Goal: Task Accomplishment & Management: Use online tool/utility

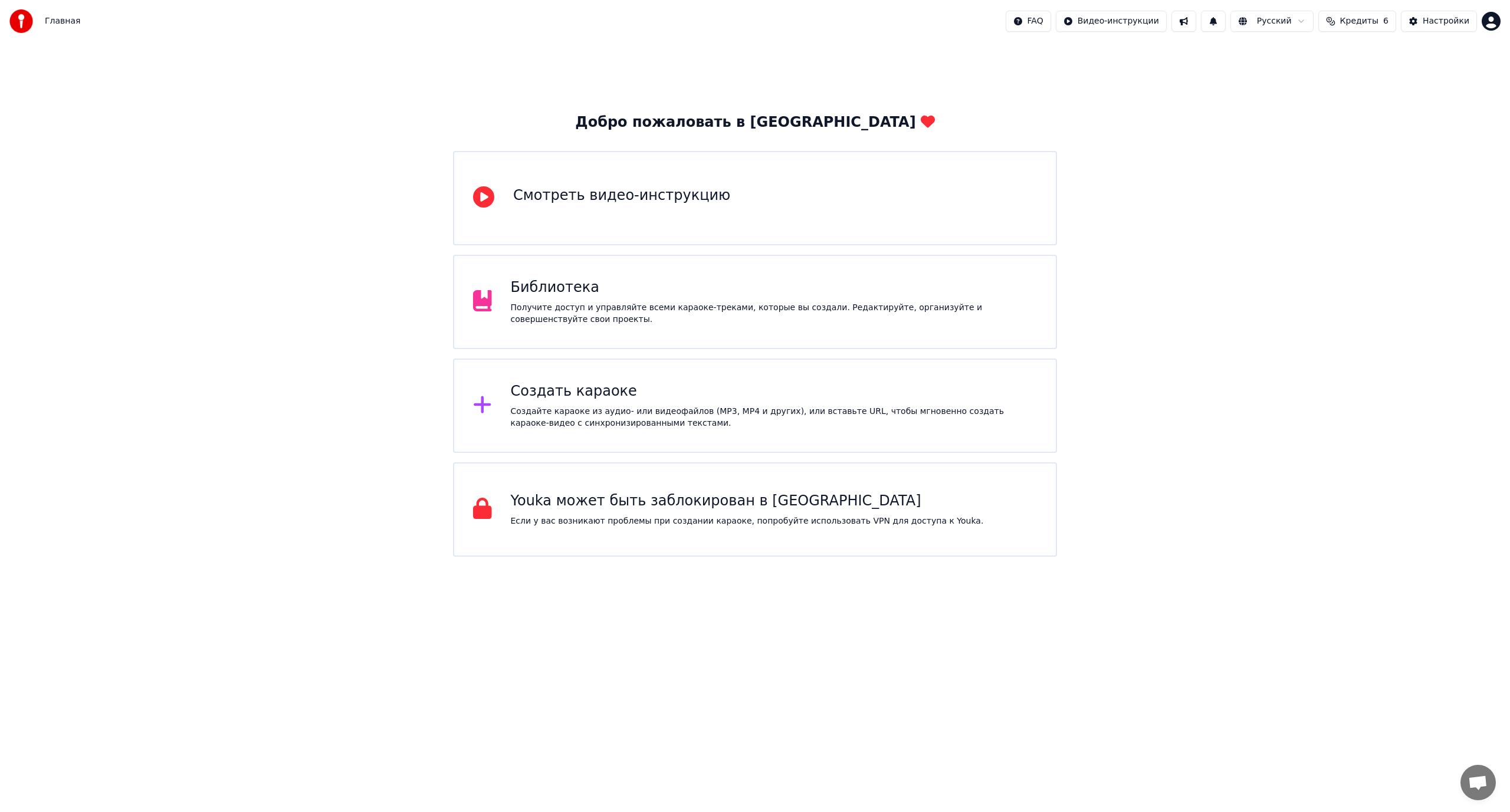
click at [678, 395] on div "Создать караоке" at bounding box center [773, 392] width 527 height 19
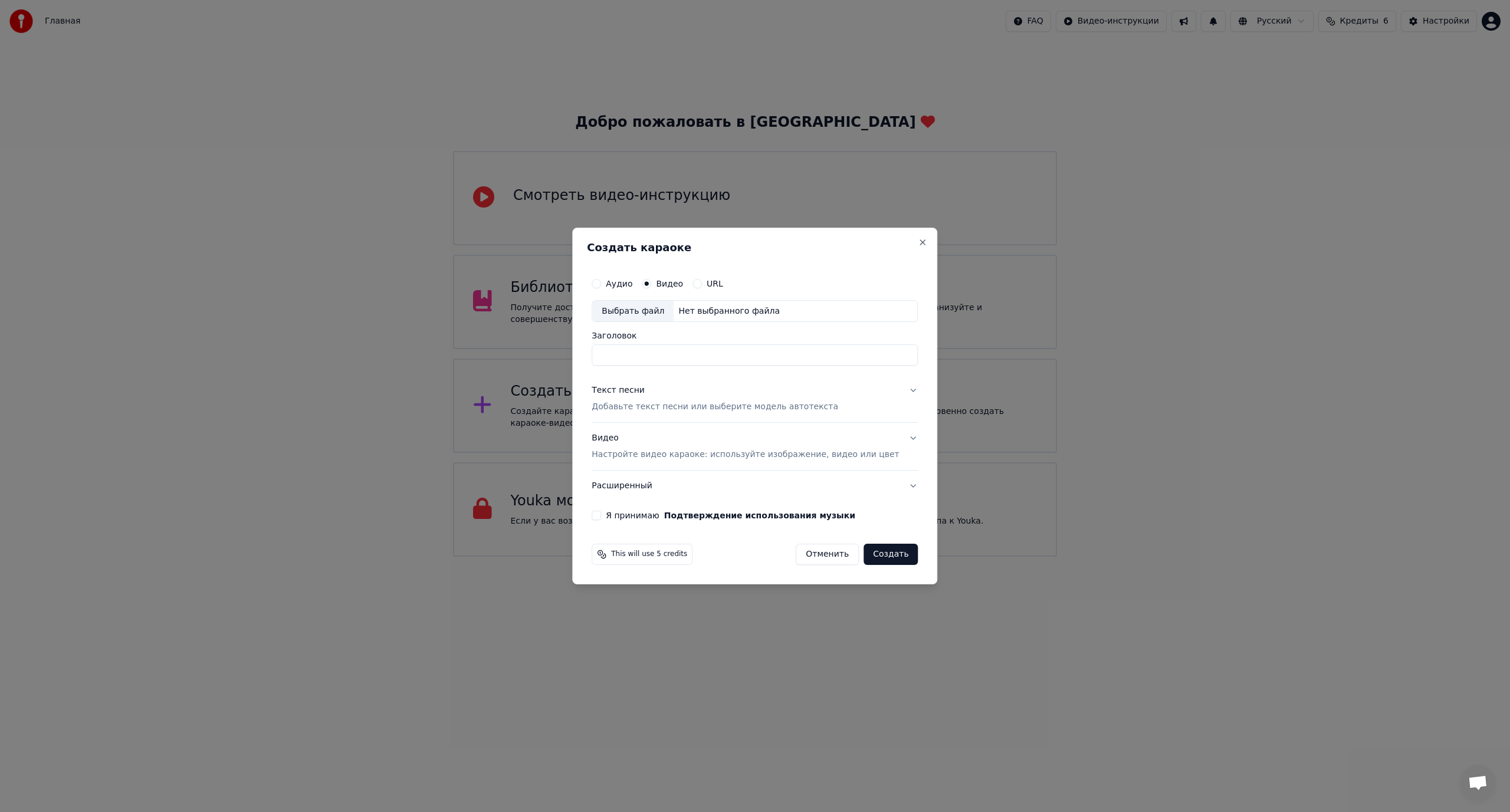
click at [650, 312] on div "Выбрать файл" at bounding box center [633, 311] width 81 height 22
drag, startPoint x: 722, startPoint y: 354, endPoint x: 861, endPoint y: 374, distance: 140.4
click at [861, 374] on div "**********" at bounding box center [755, 397] width 335 height 258
type input "**********"
click at [641, 390] on div "Текст песни" at bounding box center [618, 391] width 53 height 12
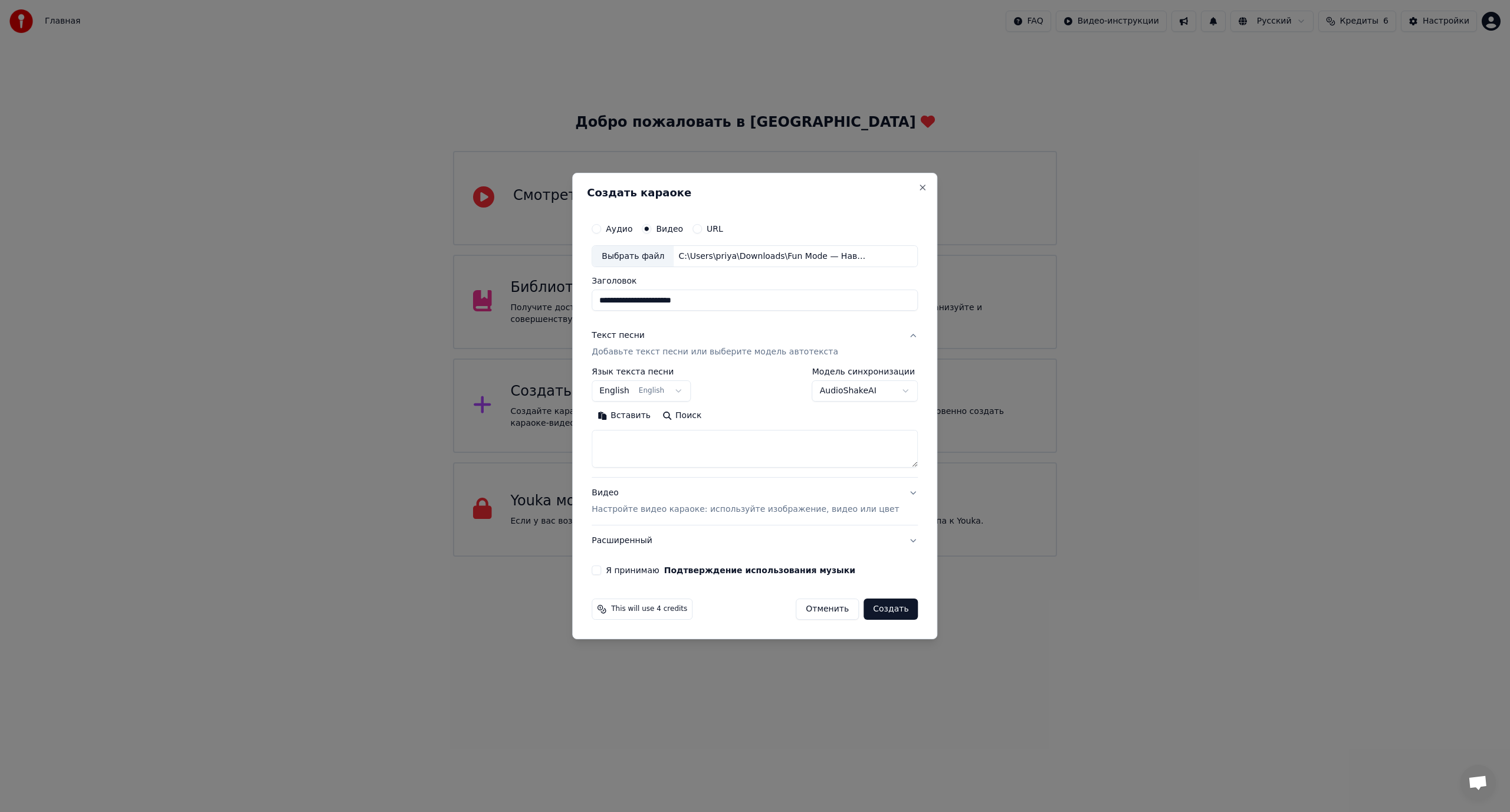
click at [636, 412] on button "Вставить" at bounding box center [624, 416] width 65 height 19
click at [896, 473] on div "**********" at bounding box center [755, 423] width 326 height 109
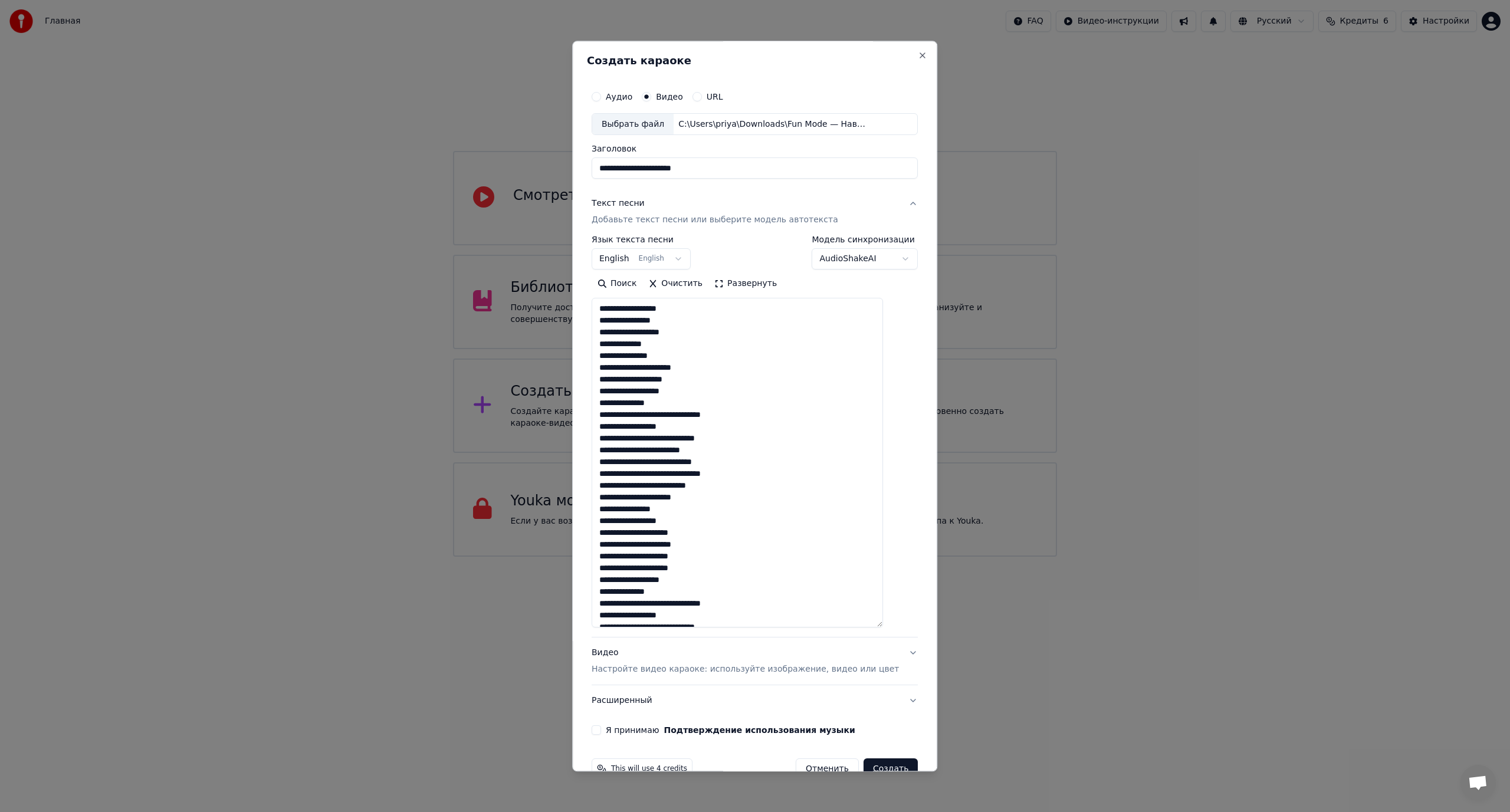
drag, startPoint x: 896, startPoint y: 466, endPoint x: 886, endPoint y: 599, distance: 133.4
click at [901, 627] on div "**********" at bounding box center [755, 406] width 365 height 731
click at [834, 538] on textarea at bounding box center [737, 463] width 291 height 331
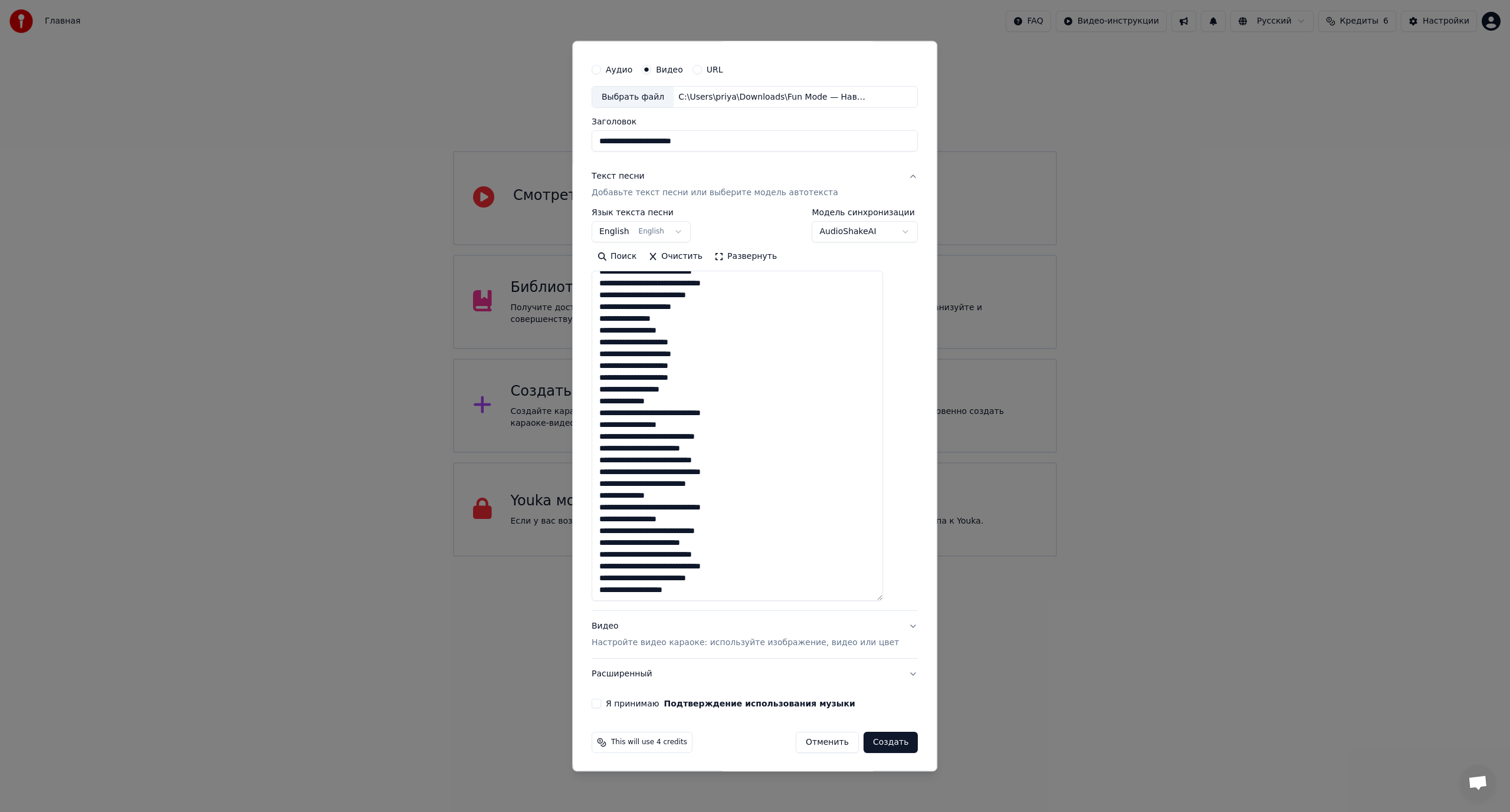
scroll to position [28, 0]
drag, startPoint x: 706, startPoint y: 579, endPoint x: 586, endPoint y: 582, distance: 120.0
click at [586, 582] on div "**********" at bounding box center [755, 406] width 365 height 731
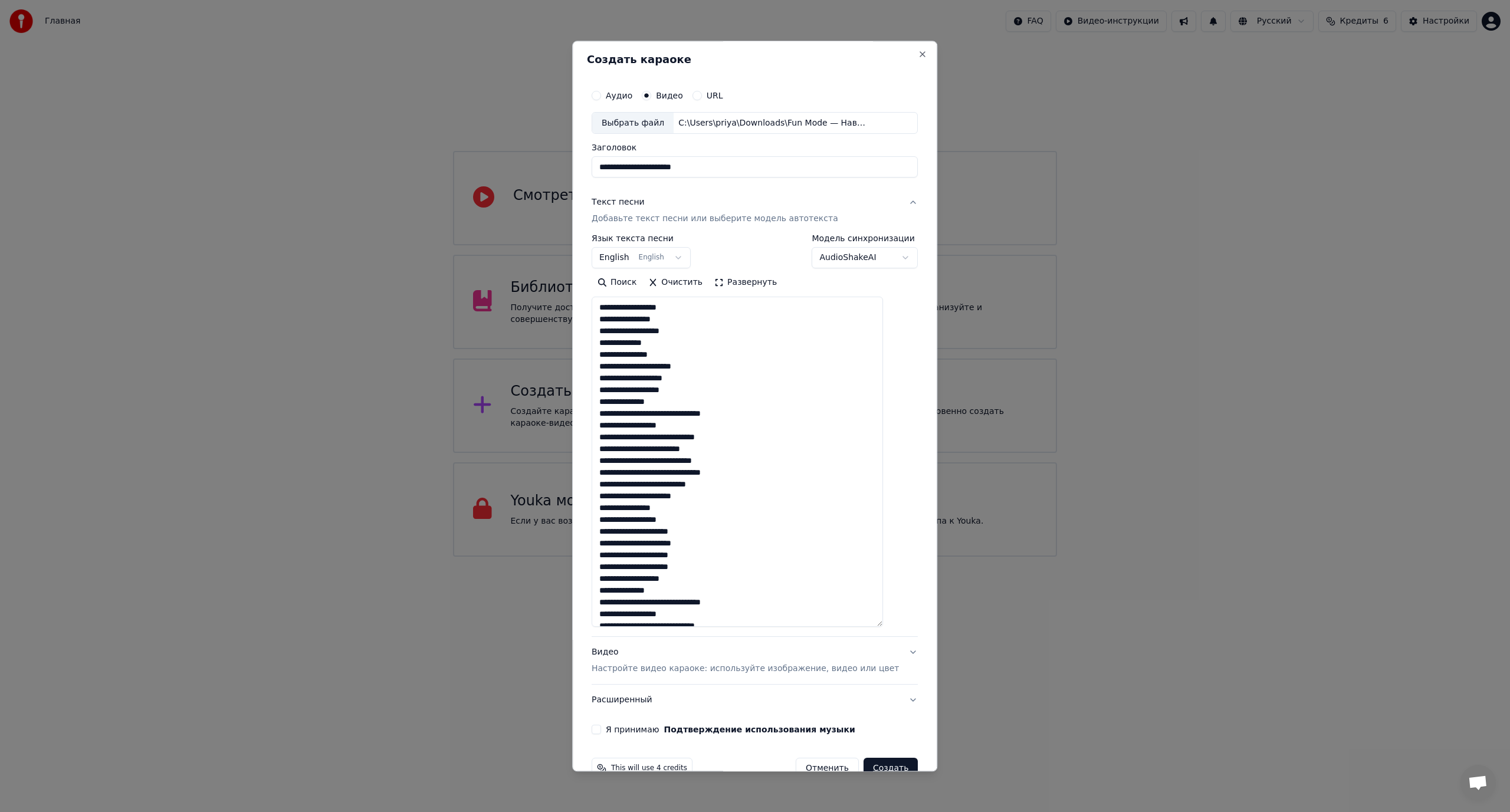
scroll to position [0, 0]
click at [681, 511] on textarea at bounding box center [737, 463] width 291 height 331
click at [708, 533] on textarea at bounding box center [737, 463] width 291 height 331
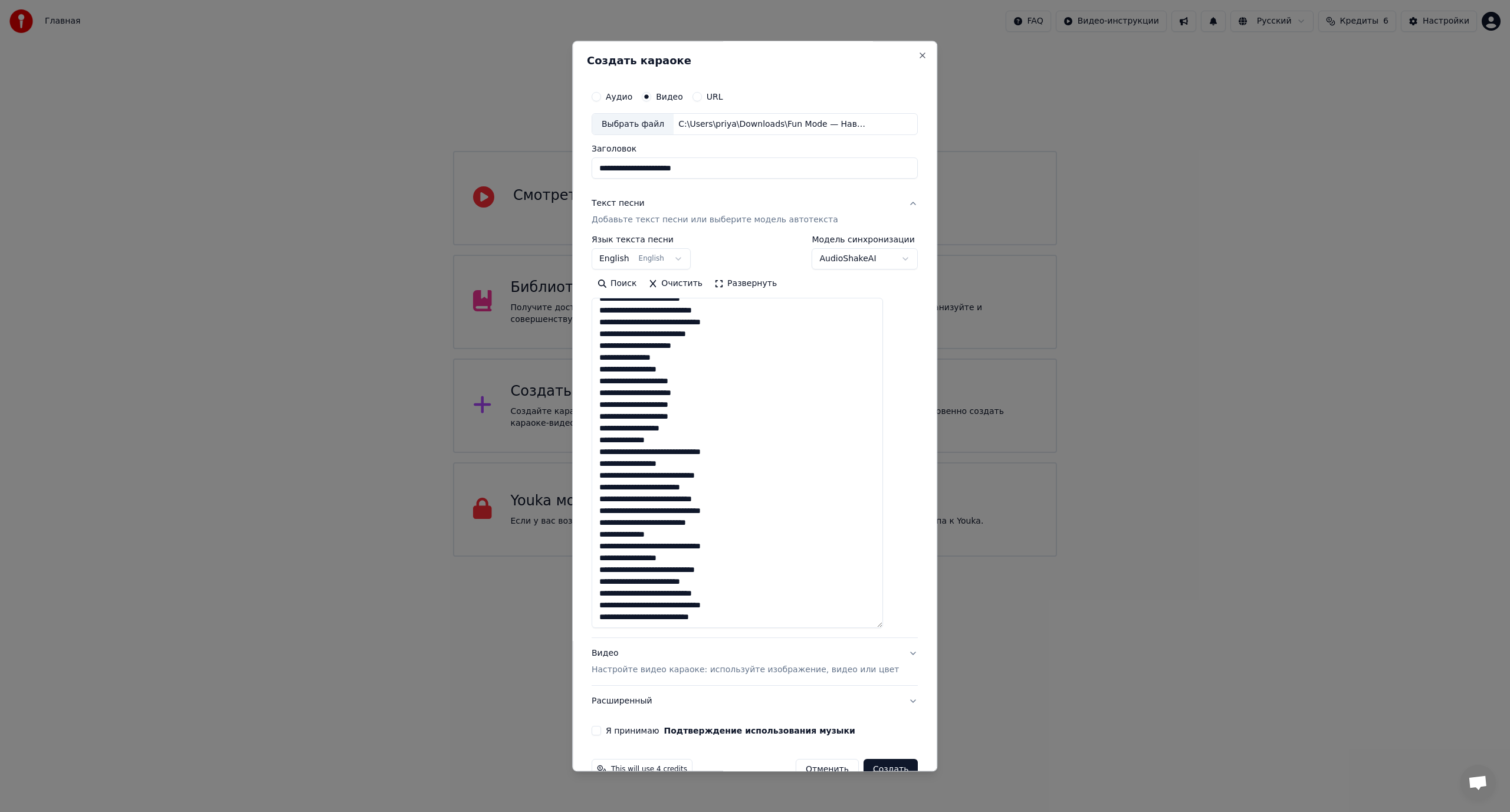
scroll to position [163, 0]
click at [752, 606] on textarea at bounding box center [737, 463] width 291 height 331
type textarea "**********"
click at [601, 733] on button "Я принимаю Подтверждение использования музыки" at bounding box center [596, 731] width 9 height 9
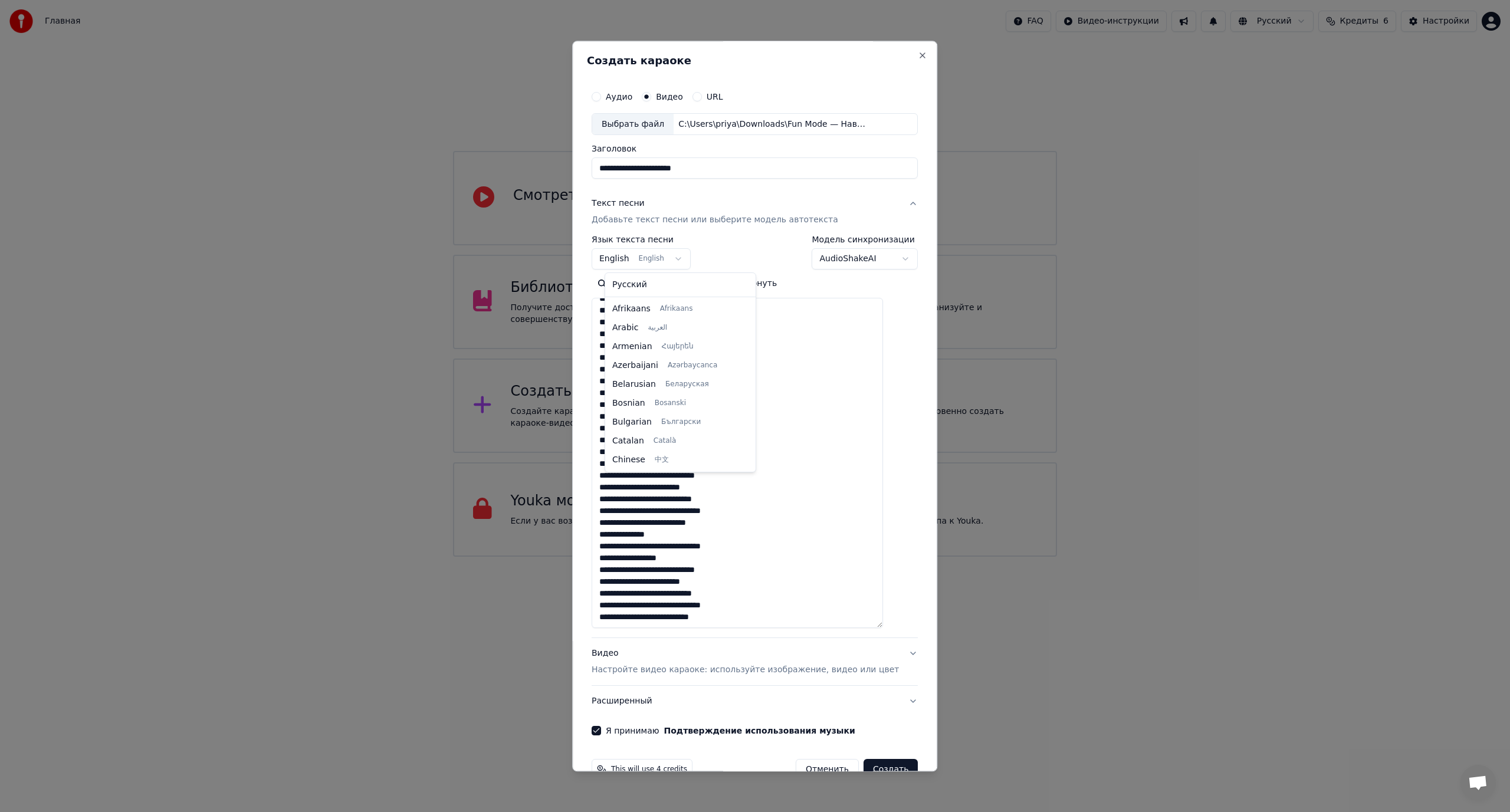
click at [680, 260] on body "Главная FAQ Видео-инструкции Русский Кредиты 6 Настройки Добро пожаловать в You…" at bounding box center [755, 278] width 1510 height 557
select select "**"
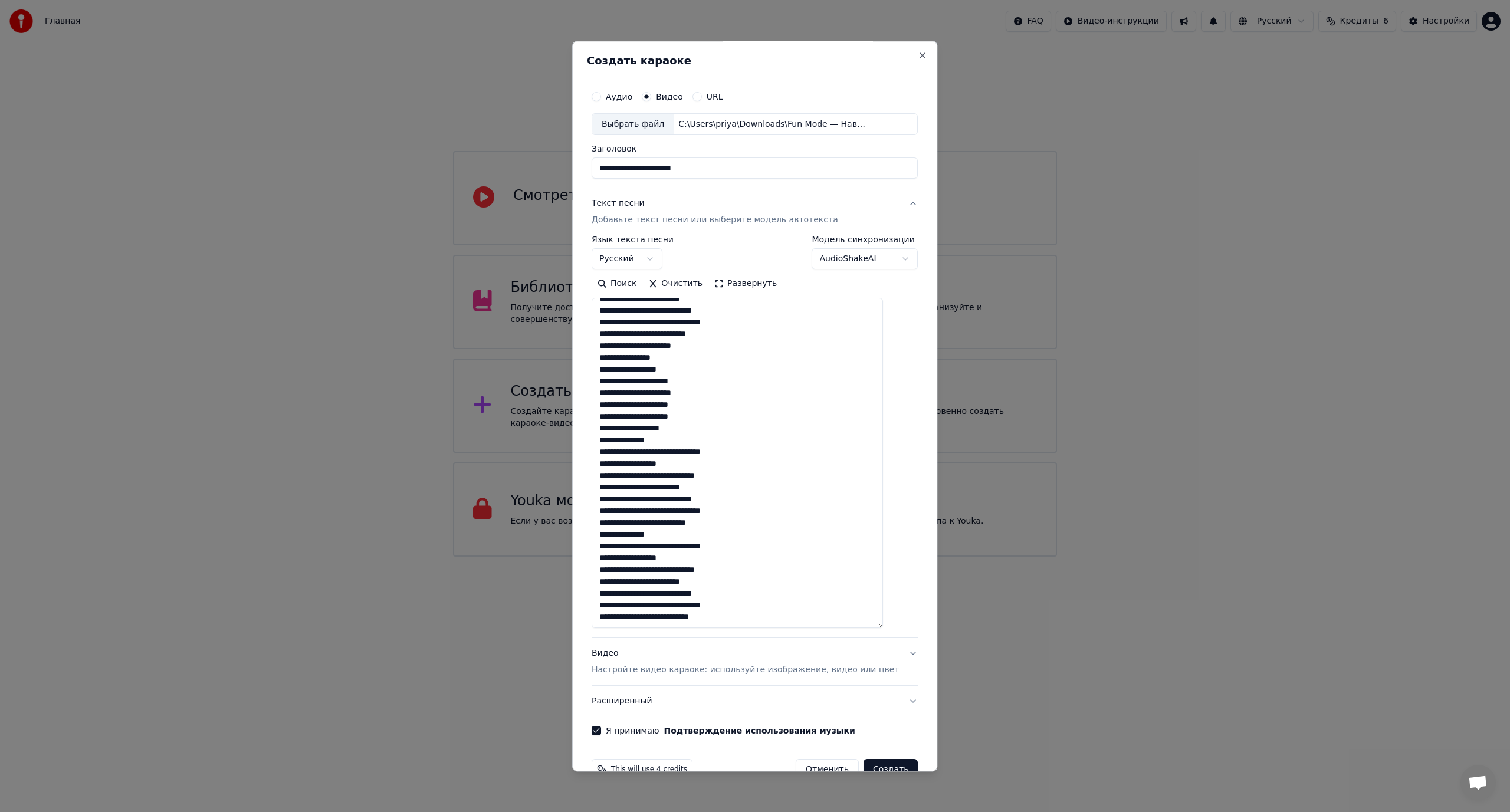
click at [864, 765] on button "Создать" at bounding box center [891, 771] width 55 height 22
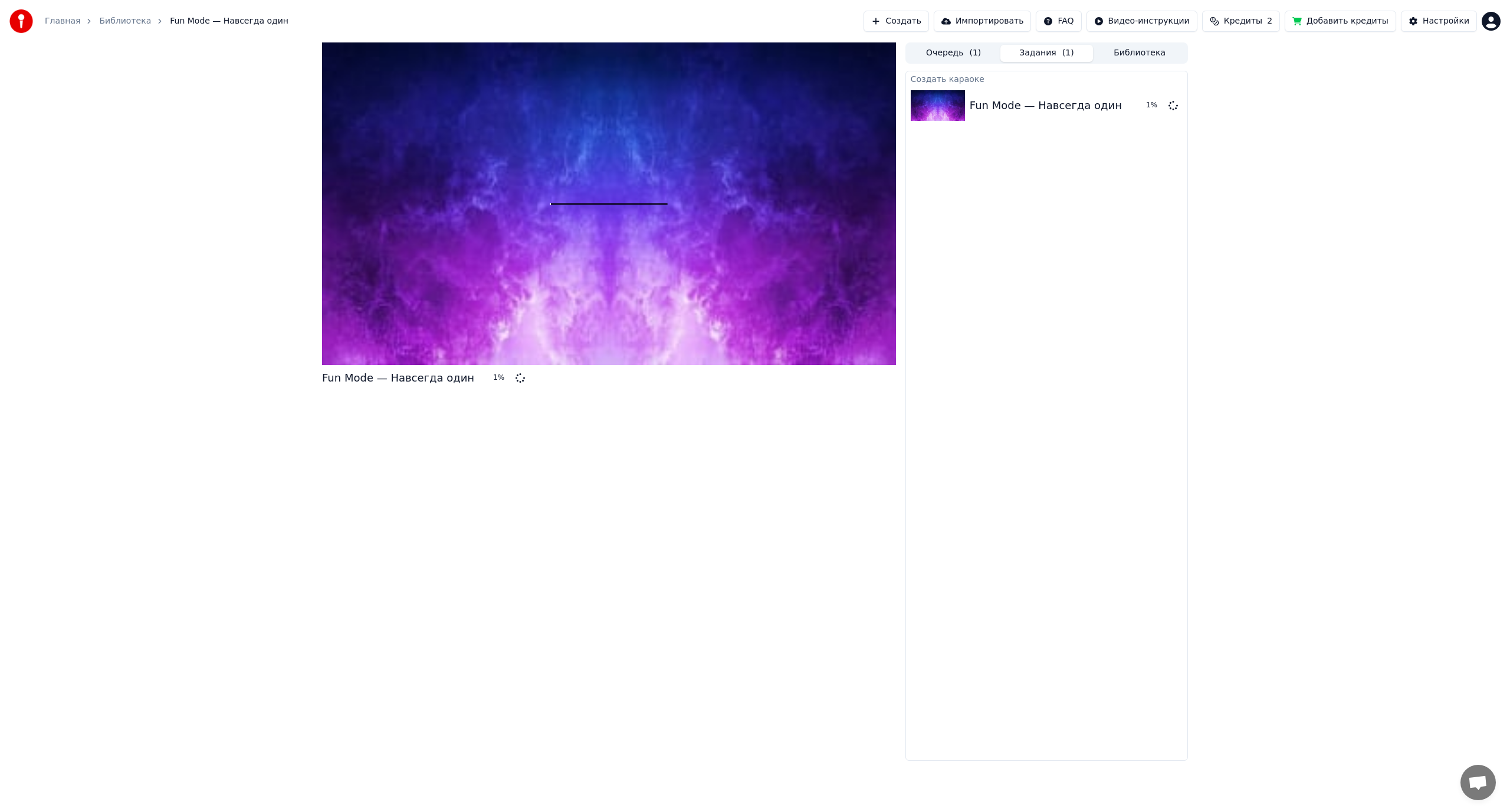
click at [240, 214] on div "Fun Mode — Навсегда один 1 % Очередь ( 1 ) Задания ( 1 ) Библиотека Создать кар…" at bounding box center [755, 401] width 1510 height 719
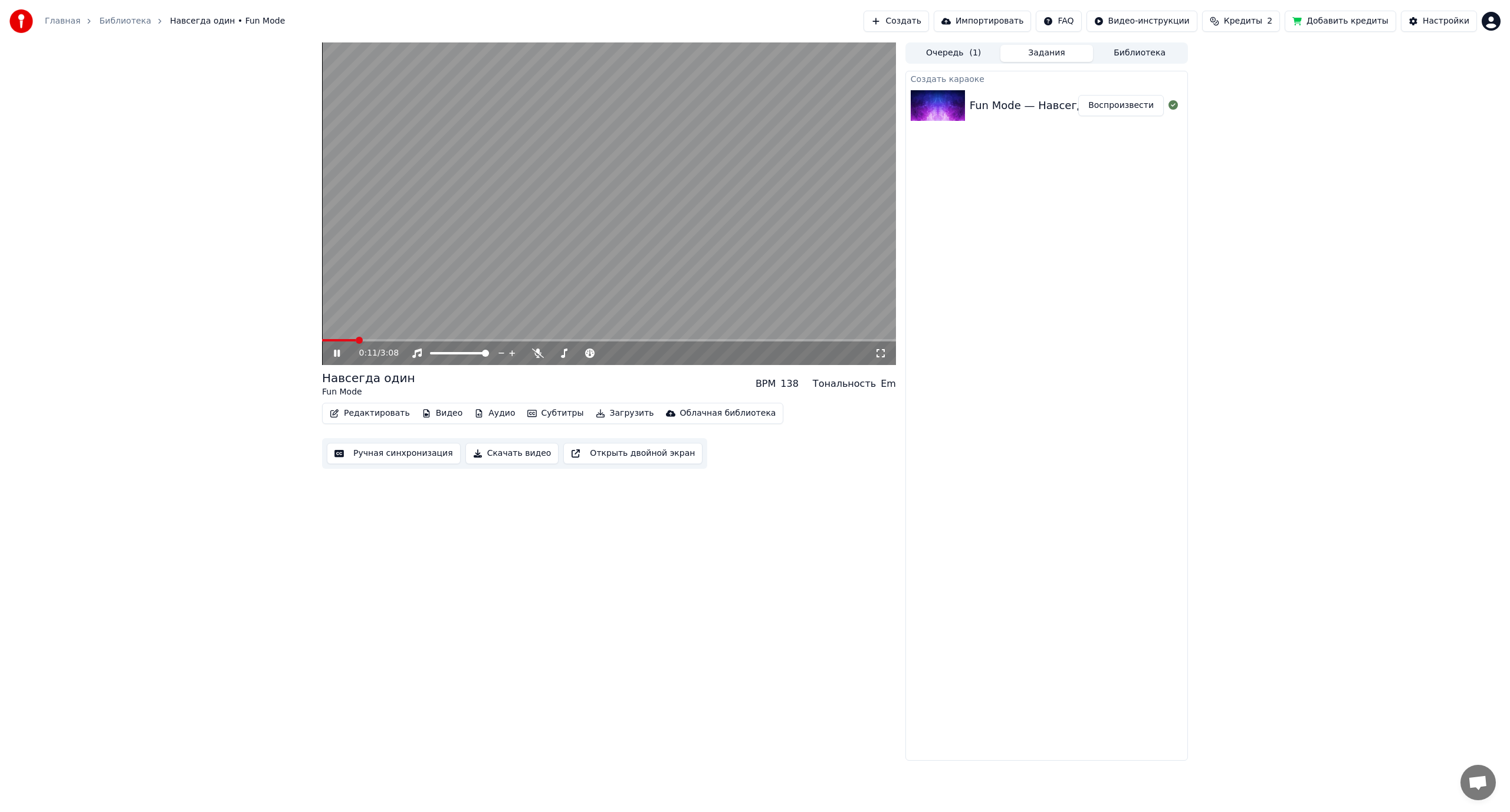
click at [190, 294] on div "0:11 / 3:08 Навсегда один Fun Mode BPM 138 Тональность Em Редактировать Видео А…" at bounding box center [755, 401] width 1510 height 719
click at [261, 285] on div "0:26 / 3:08 Навсегда один Fun Mode BPM 138 Тональность Em Редактировать Видео А…" at bounding box center [755, 401] width 1510 height 719
click at [383, 455] on button "Ручная синхронизация" at bounding box center [394, 453] width 134 height 22
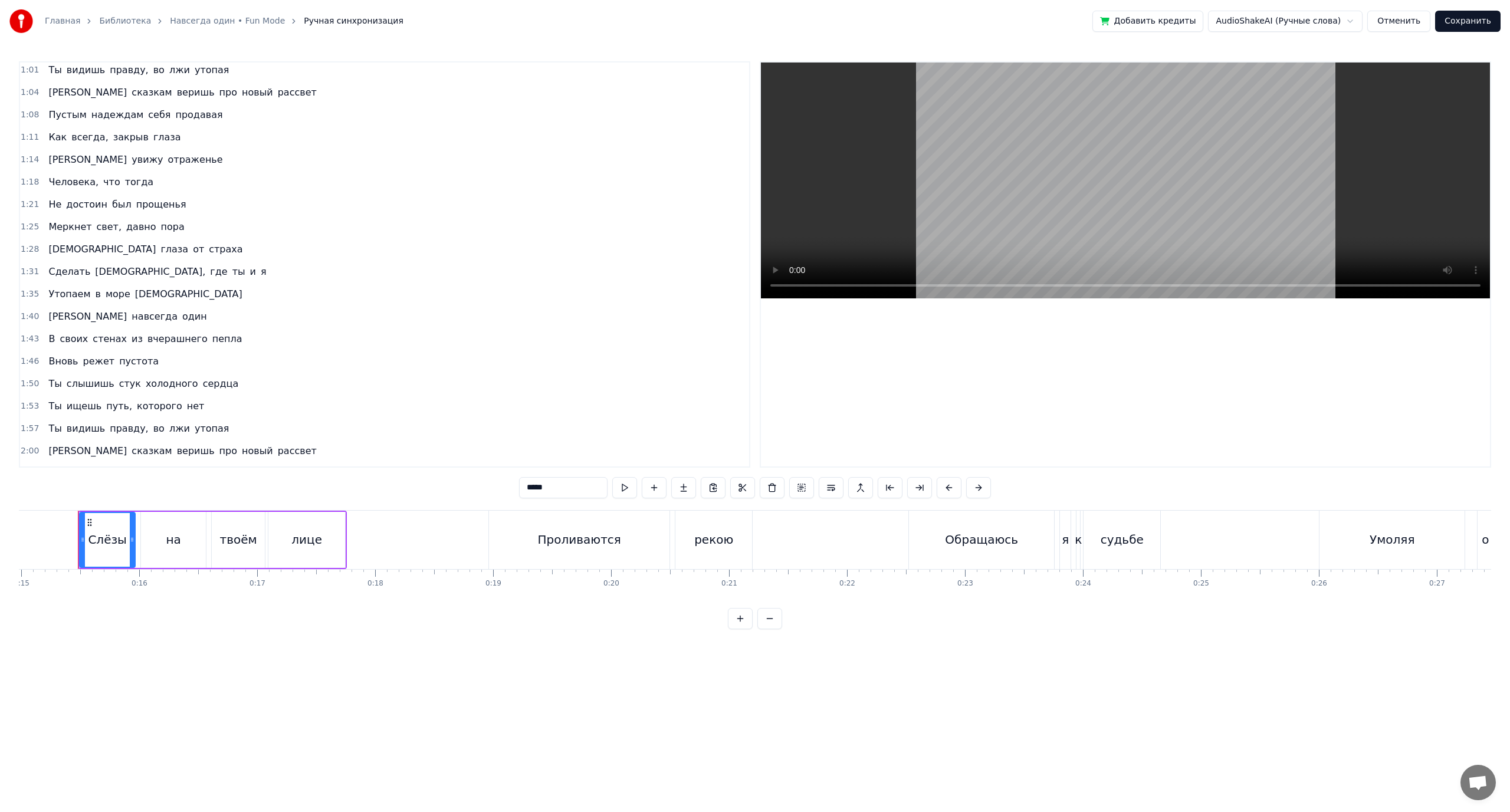
scroll to position [354, 0]
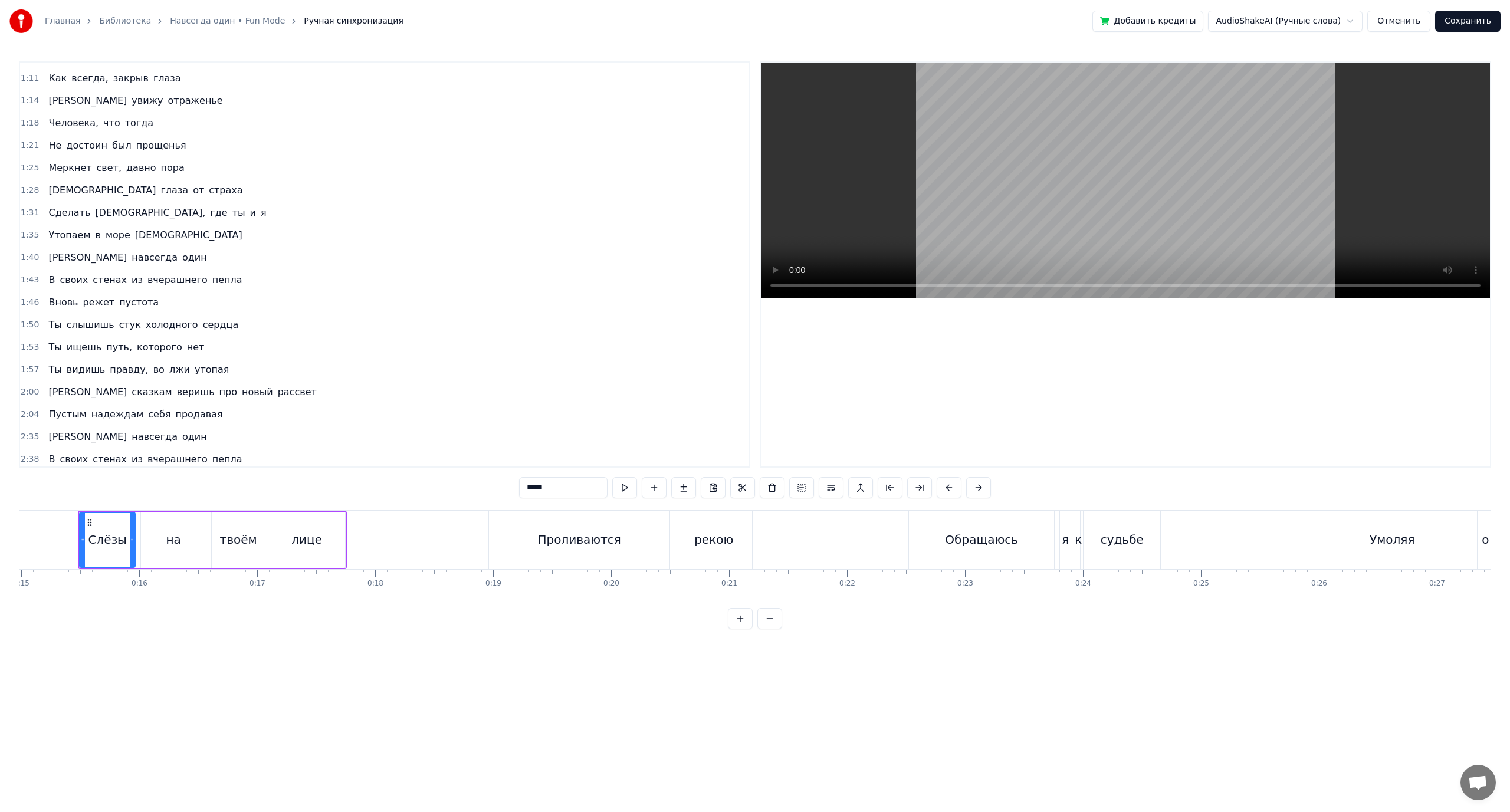
click at [182, 414] on span "продавая" at bounding box center [199, 414] width 50 height 13
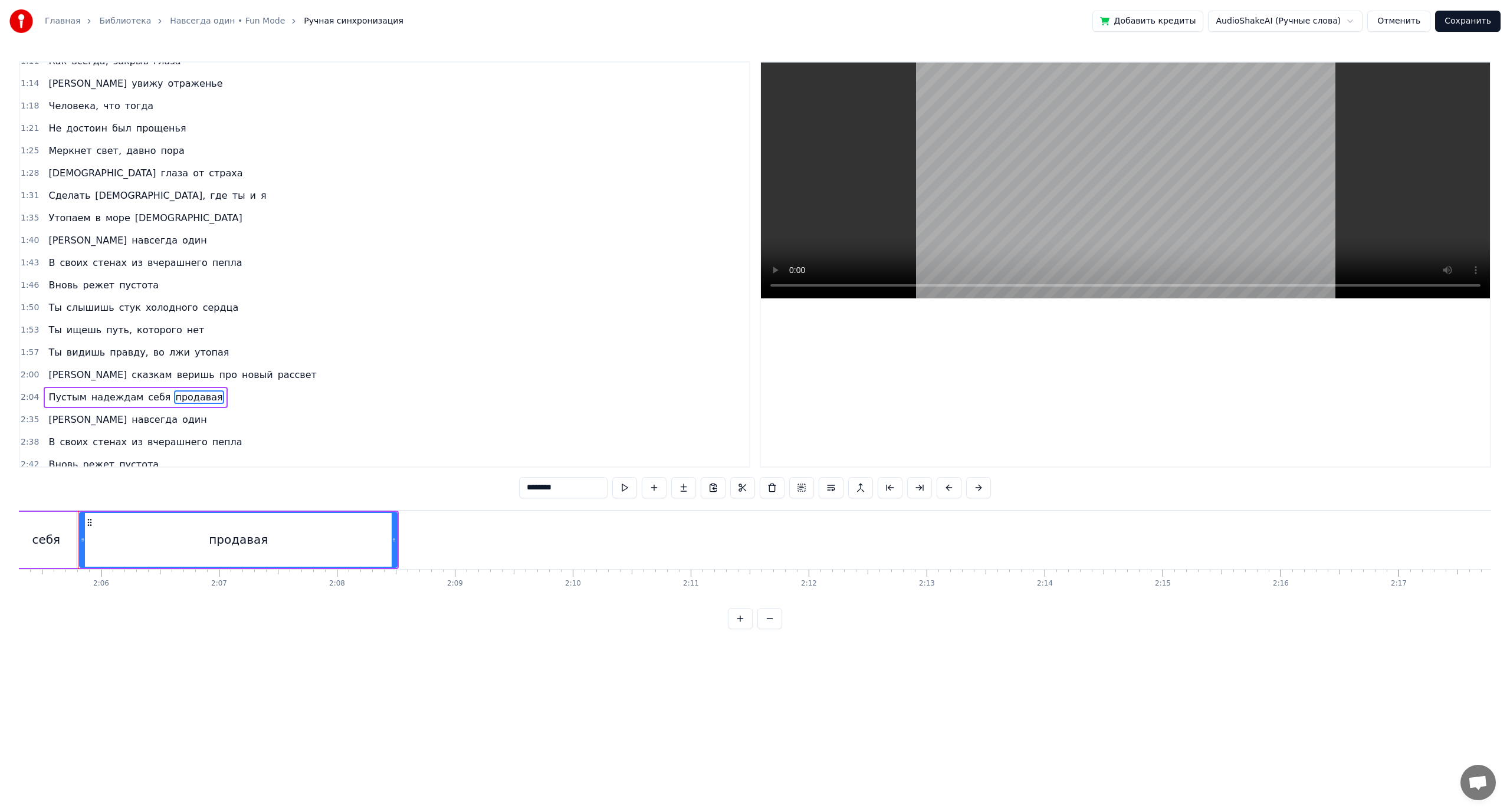
scroll to position [493, 0]
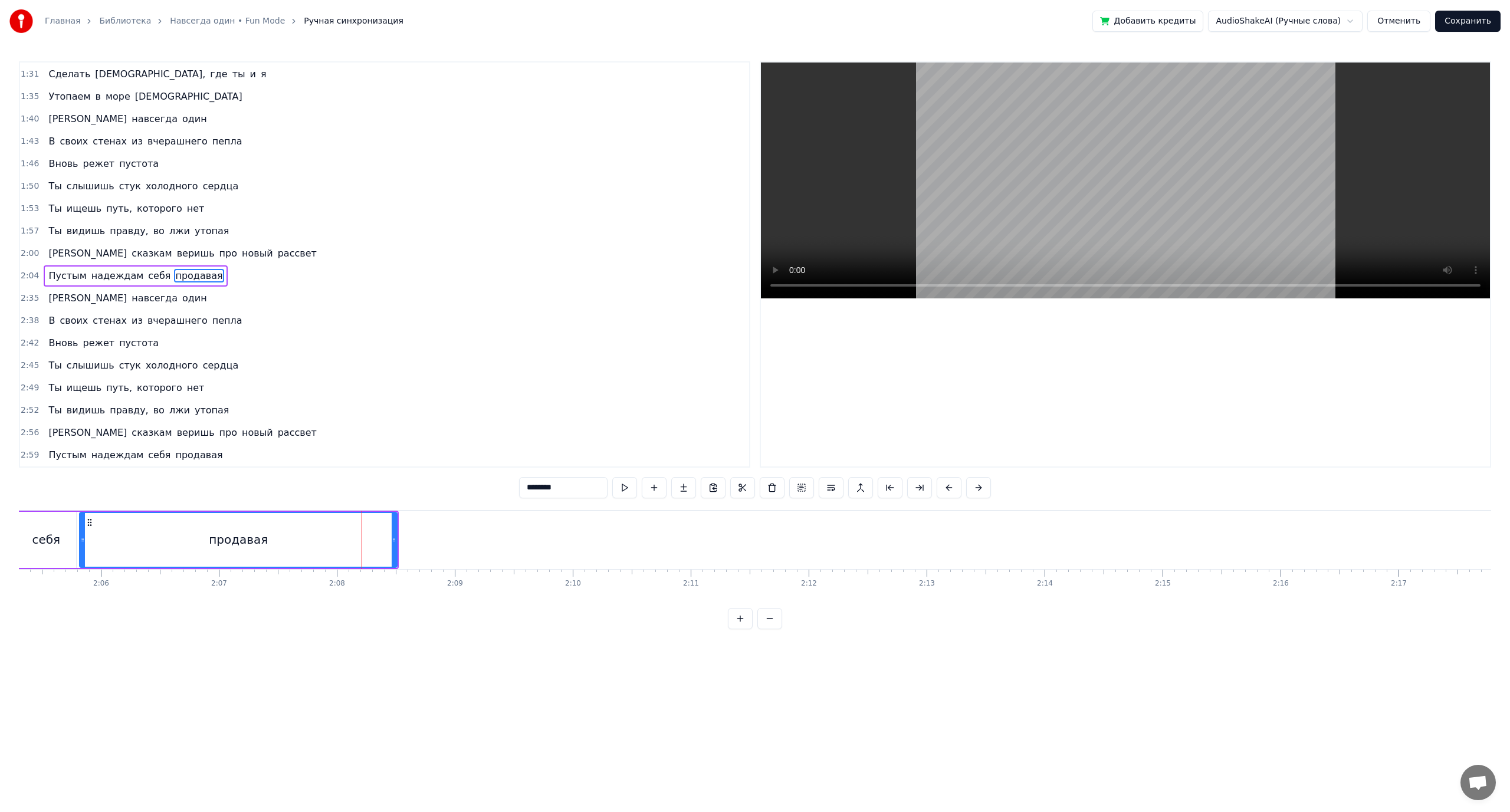
click at [365, 534] on div "продавая" at bounding box center [238, 540] width 317 height 54
drag, startPoint x: 397, startPoint y: 534, endPoint x: 332, endPoint y: 532, distance: 65.0
click at [332, 532] on div at bounding box center [329, 540] width 5 height 54
click at [49, 302] on span "[PERSON_NAME]" at bounding box center [88, 298] width 81 height 13
type input "*"
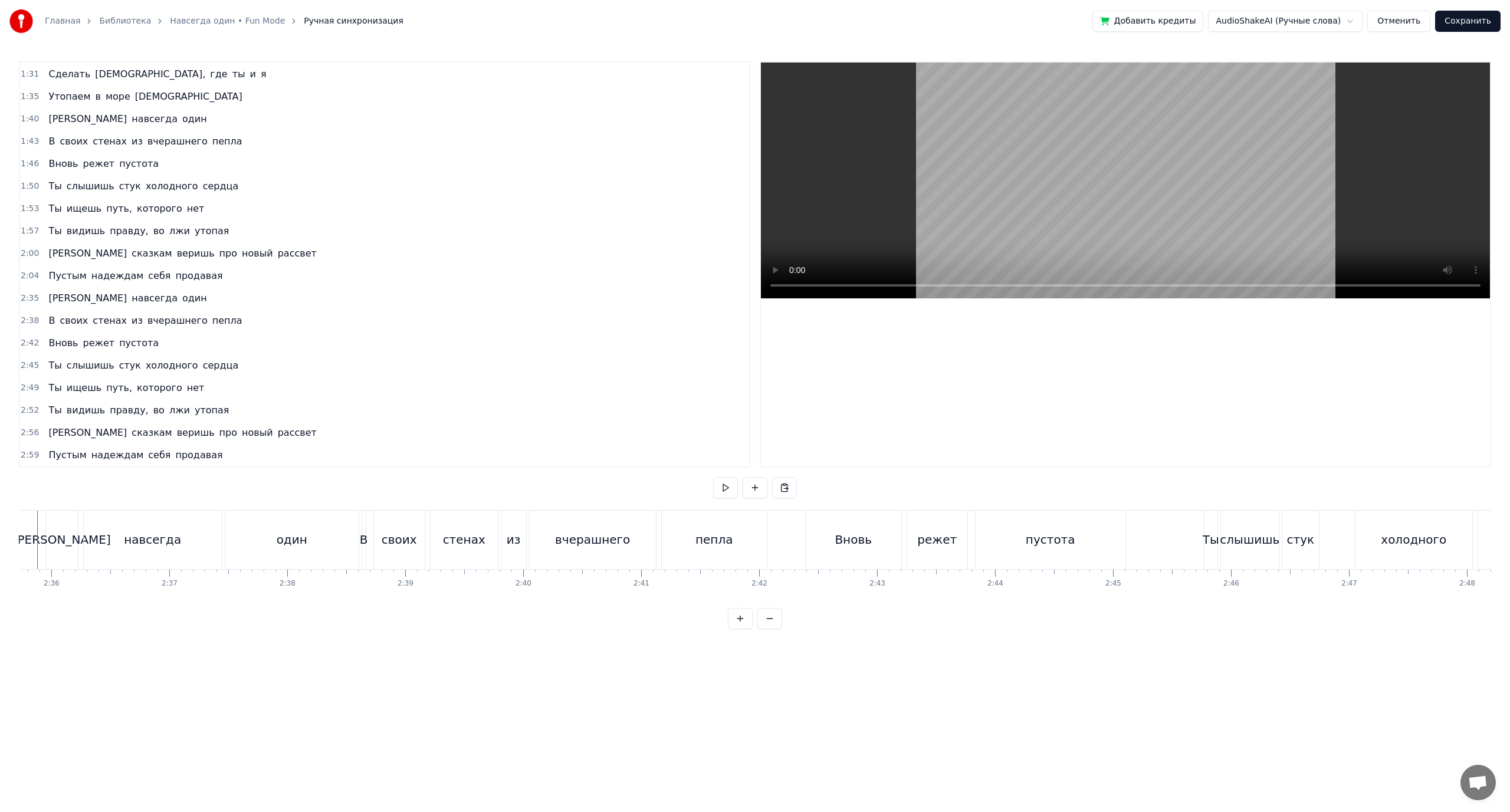
scroll to position [0, 18330]
click at [288, 536] on div "один" at bounding box center [333, 540] width 134 height 58
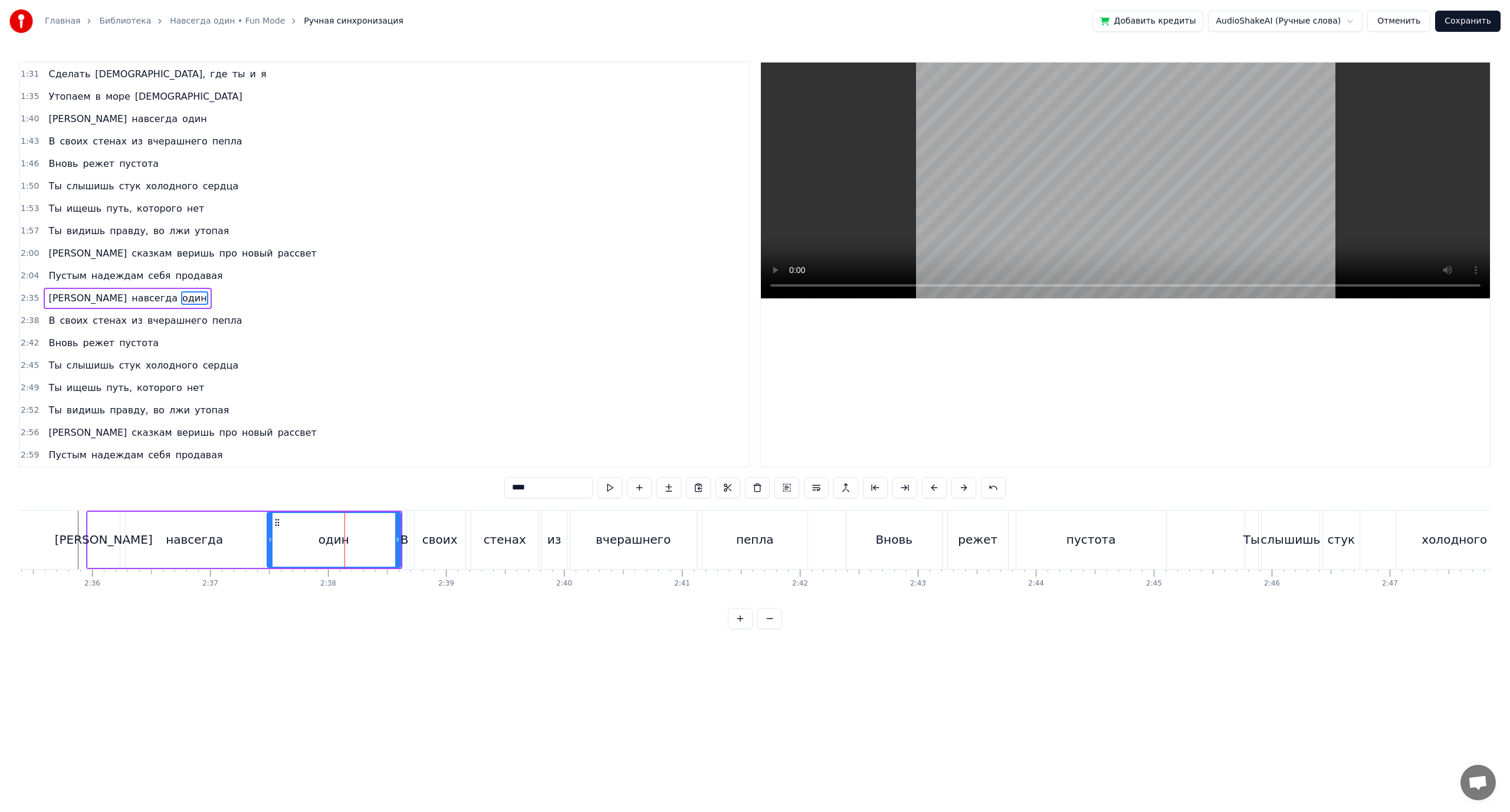
click at [247, 534] on div "навсегда" at bounding box center [194, 540] width 138 height 56
drag, startPoint x: 260, startPoint y: 533, endPoint x: 203, endPoint y: 543, distance: 57.9
click at [203, 543] on div at bounding box center [203, 540] width 5 height 54
drag, startPoint x: 204, startPoint y: 539, endPoint x: 219, endPoint y: 542, distance: 15.3
click at [219, 542] on icon at bounding box center [219, 540] width 5 height 9
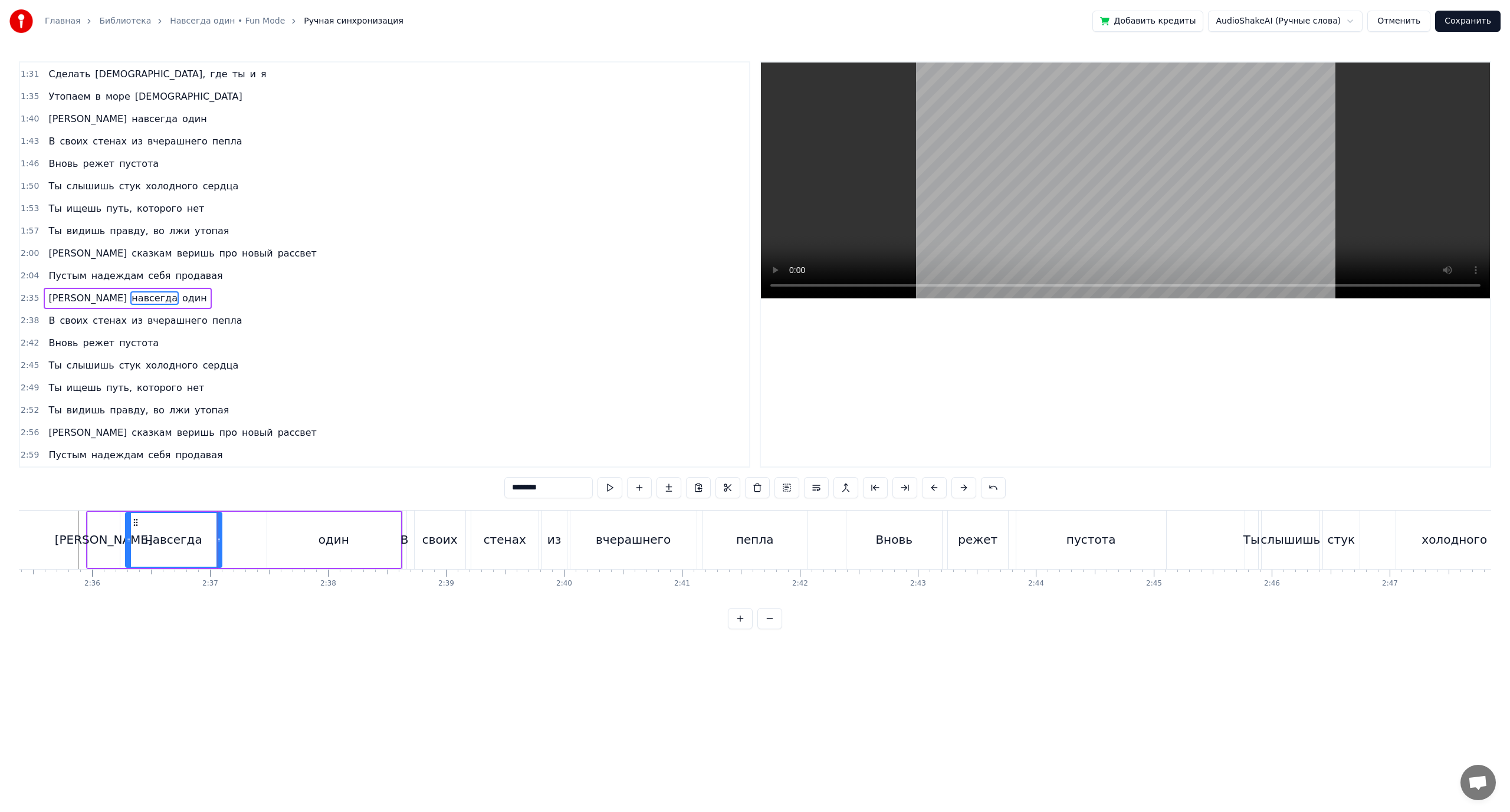
click at [308, 536] on div "один" at bounding box center [334, 540] width 134 height 56
drag, startPoint x: 268, startPoint y: 539, endPoint x: 224, endPoint y: 545, distance: 44.4
click at [225, 545] on div at bounding box center [227, 540] width 5 height 54
drag, startPoint x: 225, startPoint y: 539, endPoint x: 235, endPoint y: 540, distance: 10.0
click at [235, 540] on icon at bounding box center [235, 540] width 5 height 9
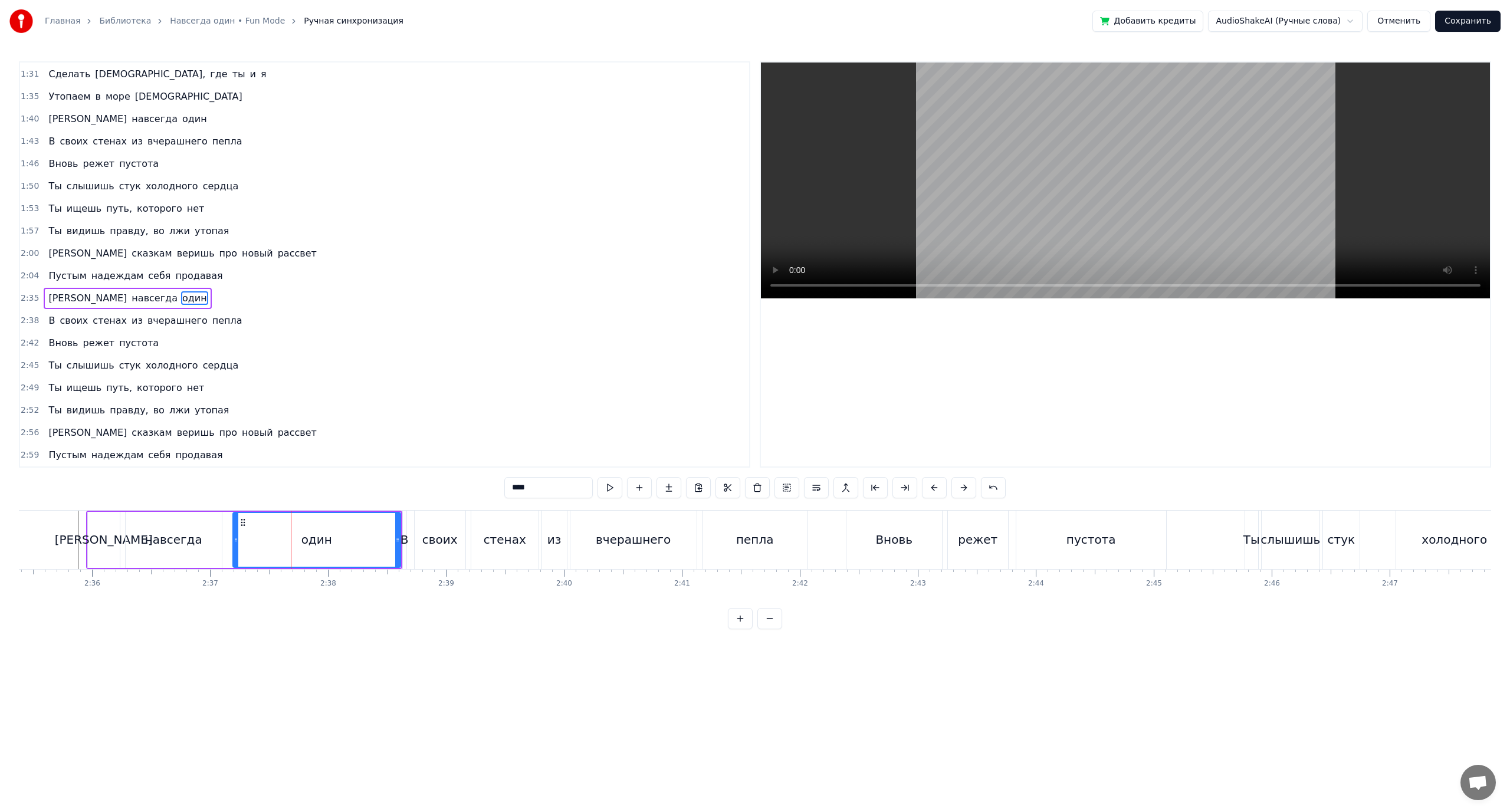
click at [216, 538] on div "навсегда" at bounding box center [173, 540] width 96 height 56
drag, startPoint x: 220, startPoint y: 537, endPoint x: 228, endPoint y: 540, distance: 8.5
click at [228, 540] on icon at bounding box center [227, 540] width 5 height 9
click at [250, 541] on div "один" at bounding box center [317, 540] width 168 height 56
type input "****"
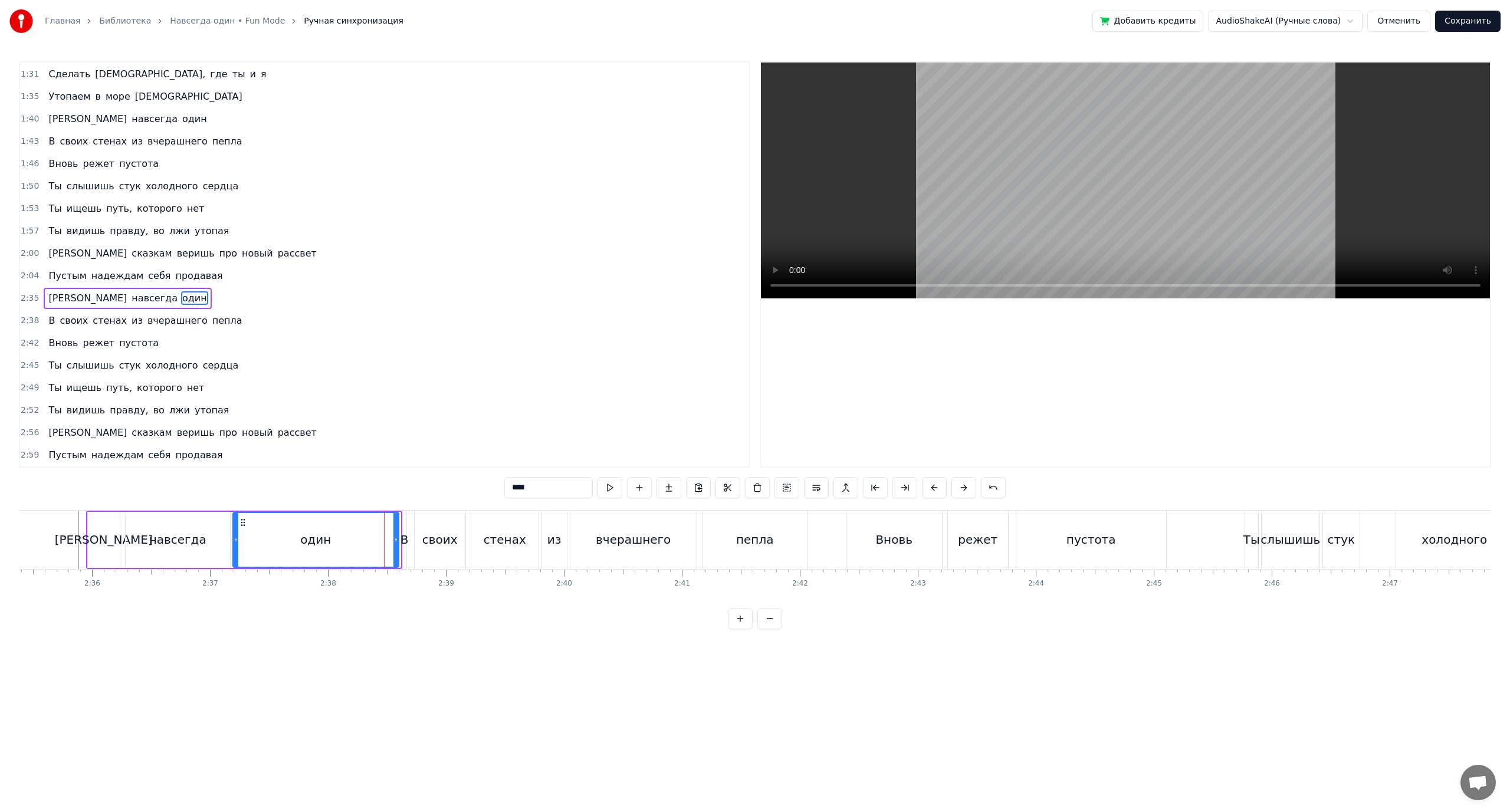
click at [394, 535] on icon at bounding box center [396, 540] width 5 height 9
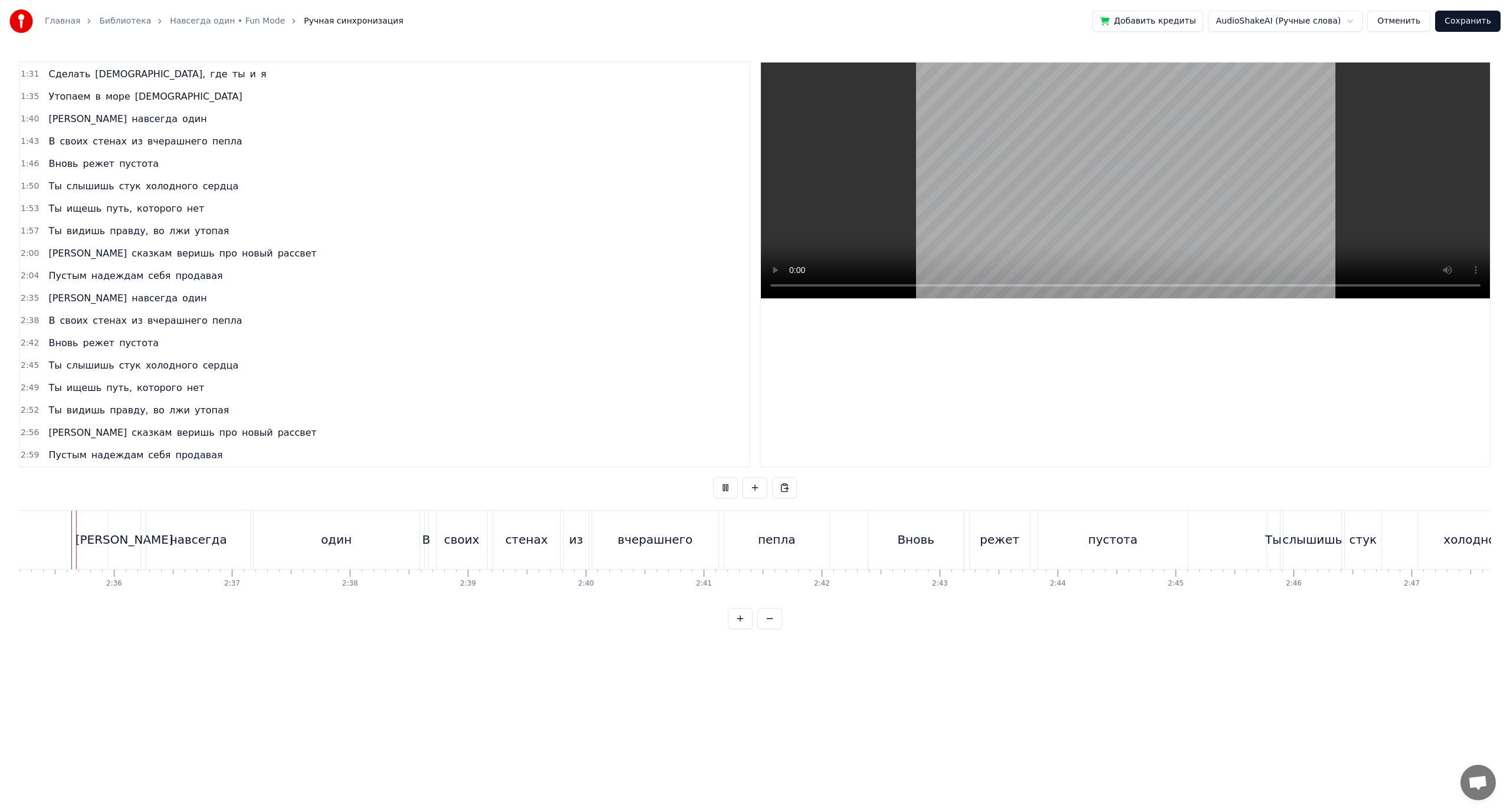
scroll to position [0, 18302]
click at [432, 534] on div "В" at bounding box center [432, 540] width 8 height 18
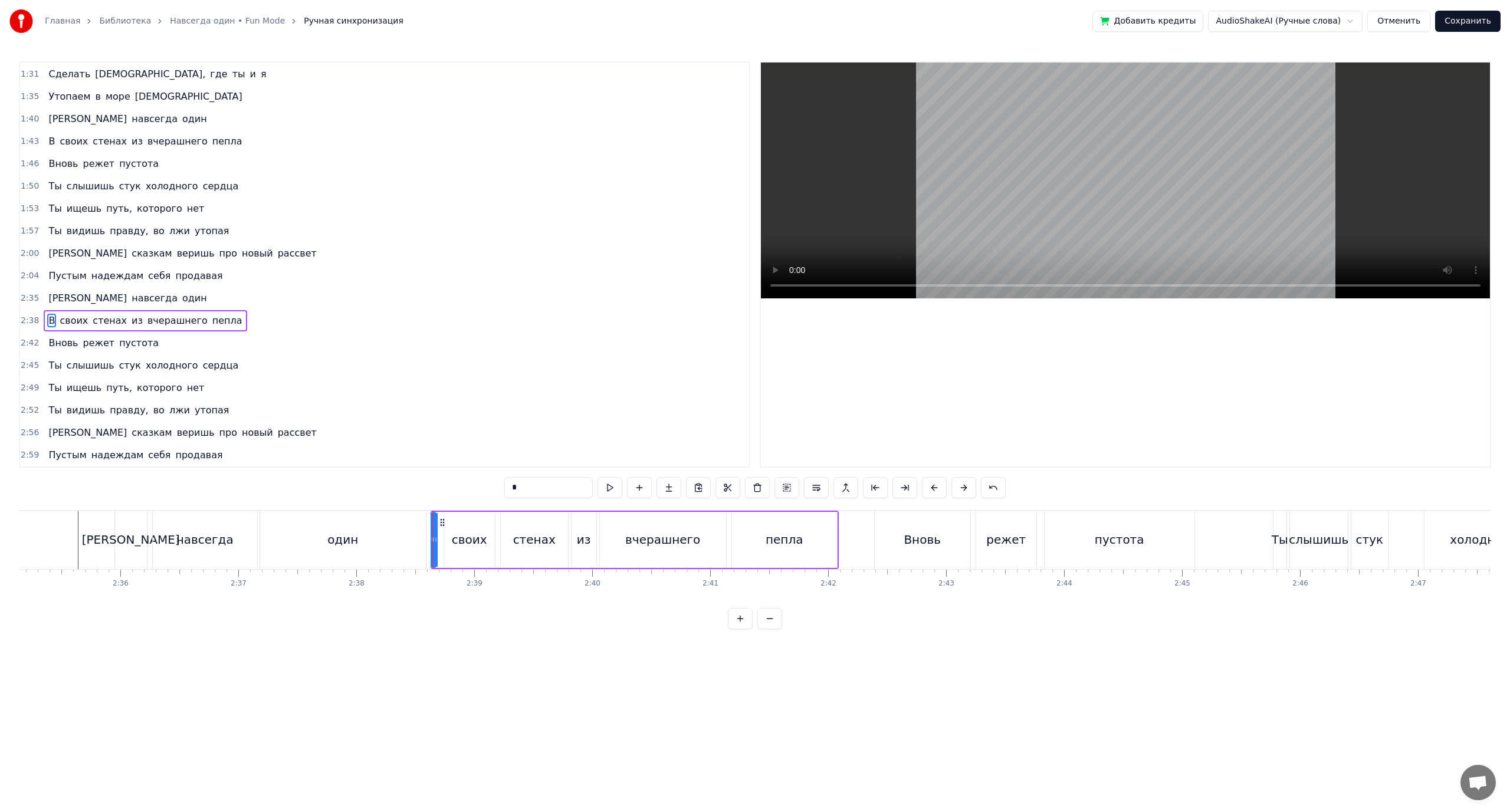
click at [460, 535] on div "своих" at bounding box center [470, 540] width 36 height 18
click at [525, 535] on div "стенах" at bounding box center [534, 540] width 42 height 18
click at [578, 535] on div "из" at bounding box center [583, 540] width 14 height 18
click at [635, 532] on div "вчерашнего" at bounding box center [663, 540] width 75 height 18
click at [771, 541] on div "пепла" at bounding box center [785, 540] width 38 height 18
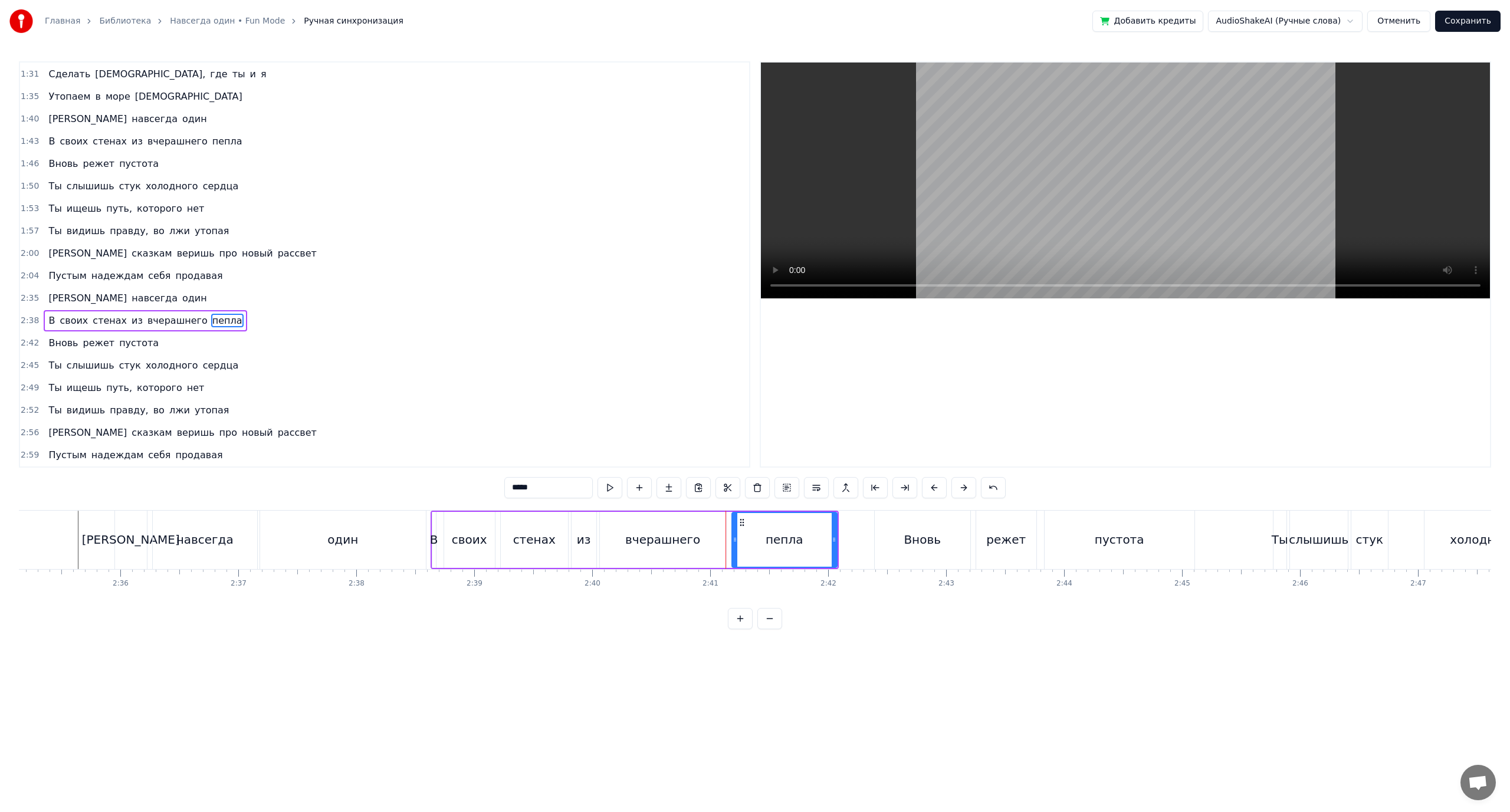
click at [771, 541] on div "пепла" at bounding box center [785, 540] width 38 height 18
click at [731, 539] on icon at bounding box center [732, 540] width 5 height 9
click at [906, 534] on div "Вновь" at bounding box center [921, 540] width 37 height 18
type input "*****"
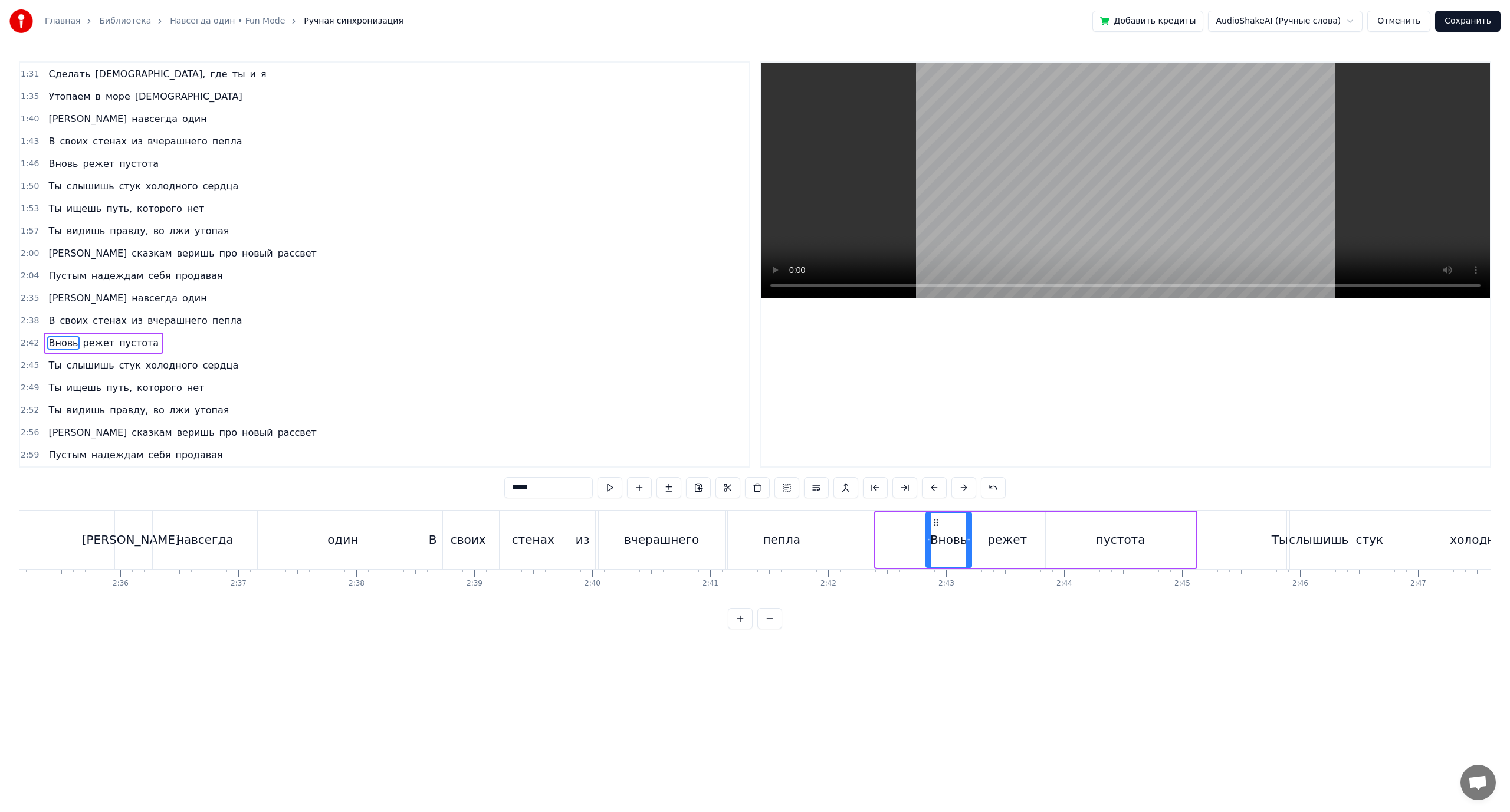
drag, startPoint x: 877, startPoint y: 537, endPoint x: 927, endPoint y: 558, distance: 54.2
click at [927, 558] on div at bounding box center [929, 540] width 5 height 54
click at [930, 536] on div at bounding box center [931, 540] width 5 height 54
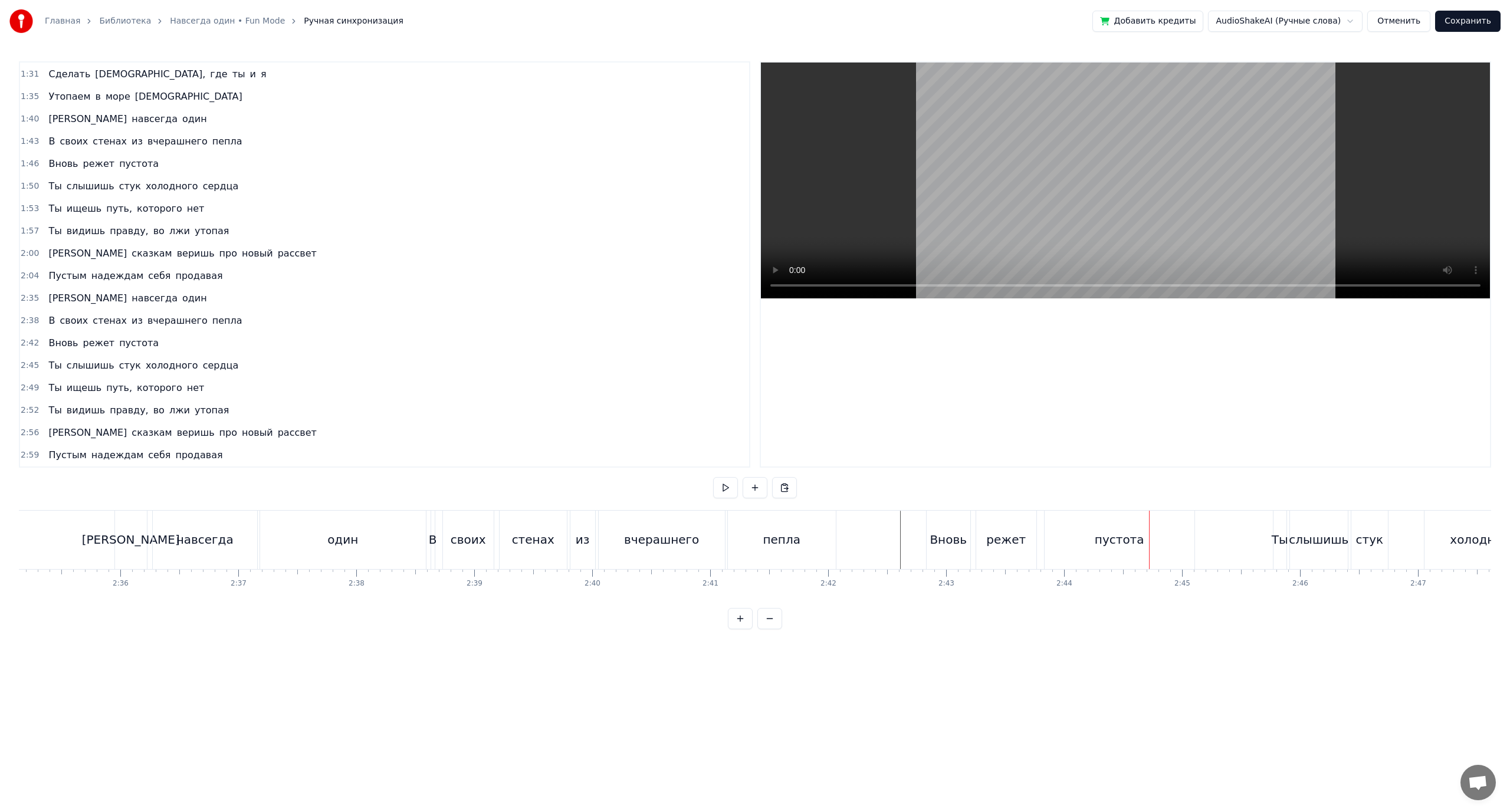
click at [1072, 531] on div "пустота" at bounding box center [1119, 540] width 150 height 58
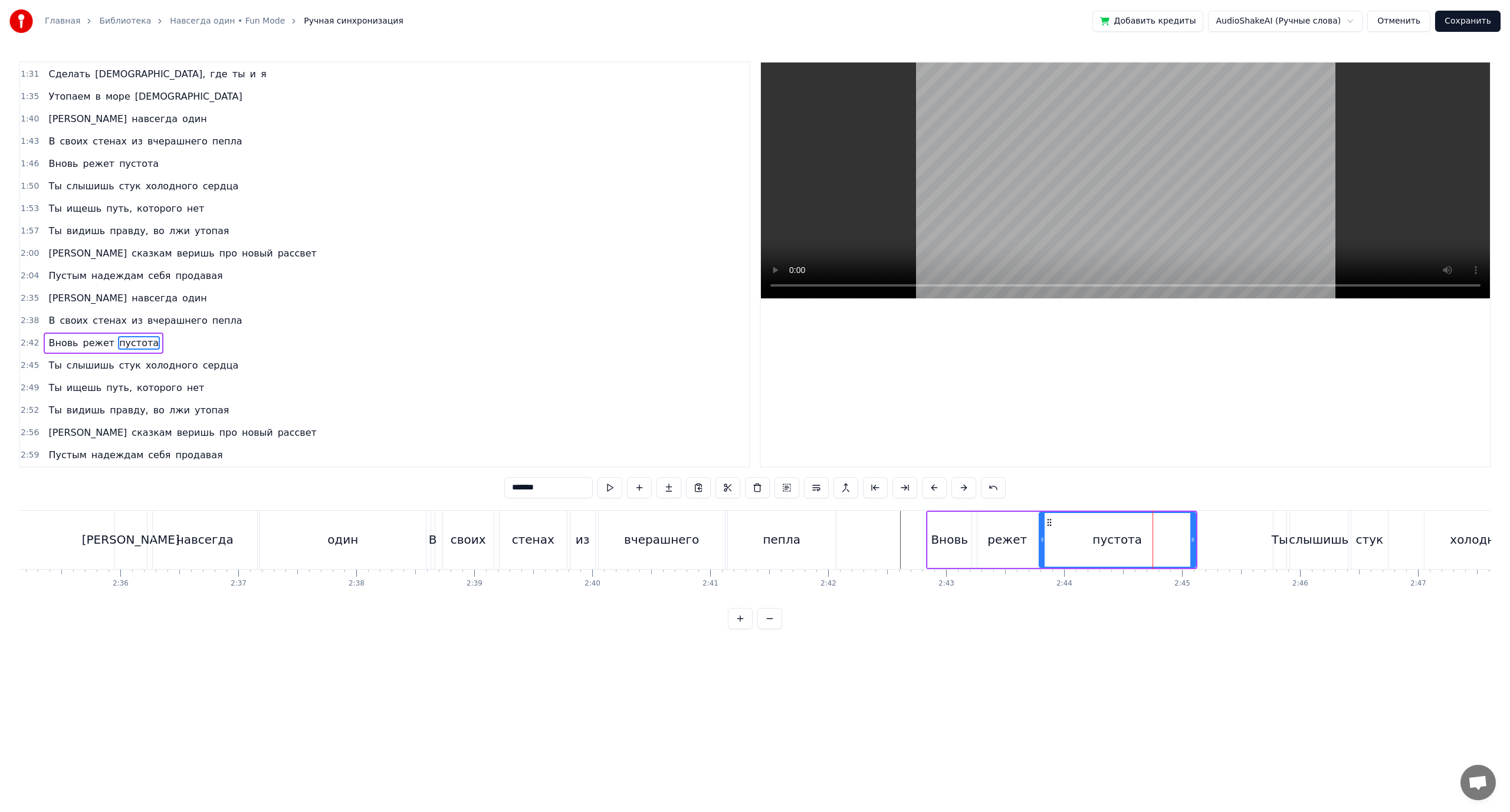
drag, startPoint x: 1047, startPoint y: 536, endPoint x: 1040, endPoint y: 537, distance: 7.1
click at [1040, 537] on icon at bounding box center [1042, 540] width 5 height 9
click at [1005, 544] on div "режет" at bounding box center [1007, 540] width 40 height 18
type input "*****"
drag, startPoint x: 979, startPoint y: 539, endPoint x: 971, endPoint y: 540, distance: 8.1
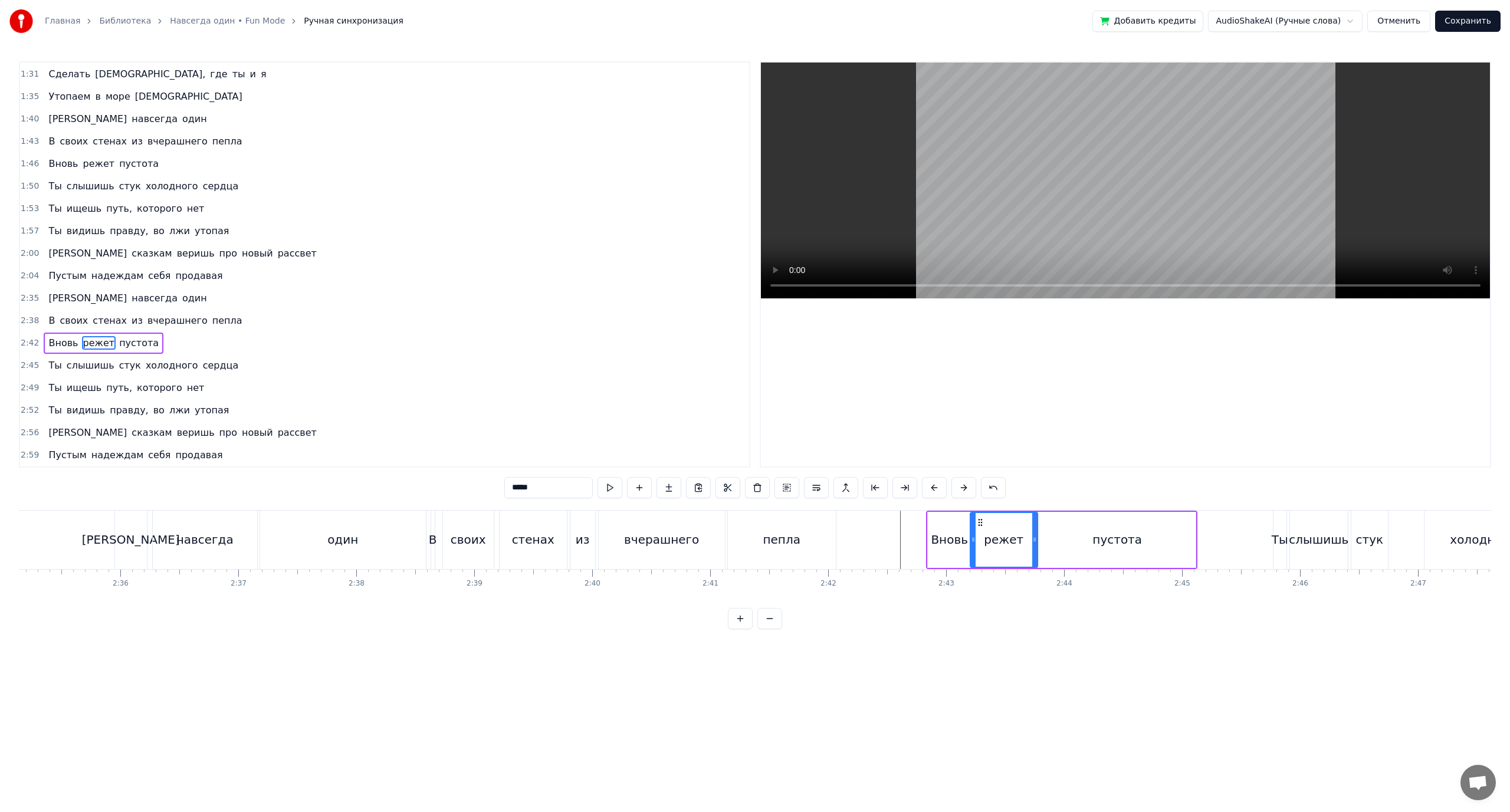
click at [971, 540] on icon at bounding box center [973, 540] width 5 height 9
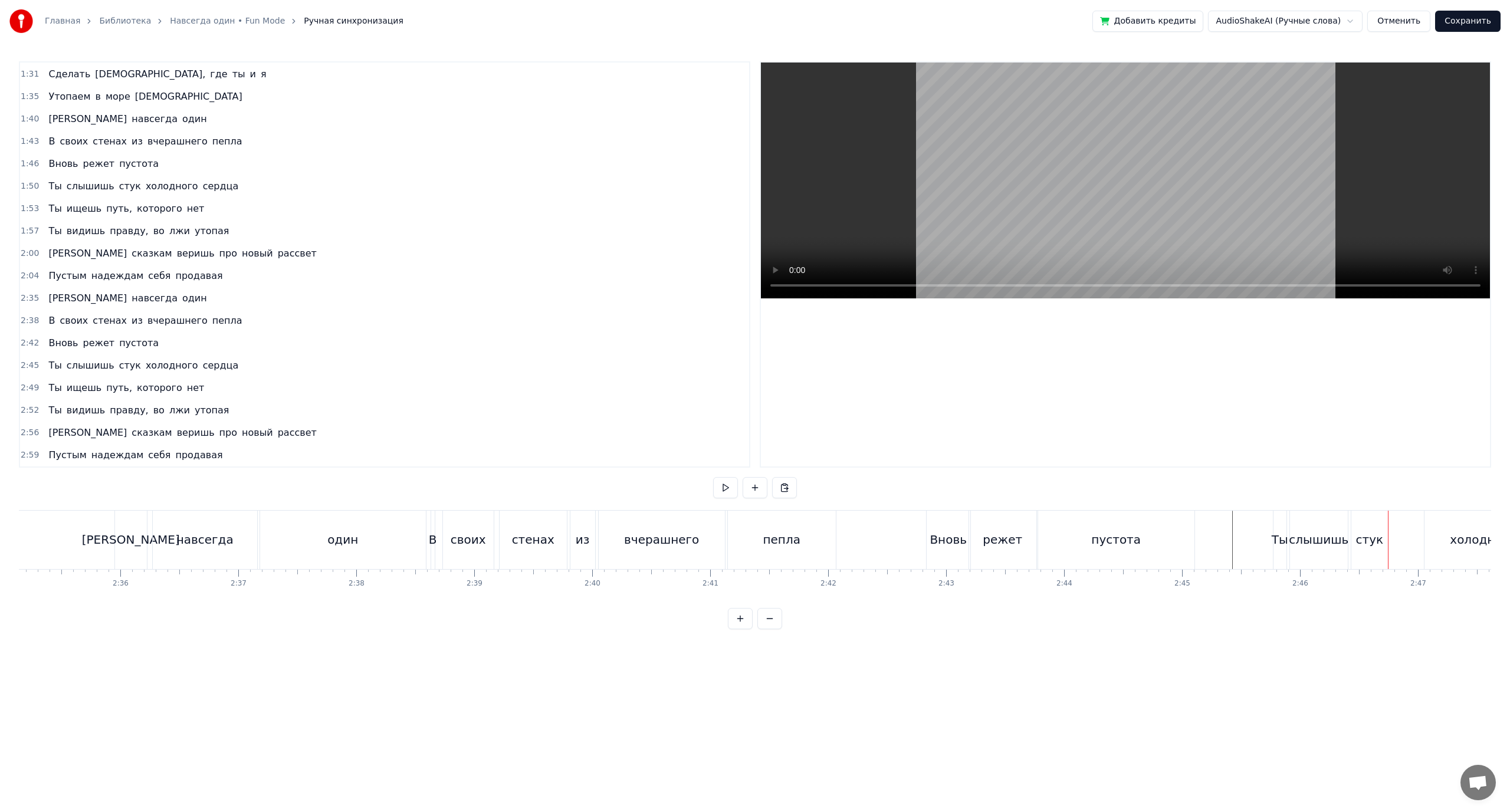
click at [1299, 551] on div "слышишь" at bounding box center [1318, 540] width 57 height 58
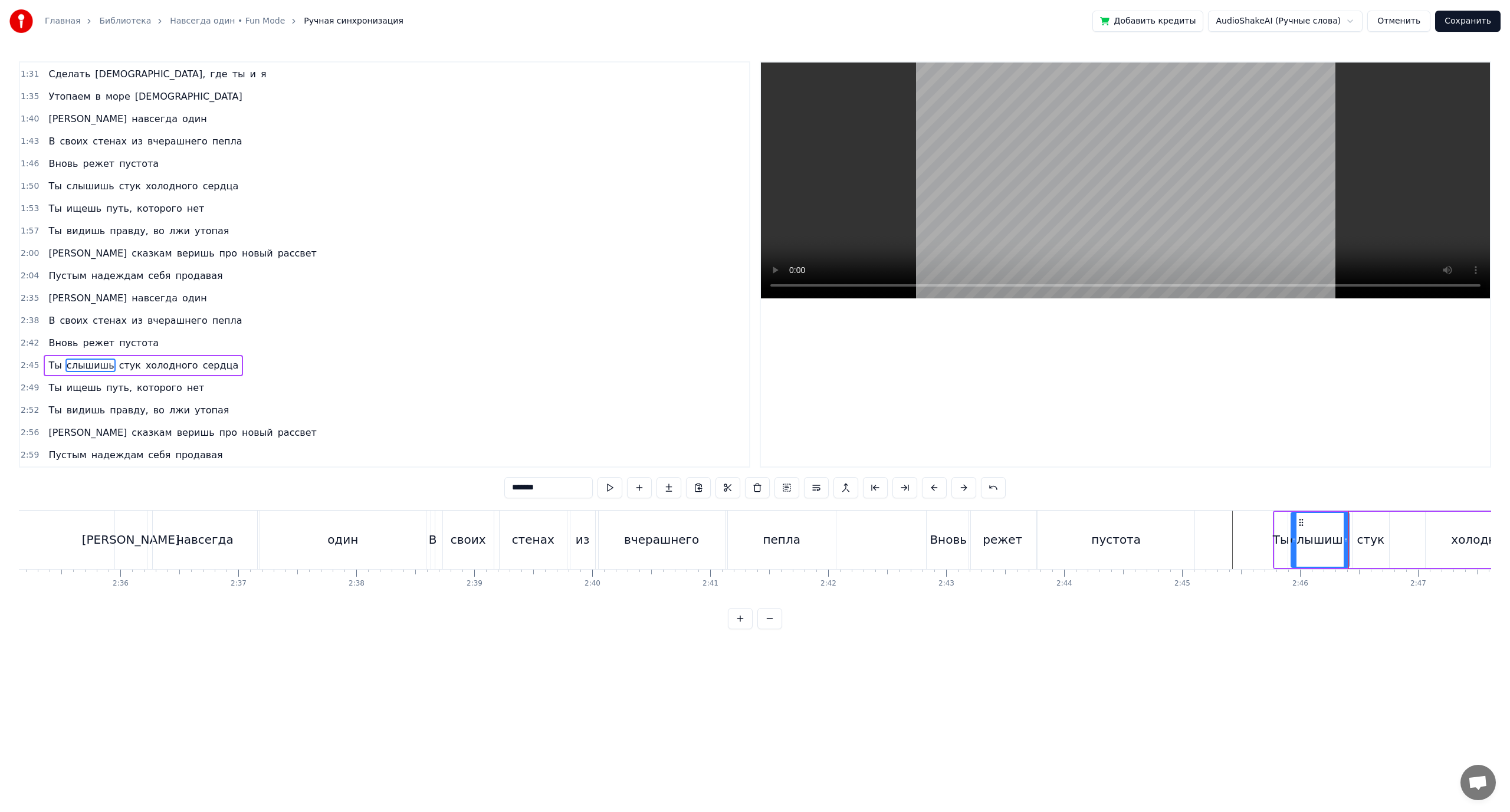
click at [1367, 539] on div "стук" at bounding box center [1371, 540] width 27 height 18
type input "****"
click at [1349, 537] on icon at bounding box center [1351, 540] width 5 height 9
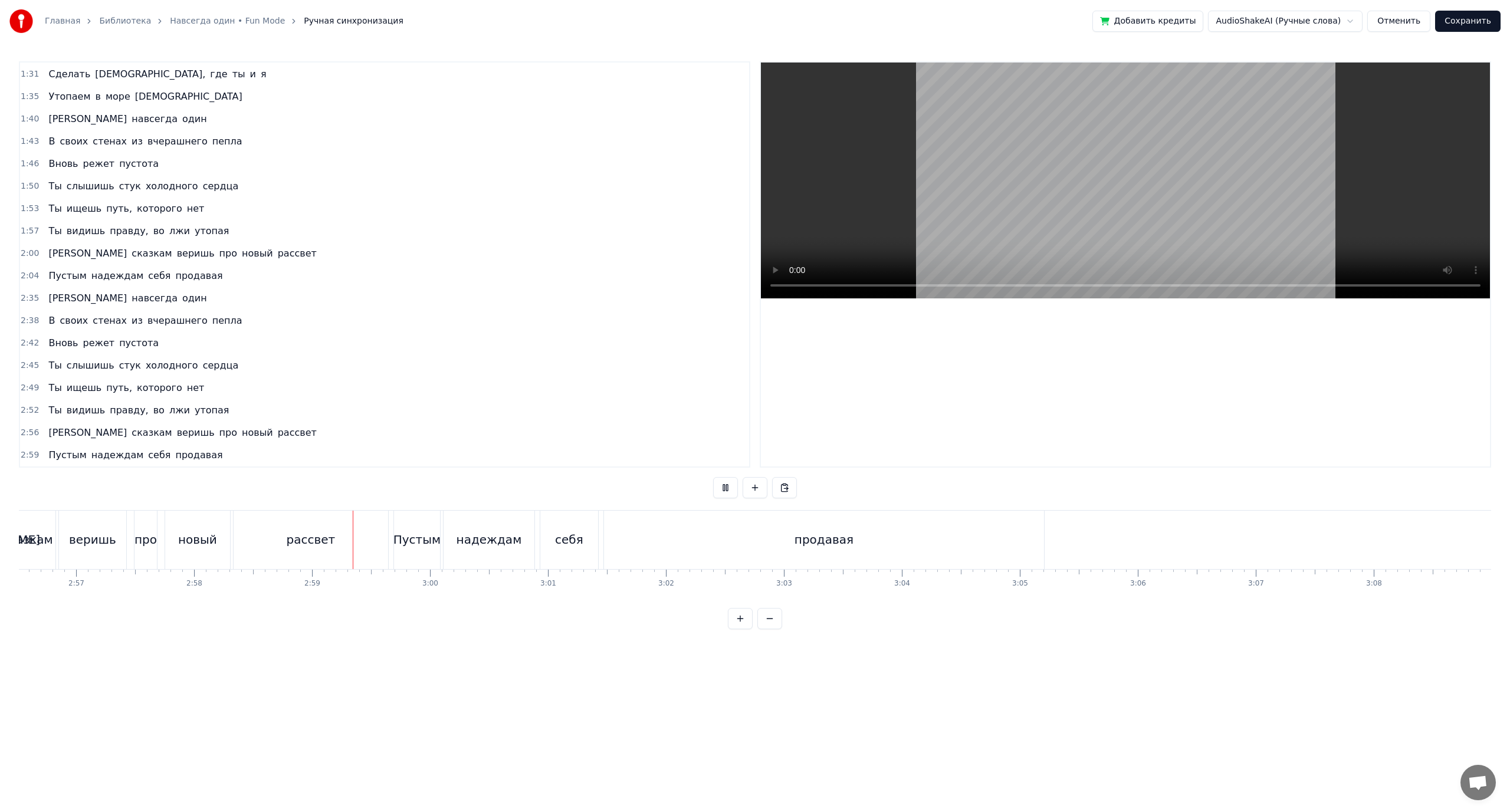
scroll to position [0, 20825]
click at [353, 544] on div "рассвет" at bounding box center [309, 540] width 154 height 58
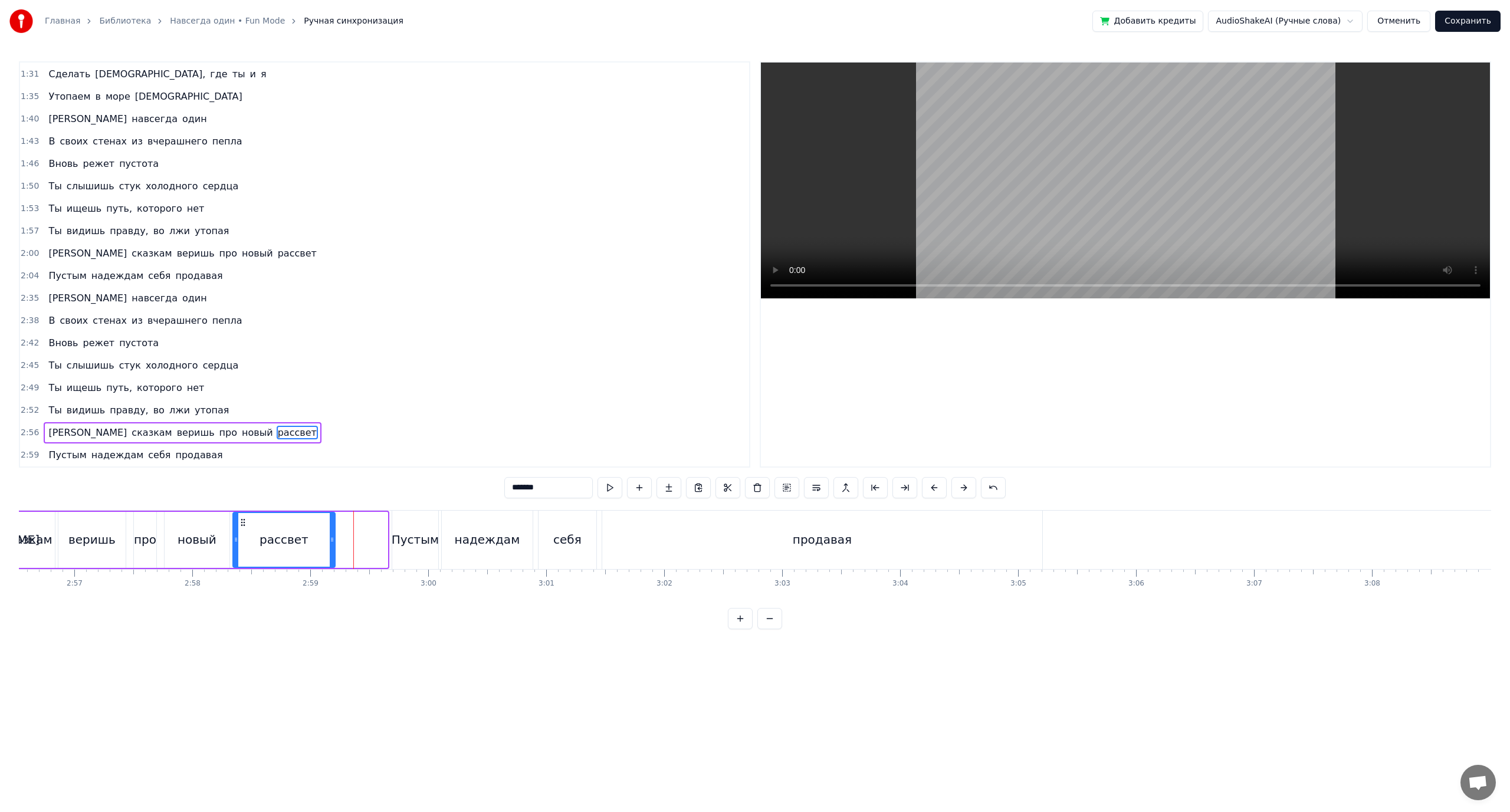
drag, startPoint x: 386, startPoint y: 536, endPoint x: 333, endPoint y: 536, distance: 53.0
click at [333, 536] on icon at bounding box center [332, 540] width 5 height 9
click at [333, 536] on div at bounding box center [333, 540] width 1 height 58
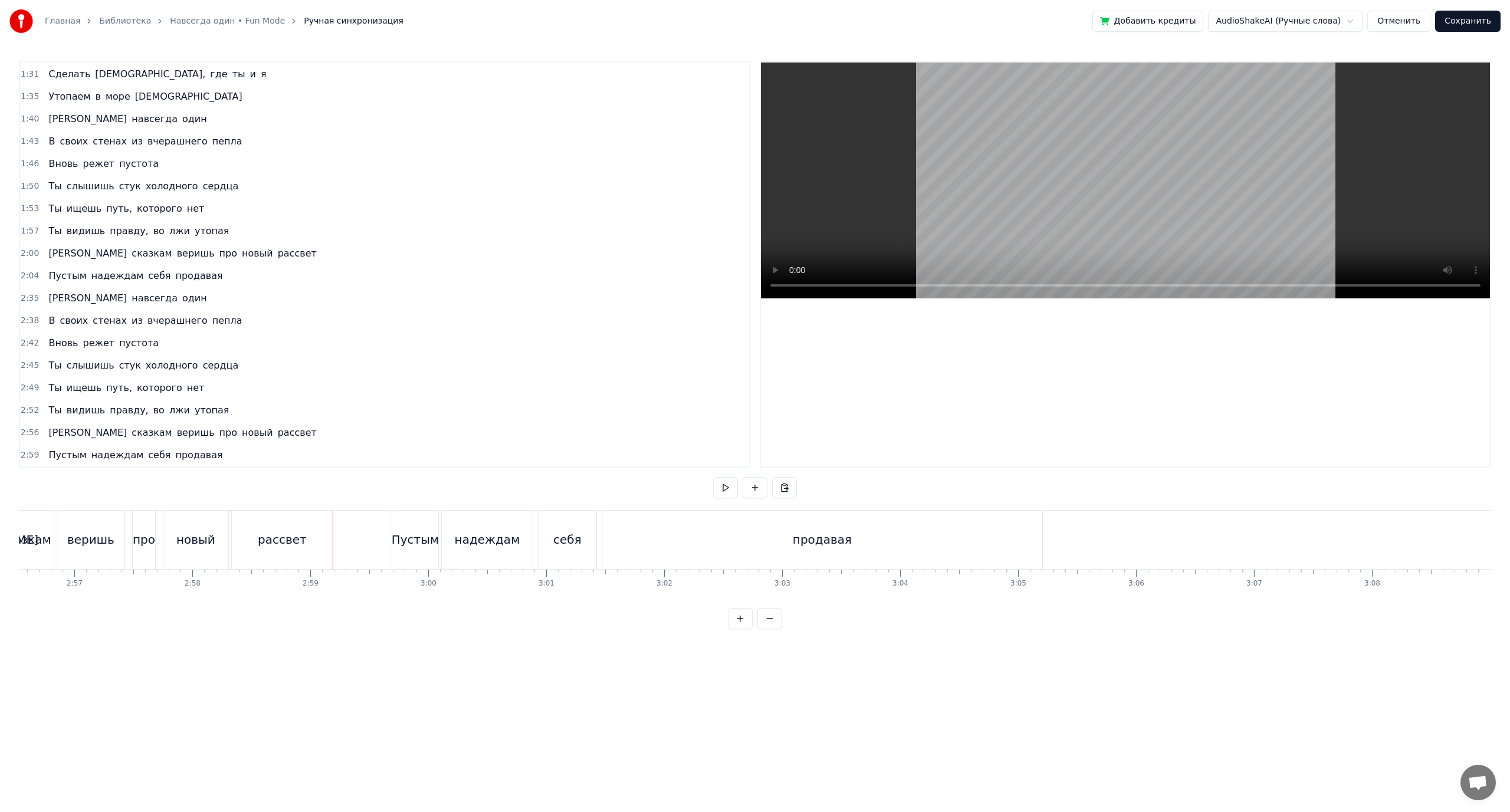
click at [313, 536] on div "рассвет" at bounding box center [282, 540] width 101 height 58
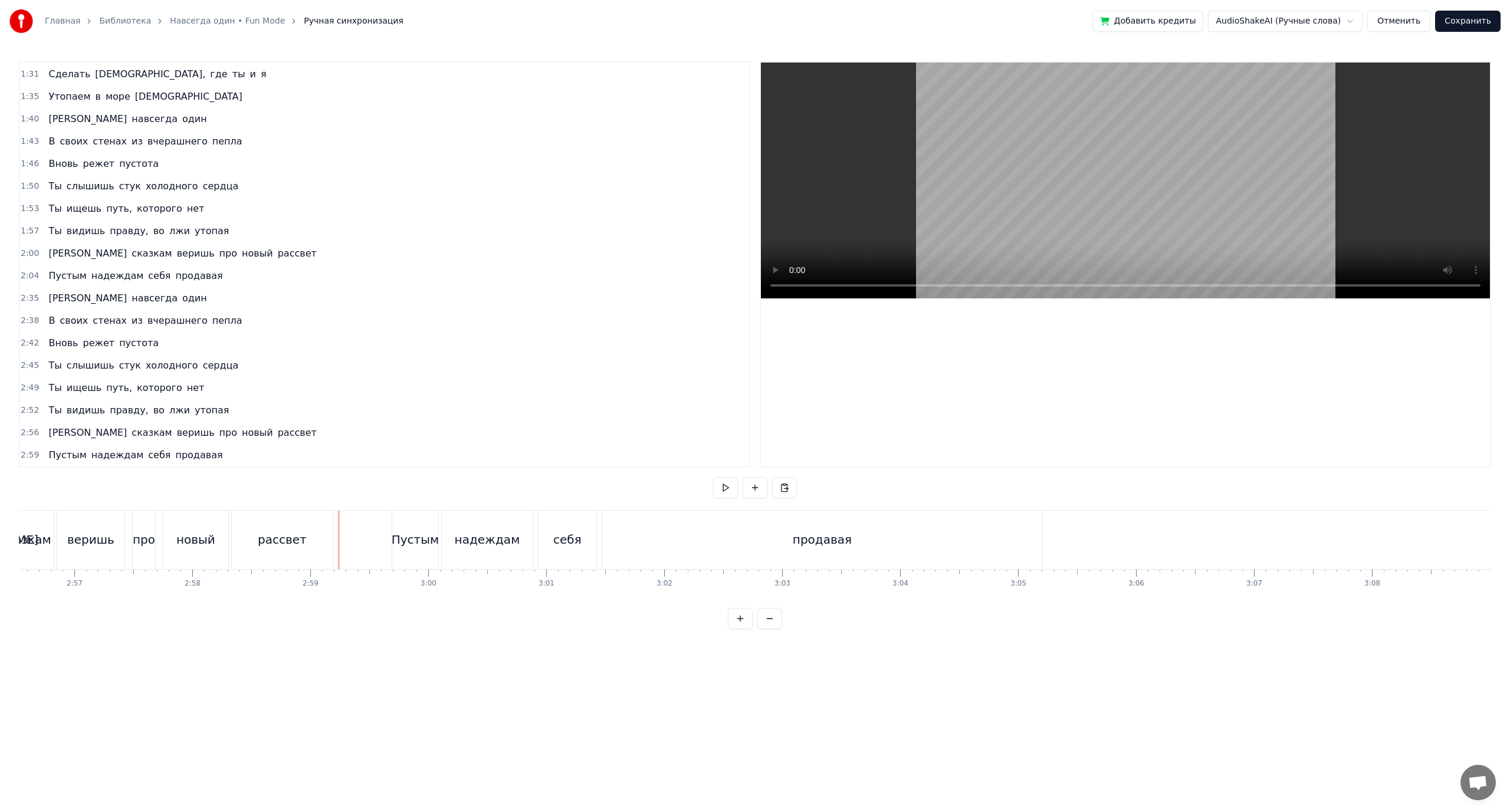
click at [312, 536] on div "рассвет" at bounding box center [282, 540] width 101 height 58
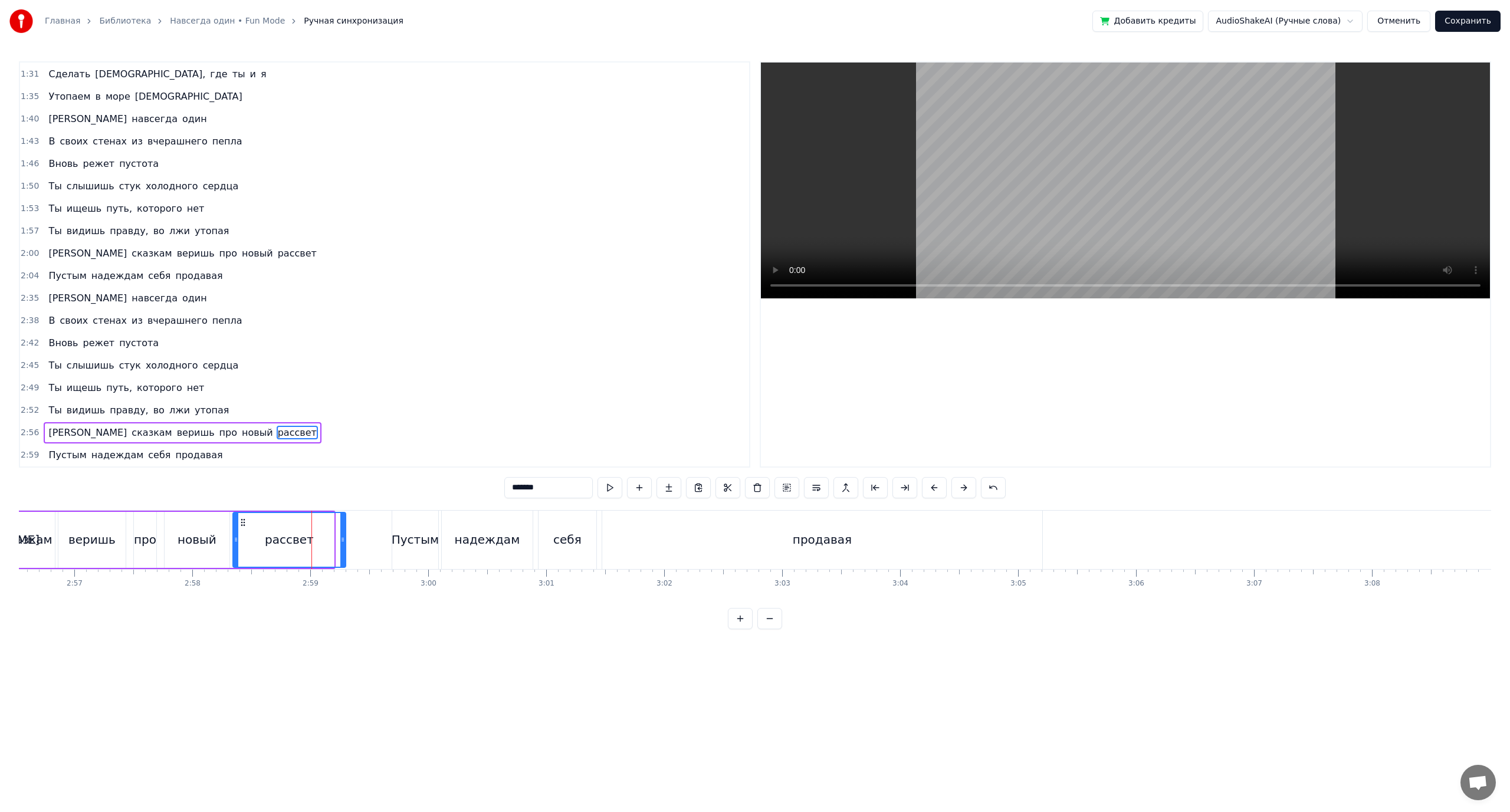
drag, startPoint x: 333, startPoint y: 533, endPoint x: 344, endPoint y: 537, distance: 11.7
click at [344, 537] on div at bounding box center [342, 540] width 5 height 54
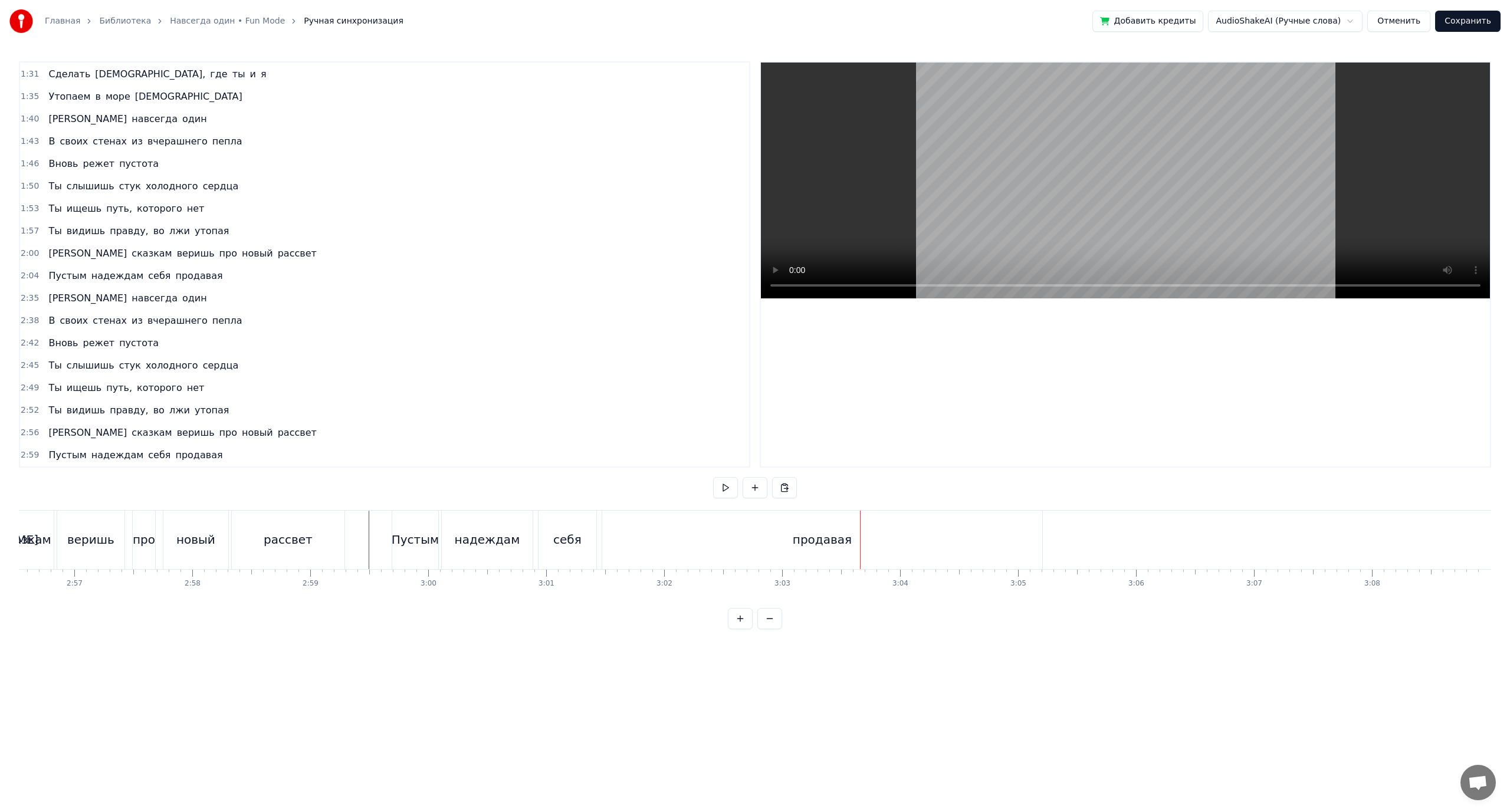
click at [963, 536] on div "продавая" at bounding box center [821, 540] width 440 height 58
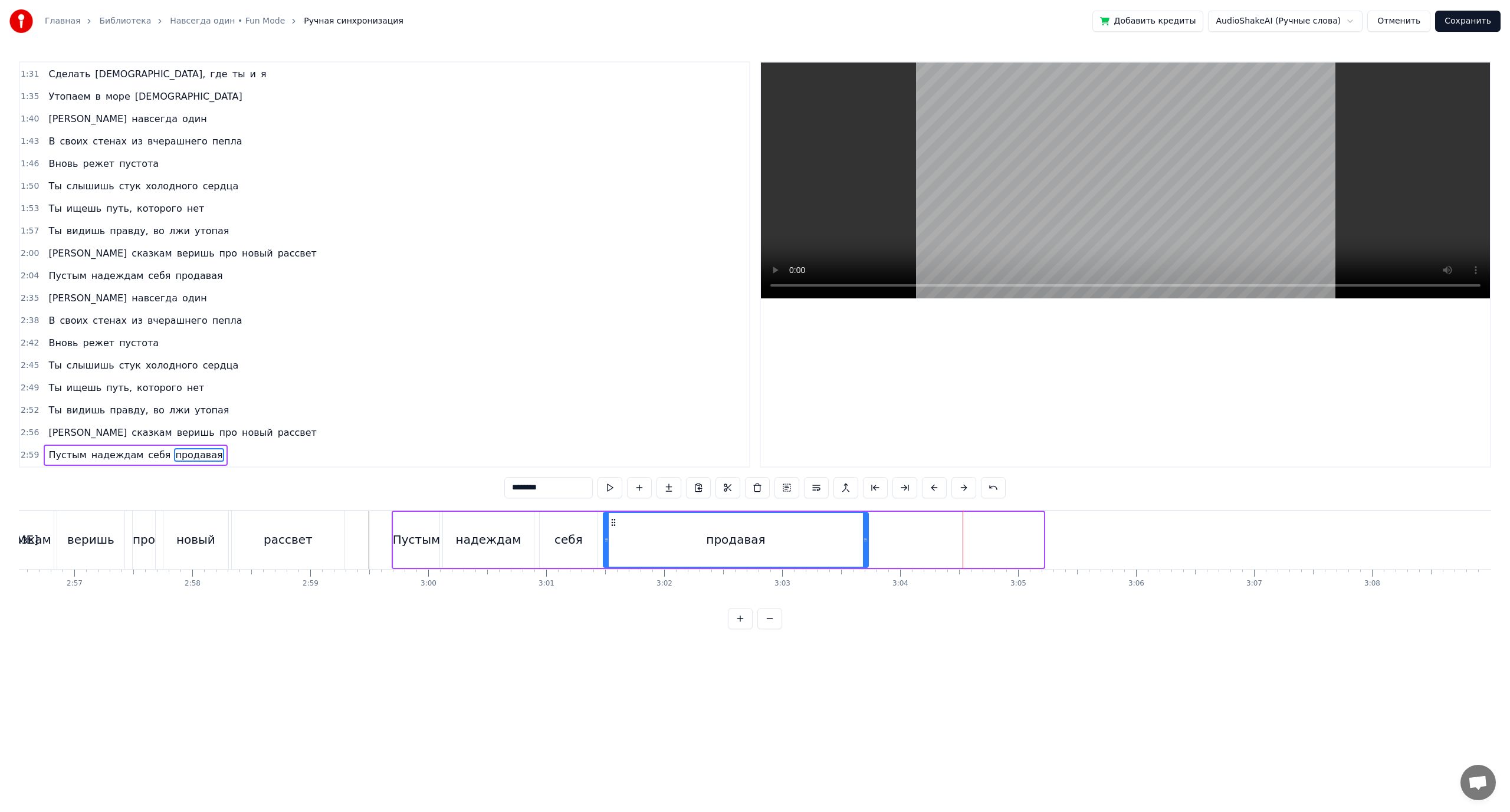
drag, startPoint x: 1042, startPoint y: 533, endPoint x: 867, endPoint y: 541, distance: 175.2
click at [867, 541] on div at bounding box center [865, 540] width 5 height 54
click at [562, 541] on div "себя" at bounding box center [569, 540] width 28 height 18
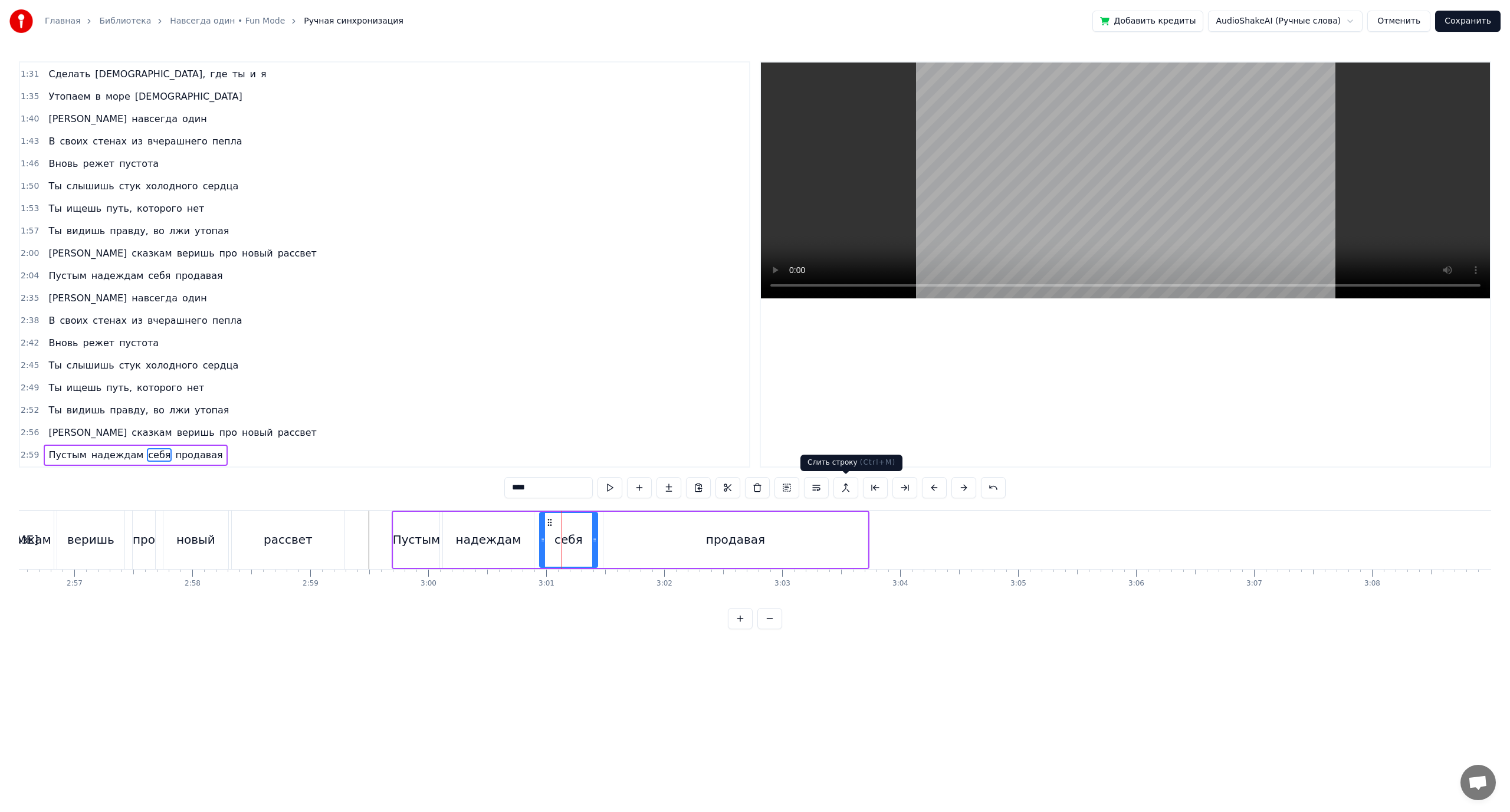
click at [849, 488] on button at bounding box center [846, 488] width 24 height 22
click at [700, 537] on div "продавая" at bounding box center [736, 540] width 265 height 56
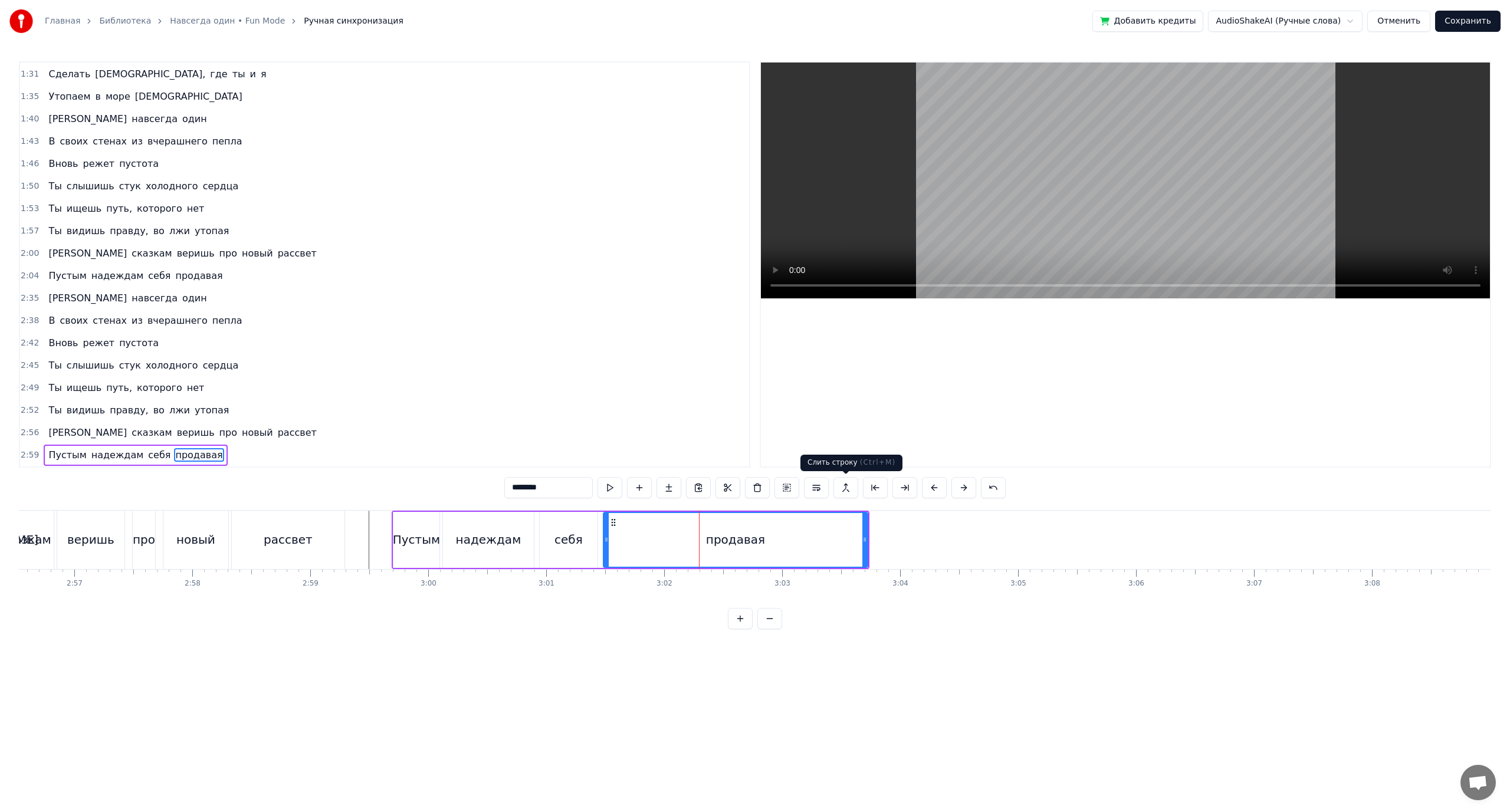
click at [841, 487] on button at bounding box center [846, 488] width 24 height 22
click at [576, 549] on div "себя" at bounding box center [568, 540] width 57 height 56
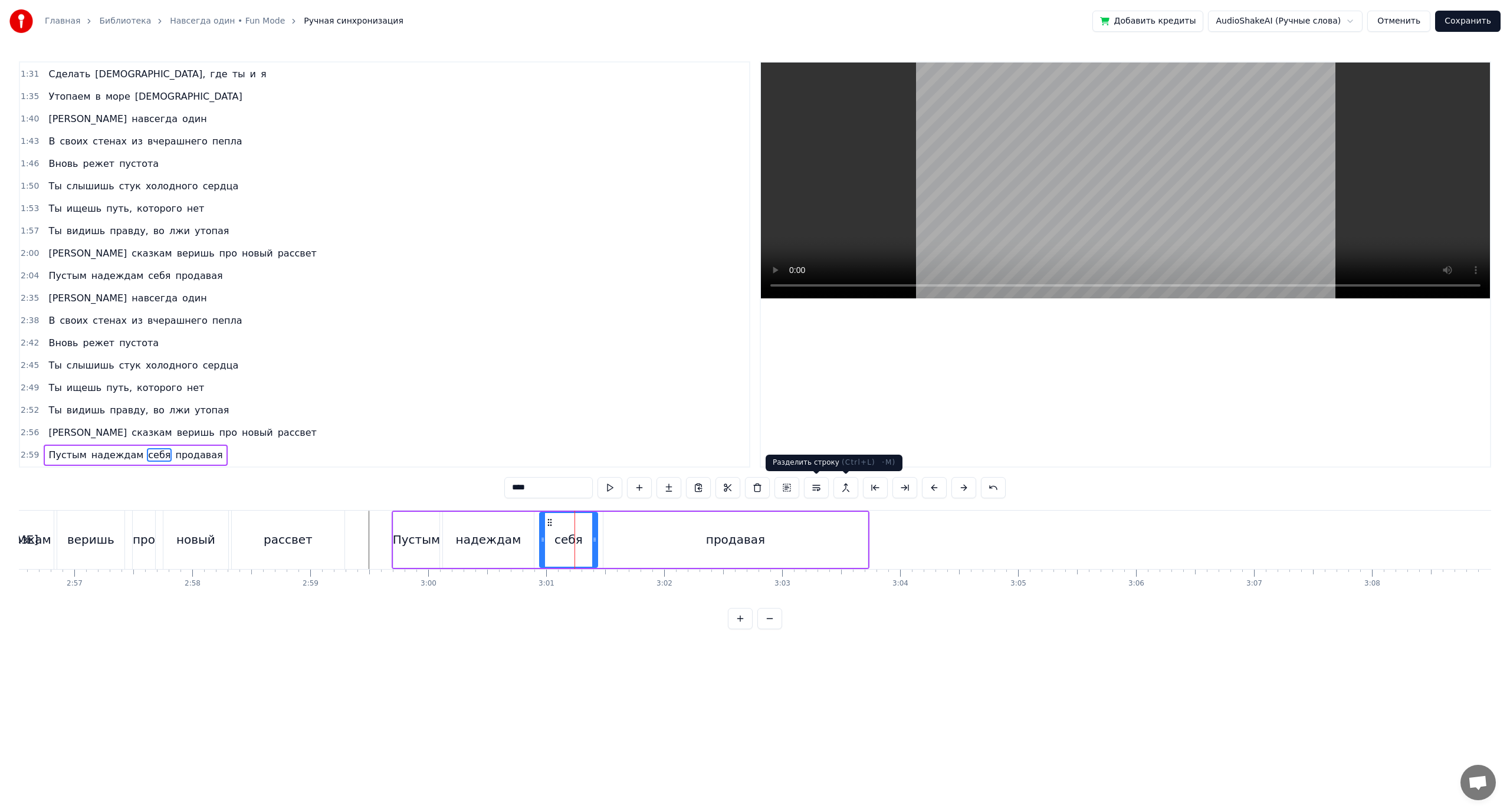
drag, startPoint x: 820, startPoint y: 487, endPoint x: 801, endPoint y: 493, distance: 19.9
click at [820, 488] on button at bounding box center [816, 488] width 24 height 22
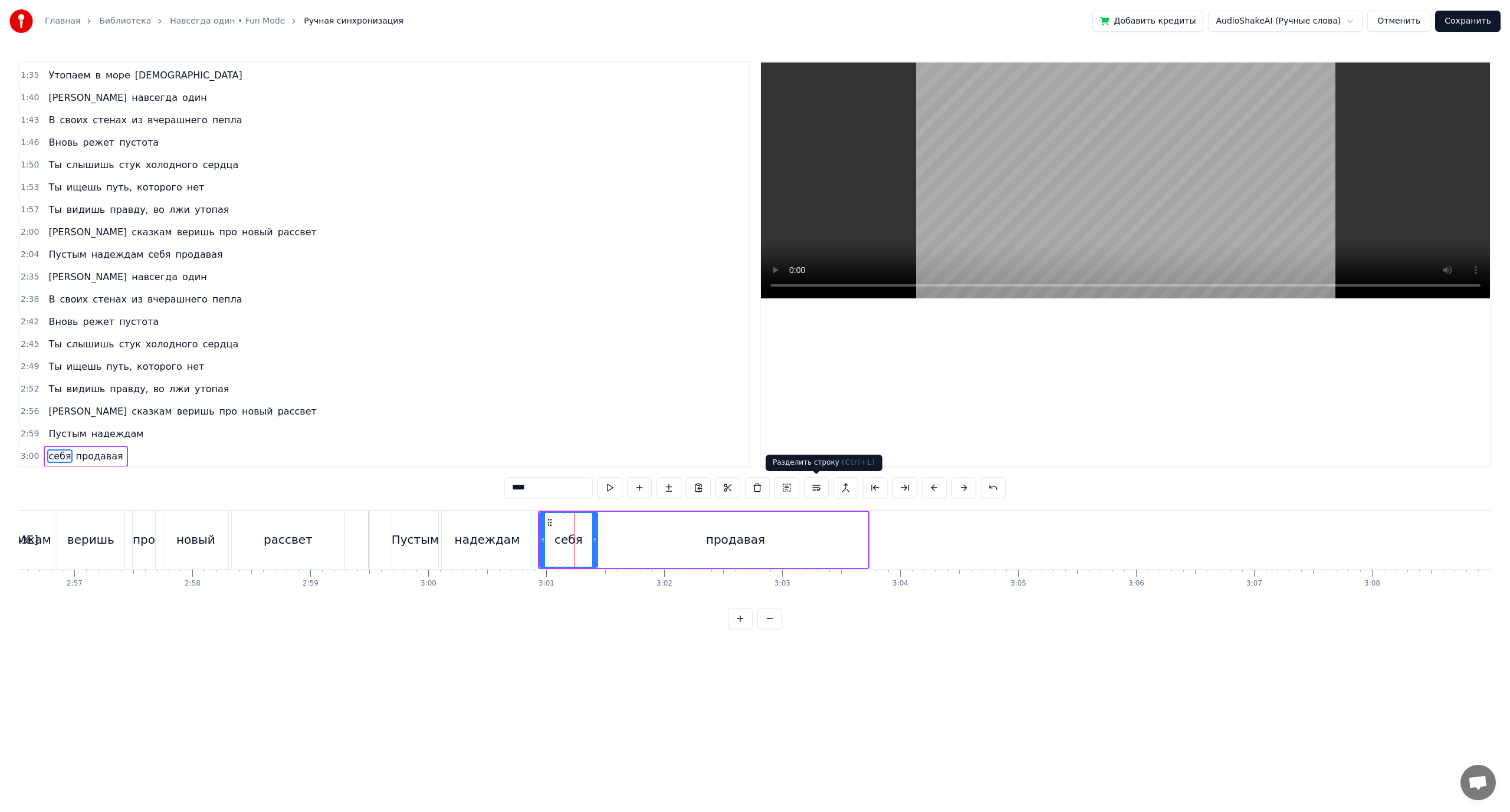
scroll to position [515, 0]
click at [702, 541] on div "продавая" at bounding box center [736, 540] width 265 height 56
type input "********"
click at [816, 487] on button at bounding box center [816, 488] width 24 height 22
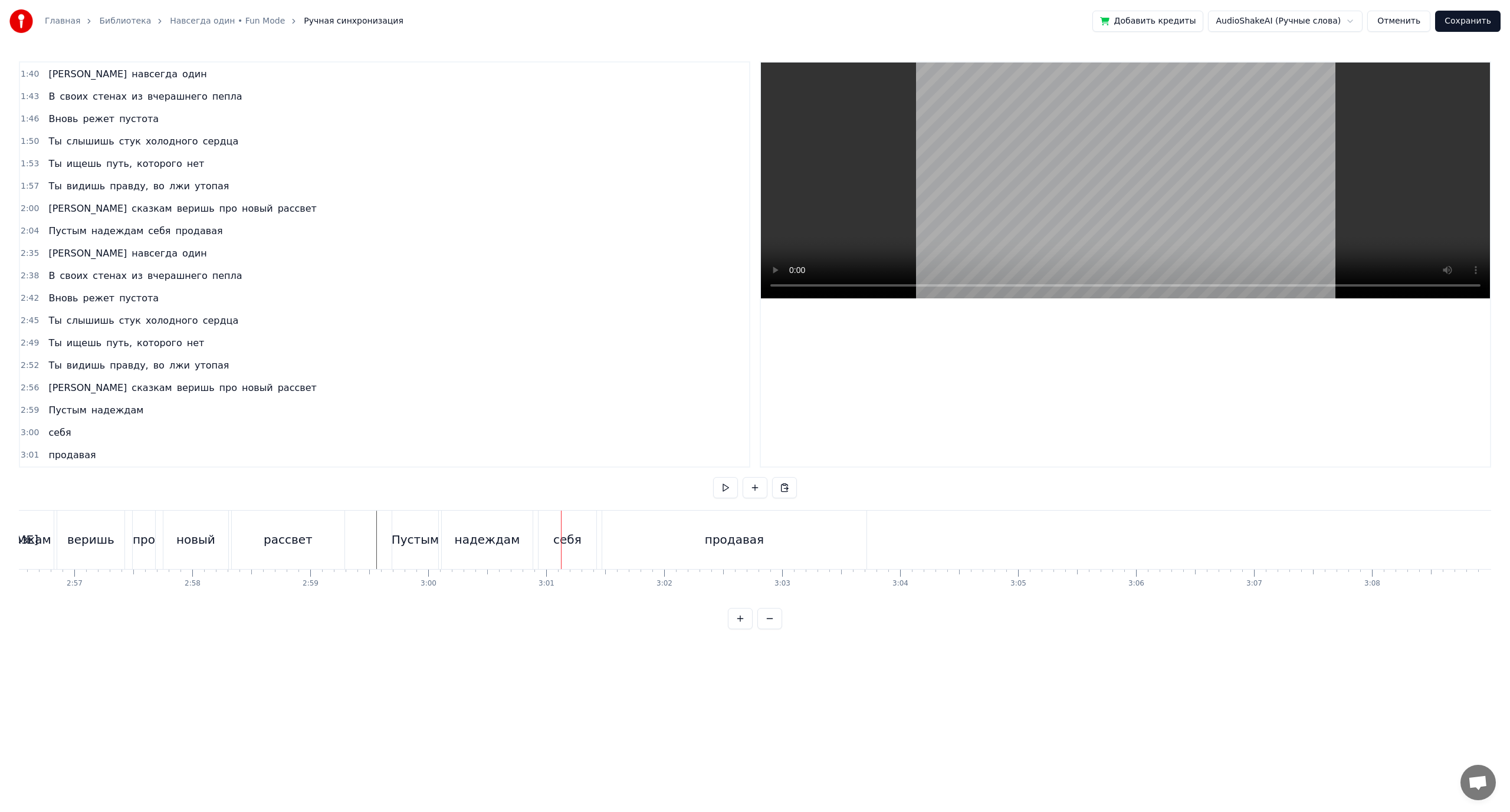
click at [24, 537] on div "сказкам" at bounding box center [25, 540] width 50 height 18
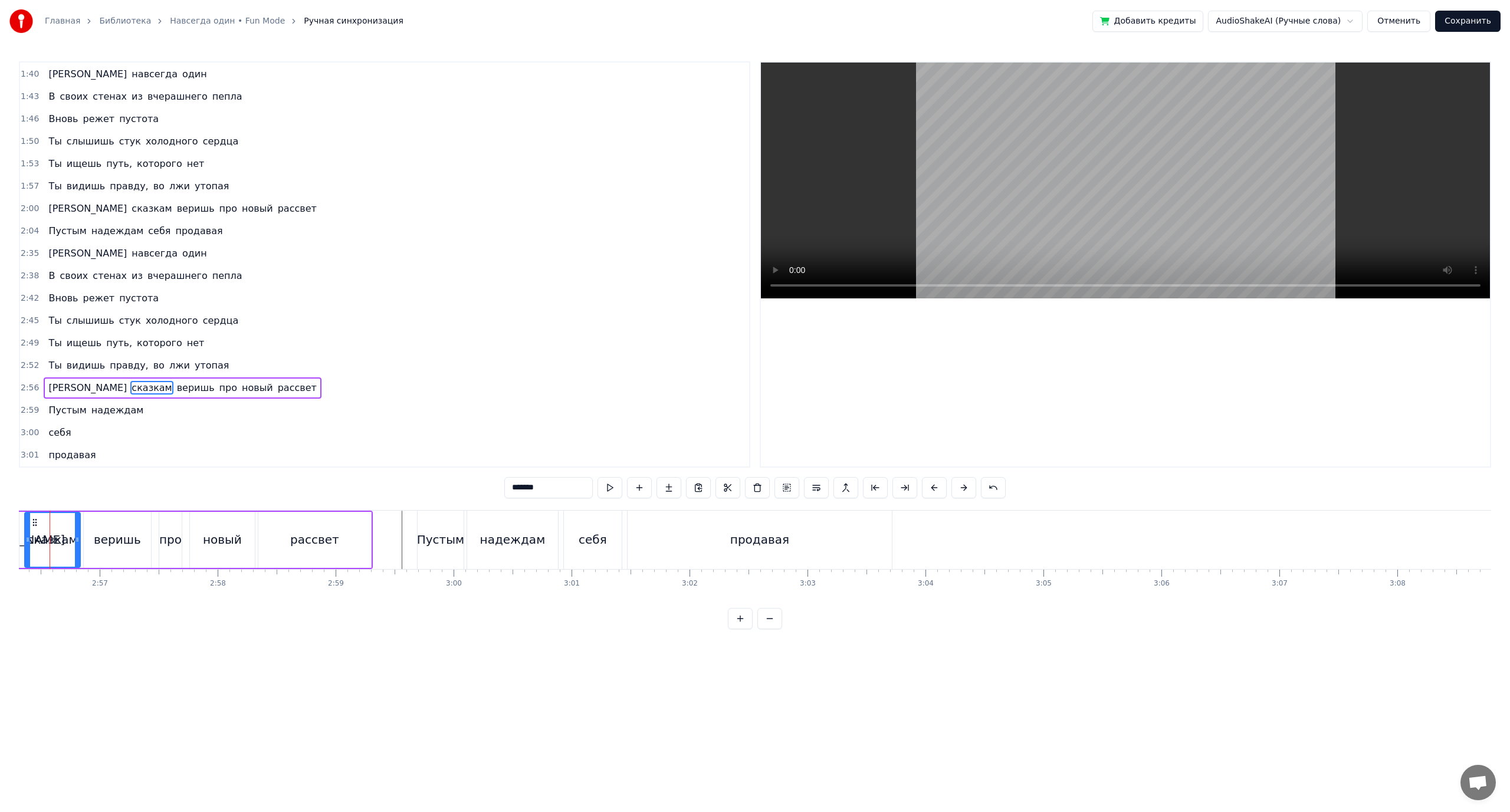
scroll to position [0, 20772]
click at [143, 541] on div "веришь" at bounding box center [146, 540] width 47 height 18
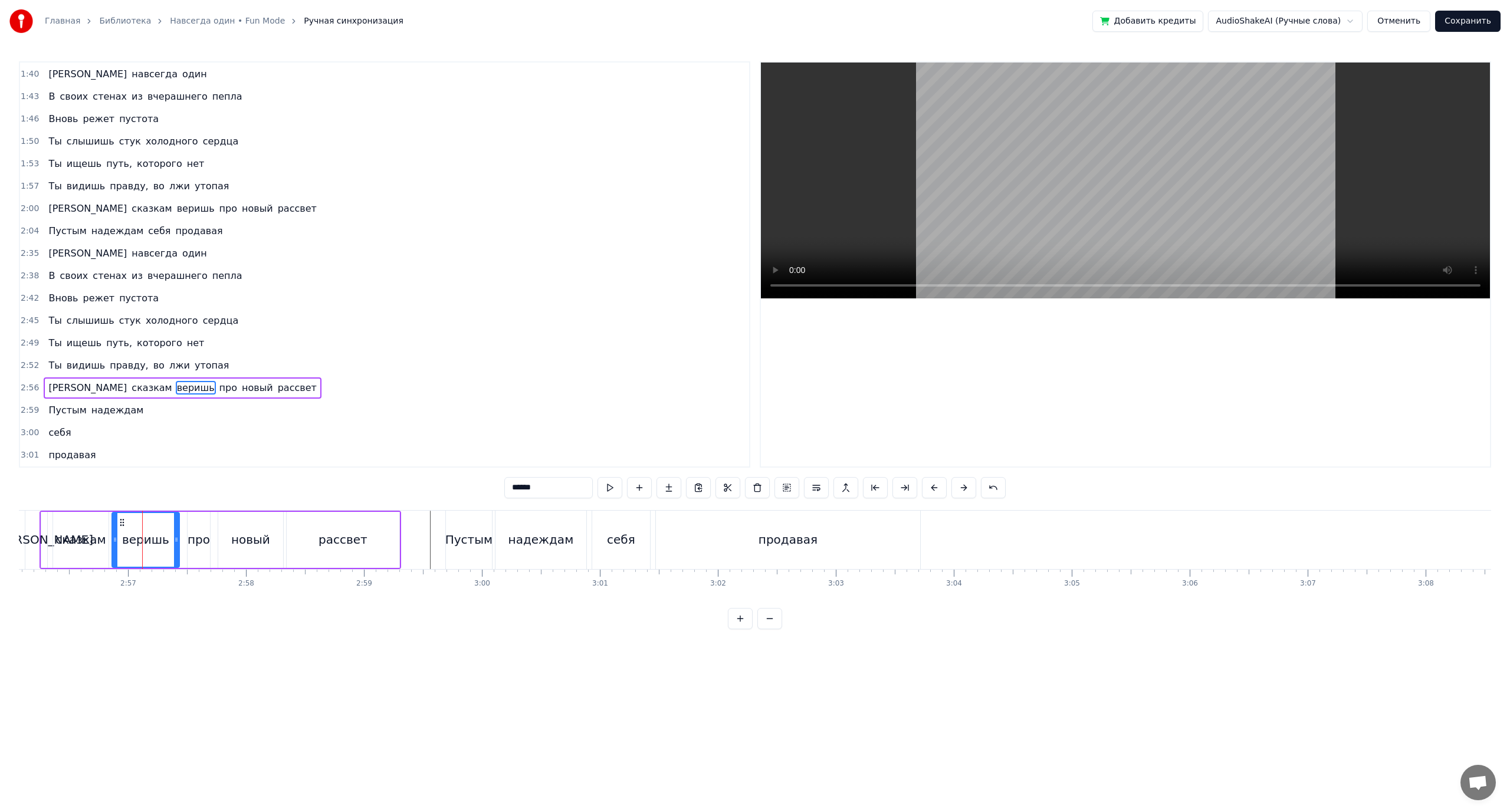
click at [201, 539] on div "про" at bounding box center [199, 540] width 23 height 18
drag, startPoint x: 813, startPoint y: 488, endPoint x: 537, endPoint y: 511, distance: 277.0
click at [812, 490] on button at bounding box center [816, 488] width 24 height 22
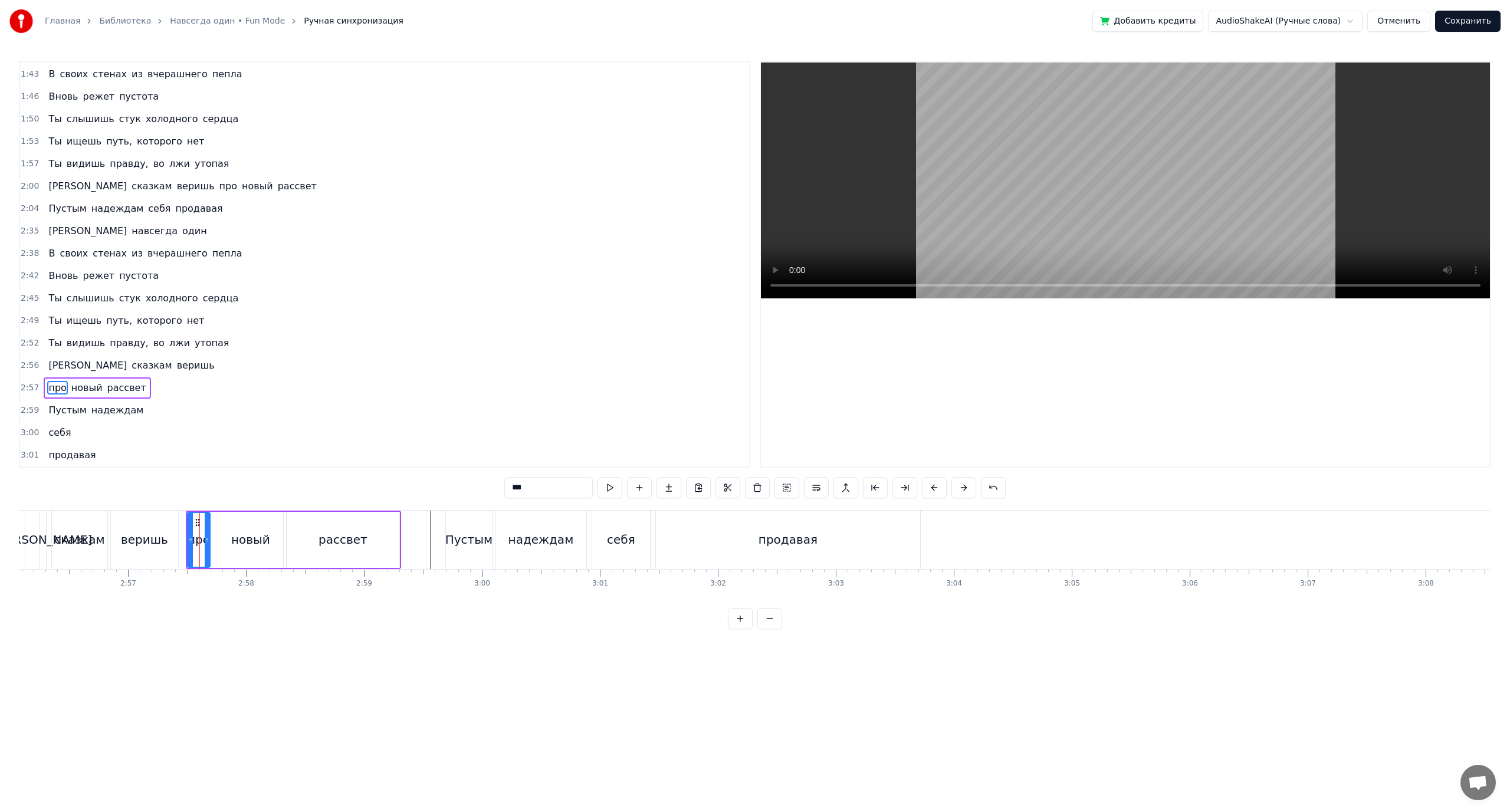
click at [242, 544] on div "новый" at bounding box center [250, 540] width 39 height 18
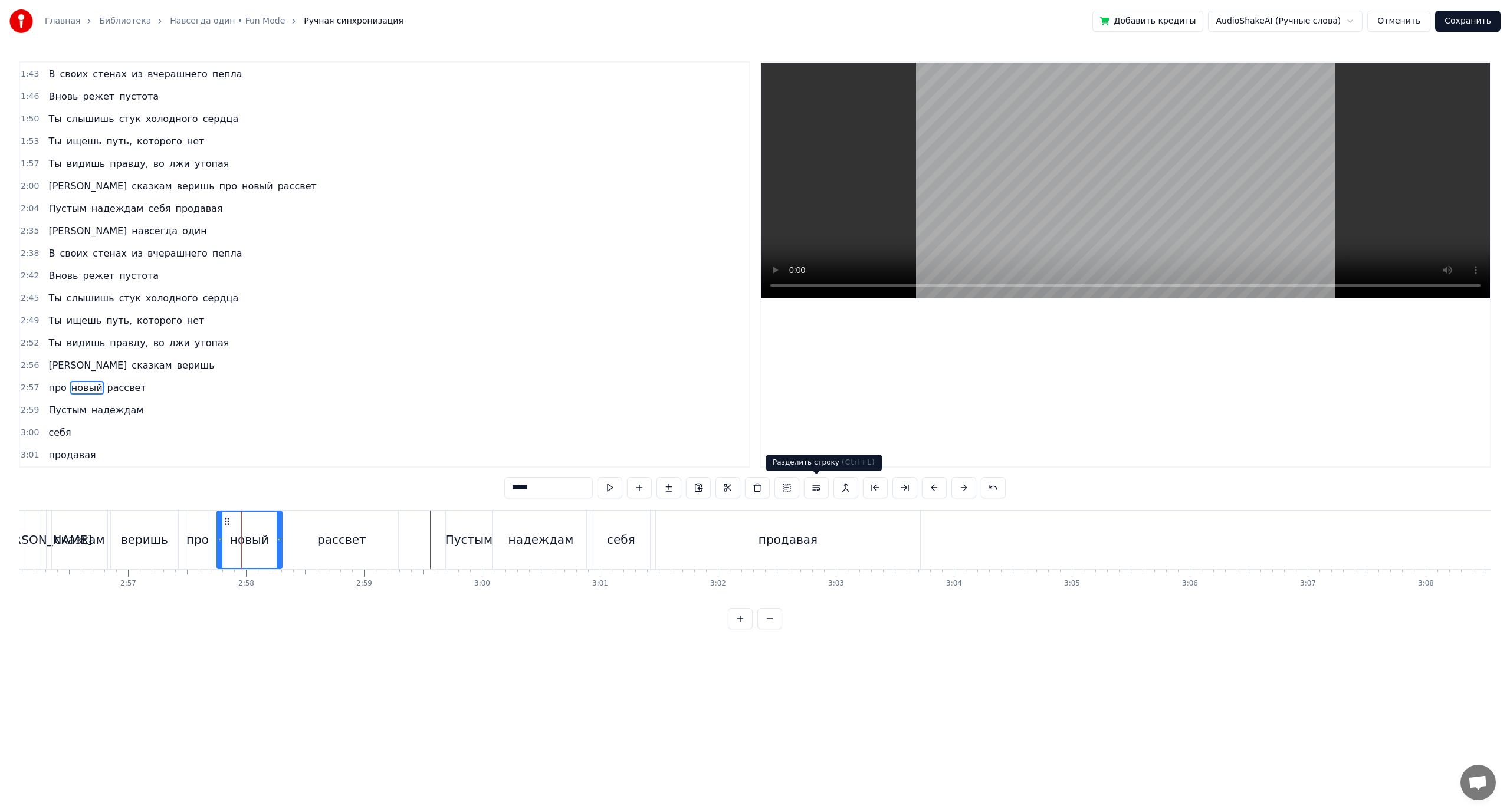
drag, startPoint x: 820, startPoint y: 490, endPoint x: 525, endPoint y: 535, distance: 298.4
click at [819, 491] on button at bounding box center [816, 488] width 24 height 22
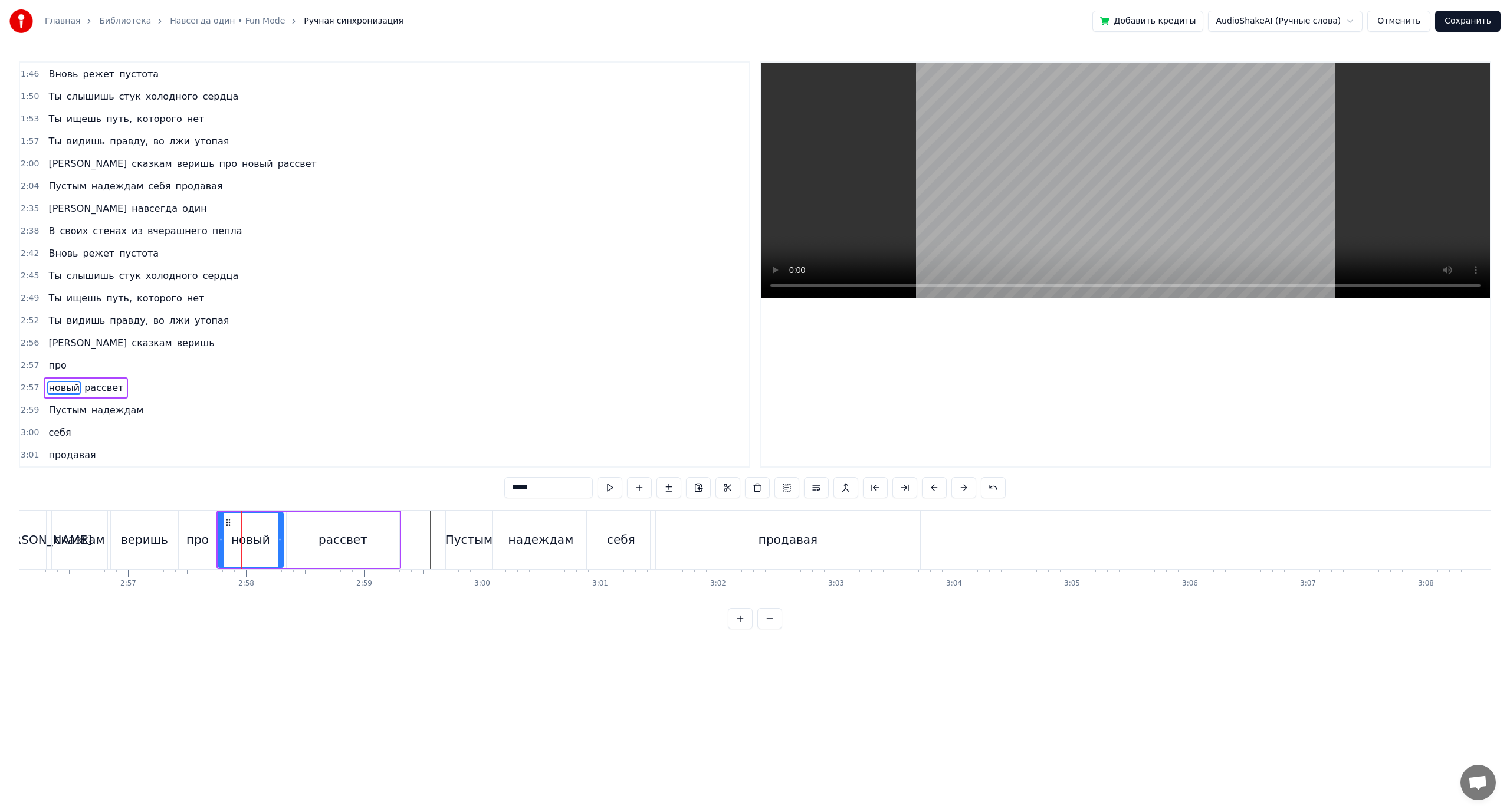
drag, startPoint x: 361, startPoint y: 539, endPoint x: 366, endPoint y: 538, distance: 5.1
click at [361, 539] on div "рассвет" at bounding box center [343, 540] width 49 height 18
type input "*******"
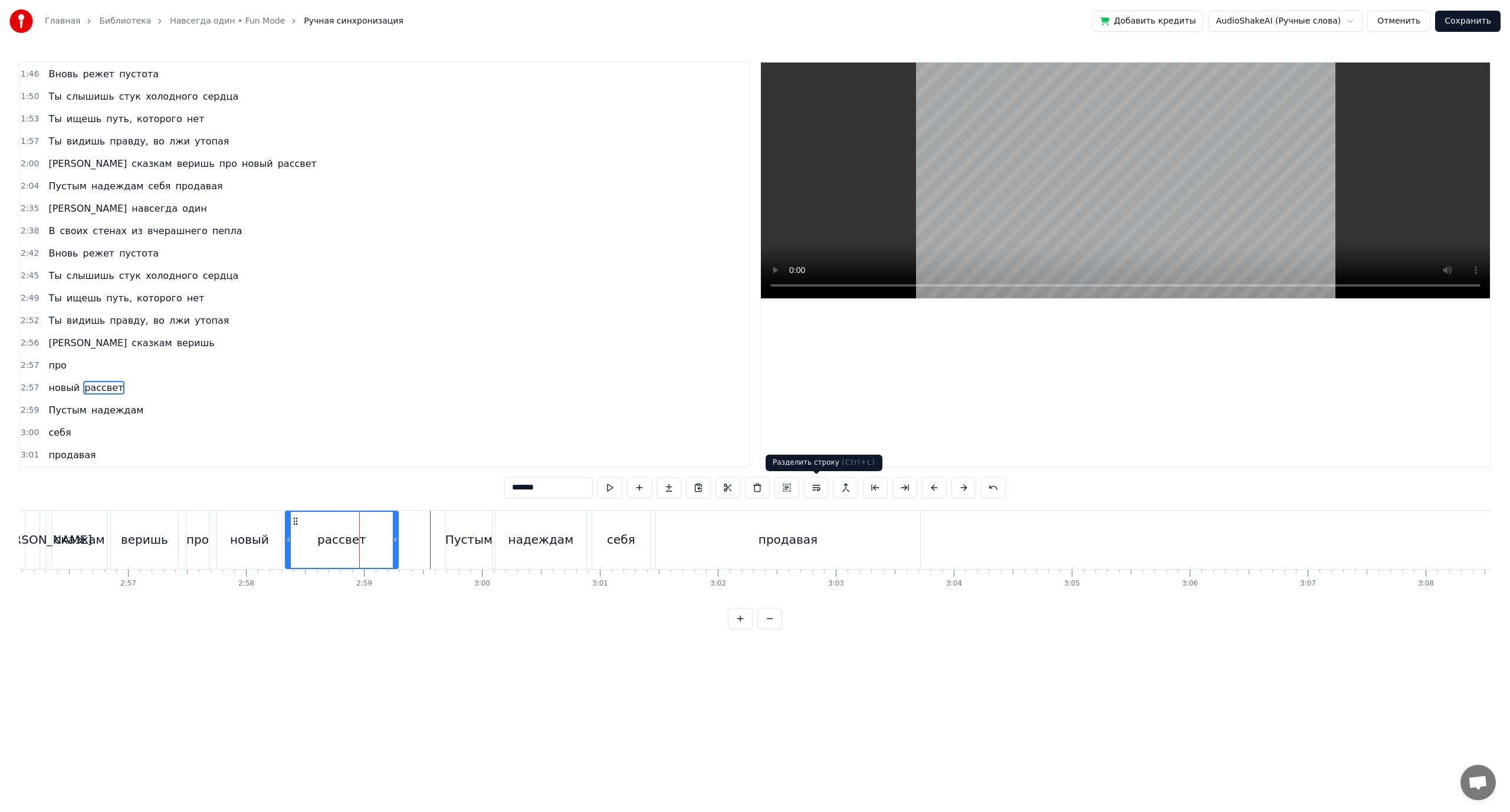
drag, startPoint x: 815, startPoint y: 492, endPoint x: 724, endPoint y: 495, distance: 91.0
click at [816, 493] on button at bounding box center [816, 488] width 24 height 22
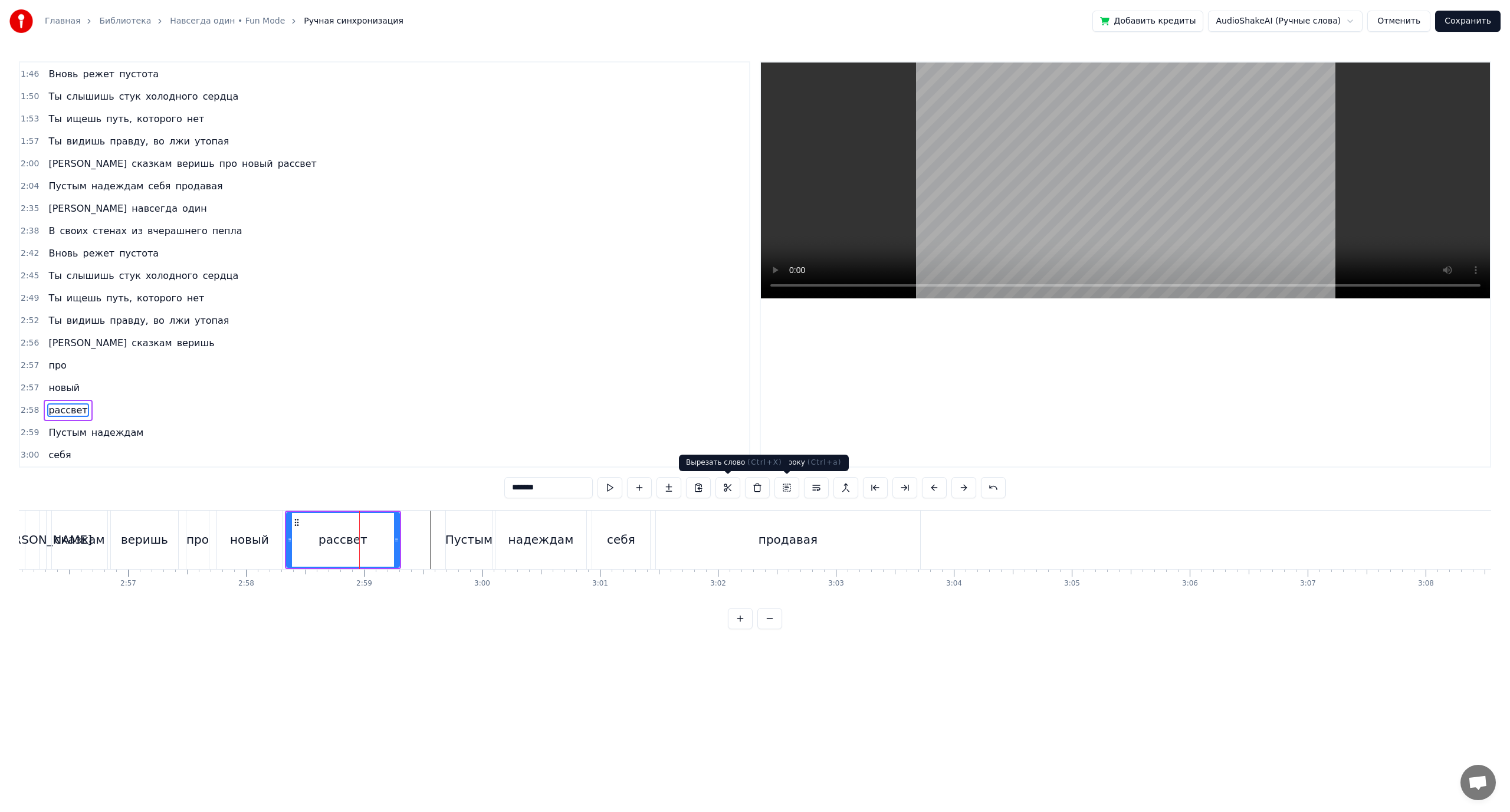
scroll to position [605, 0]
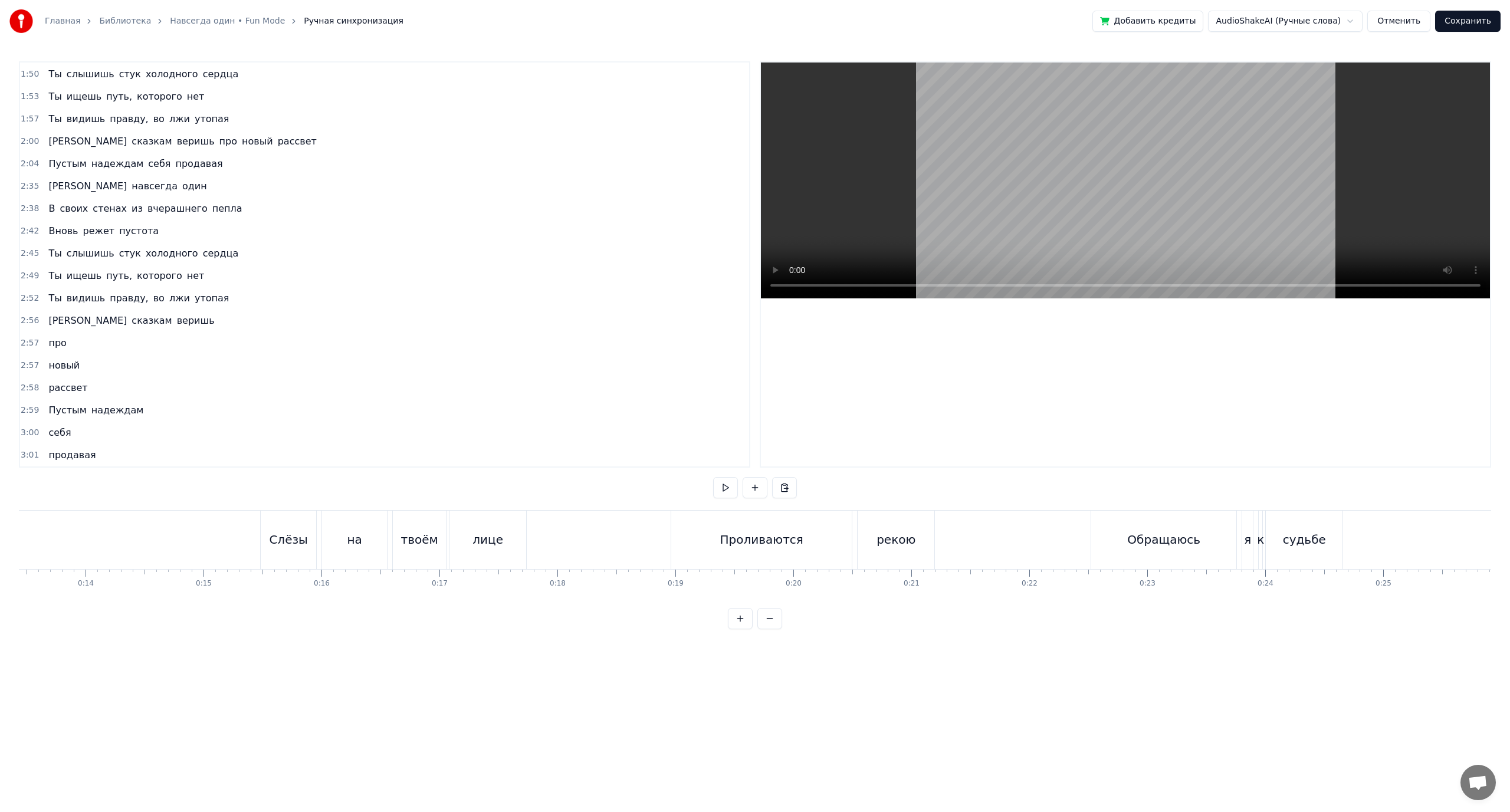
scroll to position [0, 1567]
click at [777, 529] on div "Проливаются" at bounding box center [779, 540] width 181 height 58
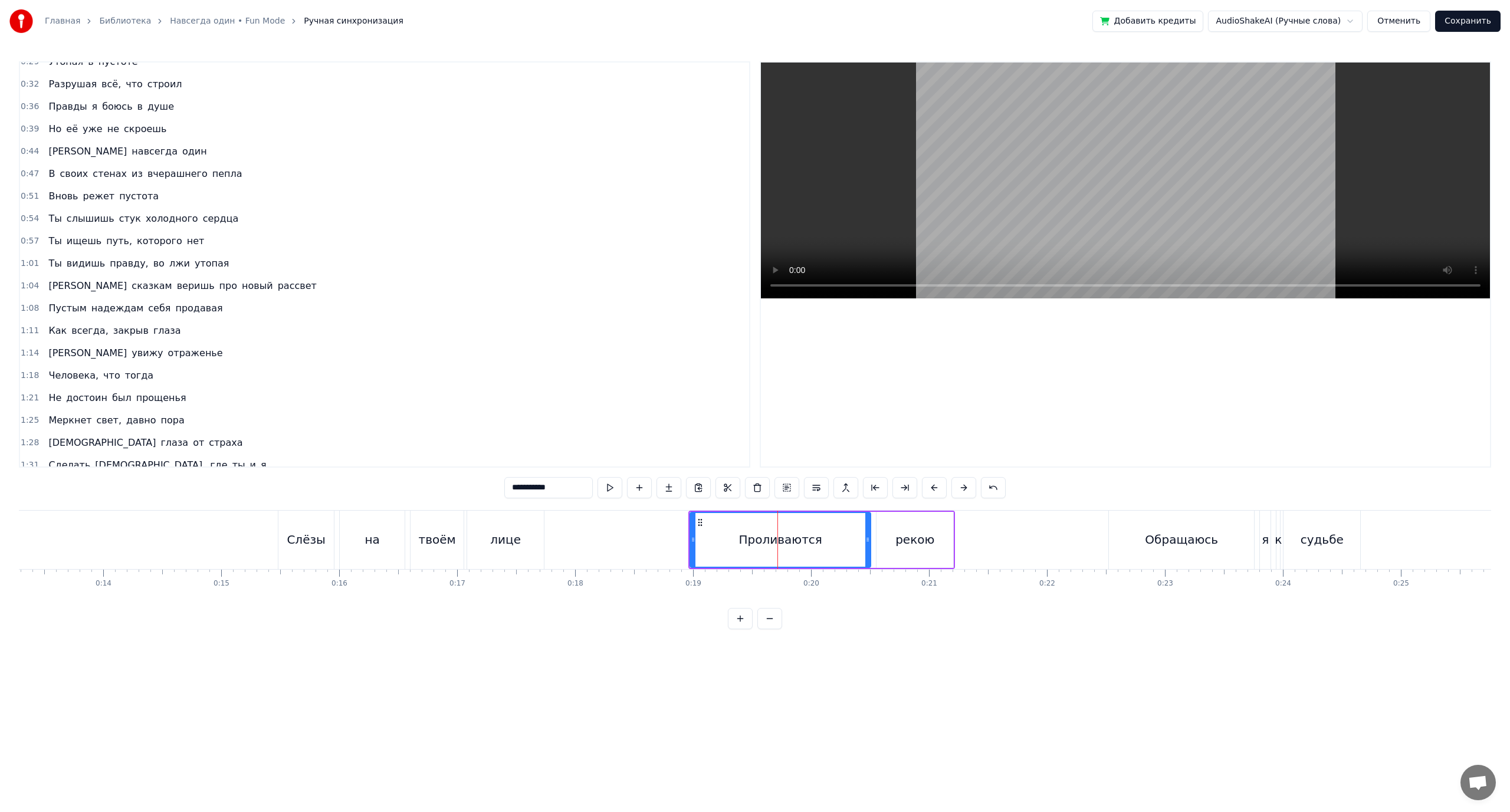
scroll to position [0, 0]
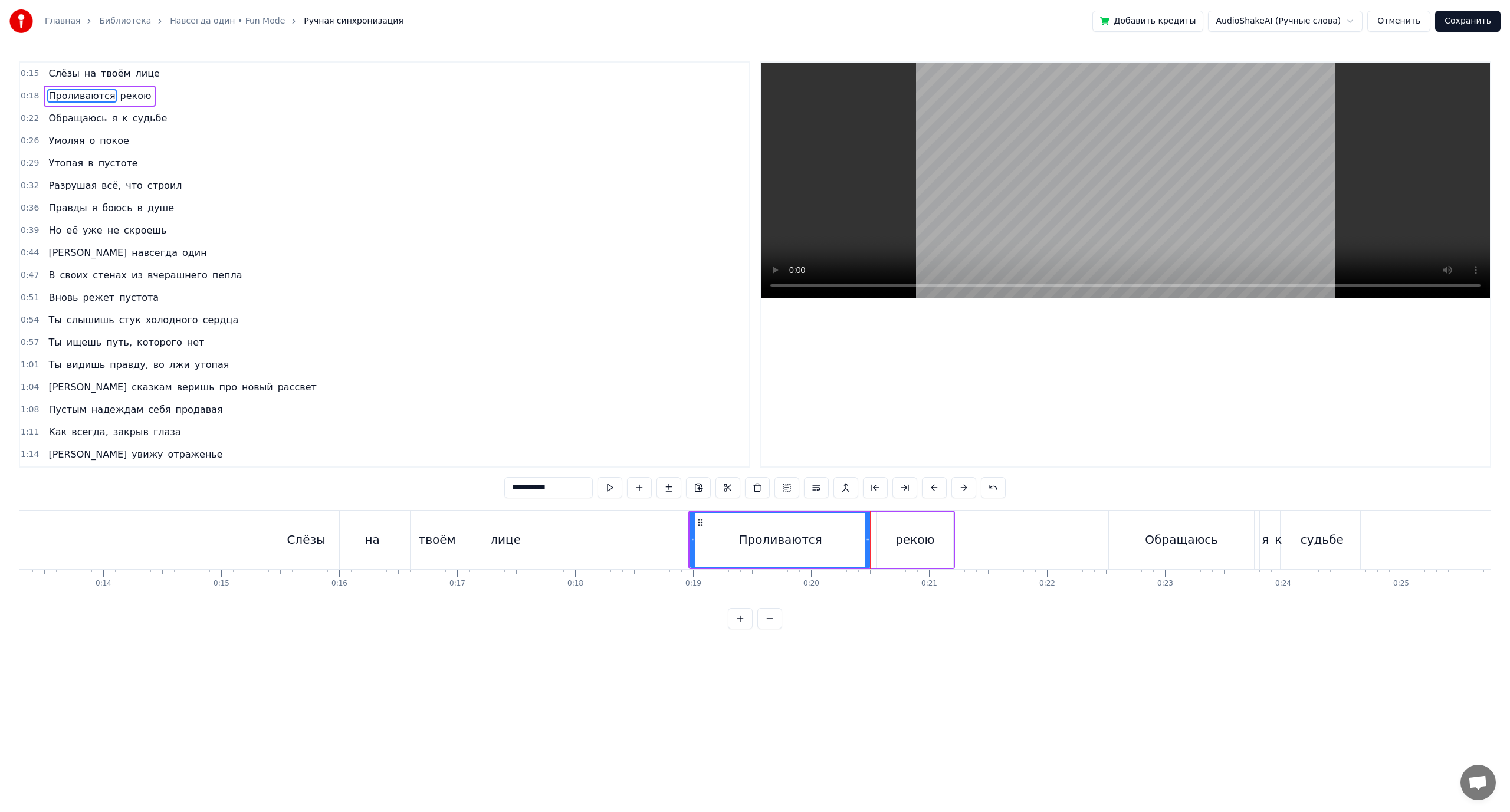
click at [904, 539] on div "рекою" at bounding box center [915, 540] width 39 height 18
type input "*****"
drag, startPoint x: 881, startPoint y: 536, endPoint x: 869, endPoint y: 537, distance: 12.0
click at [869, 537] on icon at bounding box center [868, 540] width 5 height 9
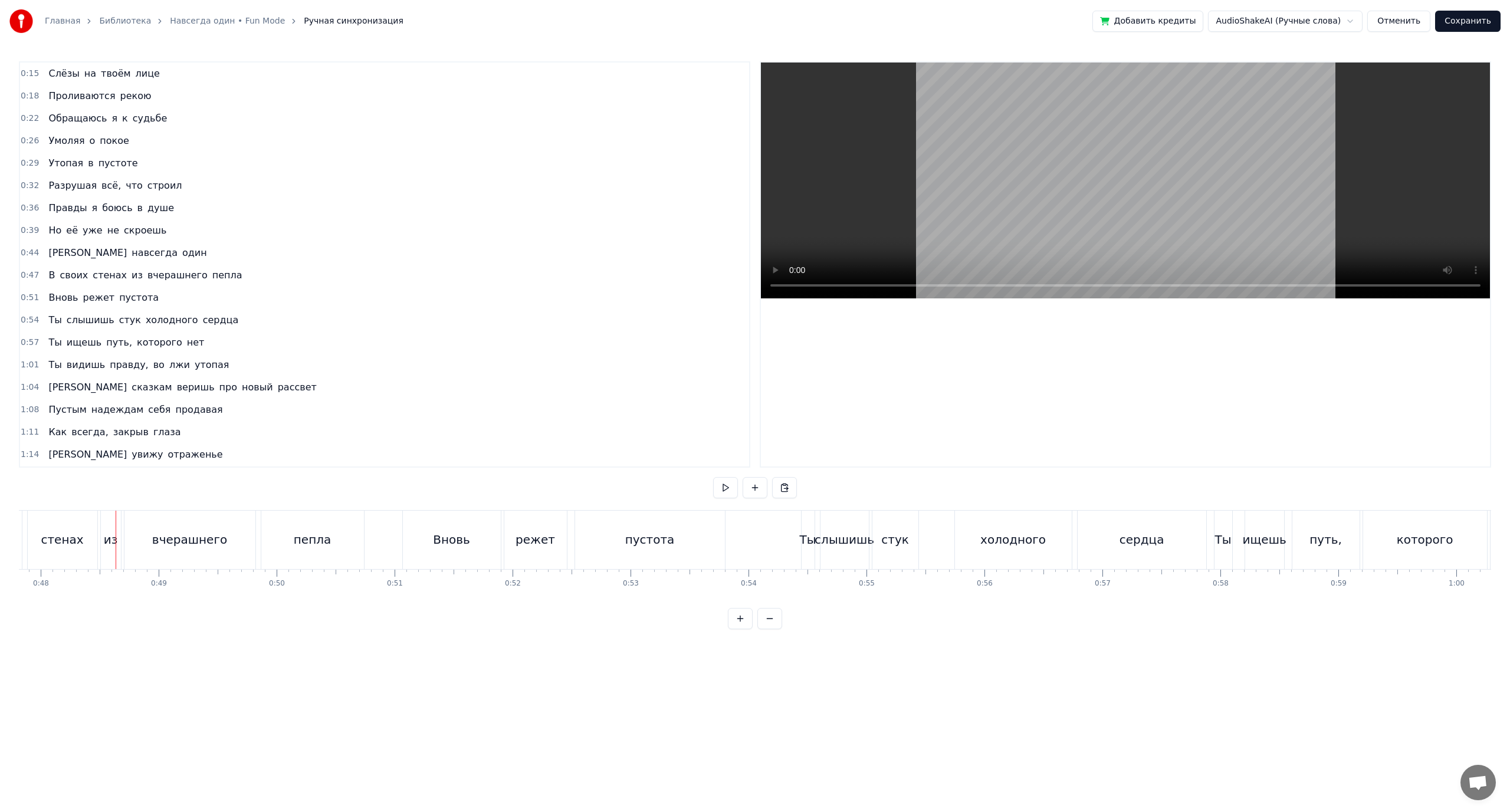
scroll to position [0, 5678]
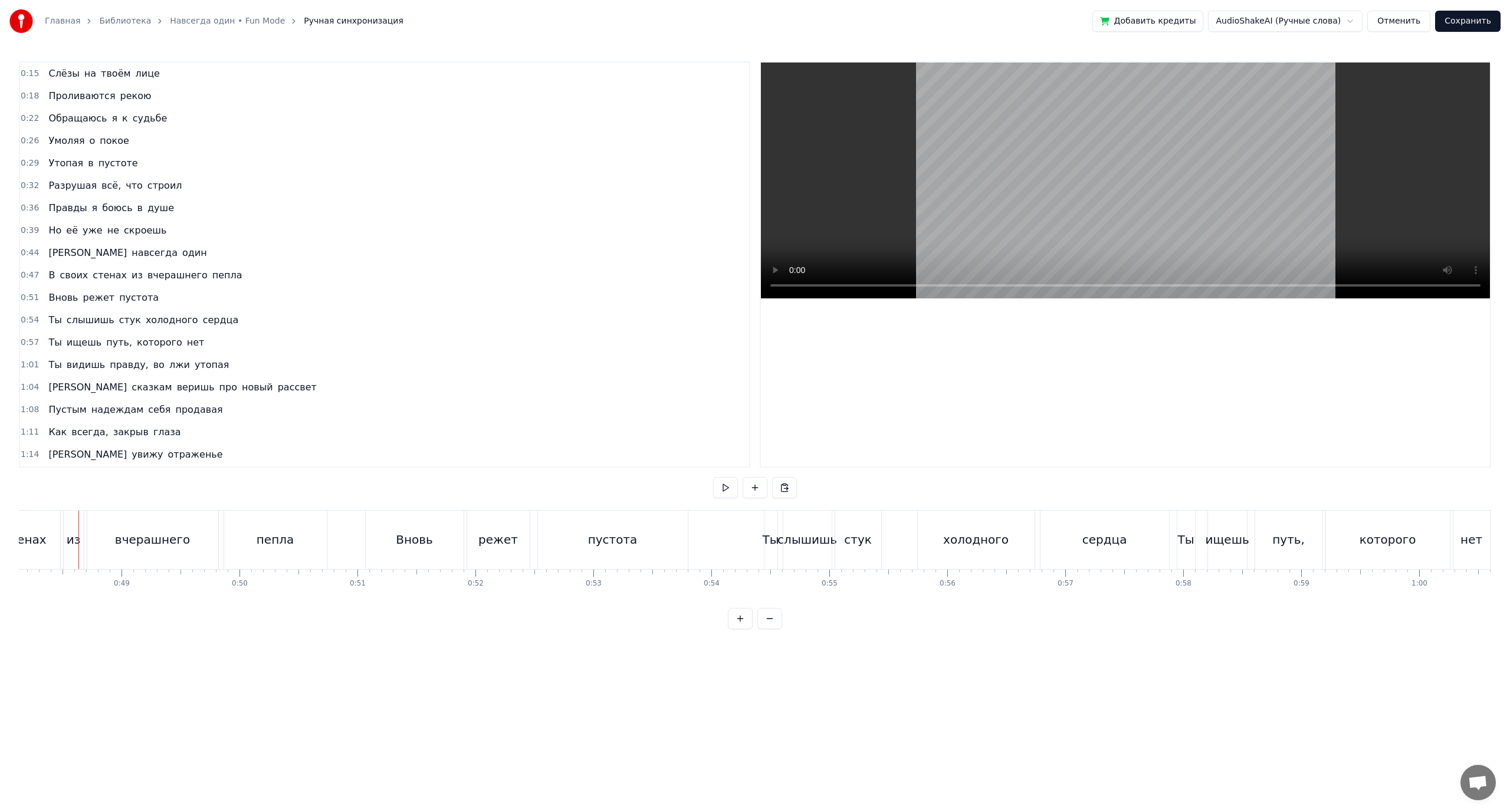
click at [119, 541] on div "вчерашнего" at bounding box center [153, 540] width 75 height 18
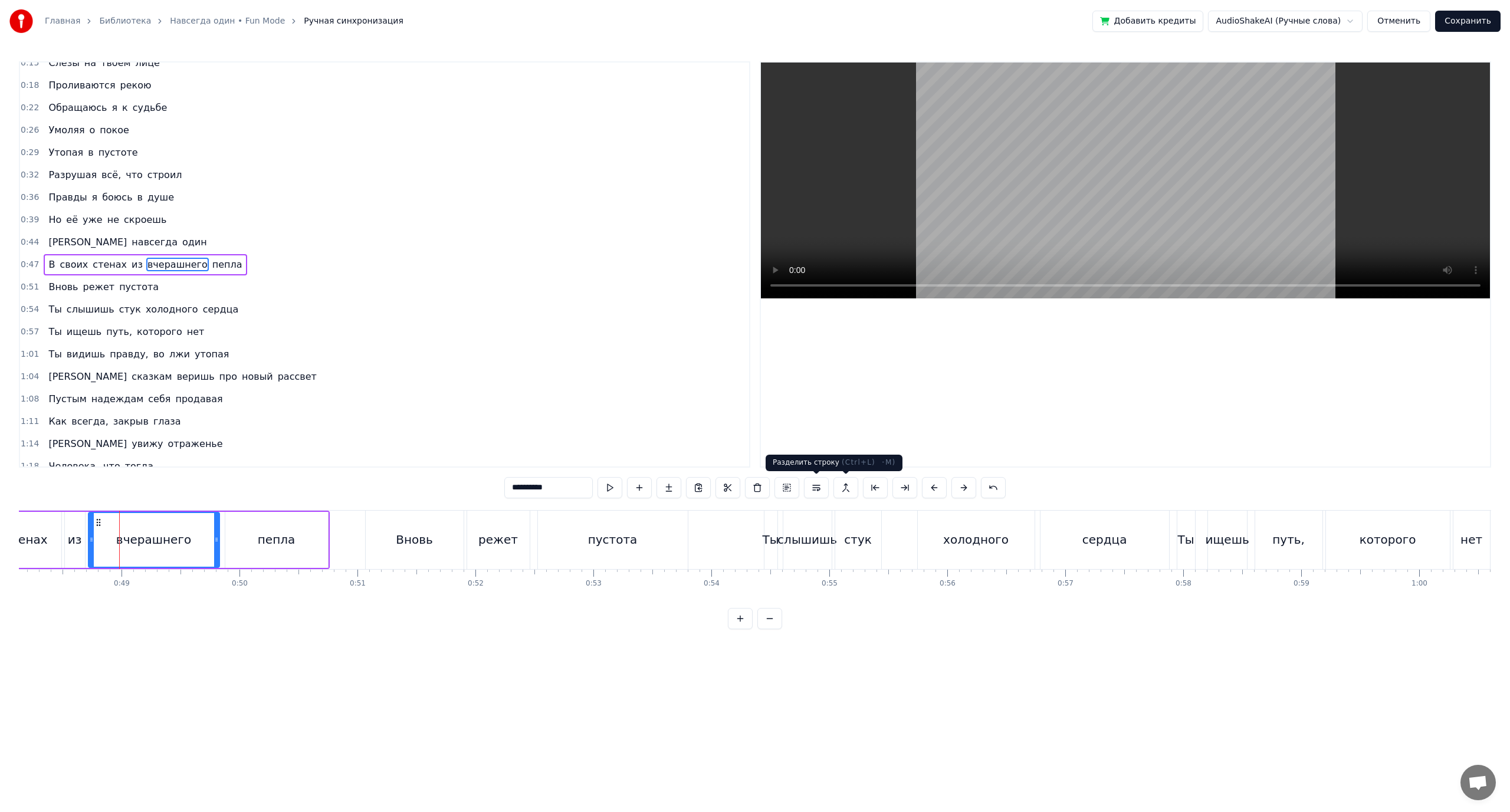
drag, startPoint x: 820, startPoint y: 488, endPoint x: 779, endPoint y: 497, distance: 42.0
click at [819, 489] on button at bounding box center [816, 488] width 24 height 22
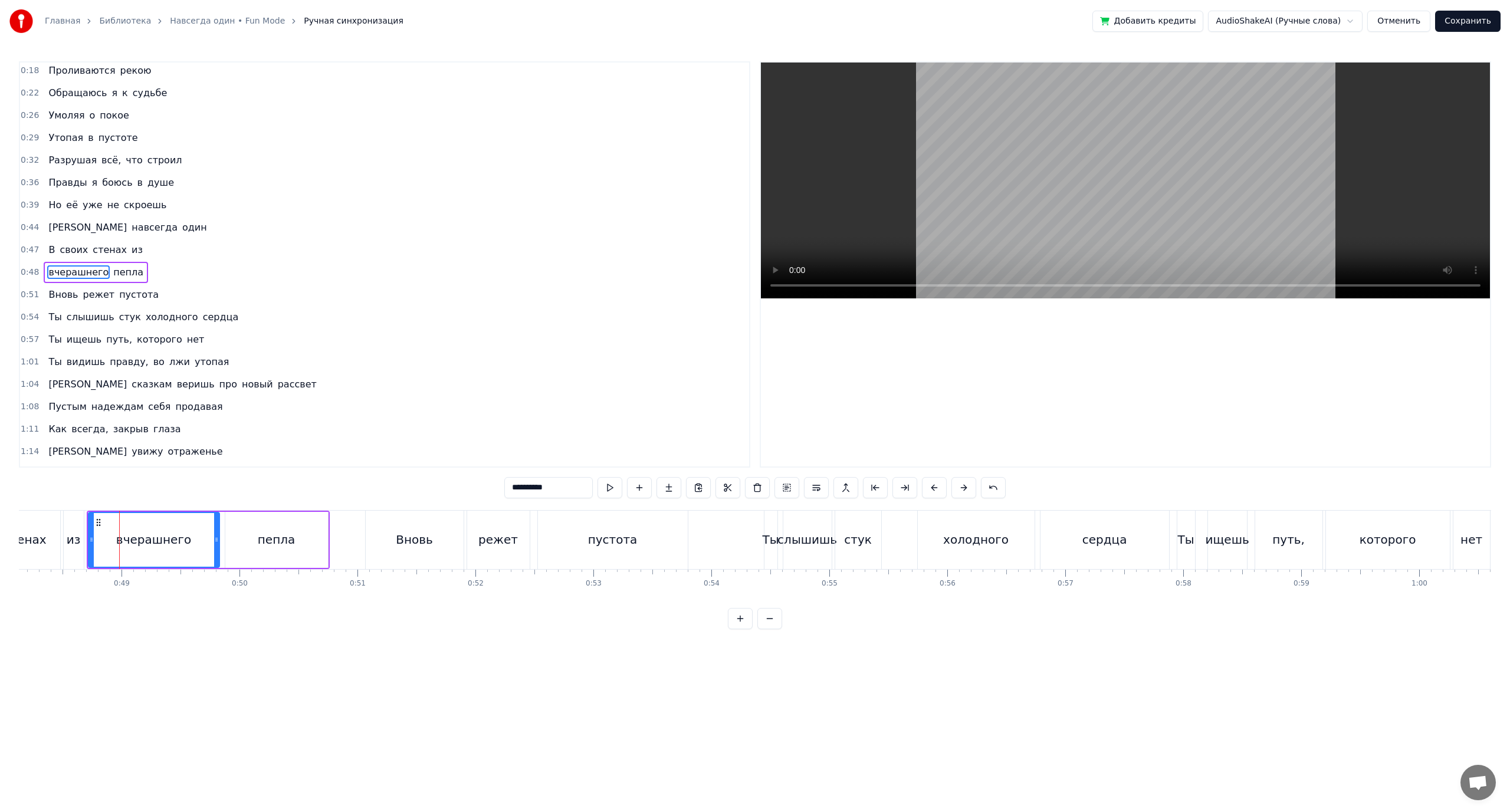
scroll to position [33, 0]
click at [284, 551] on div "пепла" at bounding box center [276, 540] width 103 height 56
type input "*****"
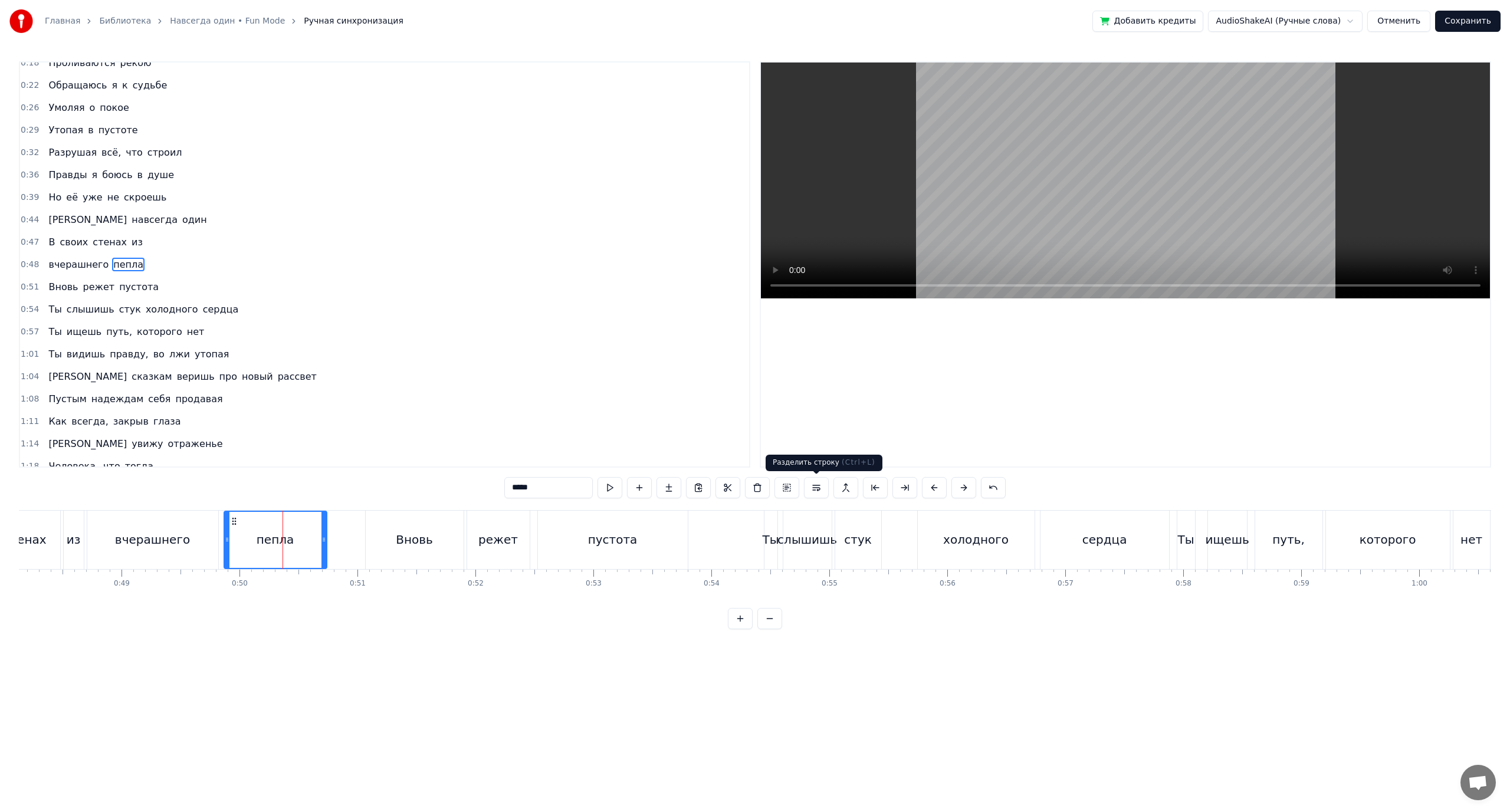
drag, startPoint x: 821, startPoint y: 488, endPoint x: 395, endPoint y: 546, distance: 429.9
click at [819, 488] on button at bounding box center [816, 488] width 24 height 22
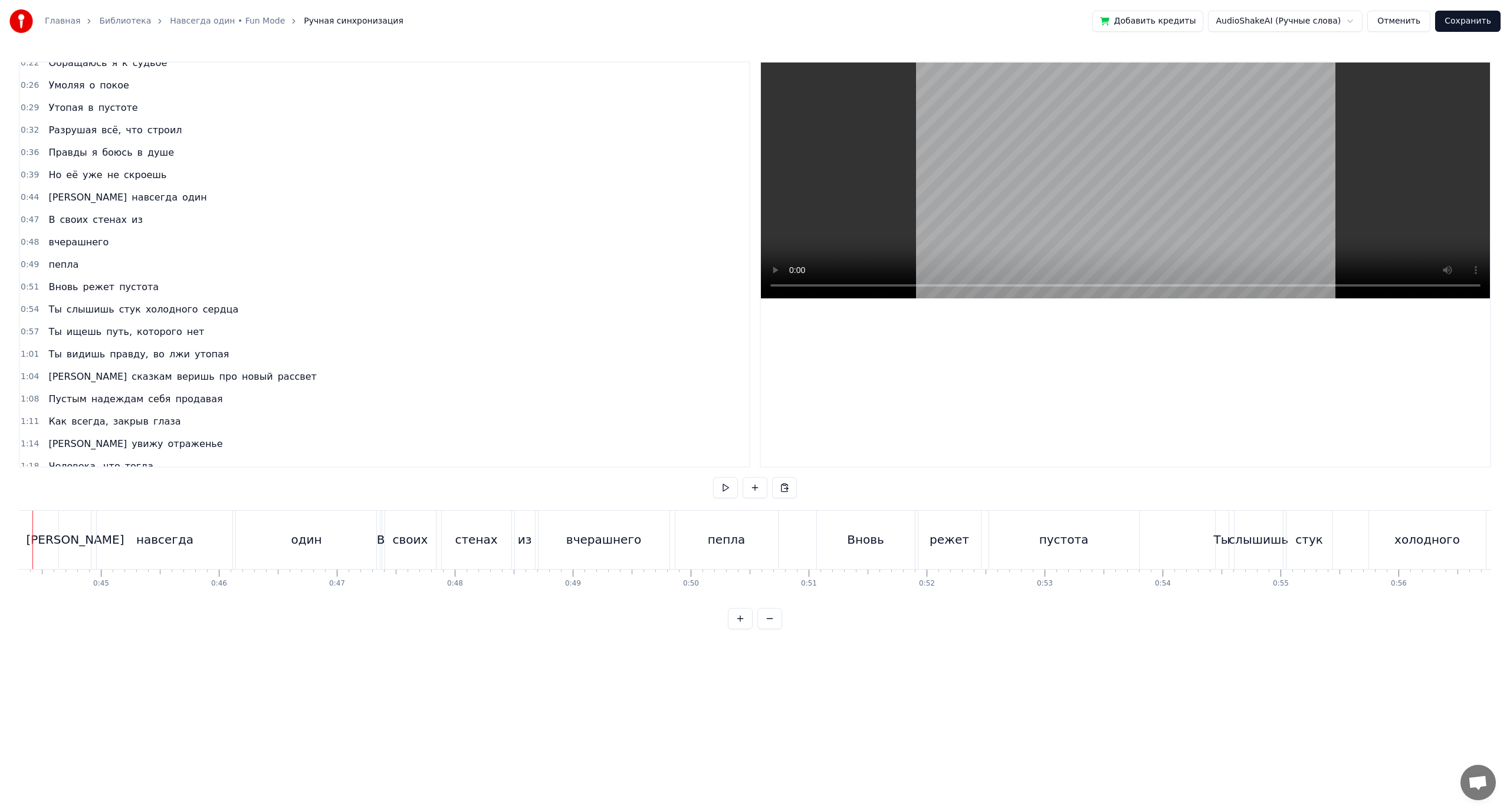
scroll to position [0, 5181]
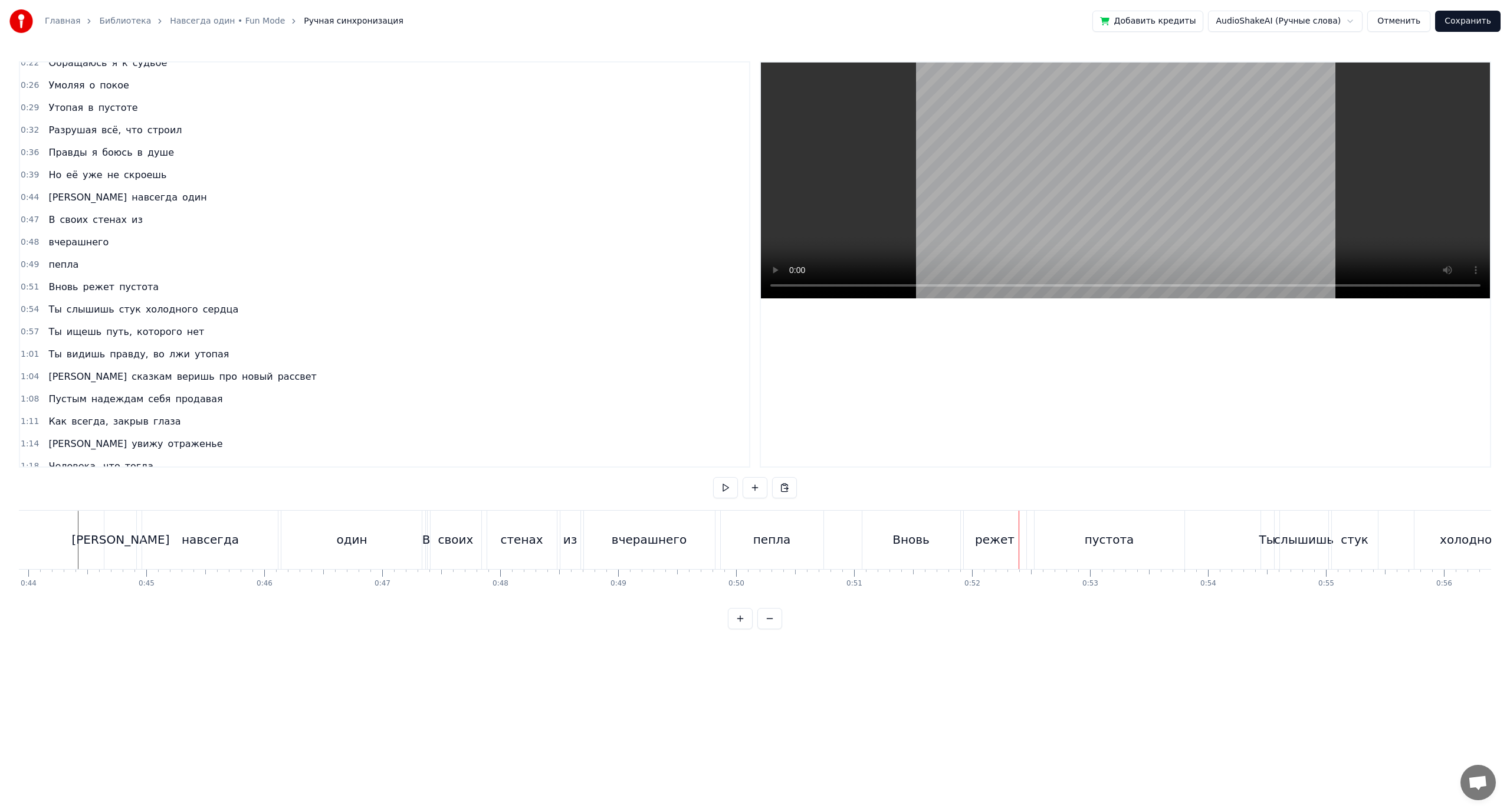
click at [904, 534] on div "Вновь" at bounding box center [910, 540] width 37 height 18
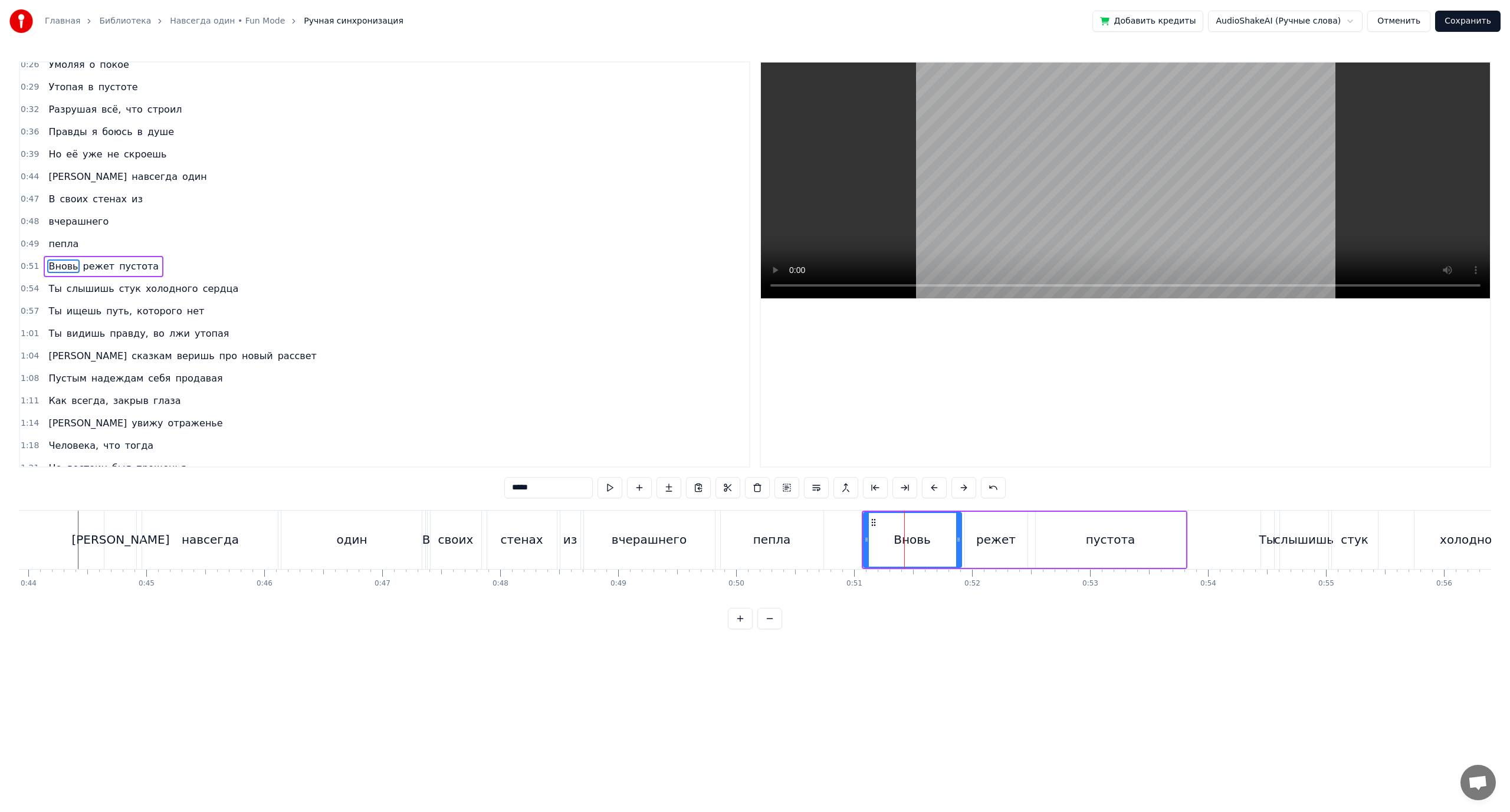
scroll to position [78, 0]
drag, startPoint x: 868, startPoint y: 536, endPoint x: 923, endPoint y: 542, distance: 55.3
click at [923, 542] on icon at bounding box center [921, 540] width 5 height 9
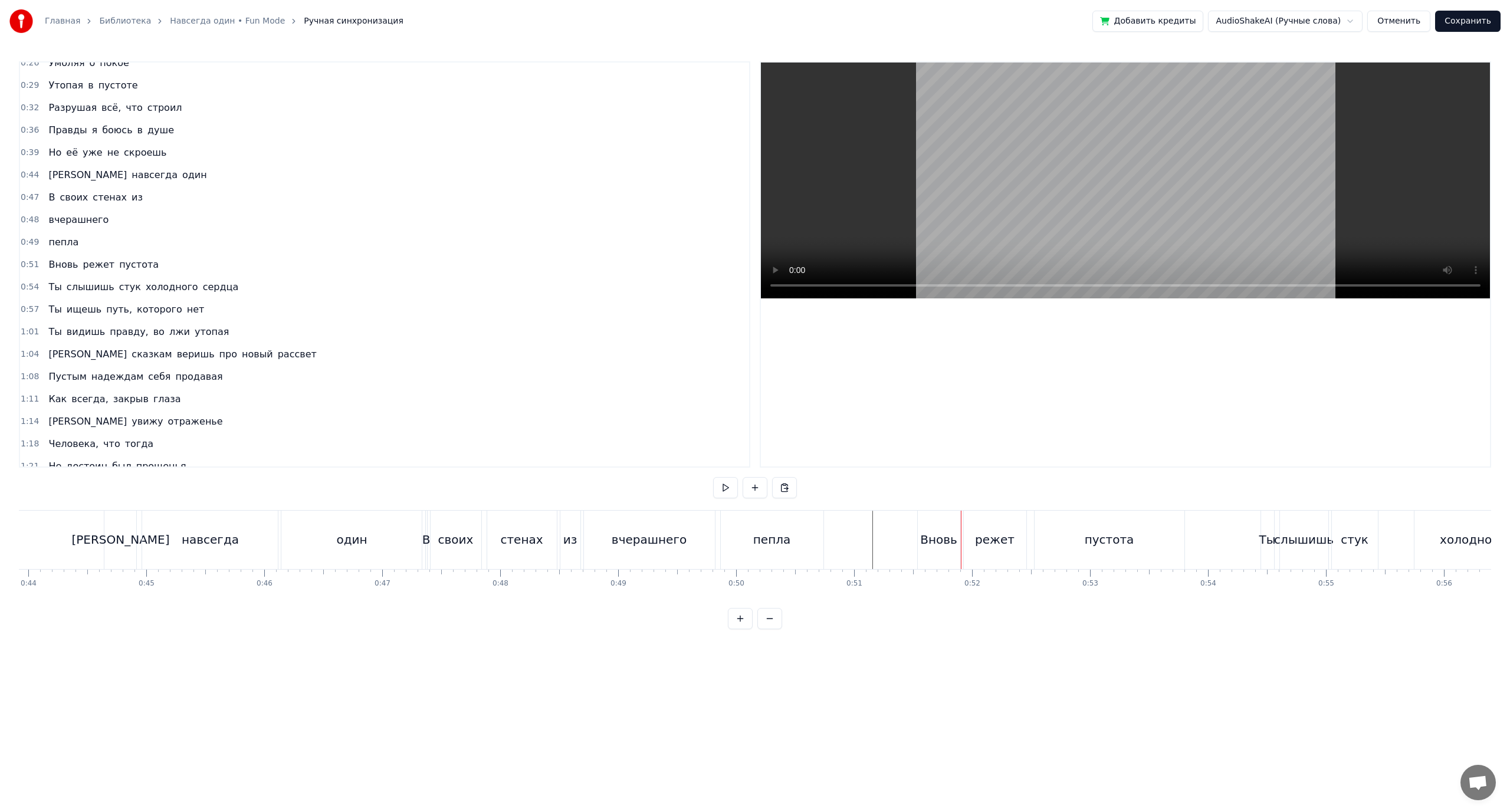
click at [1002, 535] on div "режет" at bounding box center [995, 540] width 40 height 18
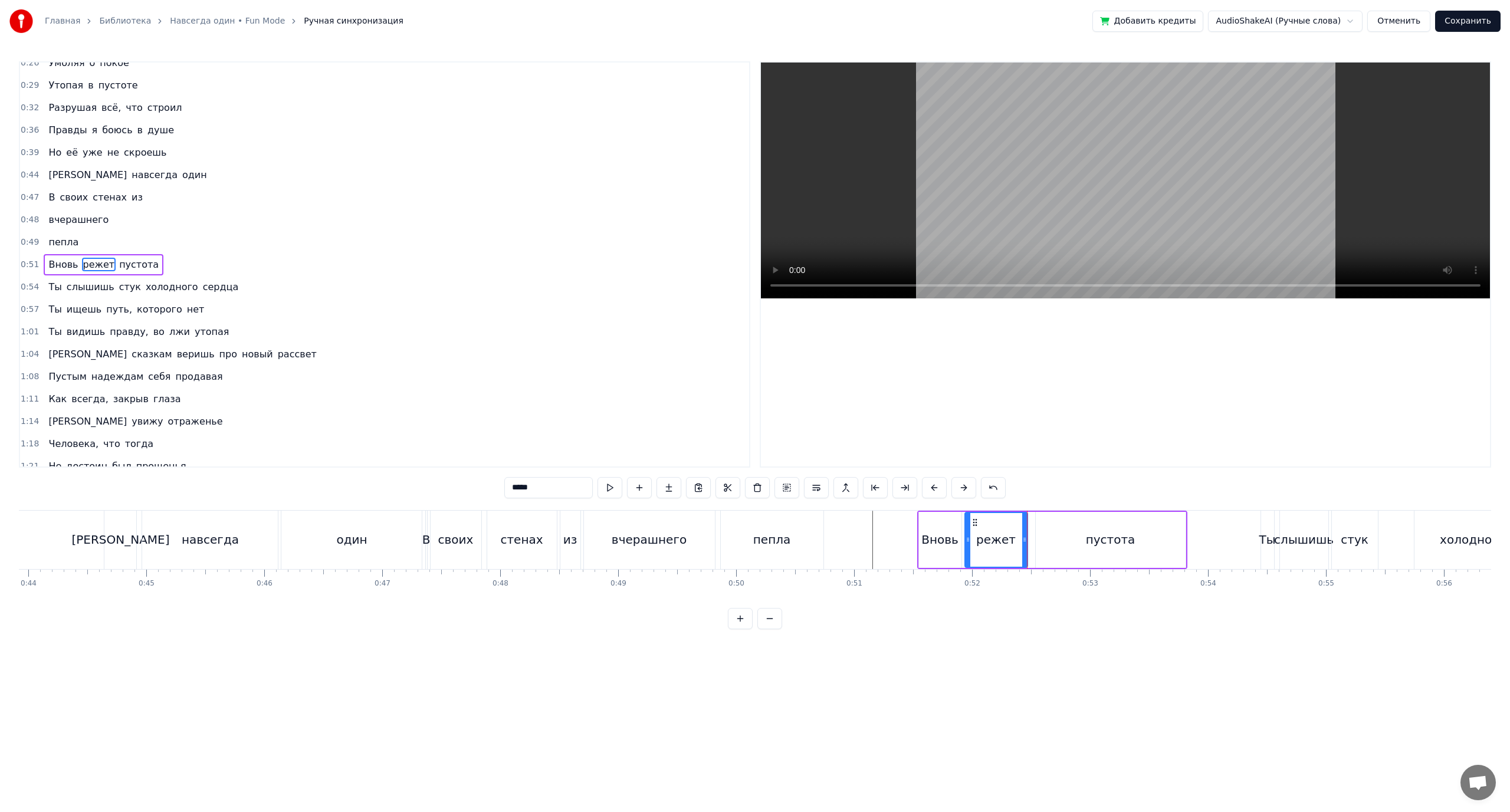
click at [944, 537] on div "Вновь" at bounding box center [939, 540] width 37 height 18
click at [955, 533] on div at bounding box center [954, 540] width 5 height 54
click at [982, 533] on div "режет" at bounding box center [996, 540] width 40 height 18
drag, startPoint x: 968, startPoint y: 535, endPoint x: 960, endPoint y: 539, distance: 8.9
click at [960, 539] on icon at bounding box center [959, 540] width 5 height 9
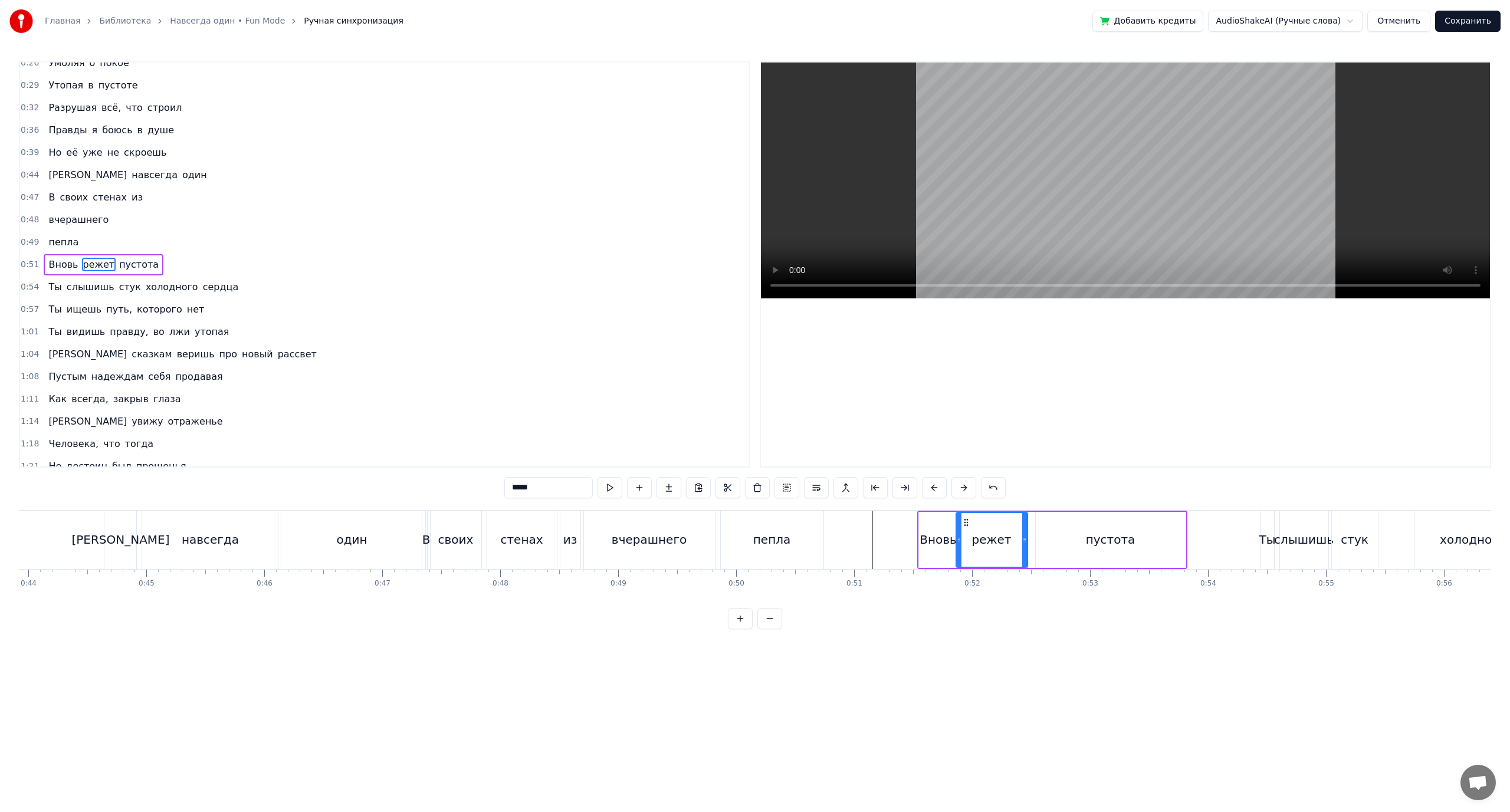
click at [1096, 542] on div "пустота" at bounding box center [1111, 540] width 50 height 18
type input "*******"
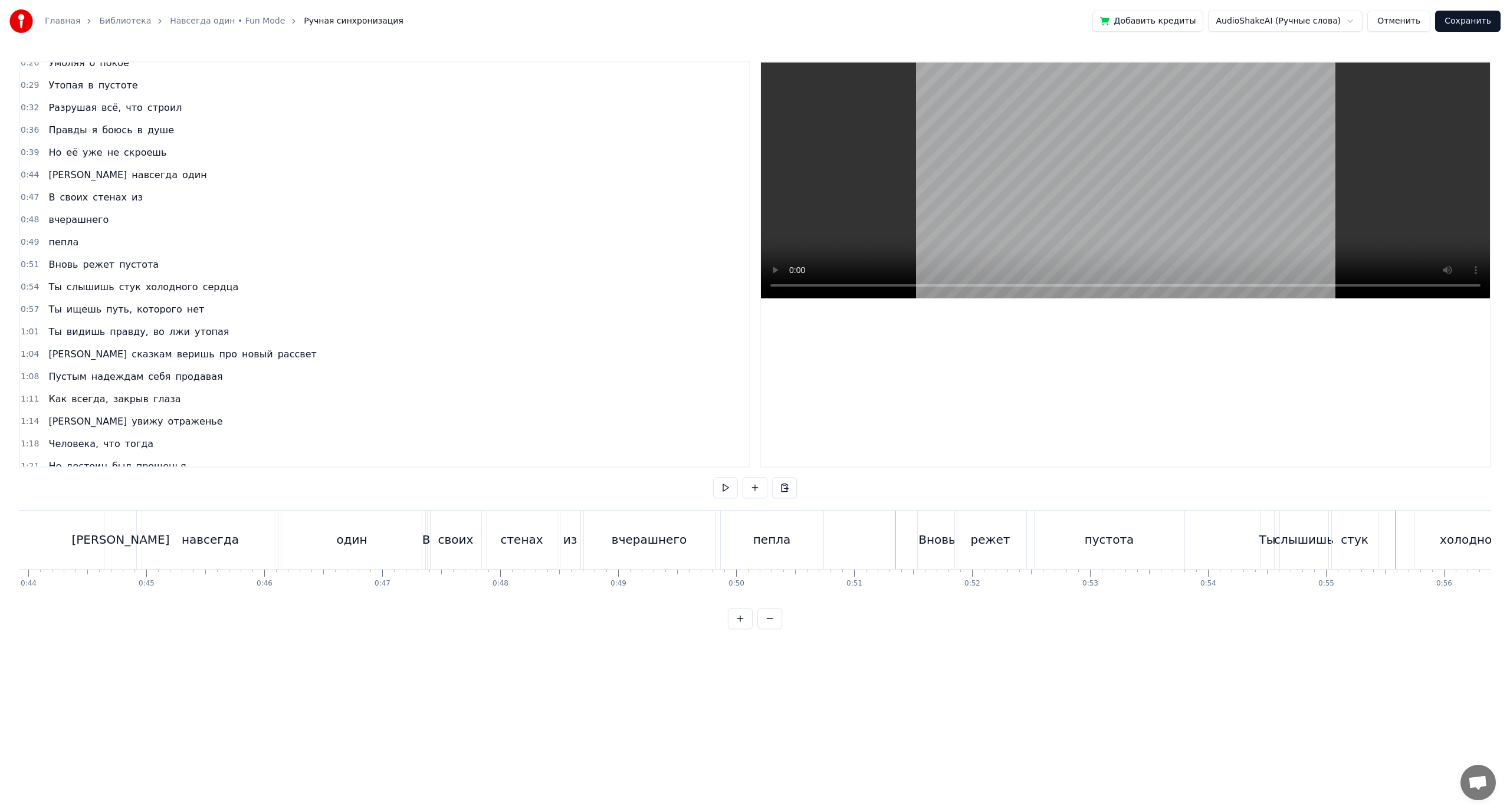
click at [1454, 551] on div "холодного" at bounding box center [1473, 540] width 117 height 58
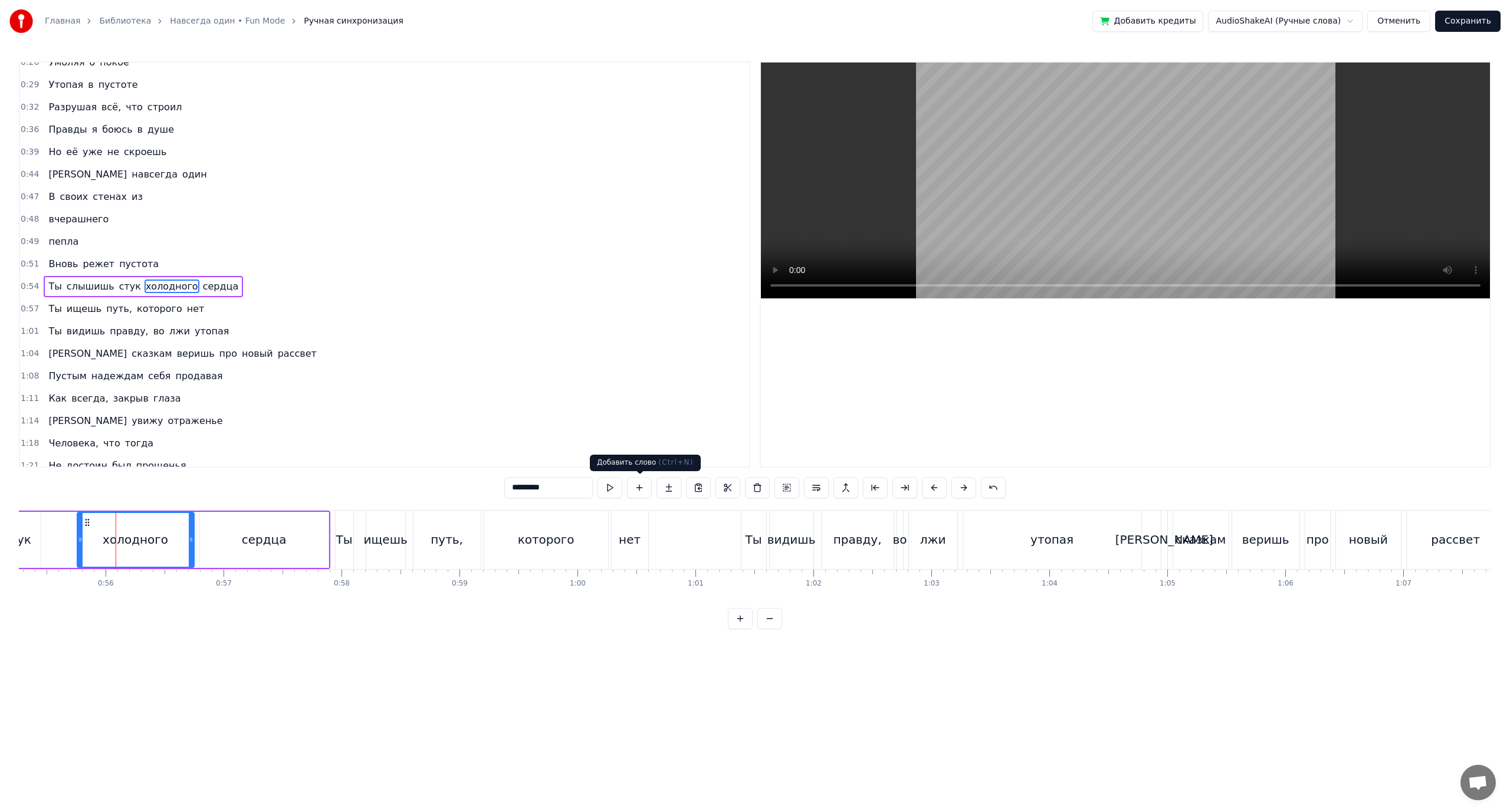
scroll to position [0, 6557]
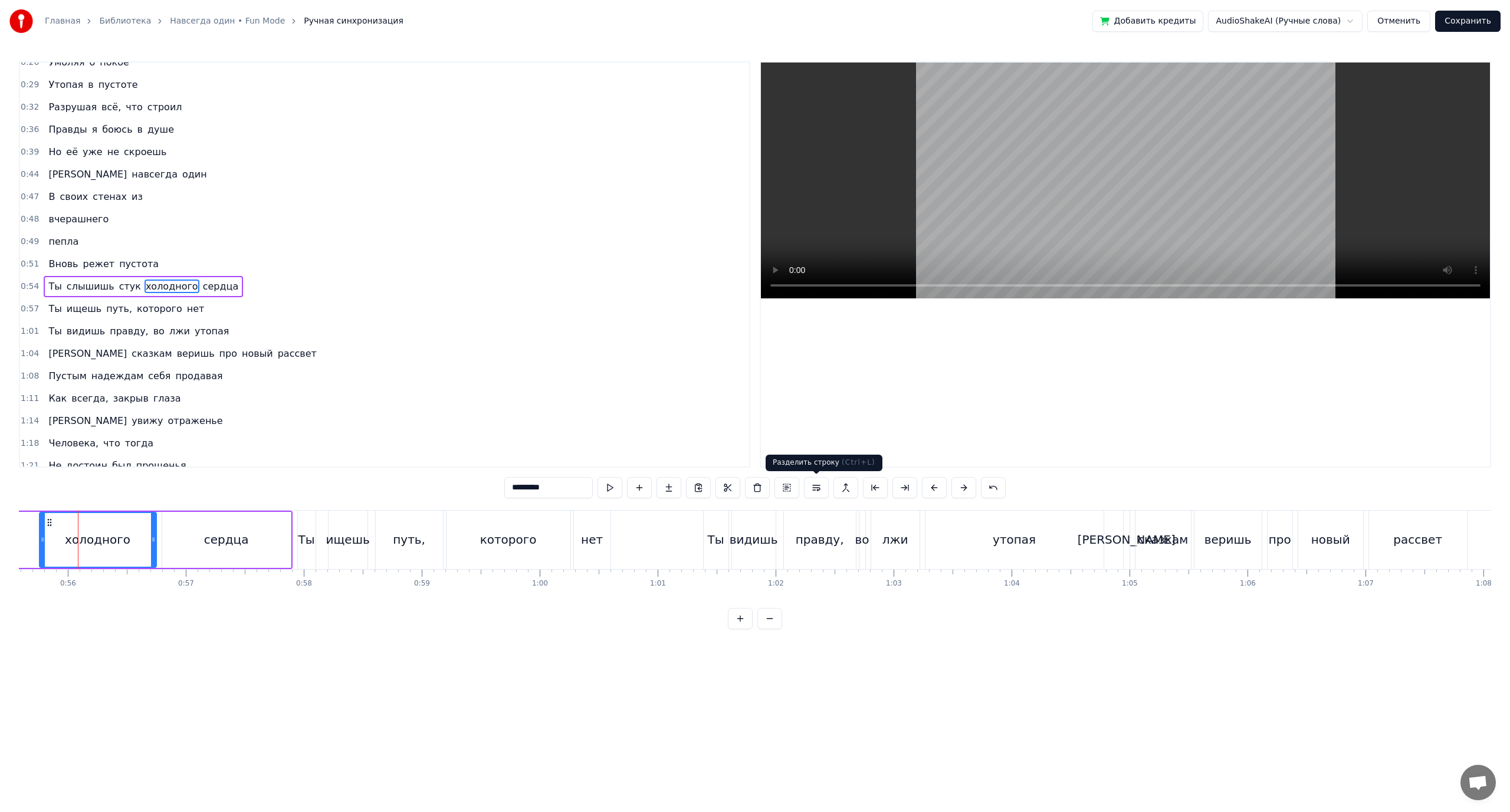
click at [817, 490] on button at bounding box center [816, 488] width 24 height 22
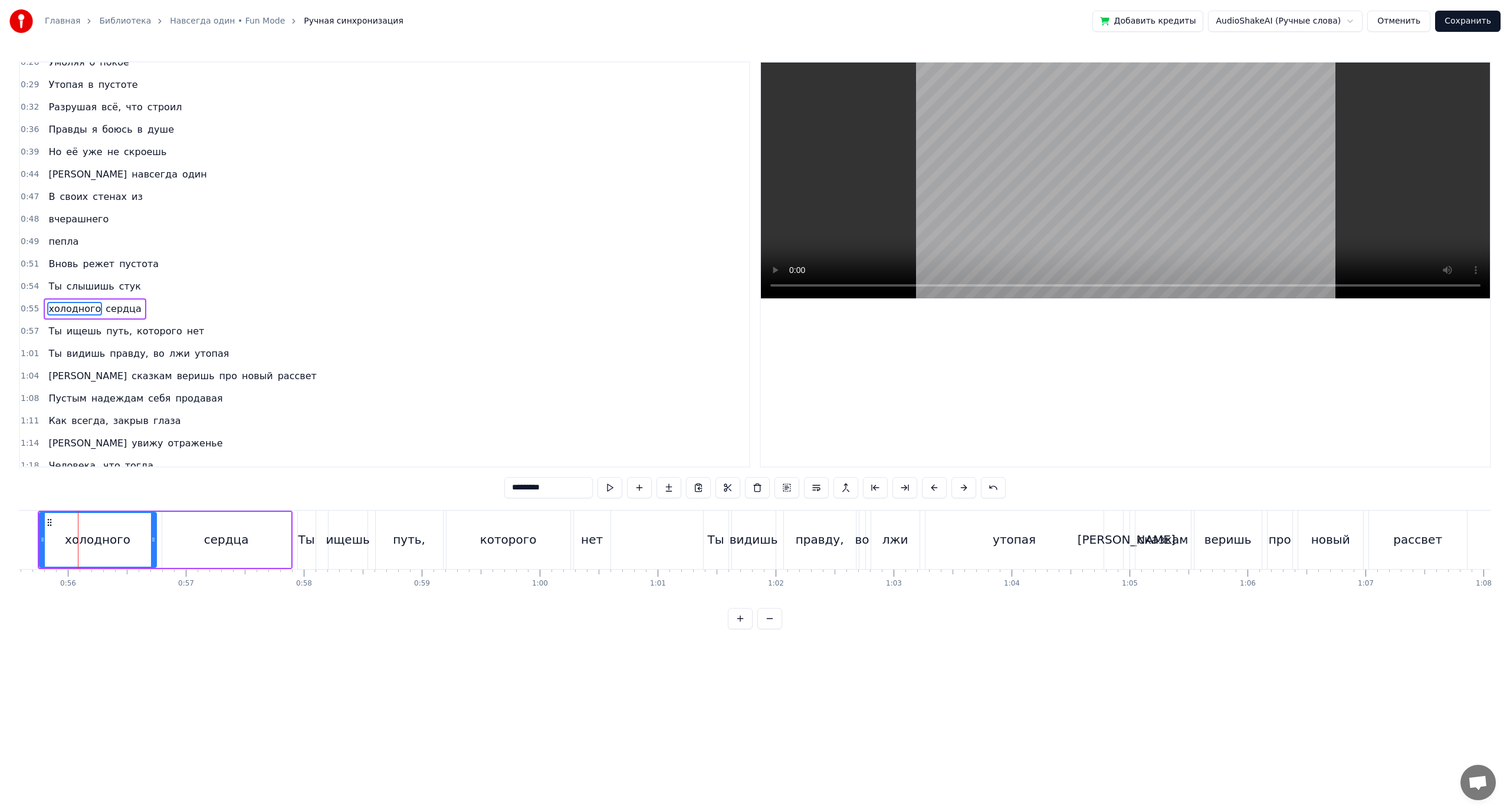
scroll to position [122, 0]
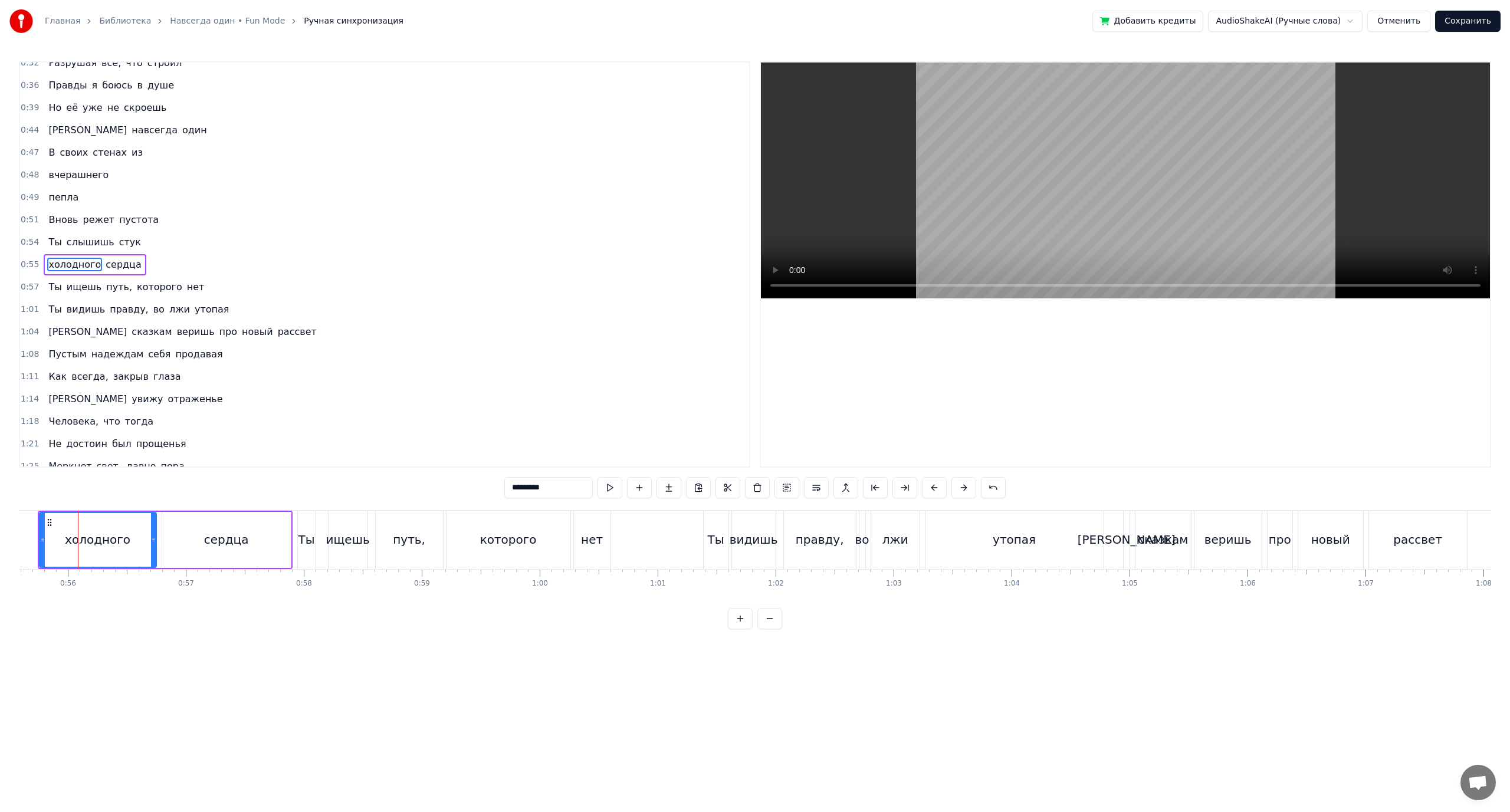
click at [243, 545] on div "сердца" at bounding box center [227, 540] width 45 height 18
type input "******"
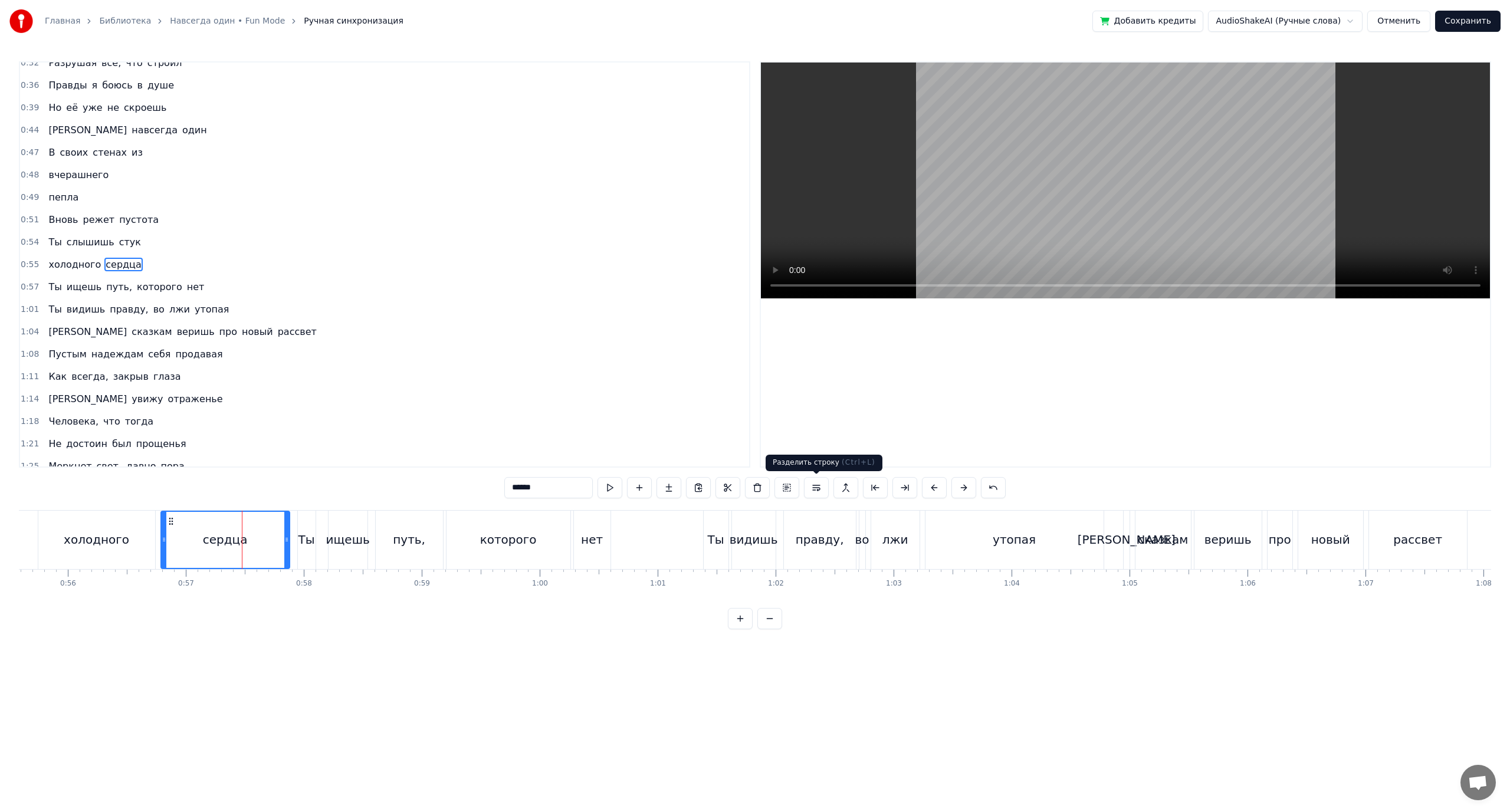
click at [819, 491] on button at bounding box center [816, 488] width 24 height 22
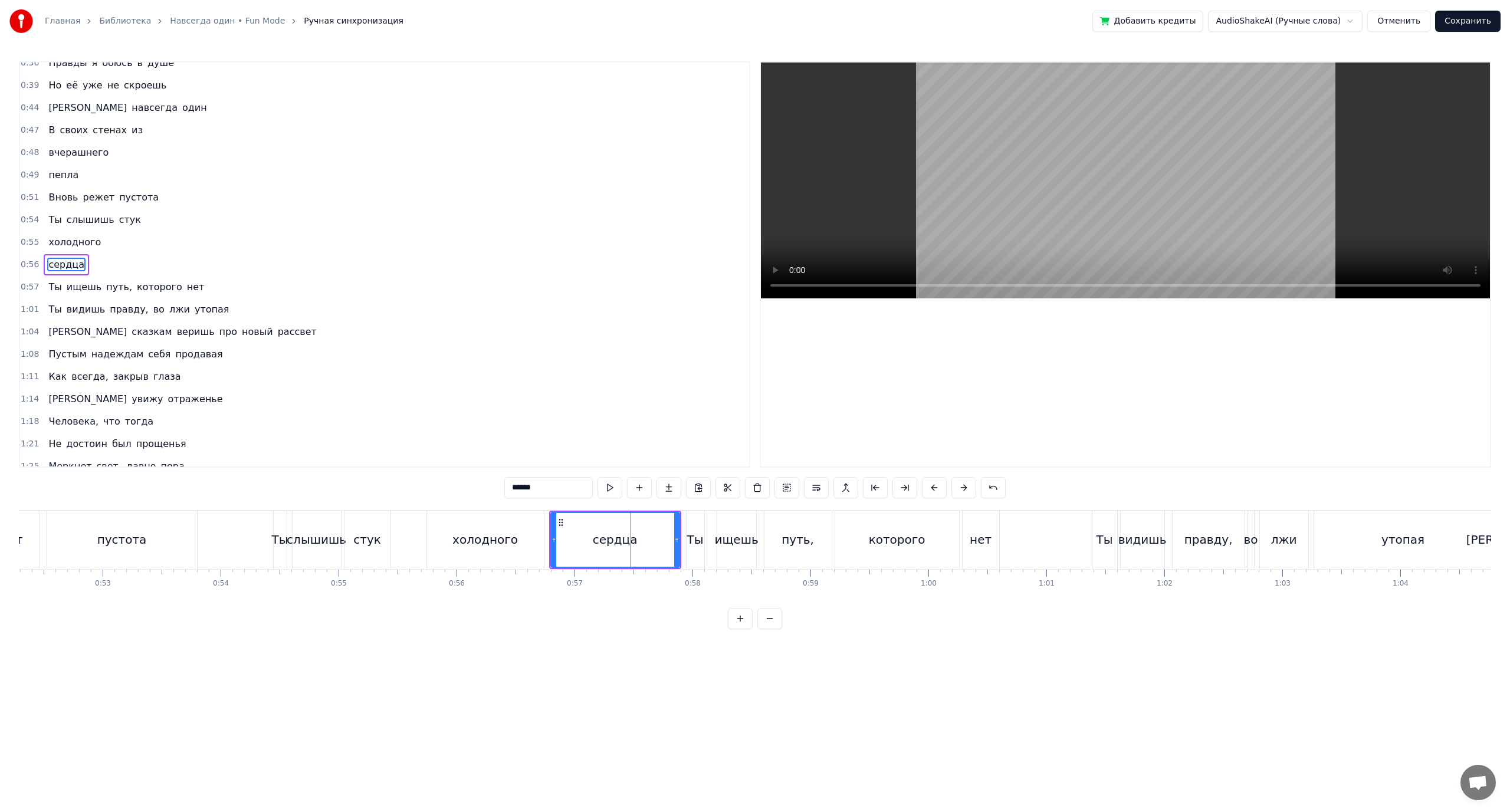
scroll to position [0, 6097]
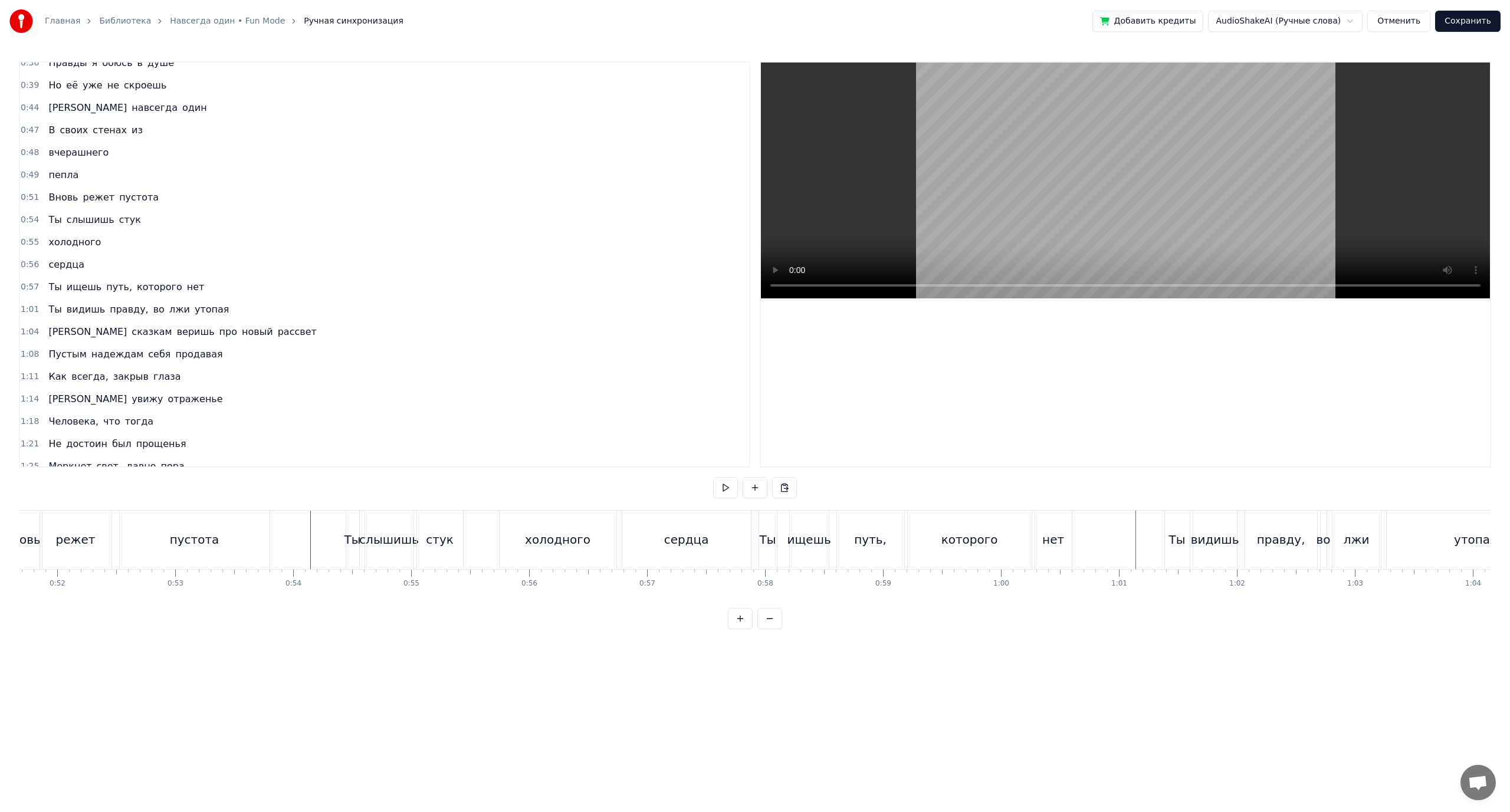
click at [1045, 544] on div "нет" at bounding box center [1052, 540] width 22 height 18
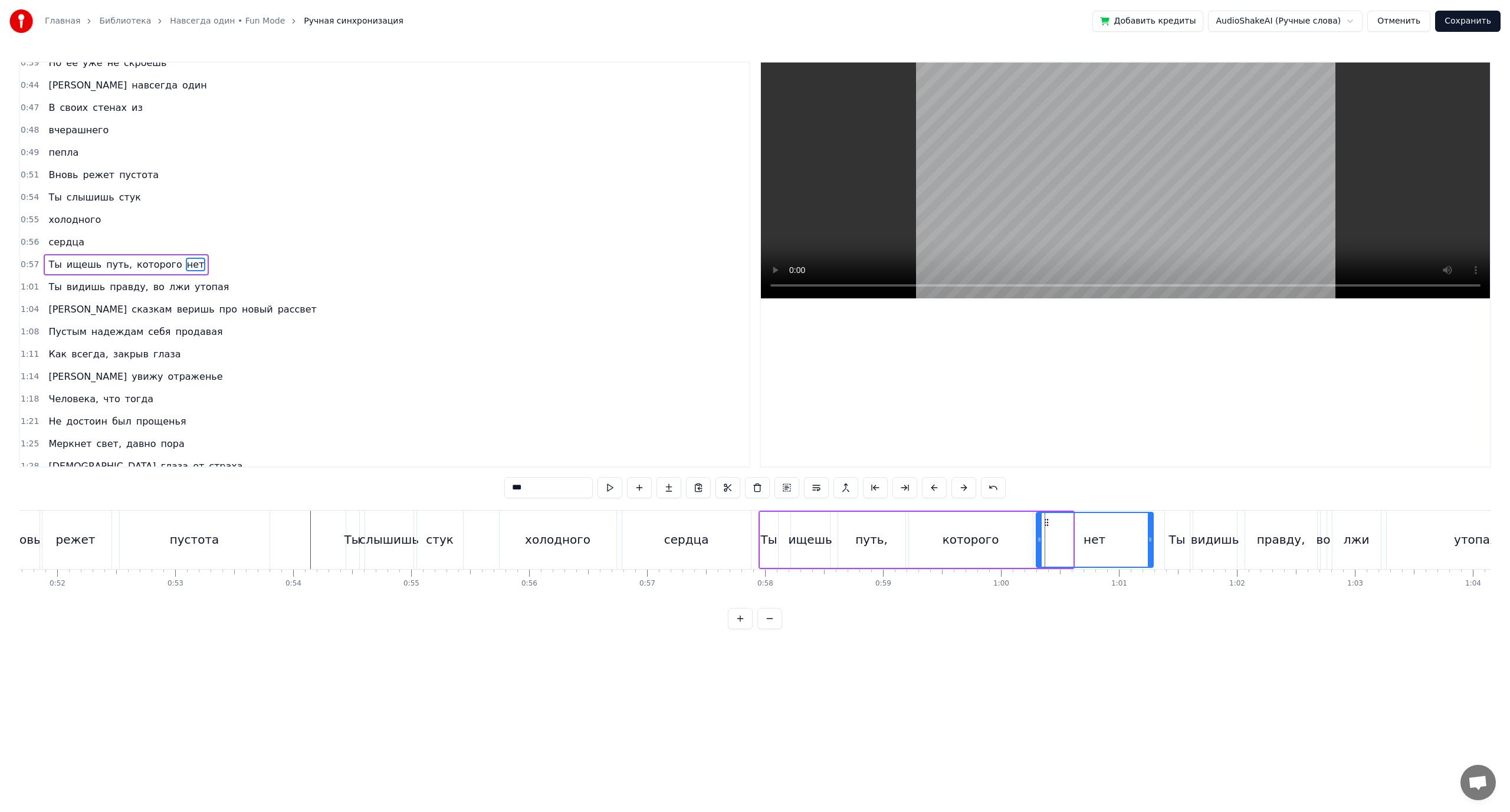
drag, startPoint x: 1070, startPoint y: 537, endPoint x: 1150, endPoint y: 535, distance: 80.0
click at [1150, 535] on icon at bounding box center [1150, 540] width 5 height 9
click at [1324, 544] on div "во" at bounding box center [1323, 540] width 14 height 18
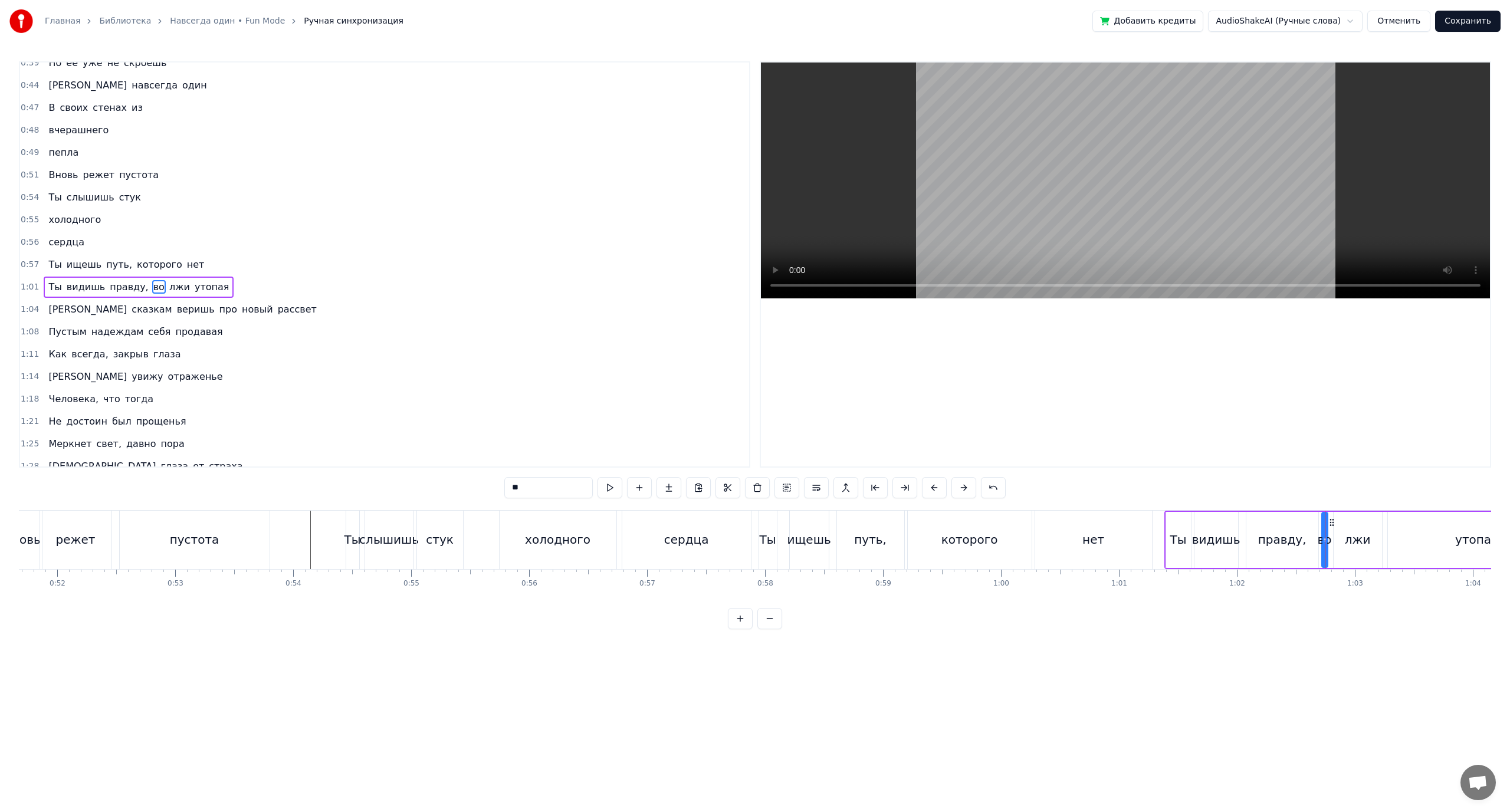
scroll to position [190, 0]
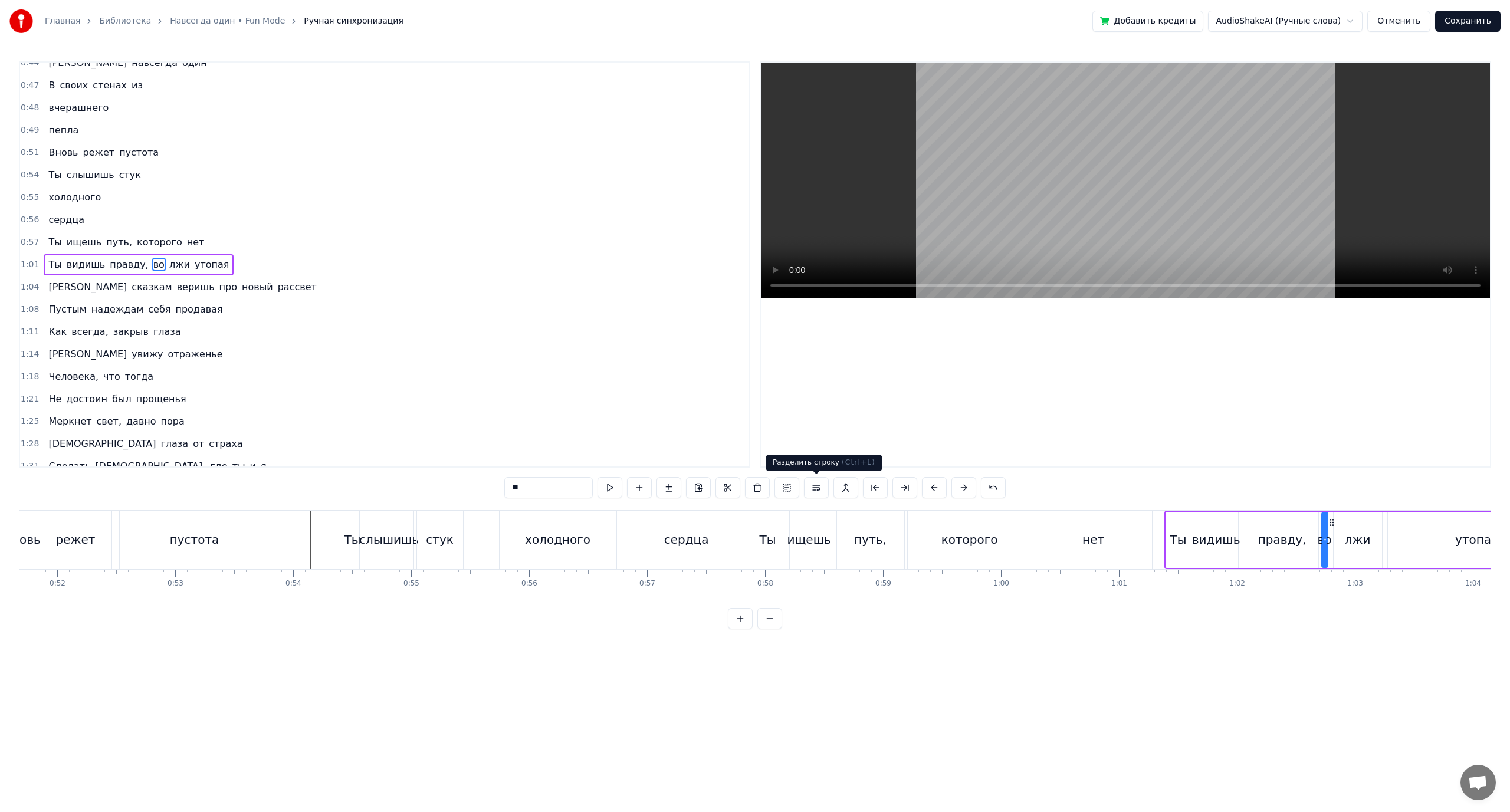
click at [815, 487] on button at bounding box center [816, 488] width 24 height 22
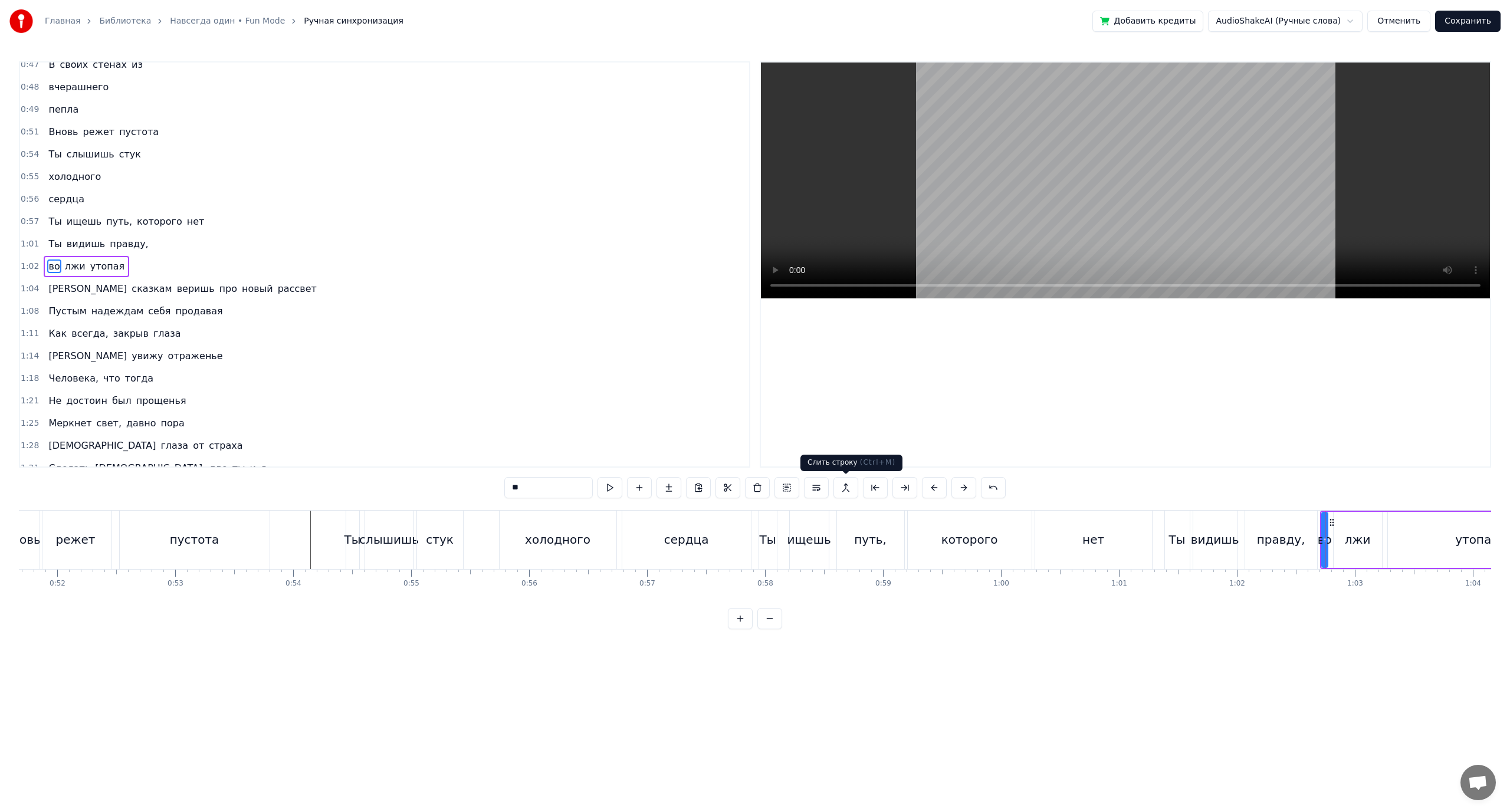
scroll to position [212, 0]
drag, startPoint x: 1348, startPoint y: 553, endPoint x: 1303, endPoint y: 540, distance: 46.8
click at [1348, 553] on div "лжи" at bounding box center [1357, 540] width 48 height 56
click at [815, 488] on button at bounding box center [816, 488] width 24 height 22
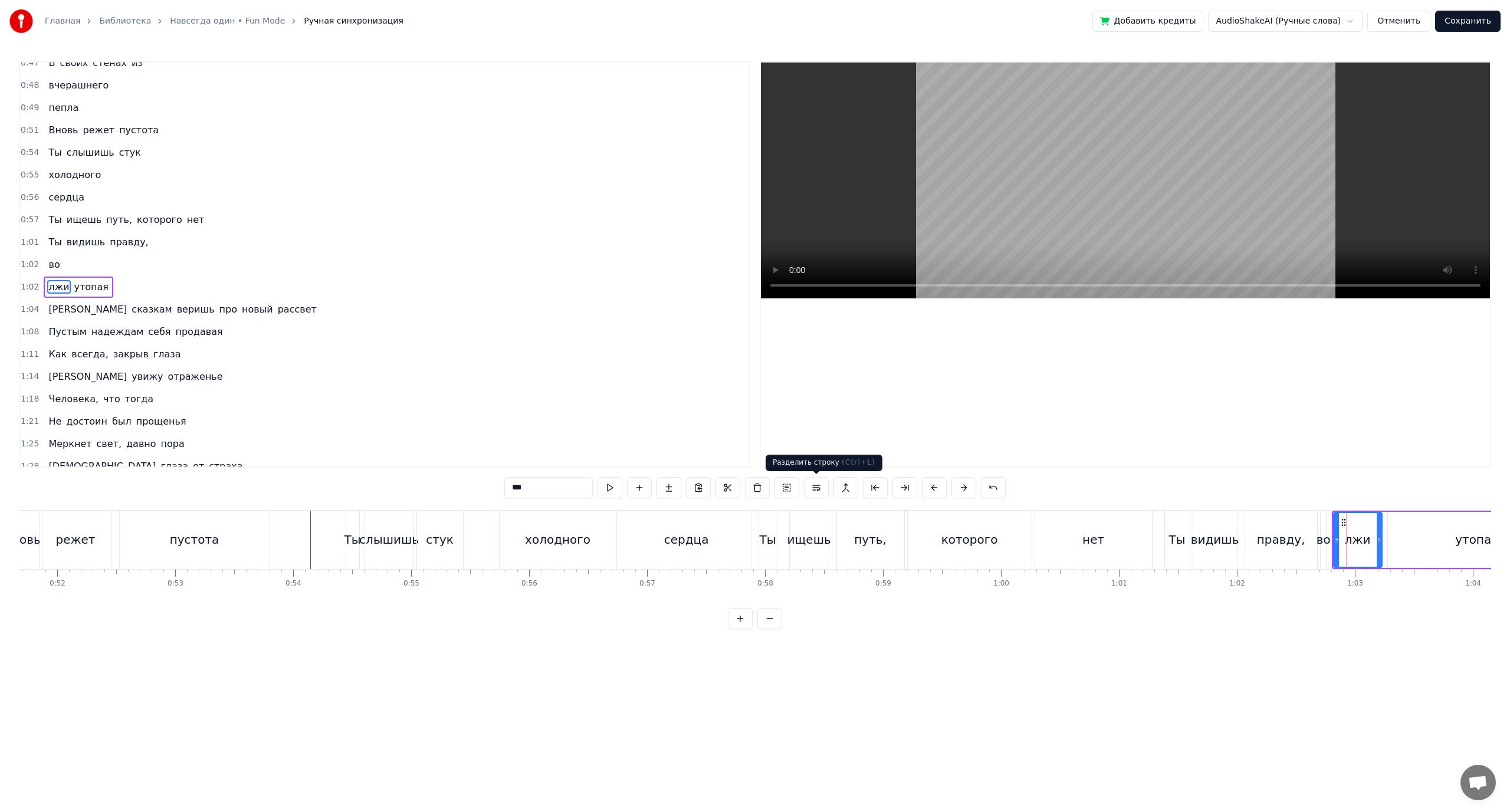
scroll to position [235, 0]
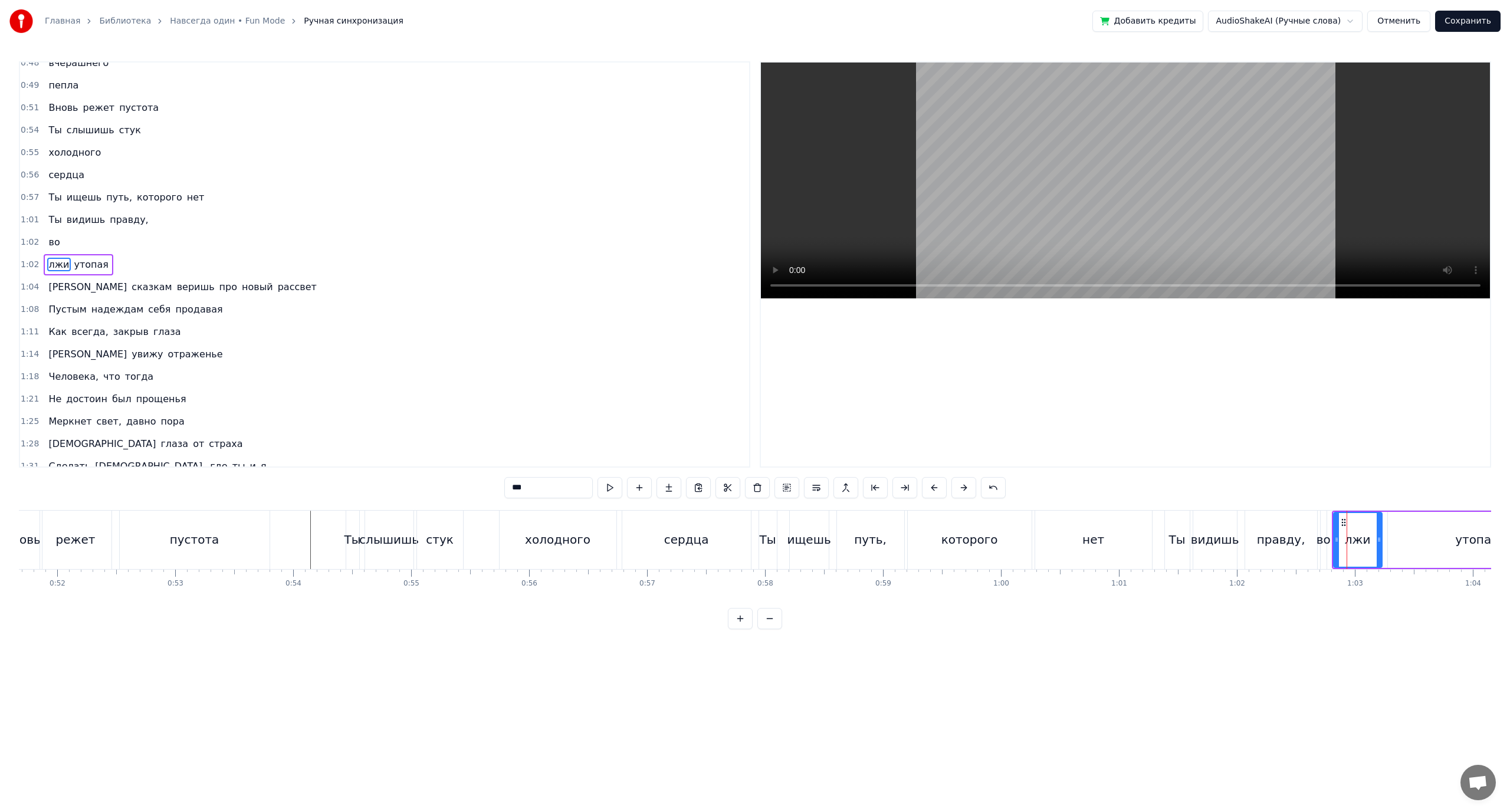
click at [1392, 546] on div "утопая" at bounding box center [1476, 540] width 178 height 56
type input "******"
click at [811, 483] on button at bounding box center [816, 488] width 24 height 22
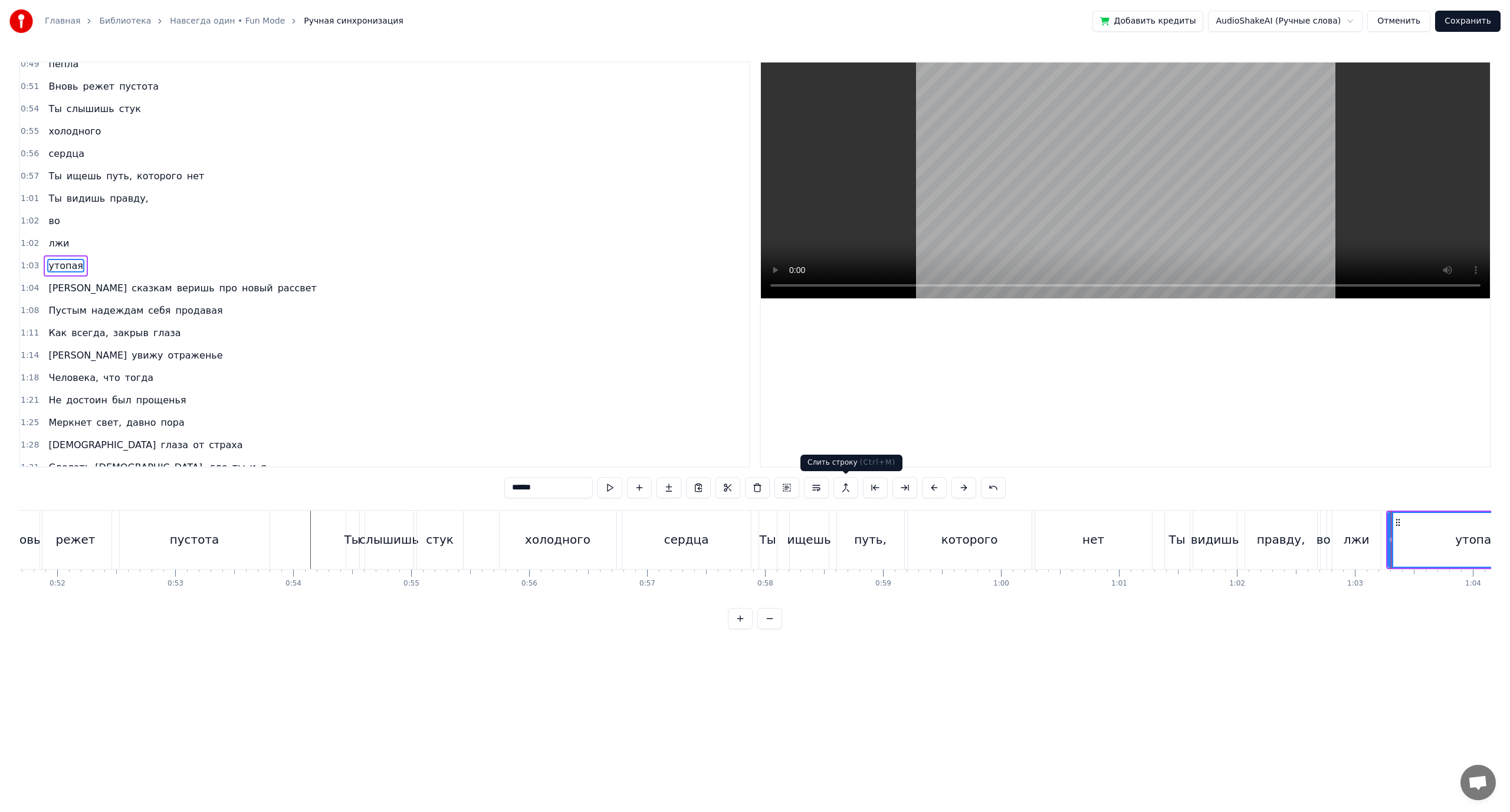
scroll to position [257, 0]
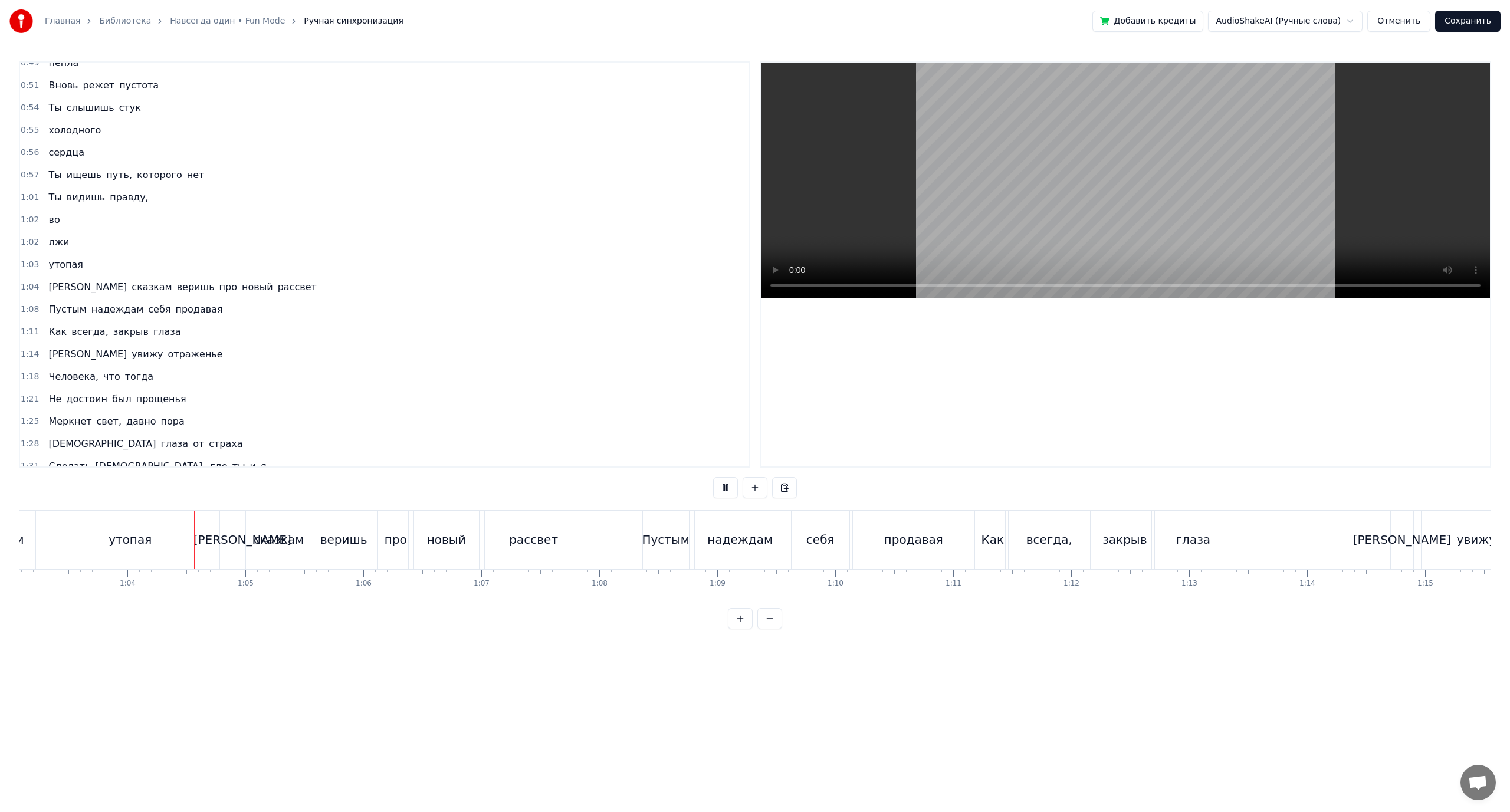
scroll to position [0, 7479]
click at [359, 539] on div "про" at bounding box center [358, 540] width 23 height 18
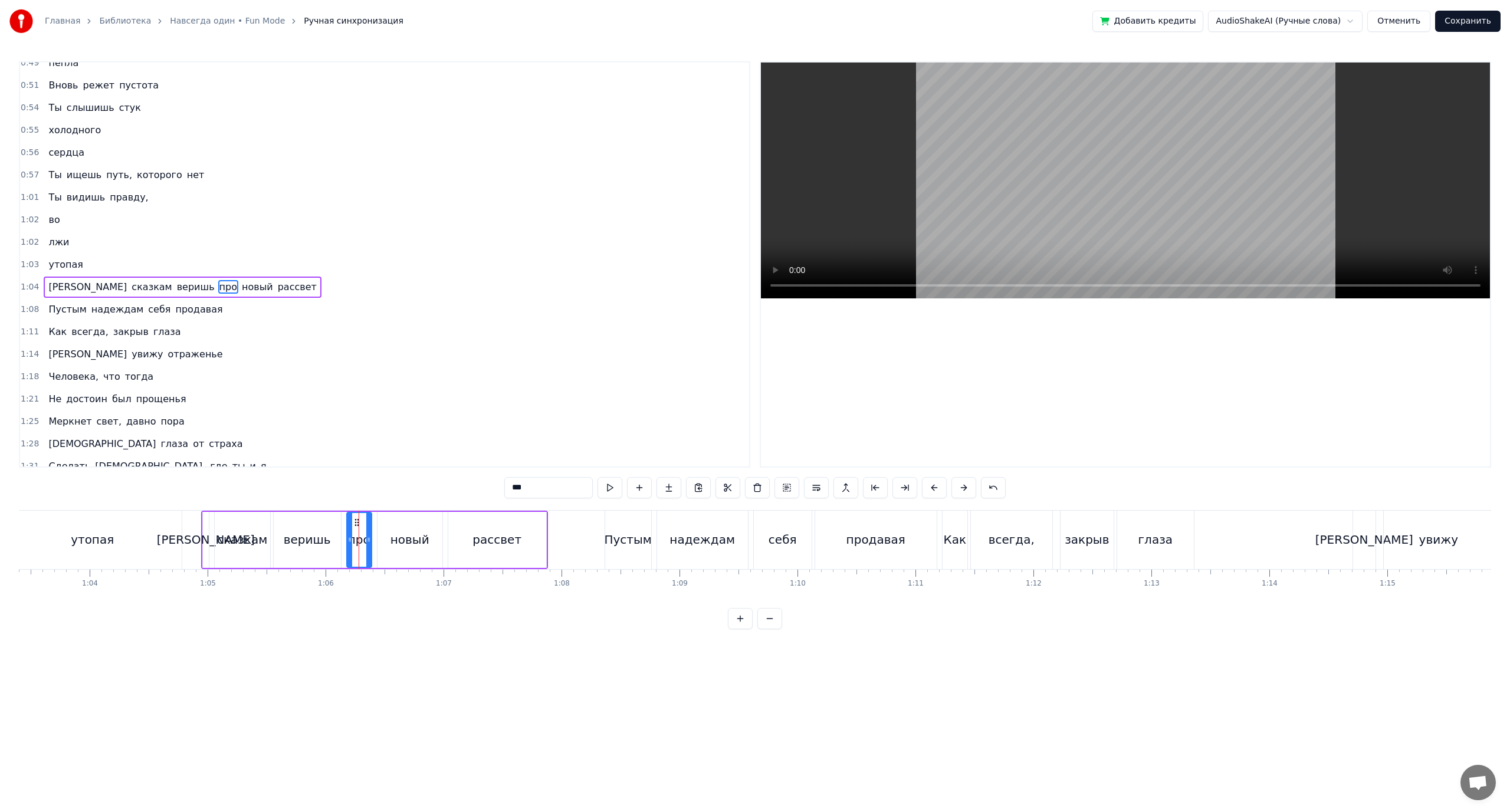
scroll to position [280, 0]
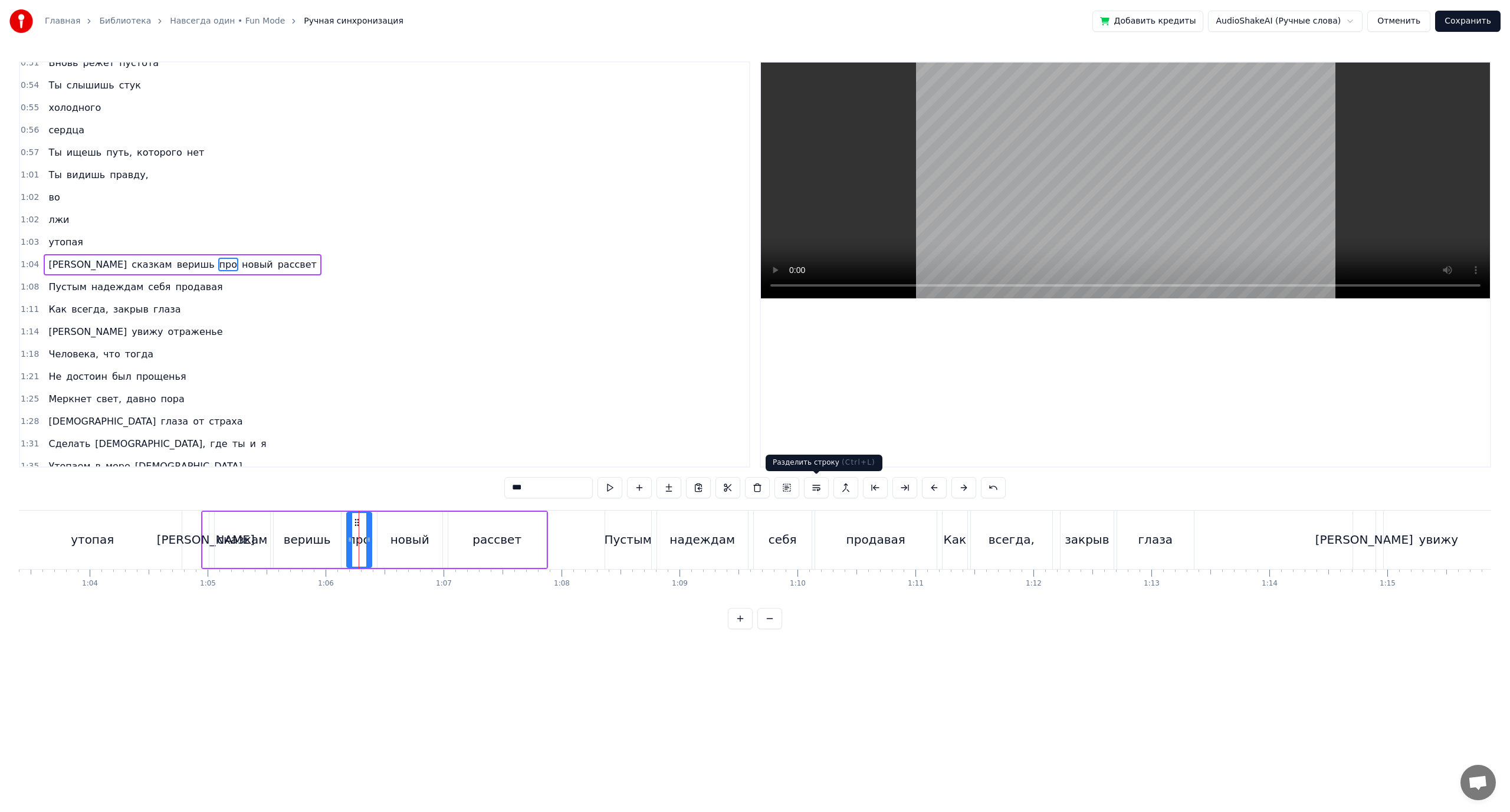
click at [819, 491] on button at bounding box center [816, 488] width 24 height 22
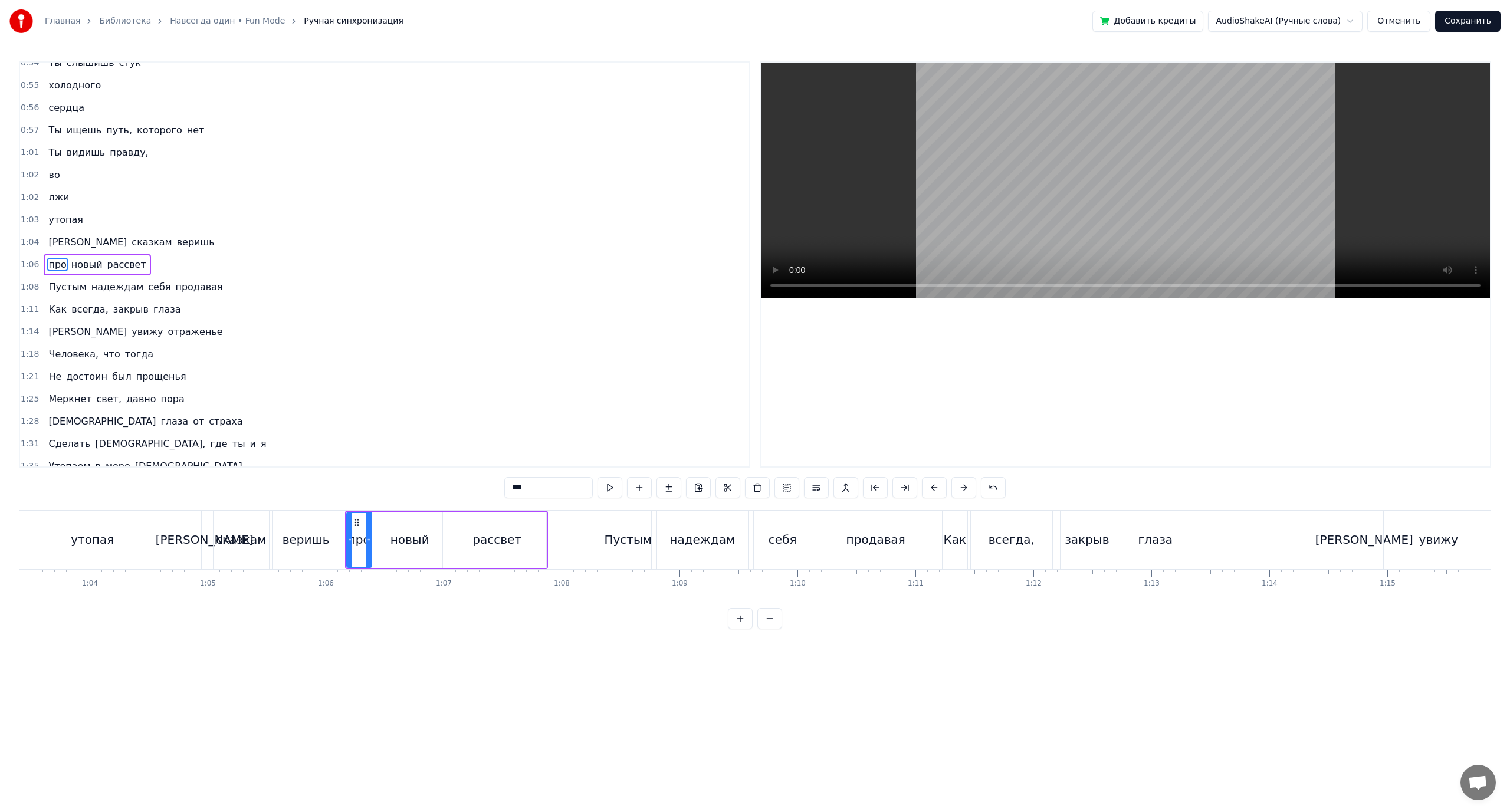
click at [407, 540] on div "новый" at bounding box center [410, 540] width 39 height 18
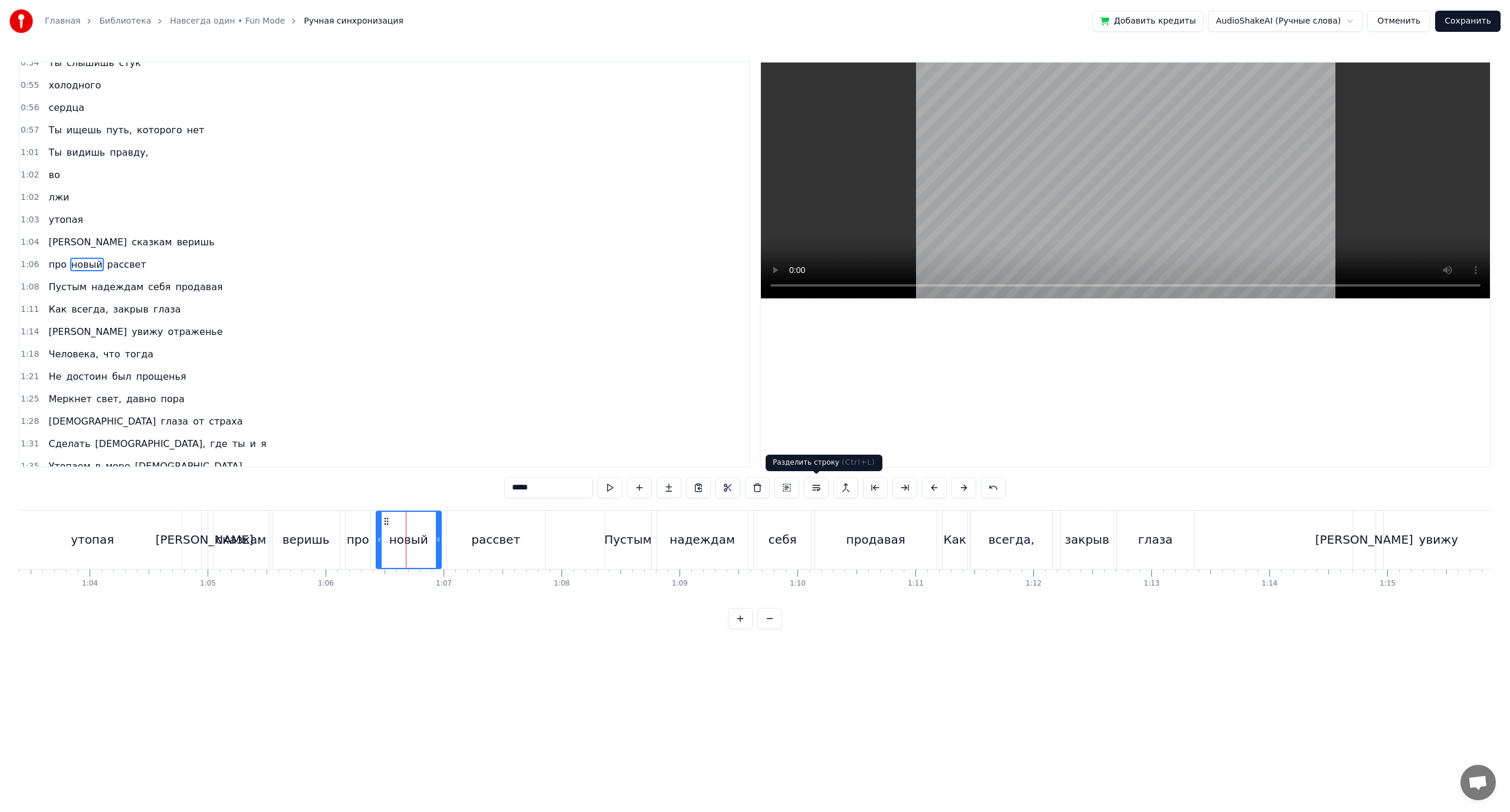
drag, startPoint x: 817, startPoint y: 488, endPoint x: 725, endPoint y: 496, distance: 92.3
click at [815, 487] on button at bounding box center [816, 488] width 24 height 22
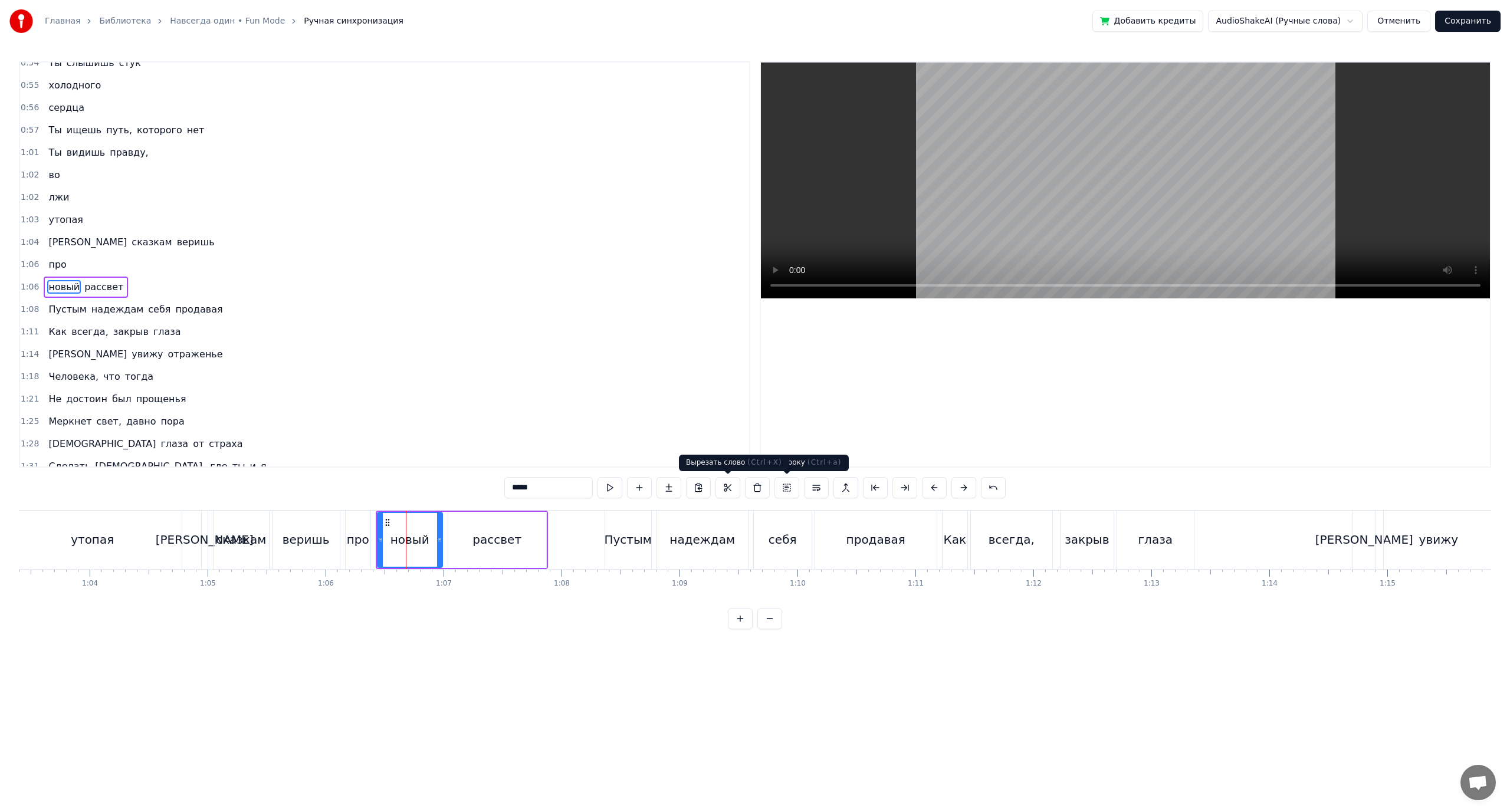
scroll to position [324, 0]
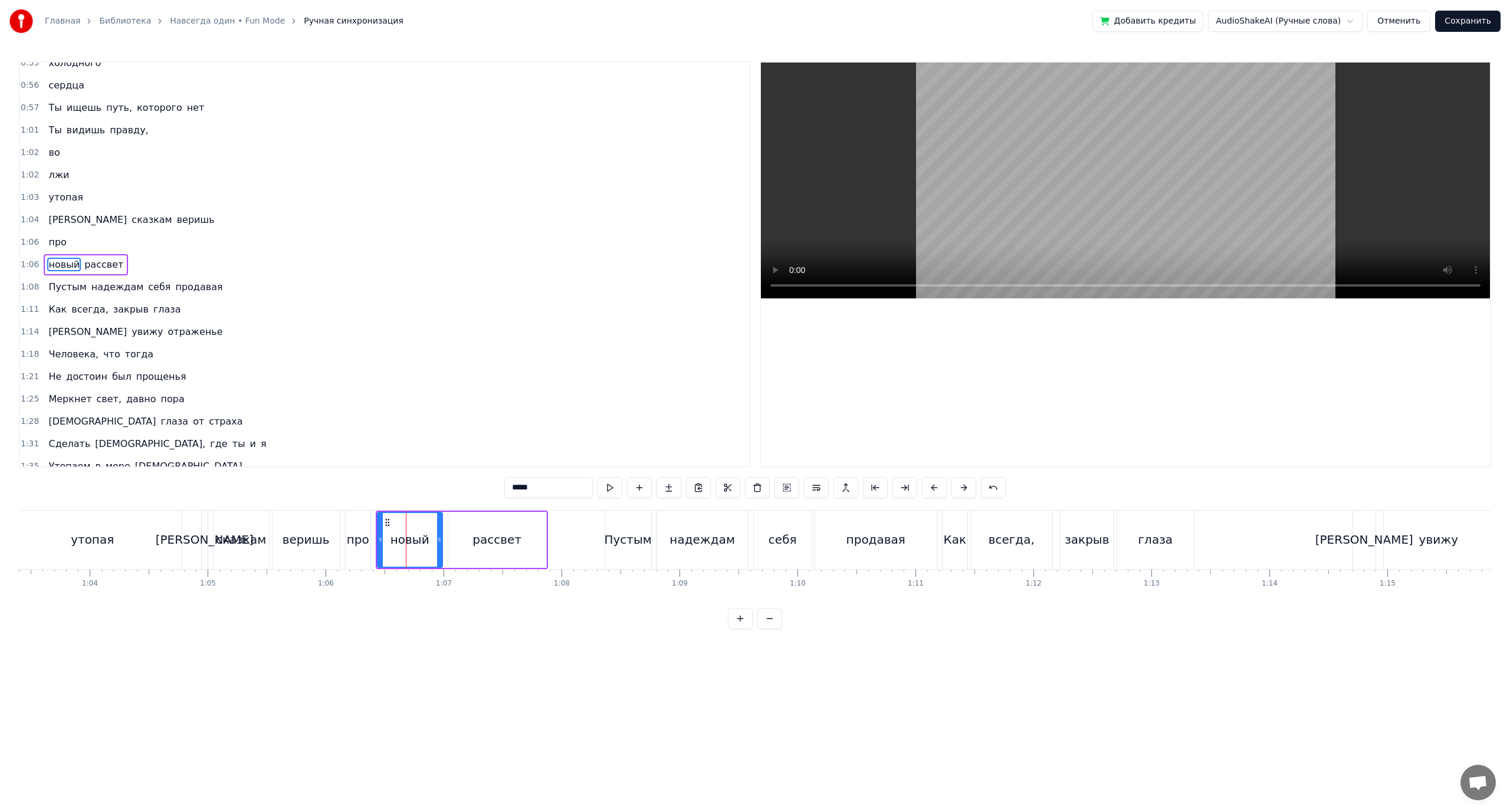
click at [487, 544] on div "рассвет" at bounding box center [497, 540] width 49 height 18
type input "*******"
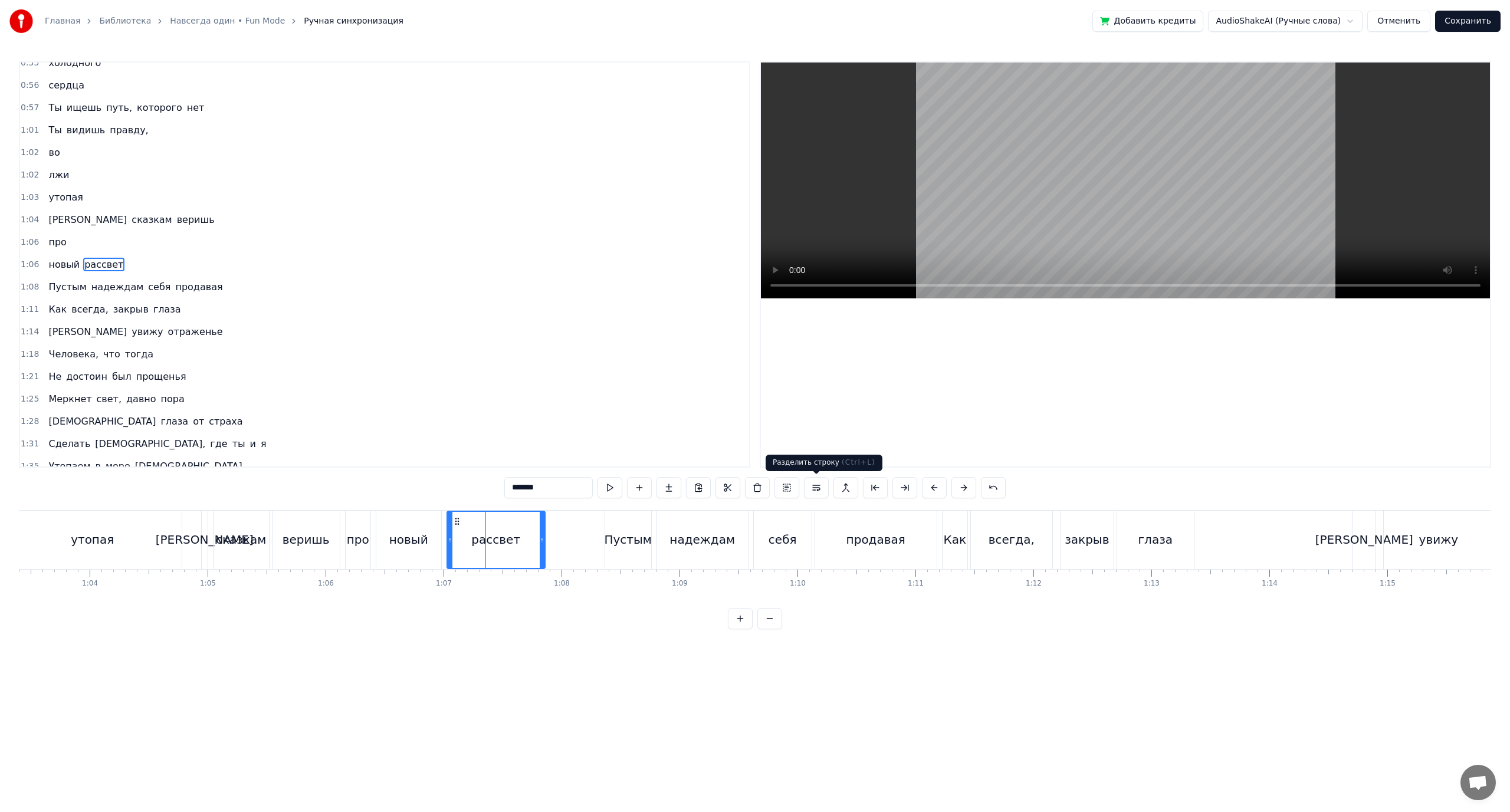
click at [815, 488] on button at bounding box center [816, 488] width 24 height 22
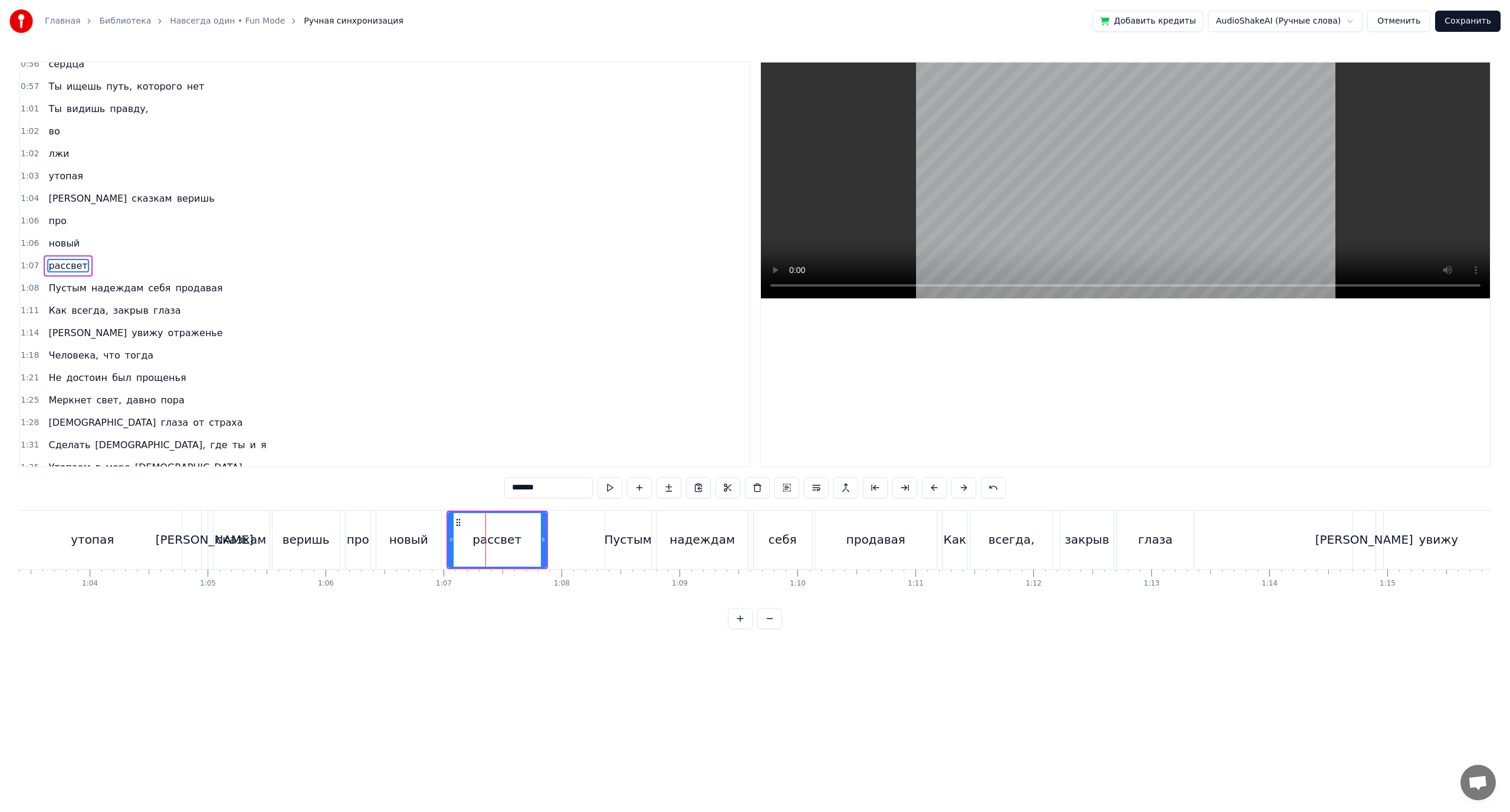
scroll to position [347, 0]
click at [768, 536] on div "себя" at bounding box center [782, 540] width 57 height 58
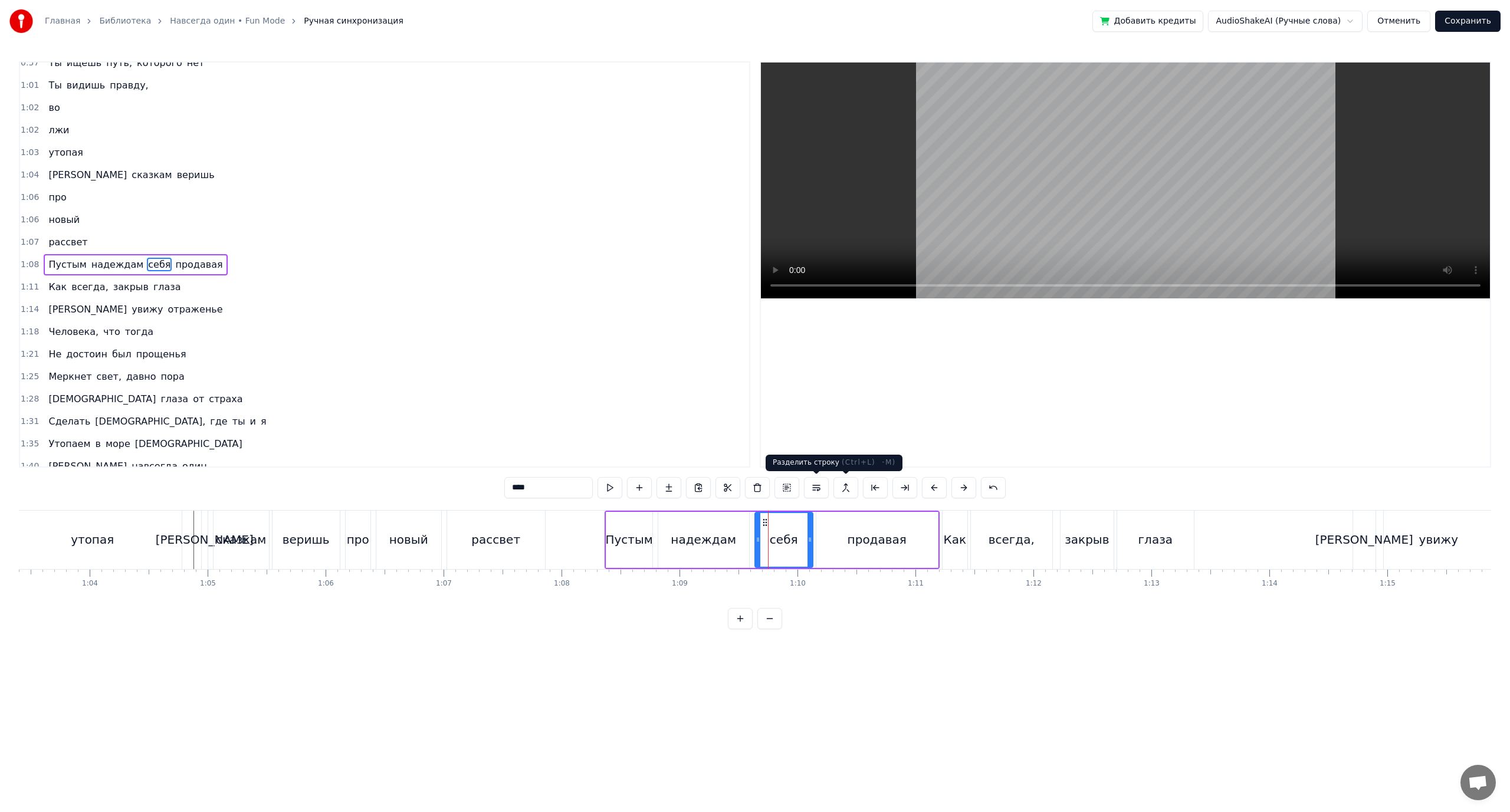
click at [815, 487] on button at bounding box center [816, 488] width 24 height 22
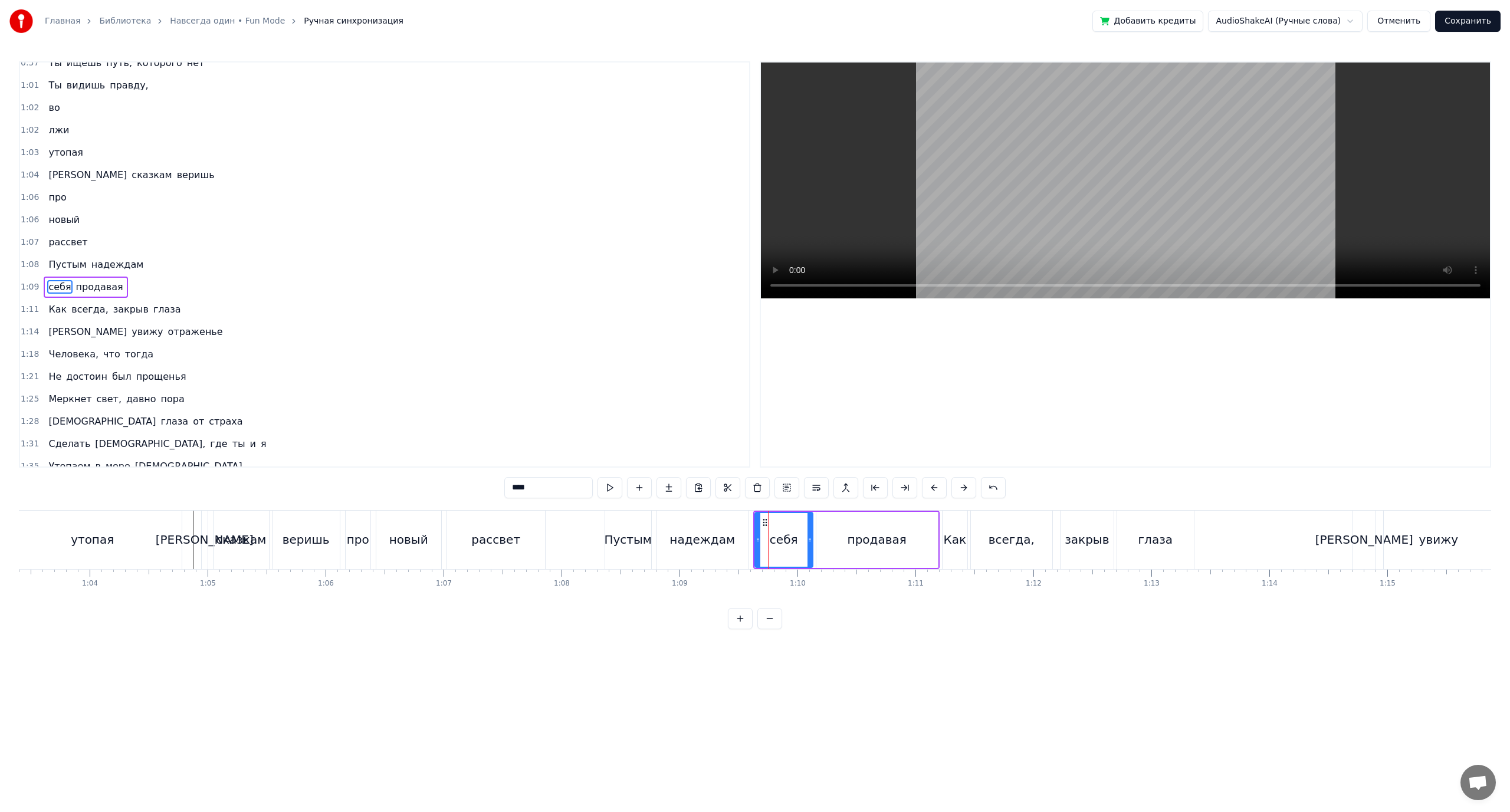
scroll to position [392, 0]
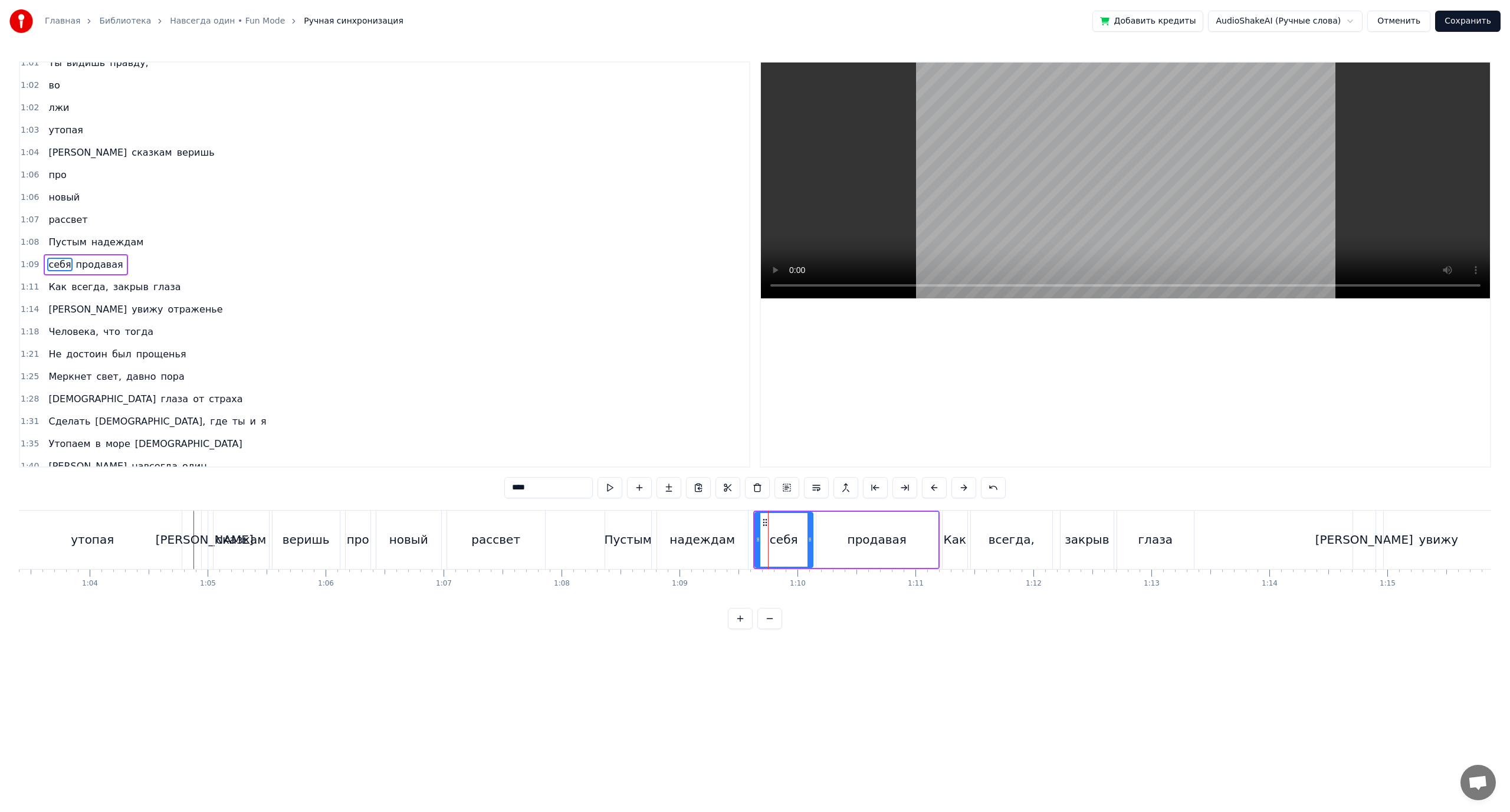
click at [852, 531] on div "продавая" at bounding box center [877, 540] width 59 height 18
type input "********"
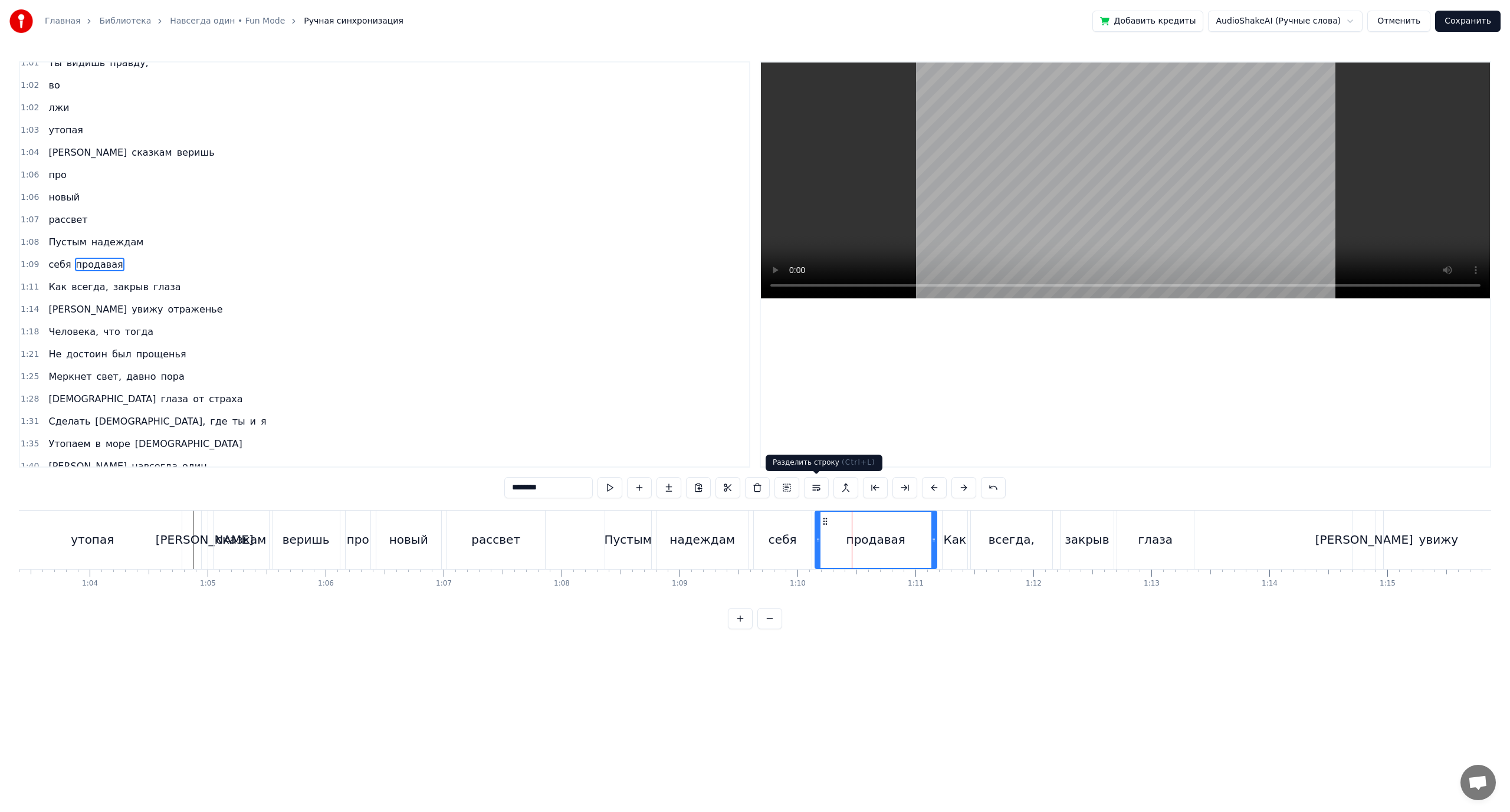
click at [815, 486] on button at bounding box center [816, 488] width 24 height 22
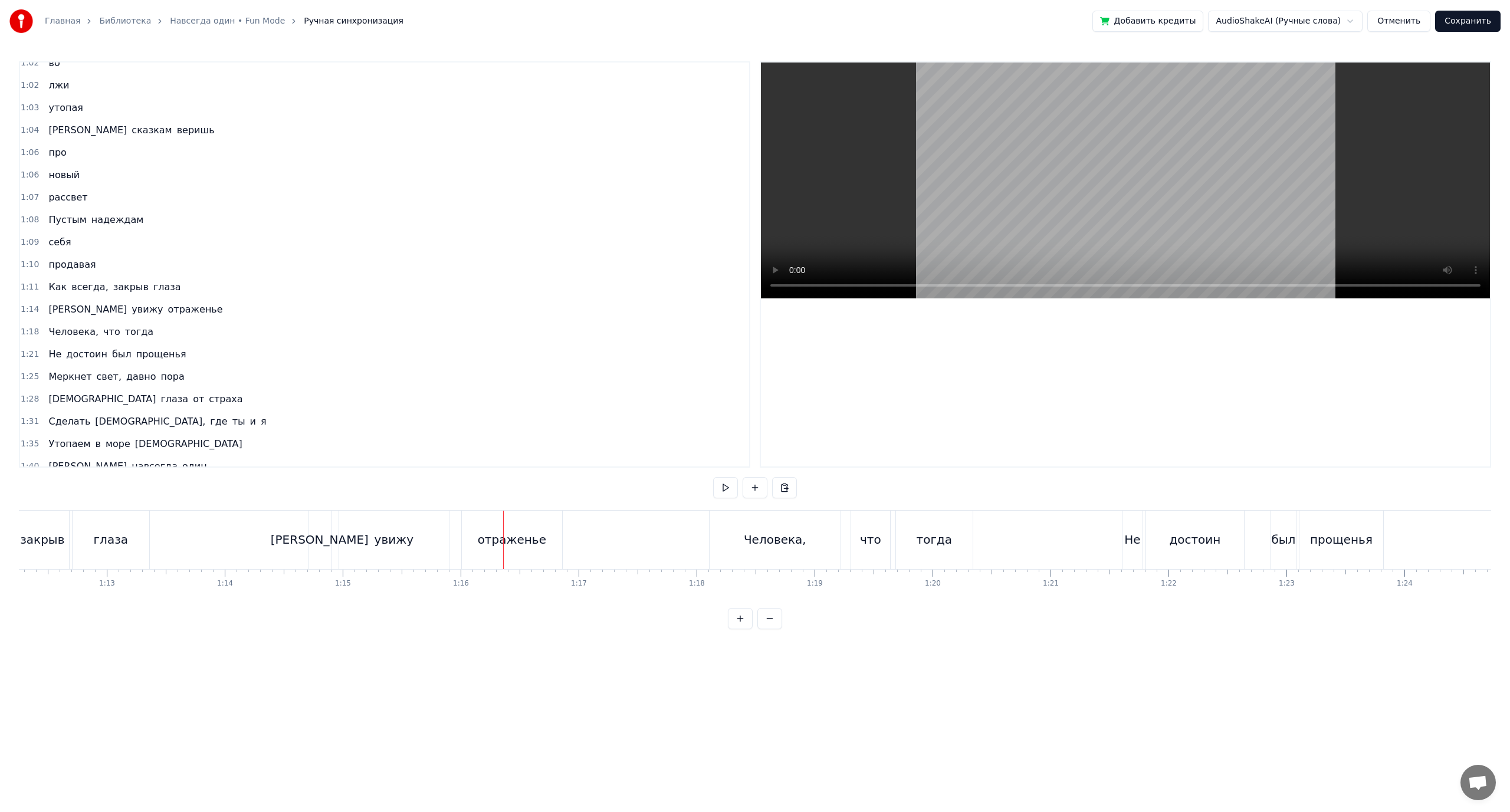
scroll to position [0, 8506]
click at [390, 544] on div "увижу" at bounding box center [412, 540] width 109 height 58
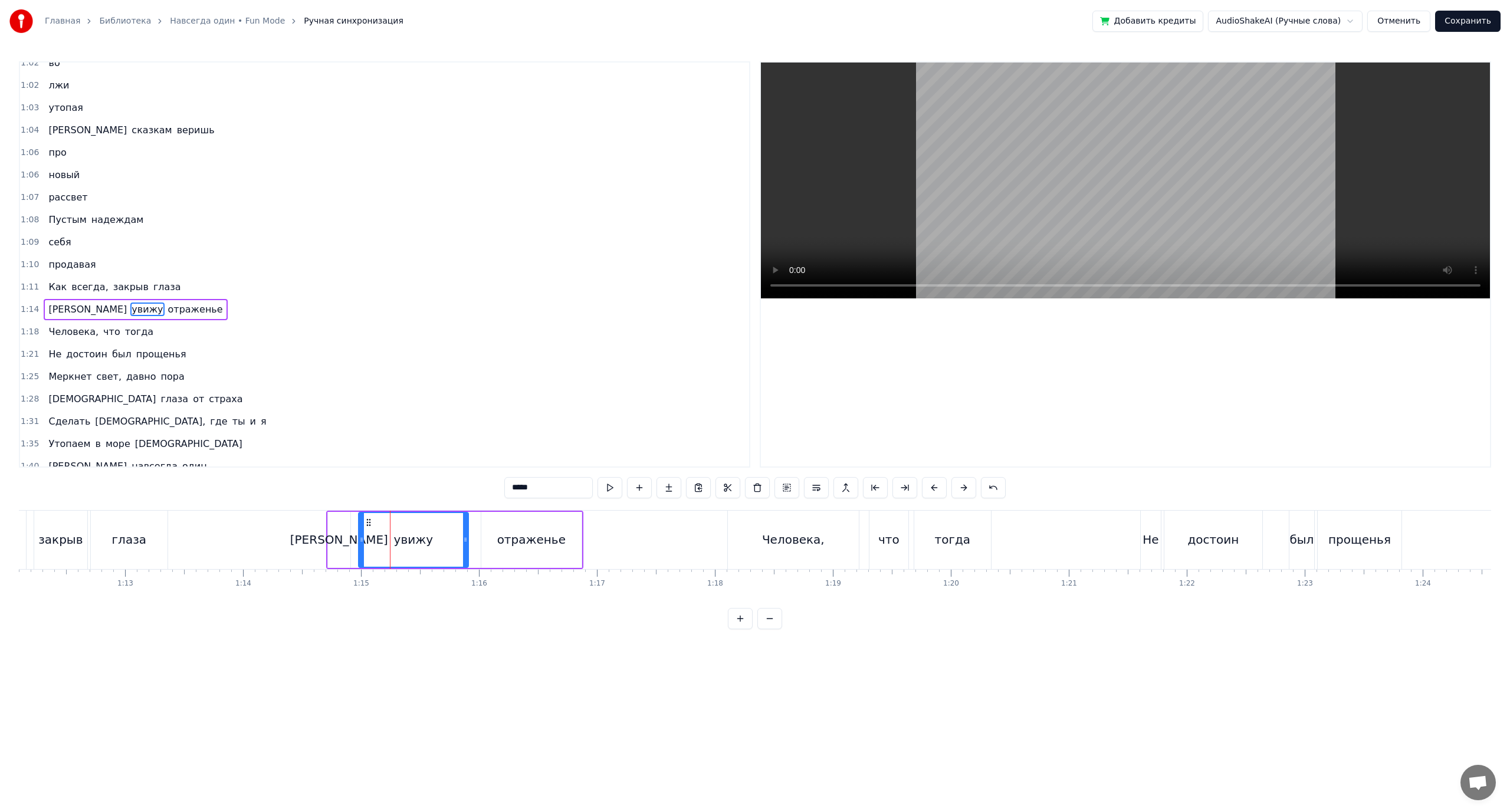
scroll to position [459, 0]
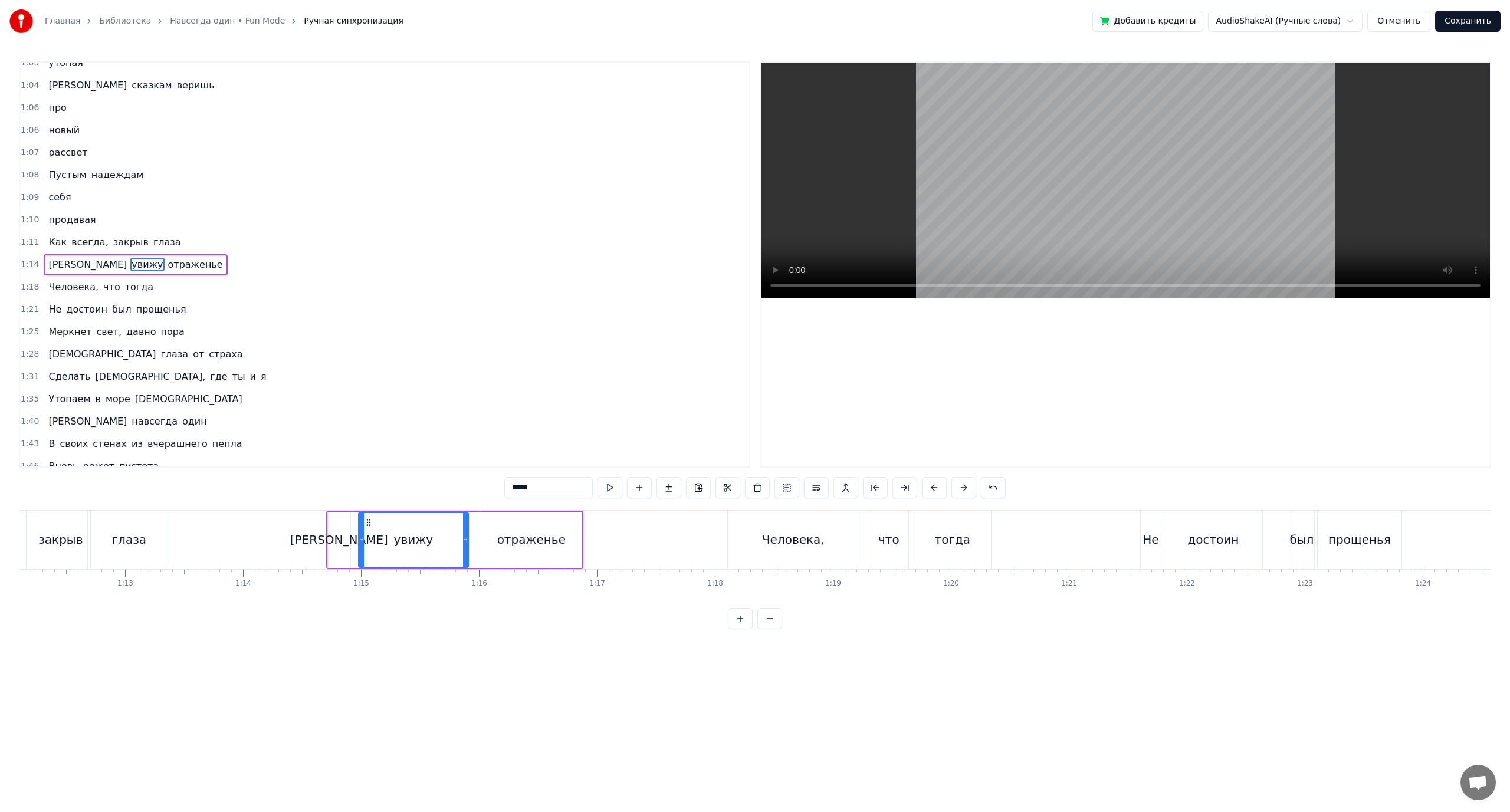
click at [512, 533] on div "отраженье" at bounding box center [531, 540] width 69 height 18
type input "*********"
drag, startPoint x: 483, startPoint y: 540, endPoint x: 468, endPoint y: 540, distance: 15.0
click at [476, 540] on icon at bounding box center [478, 540] width 5 height 9
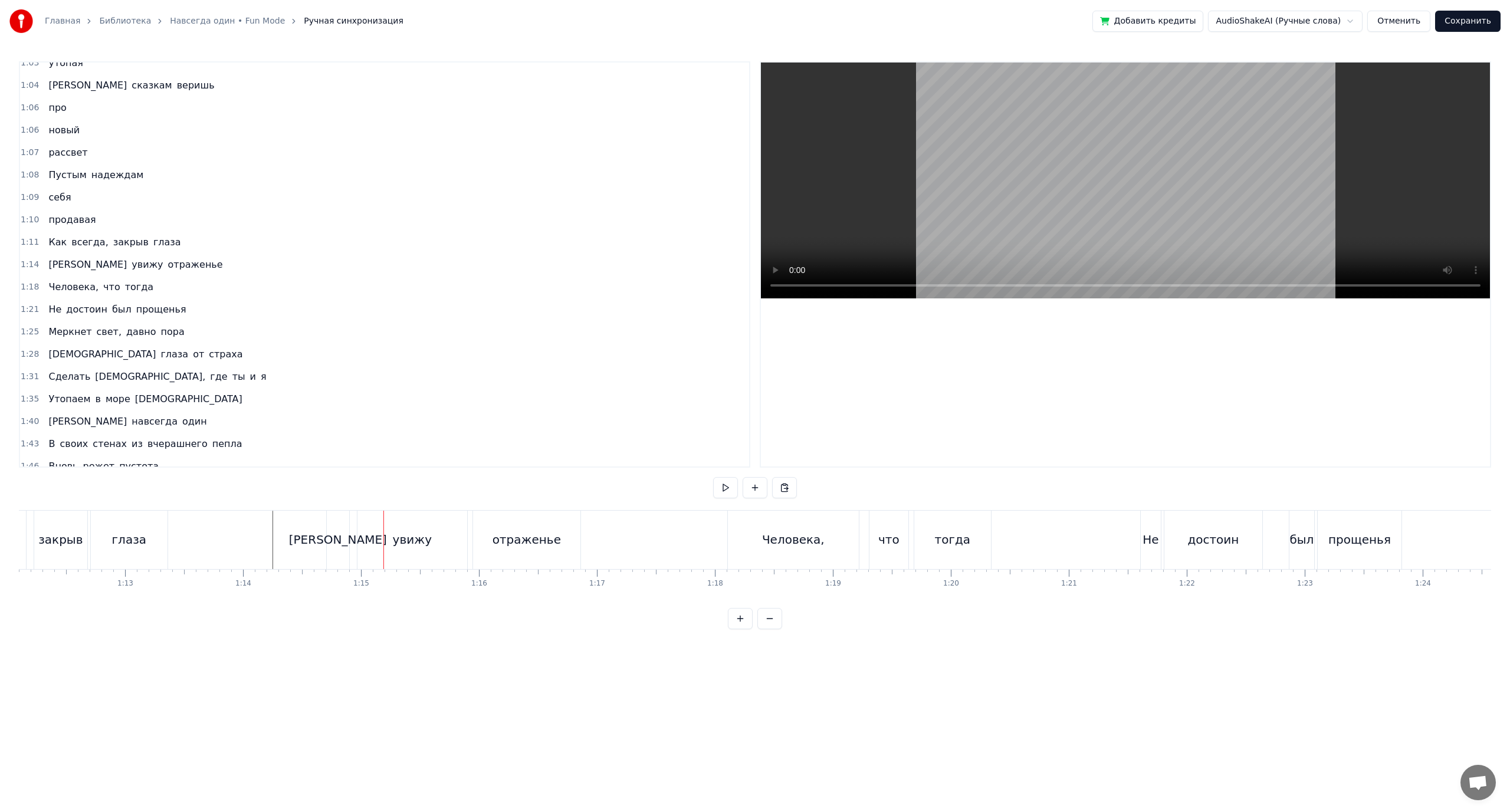
click at [337, 534] on div "[PERSON_NAME]" at bounding box center [338, 540] width 98 height 18
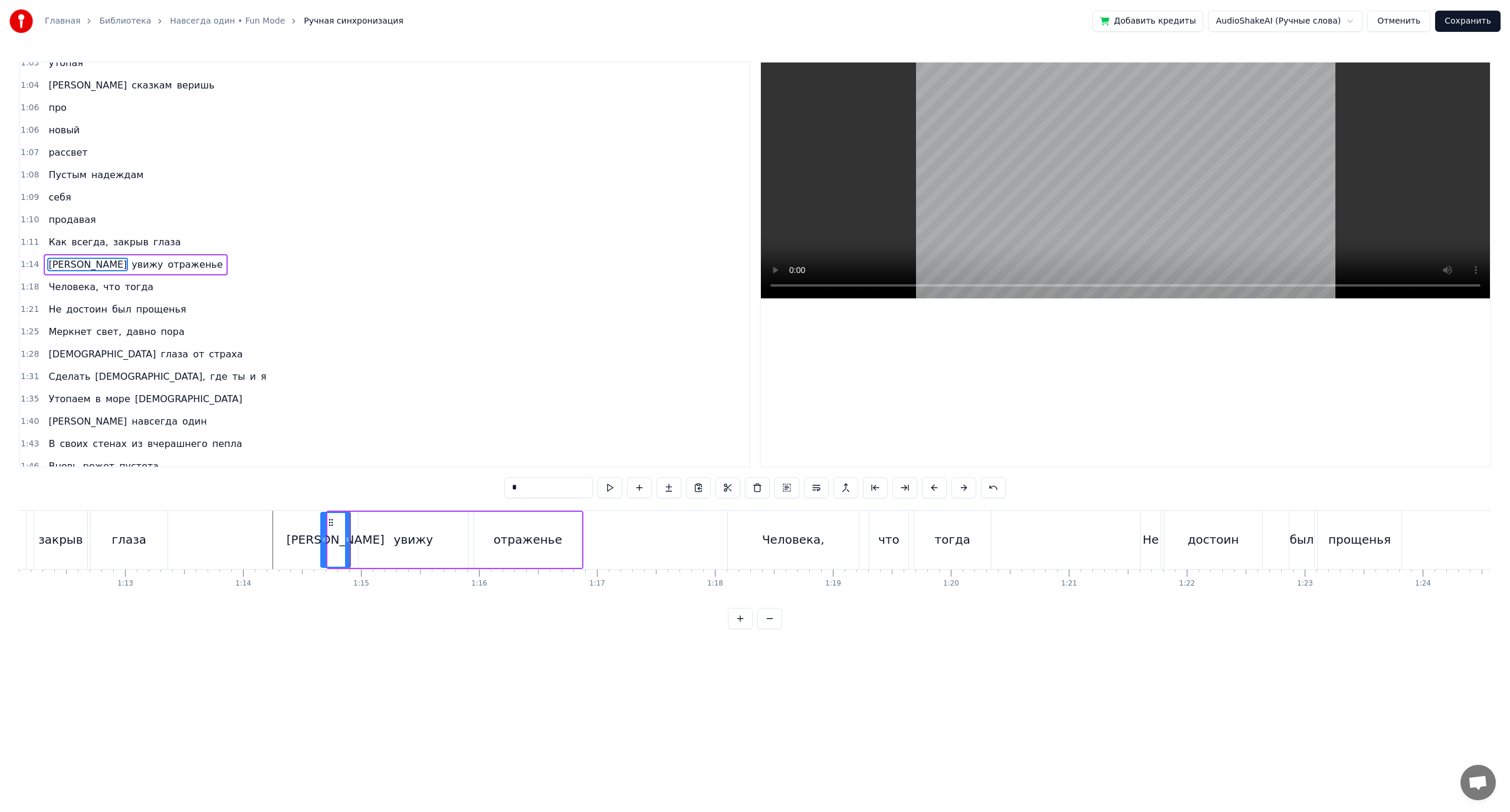
drag, startPoint x: 330, startPoint y: 537, endPoint x: 323, endPoint y: 537, distance: 7.0
click at [323, 537] on icon at bounding box center [323, 540] width 5 height 9
click at [315, 538] on icon at bounding box center [316, 540] width 5 height 9
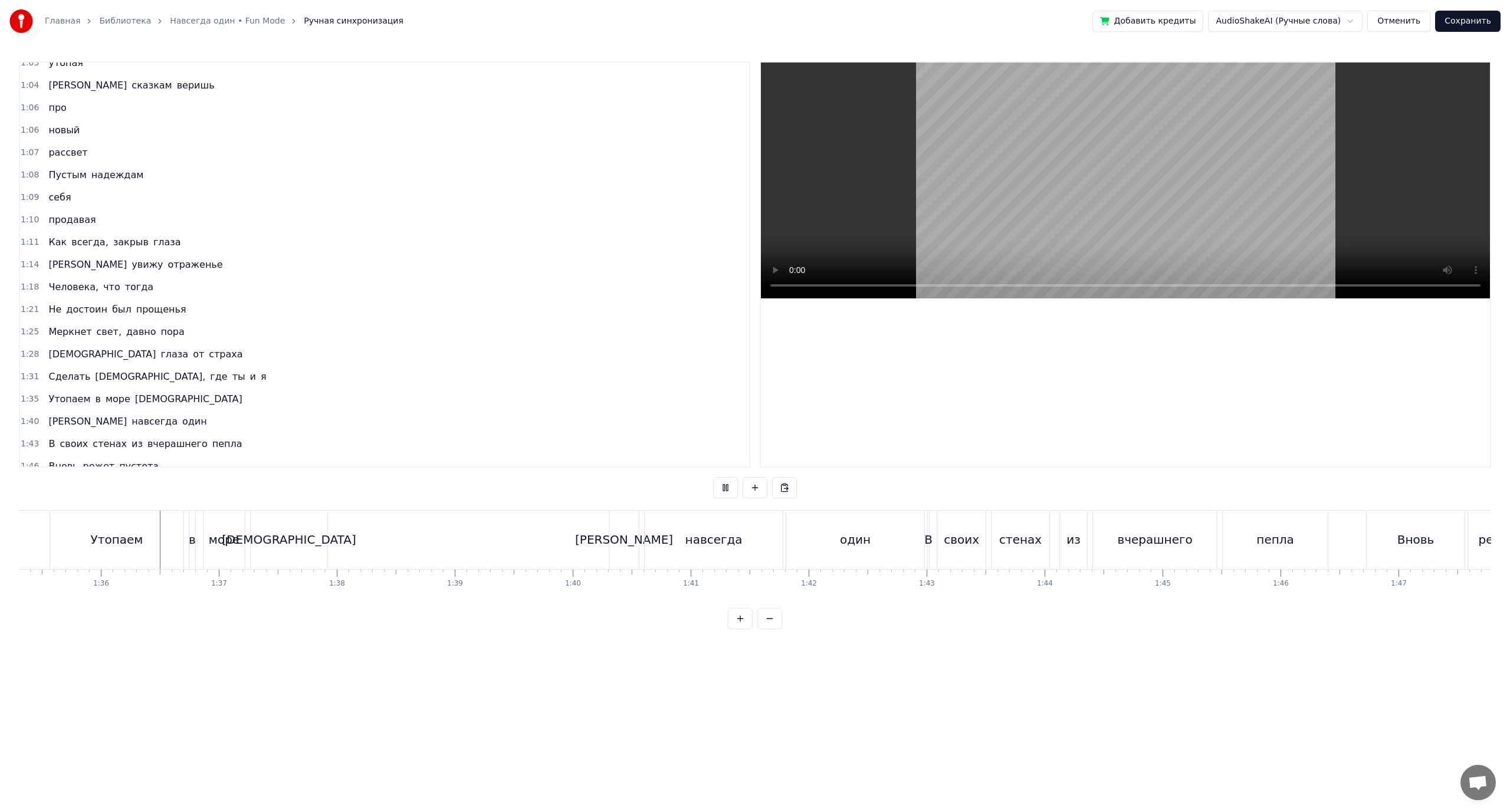
scroll to position [0, 11244]
click at [613, 537] on div "[PERSON_NAME]" at bounding box center [623, 540] width 29 height 58
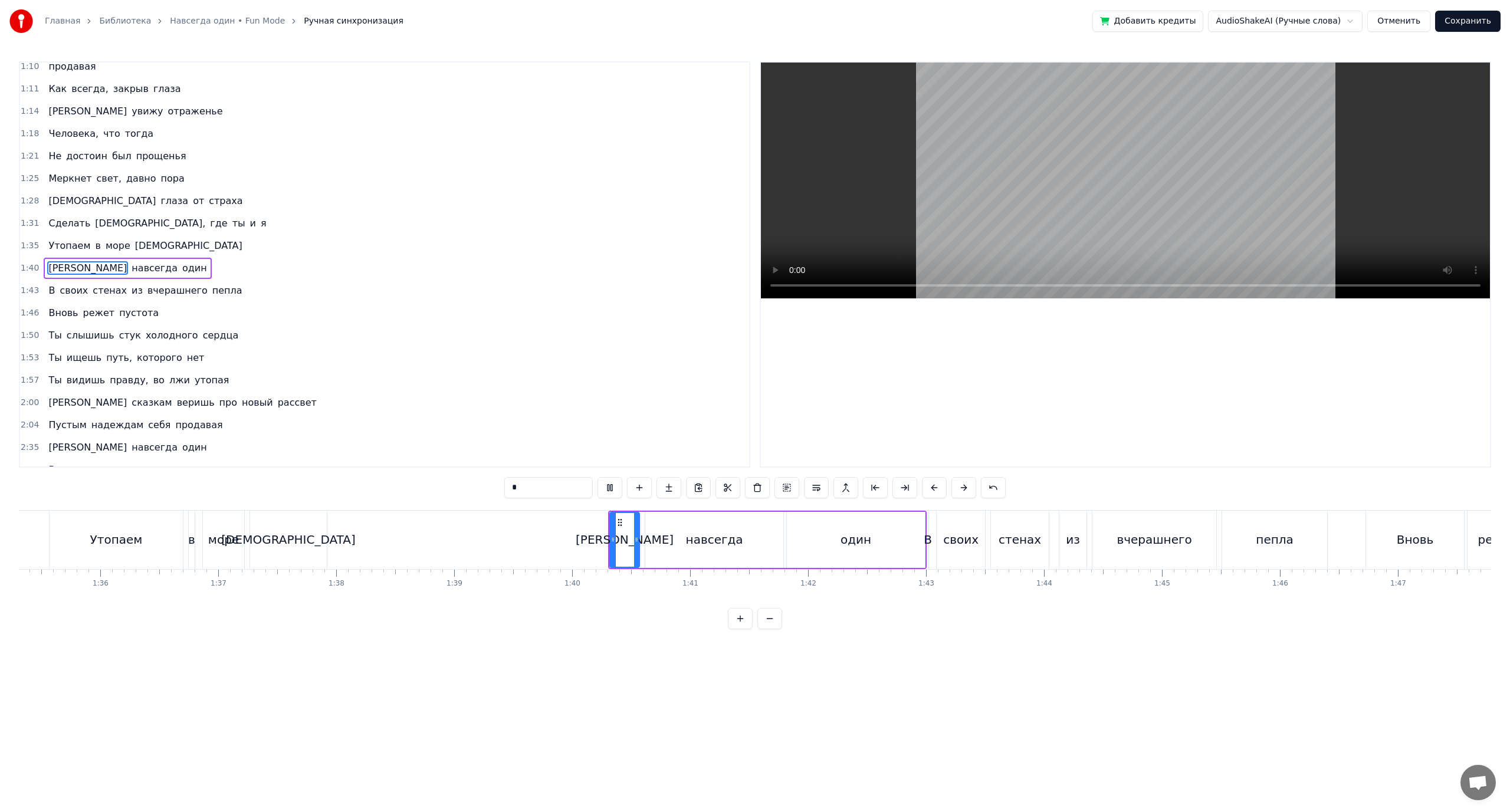
scroll to position [616, 0]
drag, startPoint x: 613, startPoint y: 537, endPoint x: 602, endPoint y: 538, distance: 11.0
click at [602, 538] on icon at bounding box center [603, 540] width 5 height 9
click at [706, 537] on div "навсегда" at bounding box center [714, 540] width 57 height 18
type input "********"
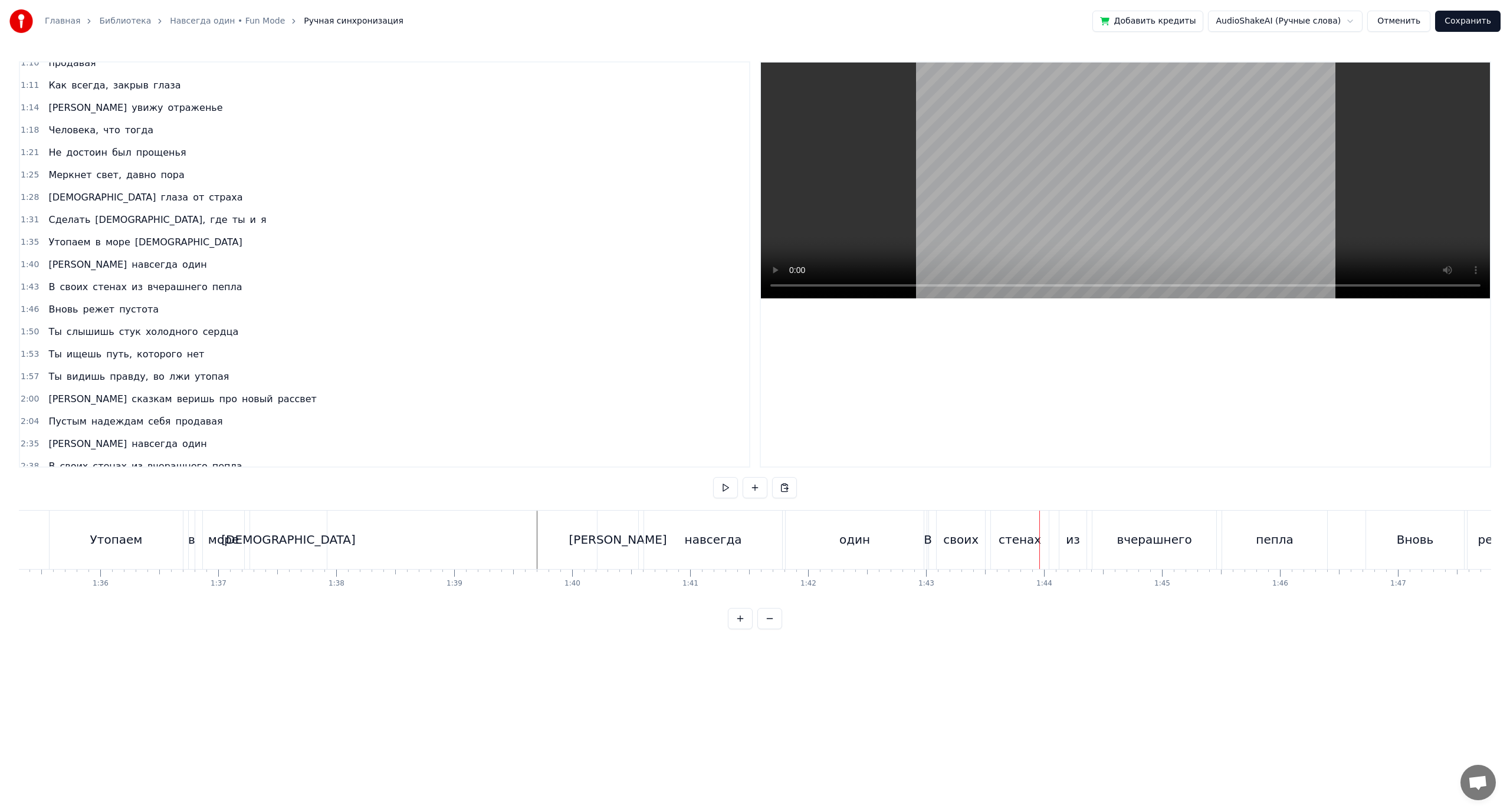
click at [1143, 538] on div "вчерашнего" at bounding box center [1154, 540] width 75 height 18
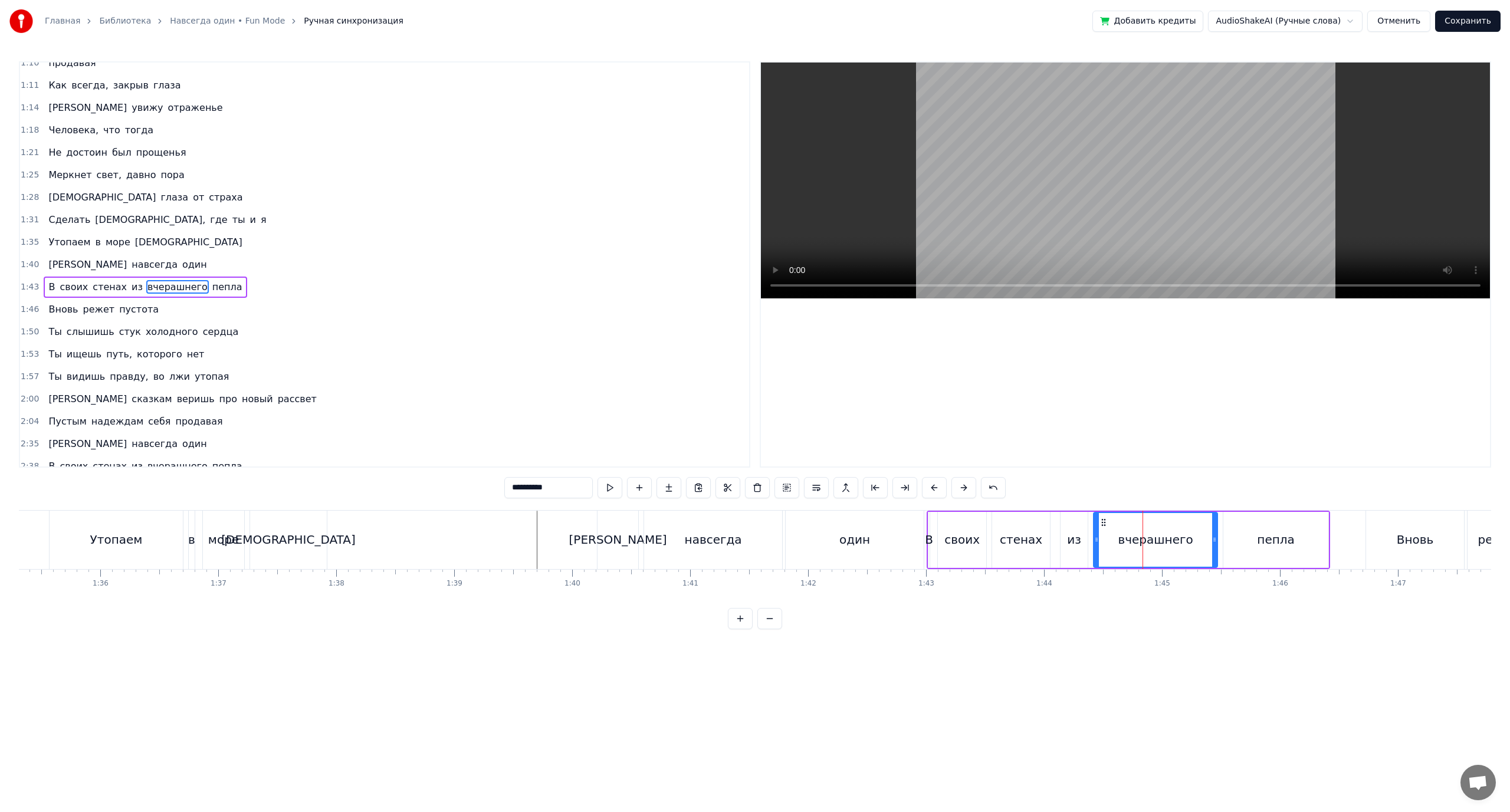
scroll to position [639, 0]
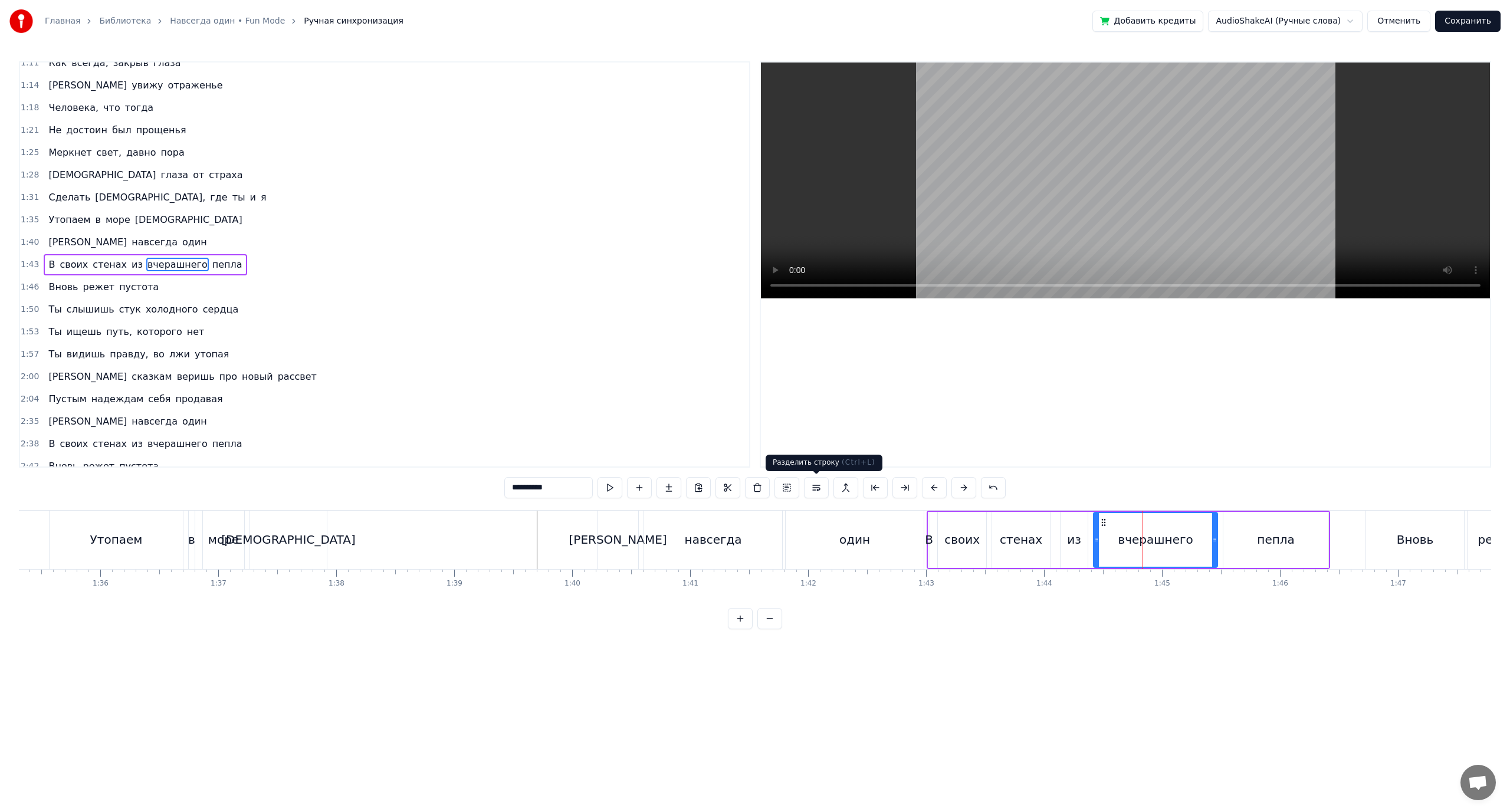
click at [819, 489] on button at bounding box center [816, 488] width 24 height 22
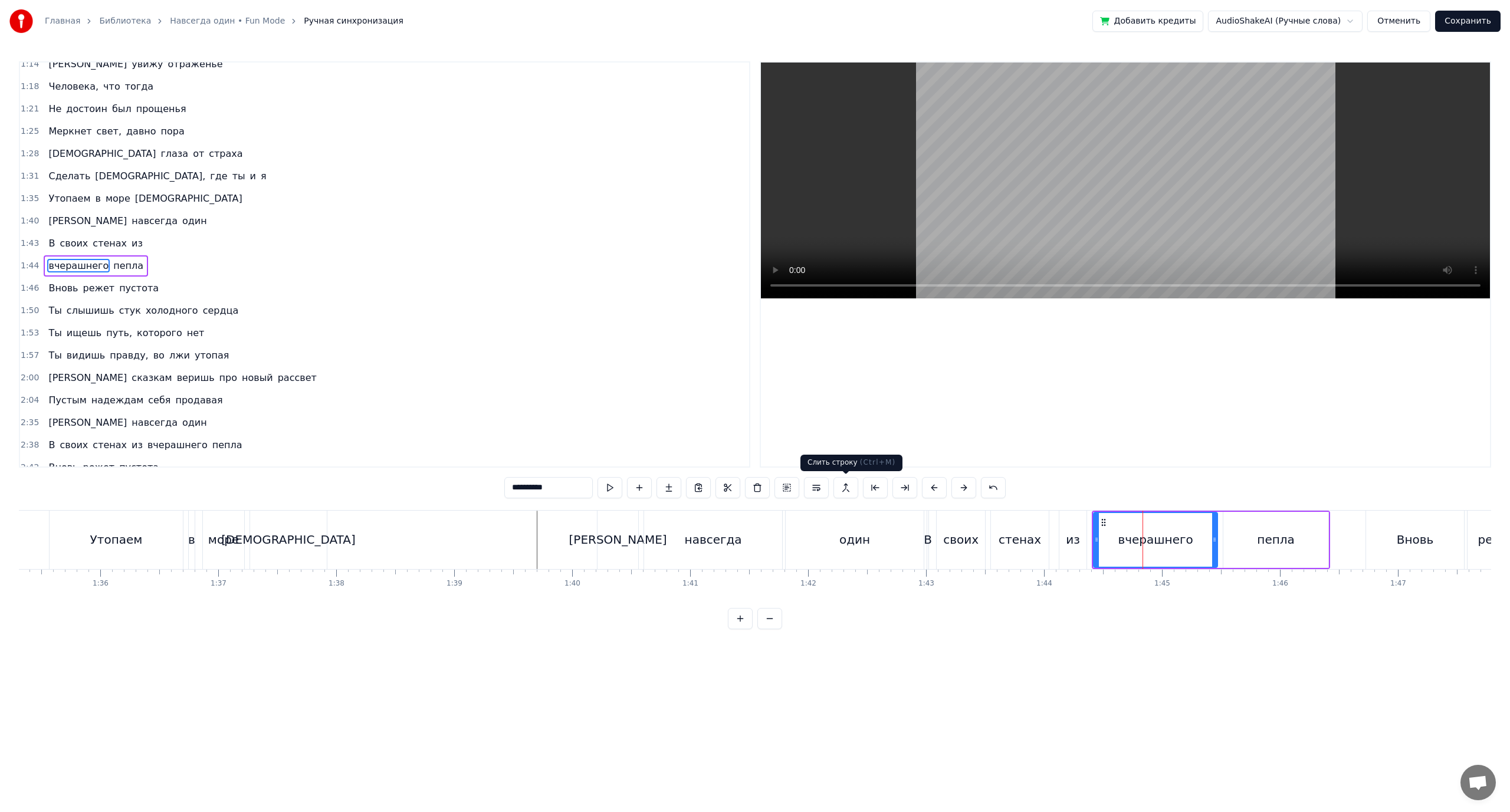
scroll to position [660, 0]
click at [1272, 536] on div "пепла" at bounding box center [1275, 540] width 38 height 18
type input "*****"
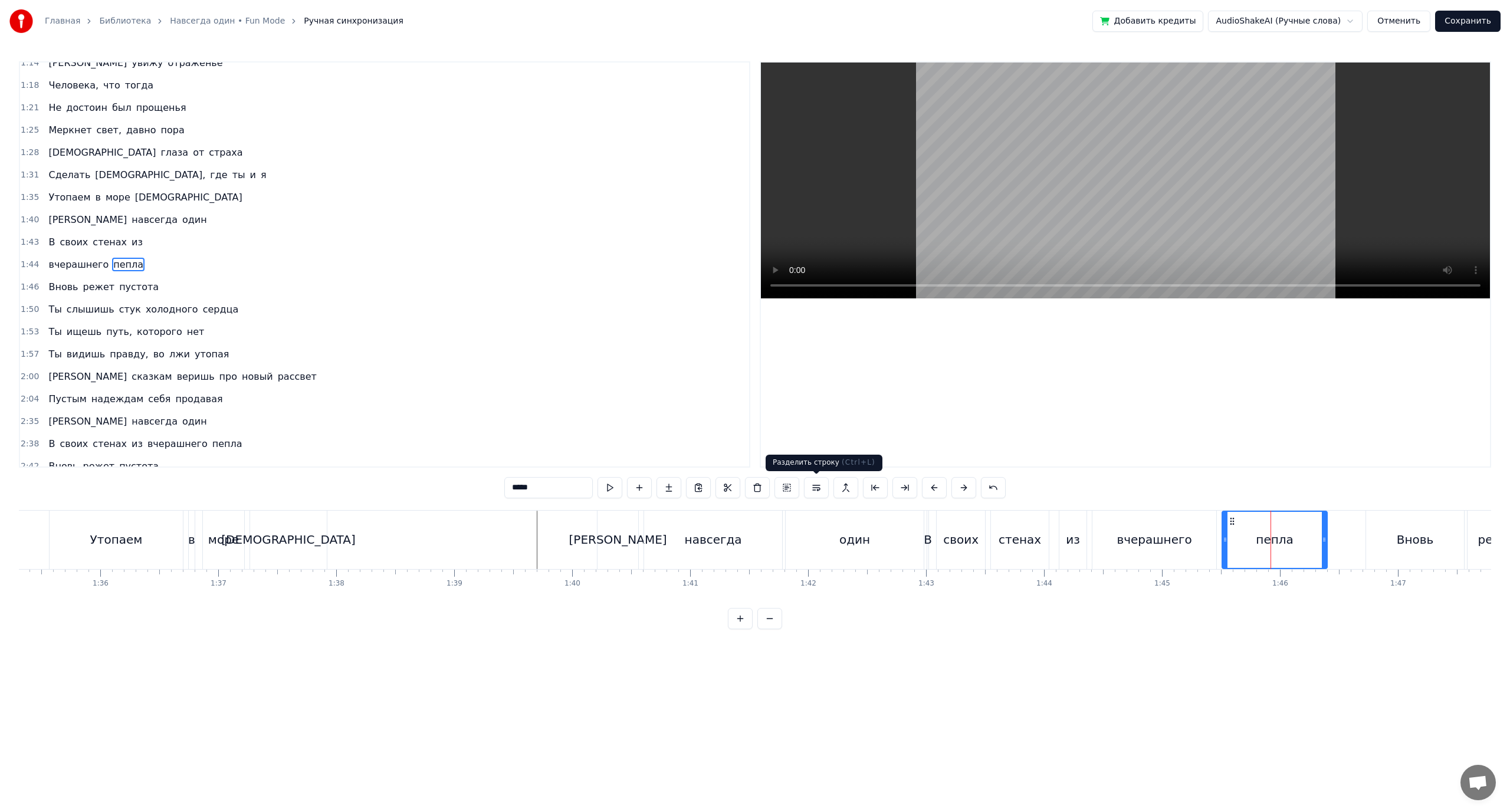
click at [812, 488] on button at bounding box center [816, 488] width 24 height 22
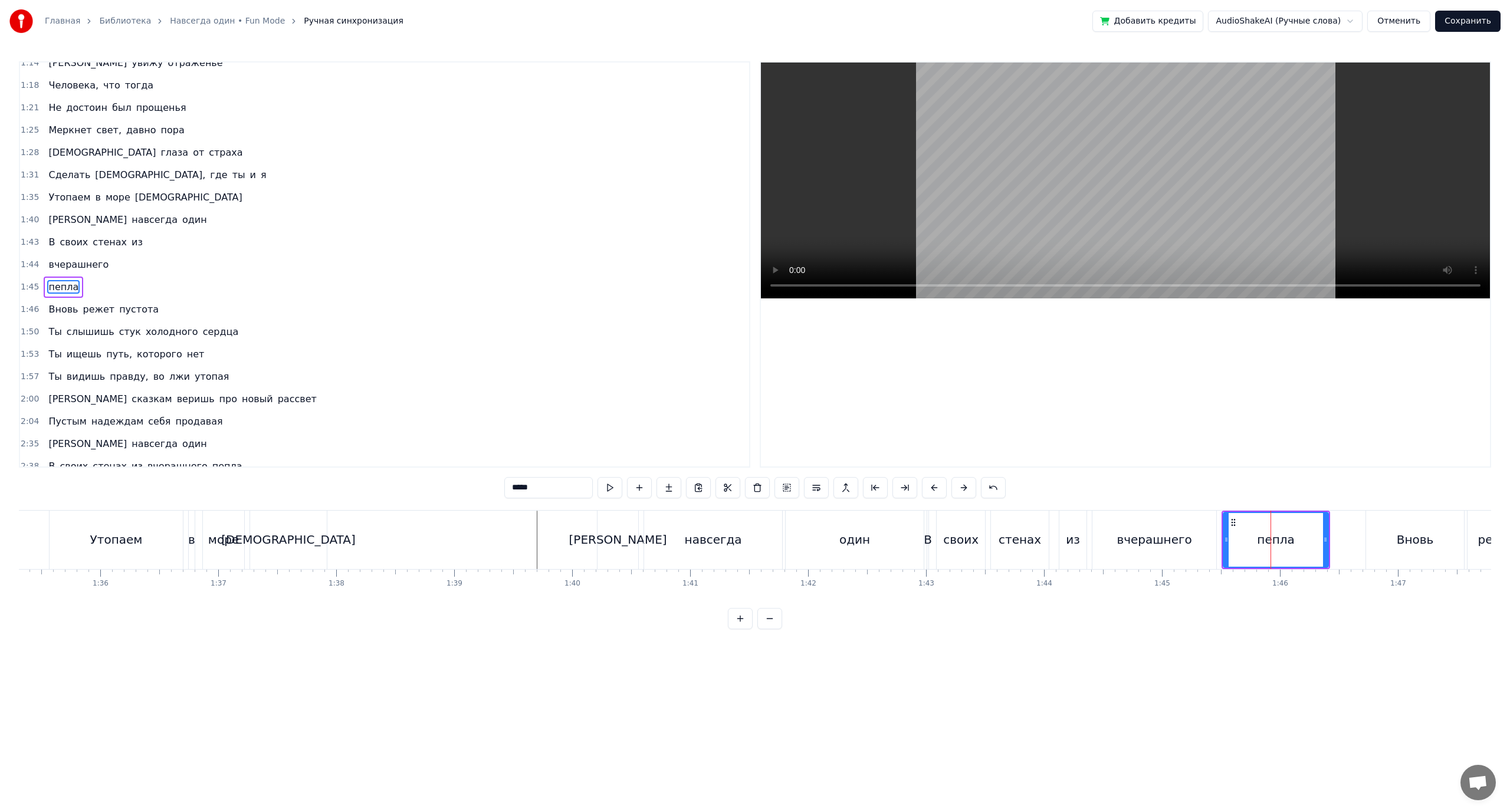
scroll to position [683, 0]
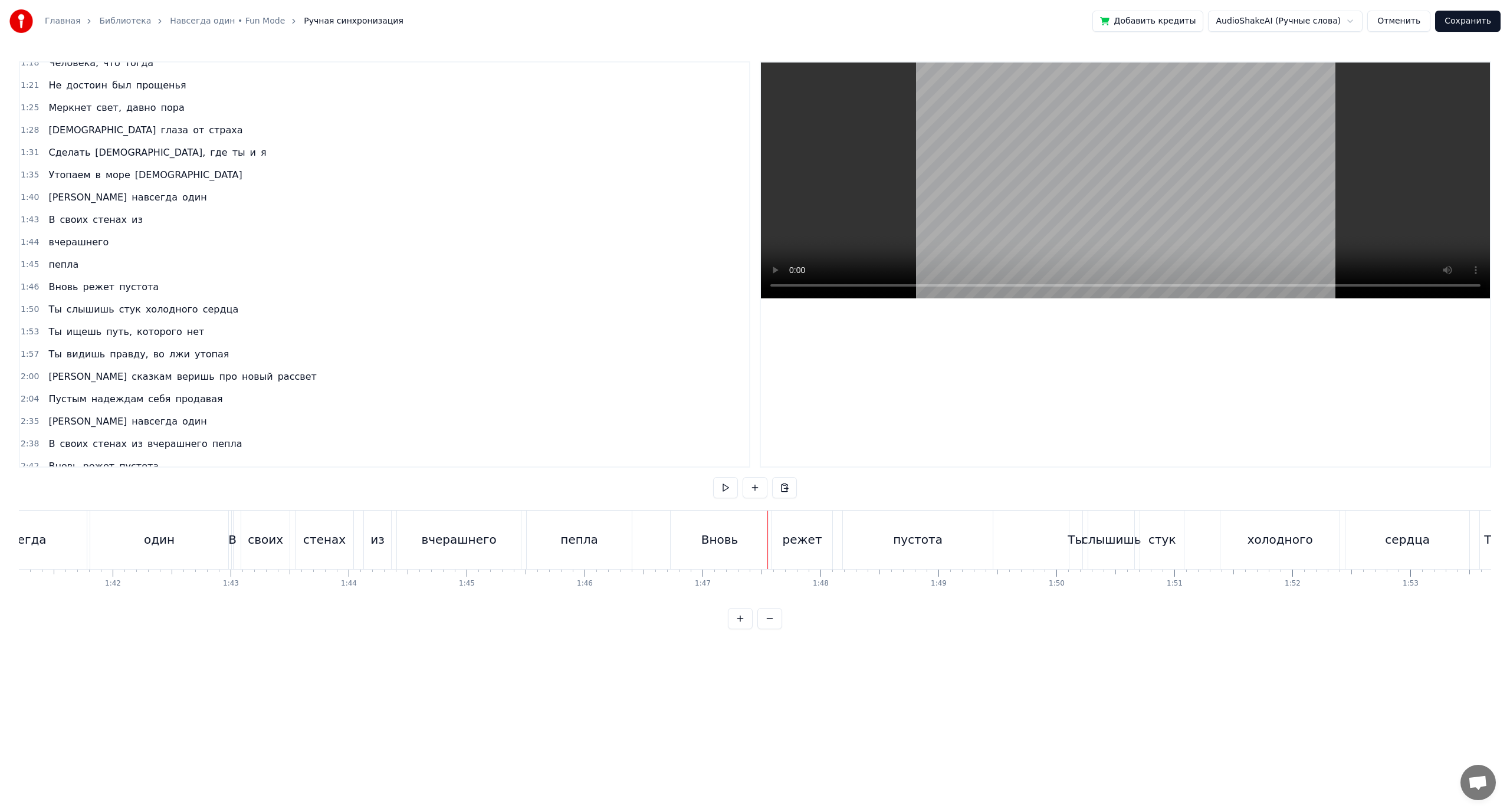
scroll to position [0, 11921]
click at [731, 551] on div "Вновь" at bounding box center [738, 540] width 98 height 58
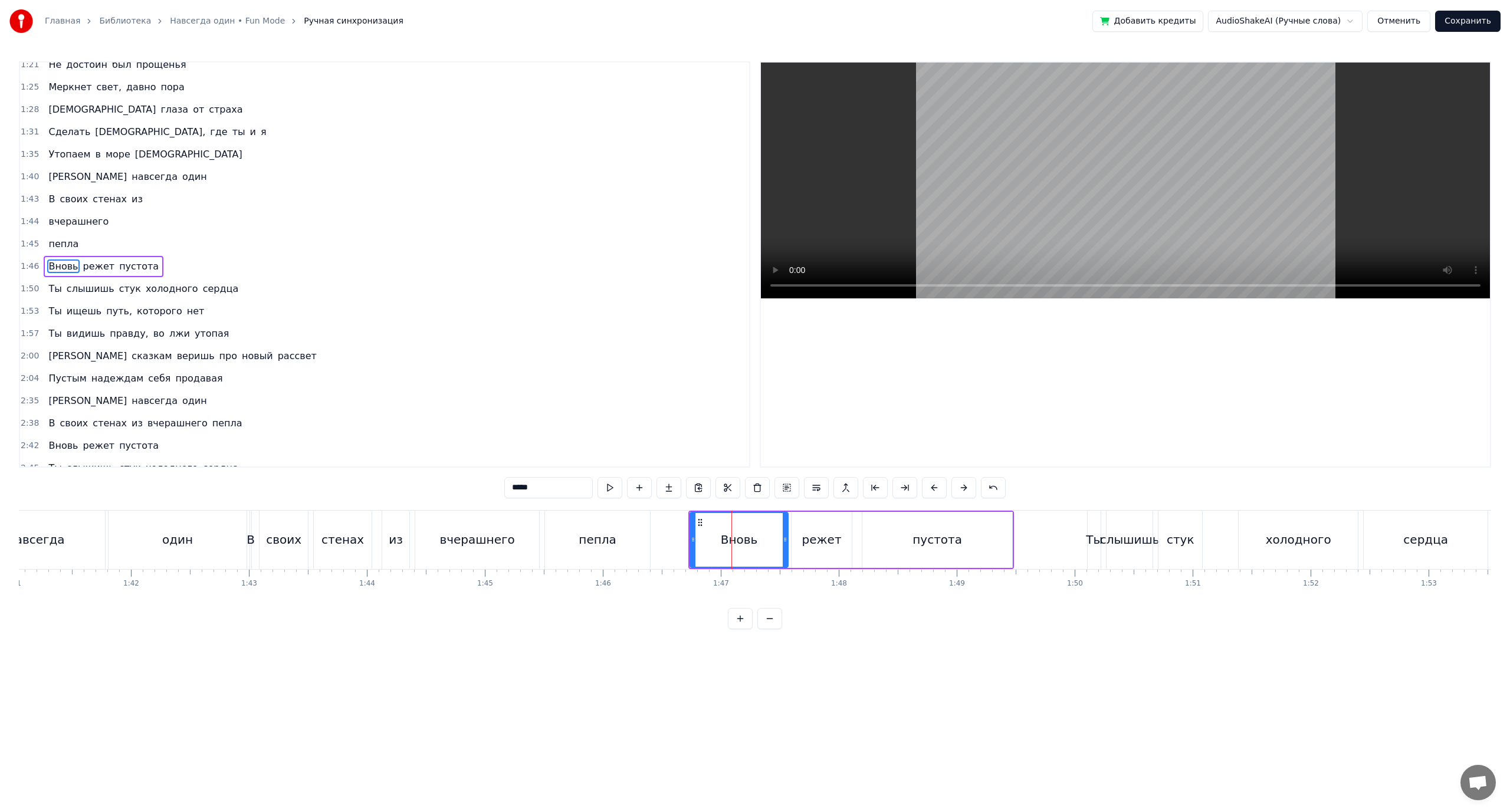
scroll to position [706, 0]
drag, startPoint x: 692, startPoint y: 541, endPoint x: 745, endPoint y: 550, distance: 53.8
click at [745, 550] on div at bounding box center [746, 540] width 5 height 54
click at [752, 536] on icon at bounding box center [753, 540] width 5 height 9
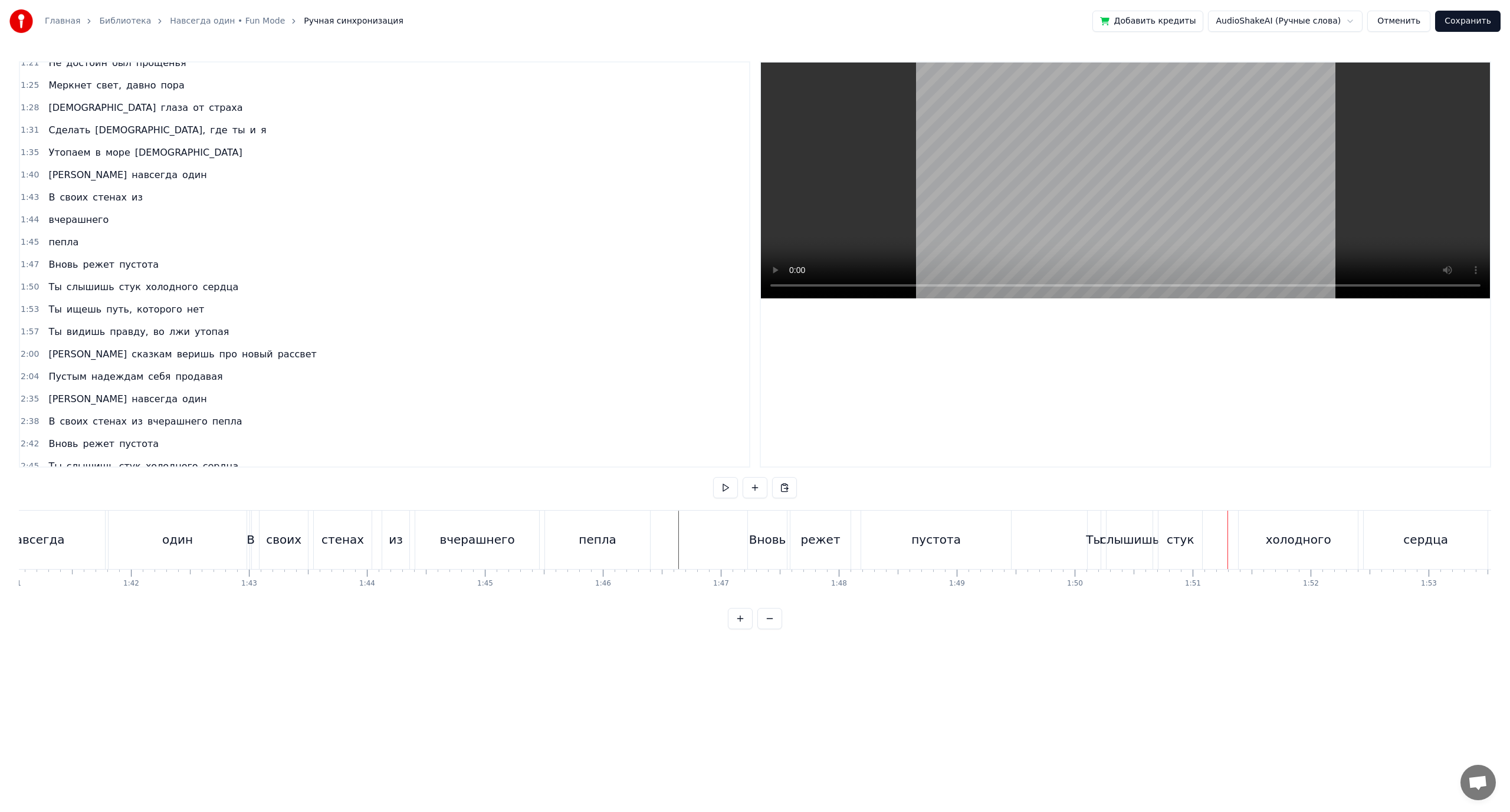
click at [1285, 550] on div "холодного" at bounding box center [1298, 540] width 119 height 58
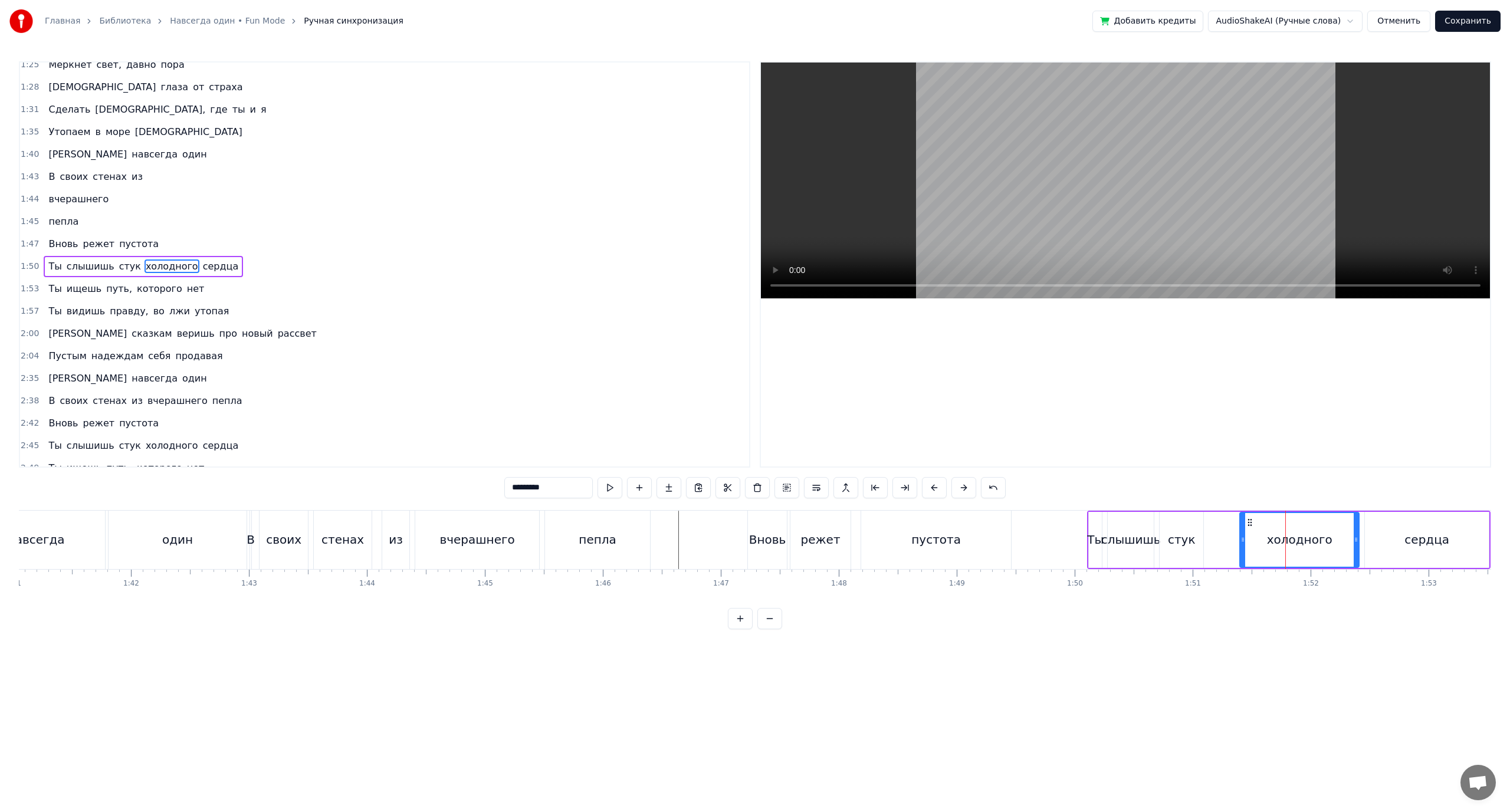
scroll to position [728, 0]
click at [819, 488] on button at bounding box center [816, 488] width 24 height 22
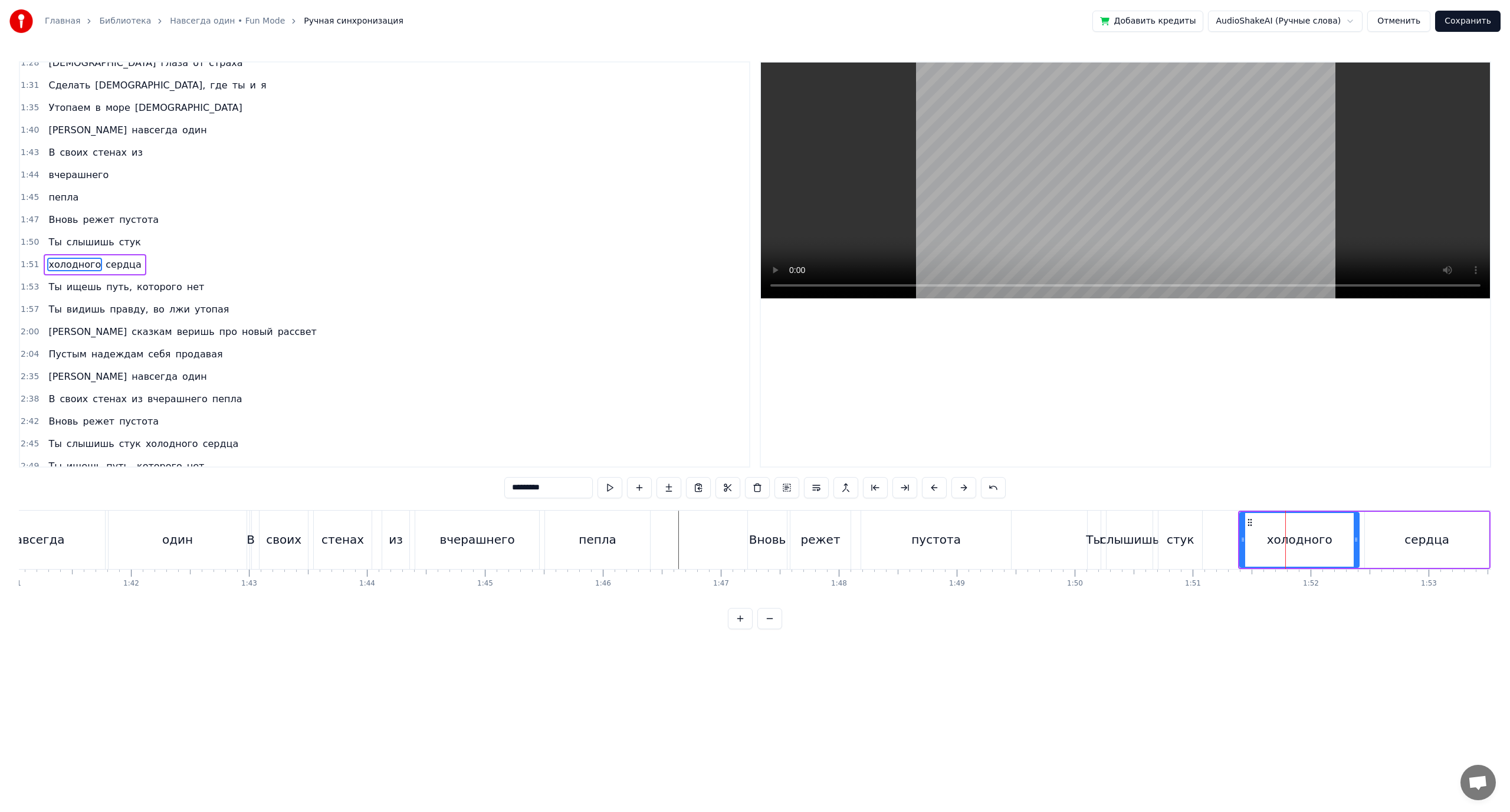
drag, startPoint x: 1411, startPoint y: 550, endPoint x: 1400, endPoint y: 547, distance: 11.4
click at [1409, 550] on div "сердца" at bounding box center [1426, 540] width 123 height 56
type input "******"
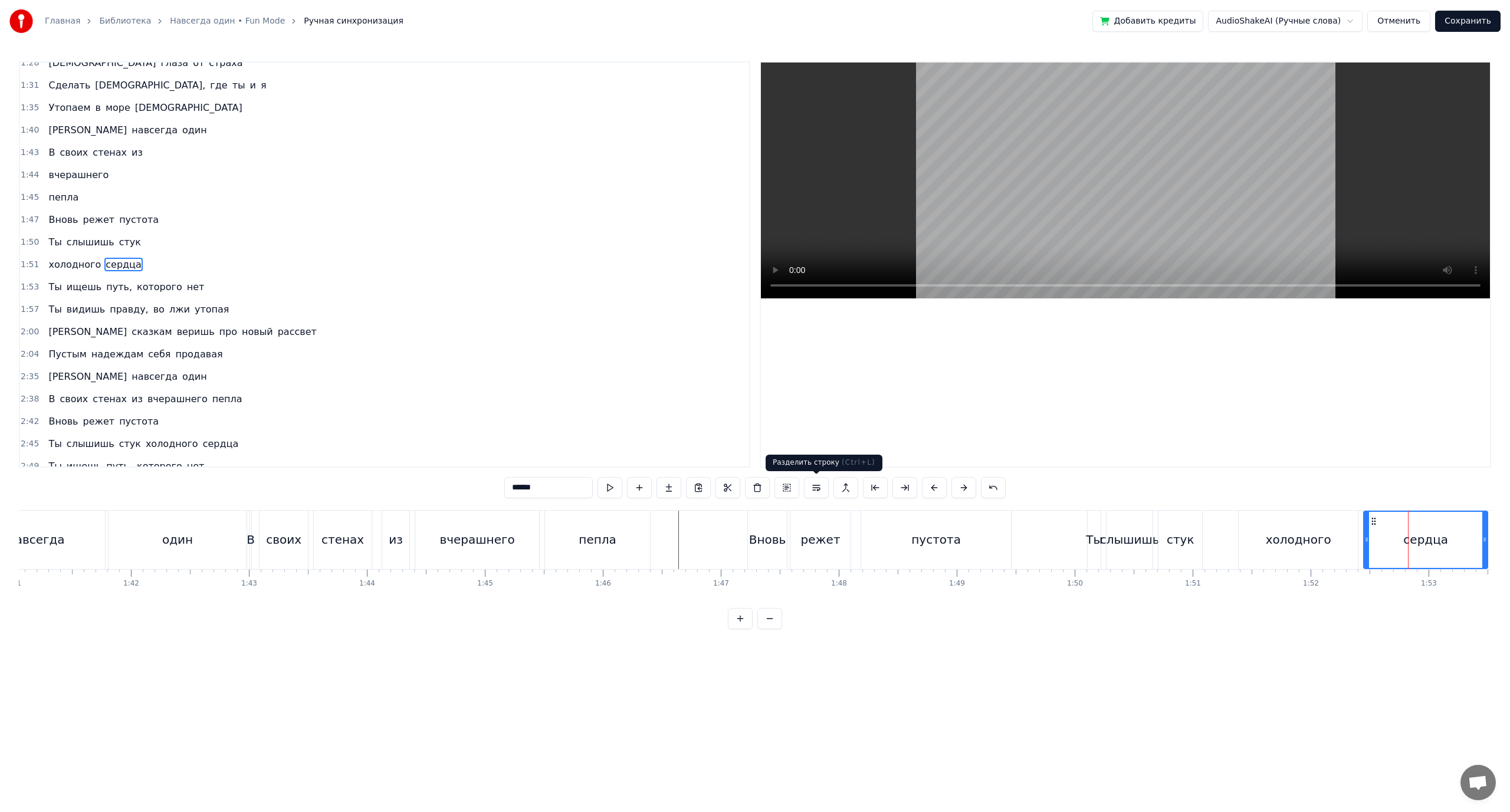
click at [815, 487] on button at bounding box center [816, 488] width 24 height 22
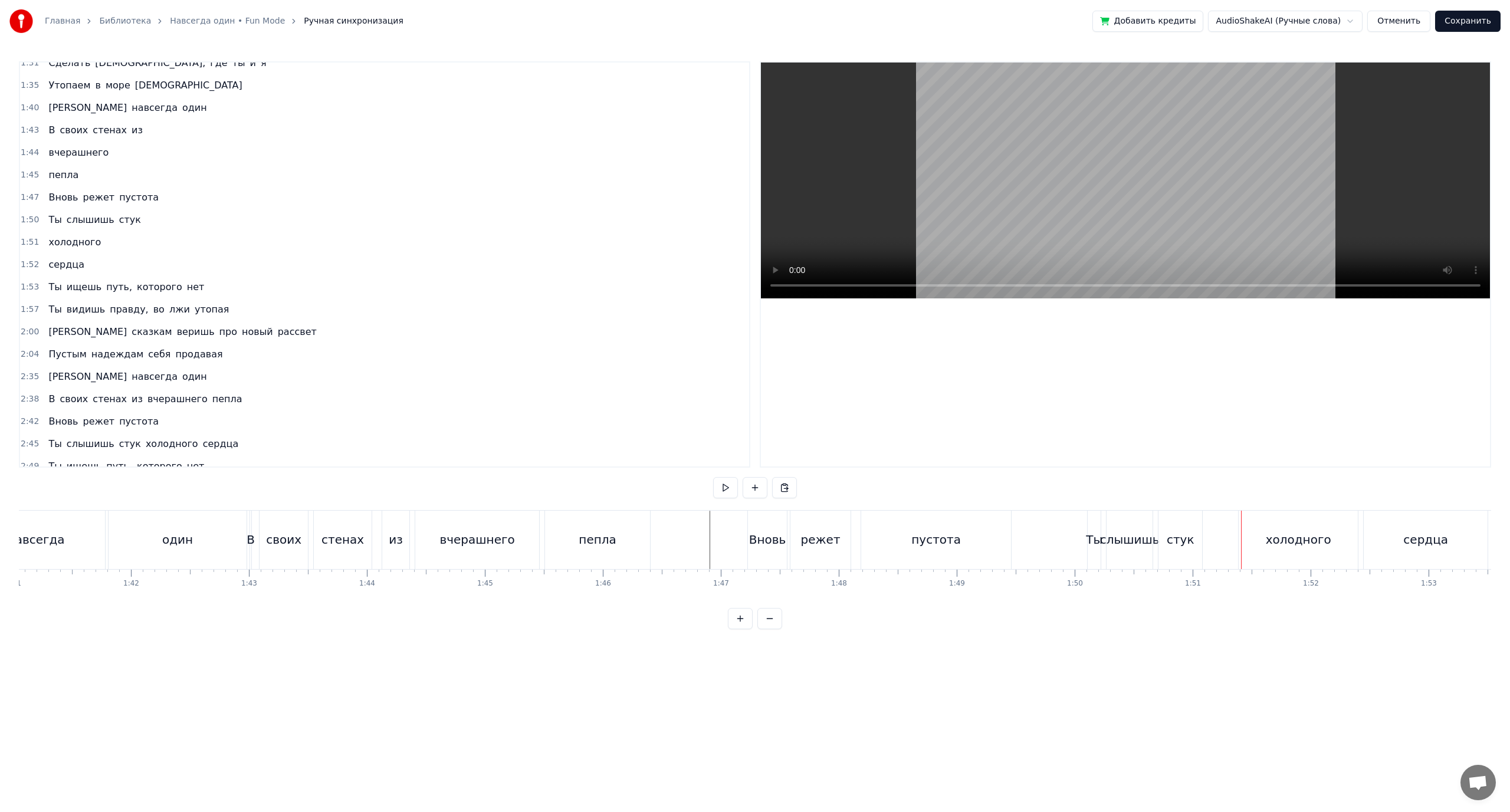
click at [1136, 540] on div "слышишь" at bounding box center [1129, 540] width 59 height 18
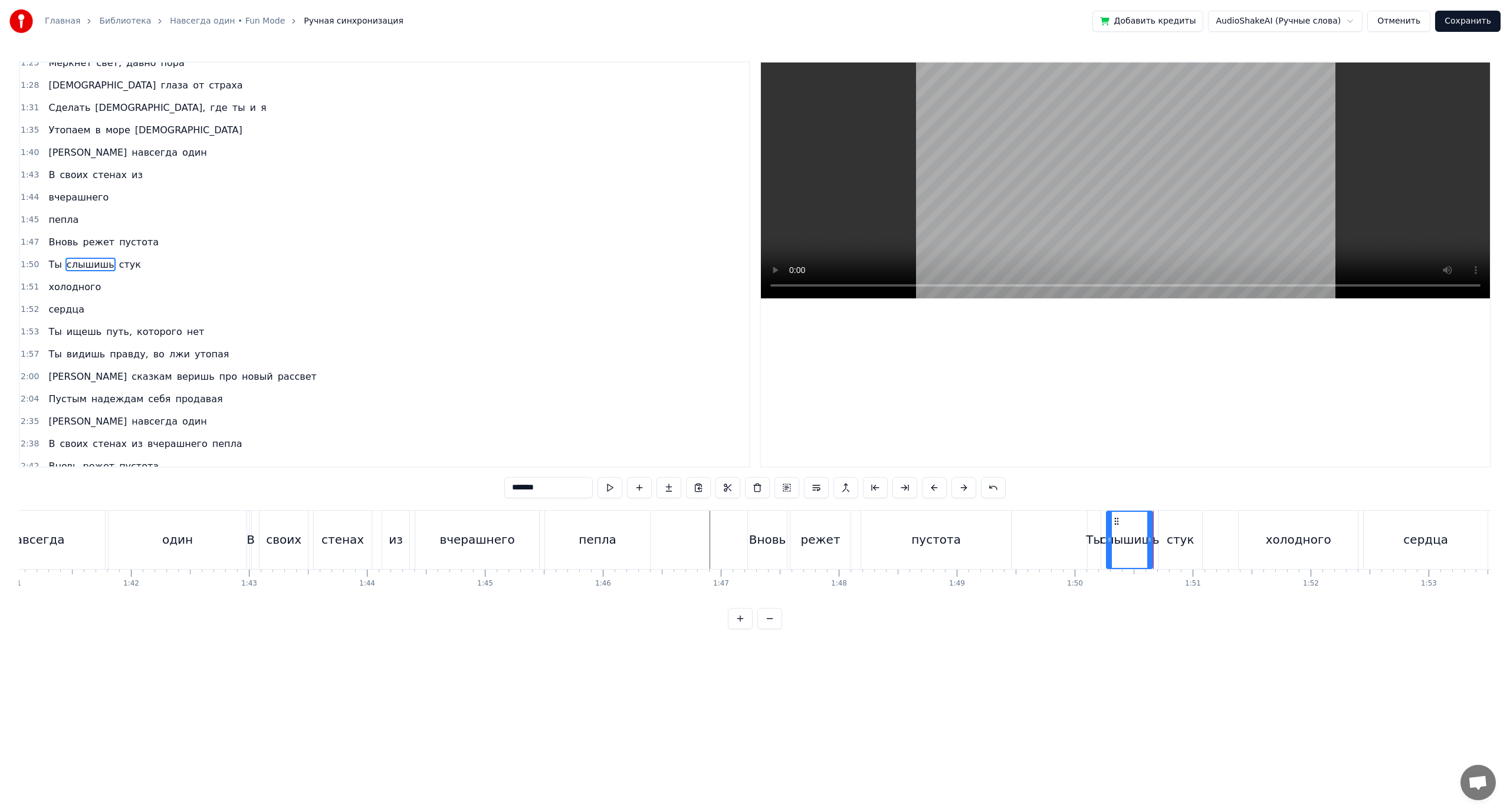
click at [1179, 536] on div "стук" at bounding box center [1180, 540] width 27 height 18
type input "****"
click at [1156, 537] on icon at bounding box center [1156, 540] width 5 height 9
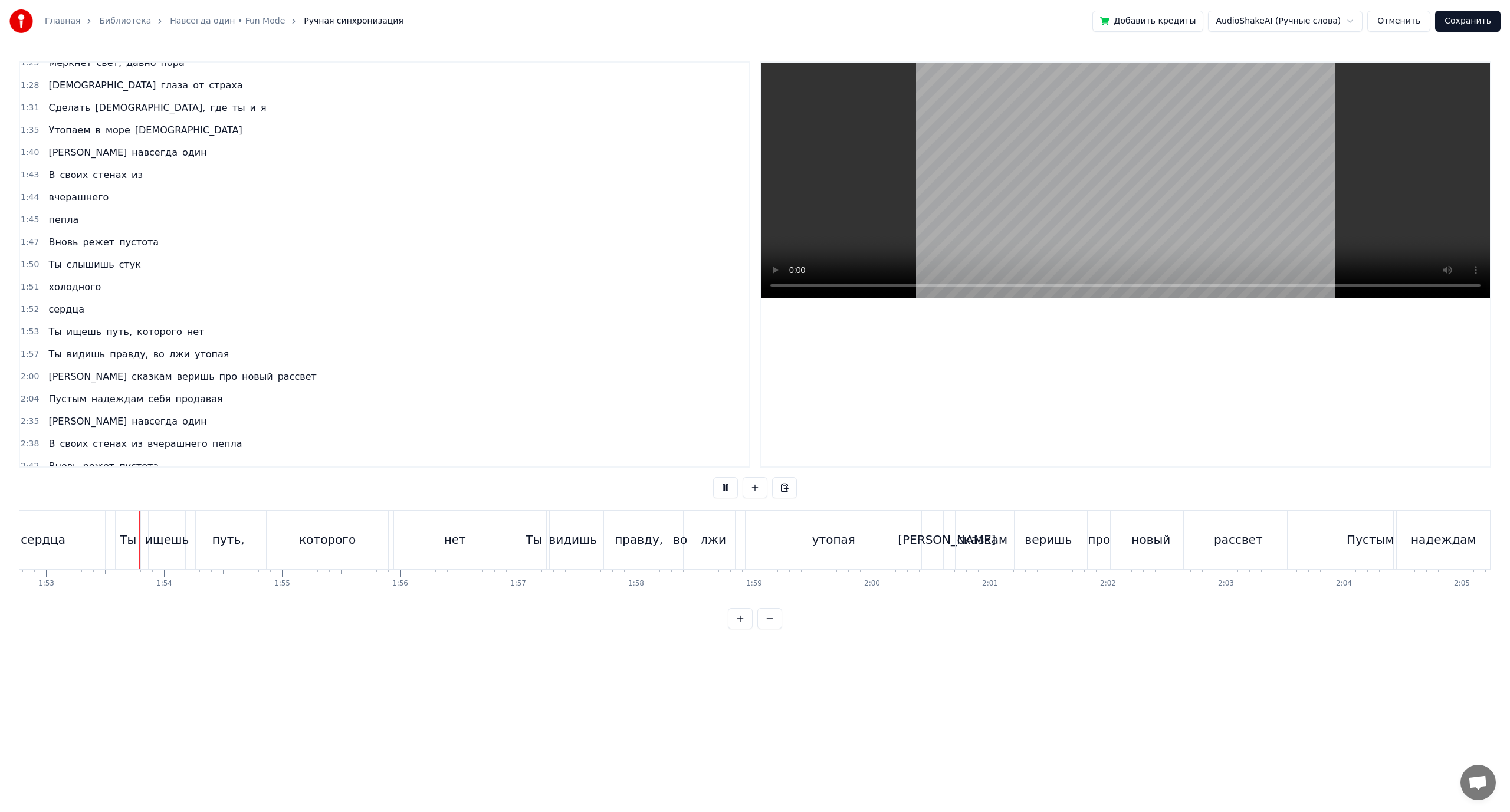
scroll to position [0, 13305]
click at [679, 543] on div at bounding box center [678, 540] width 1 height 58
click at [676, 542] on div "во" at bounding box center [679, 540] width 14 height 18
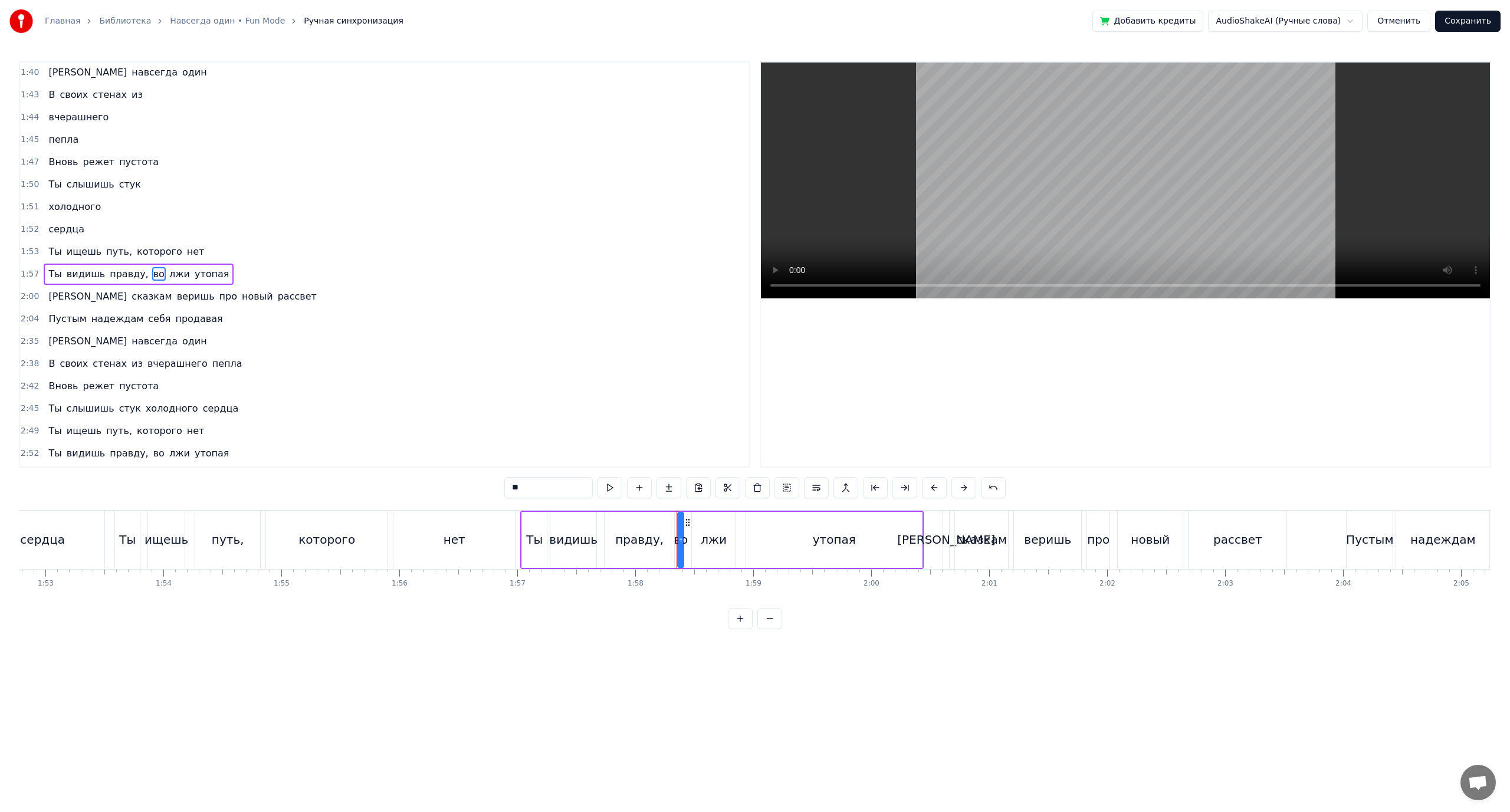
scroll to position [818, 0]
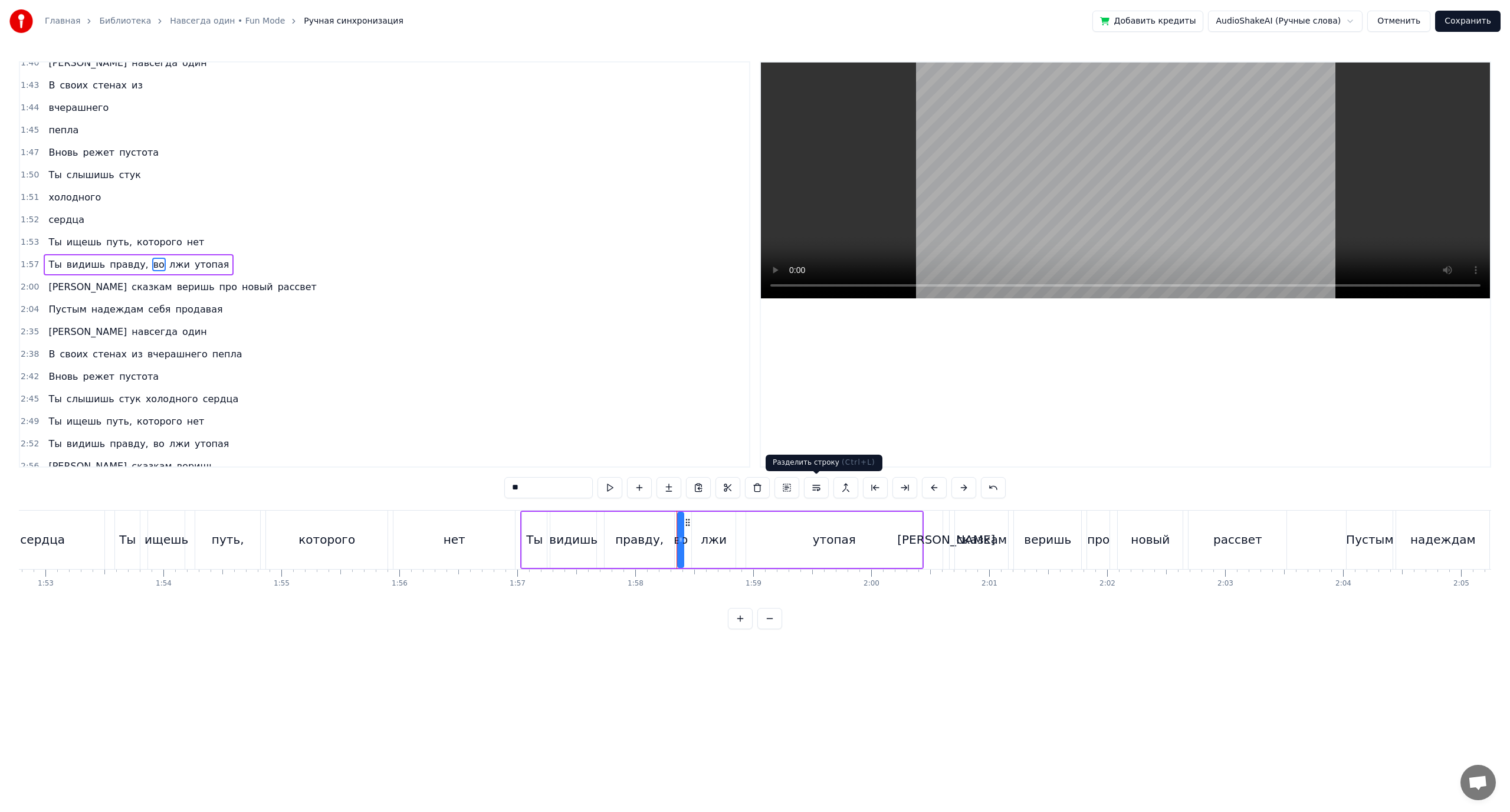
click at [820, 487] on button at bounding box center [816, 488] width 24 height 22
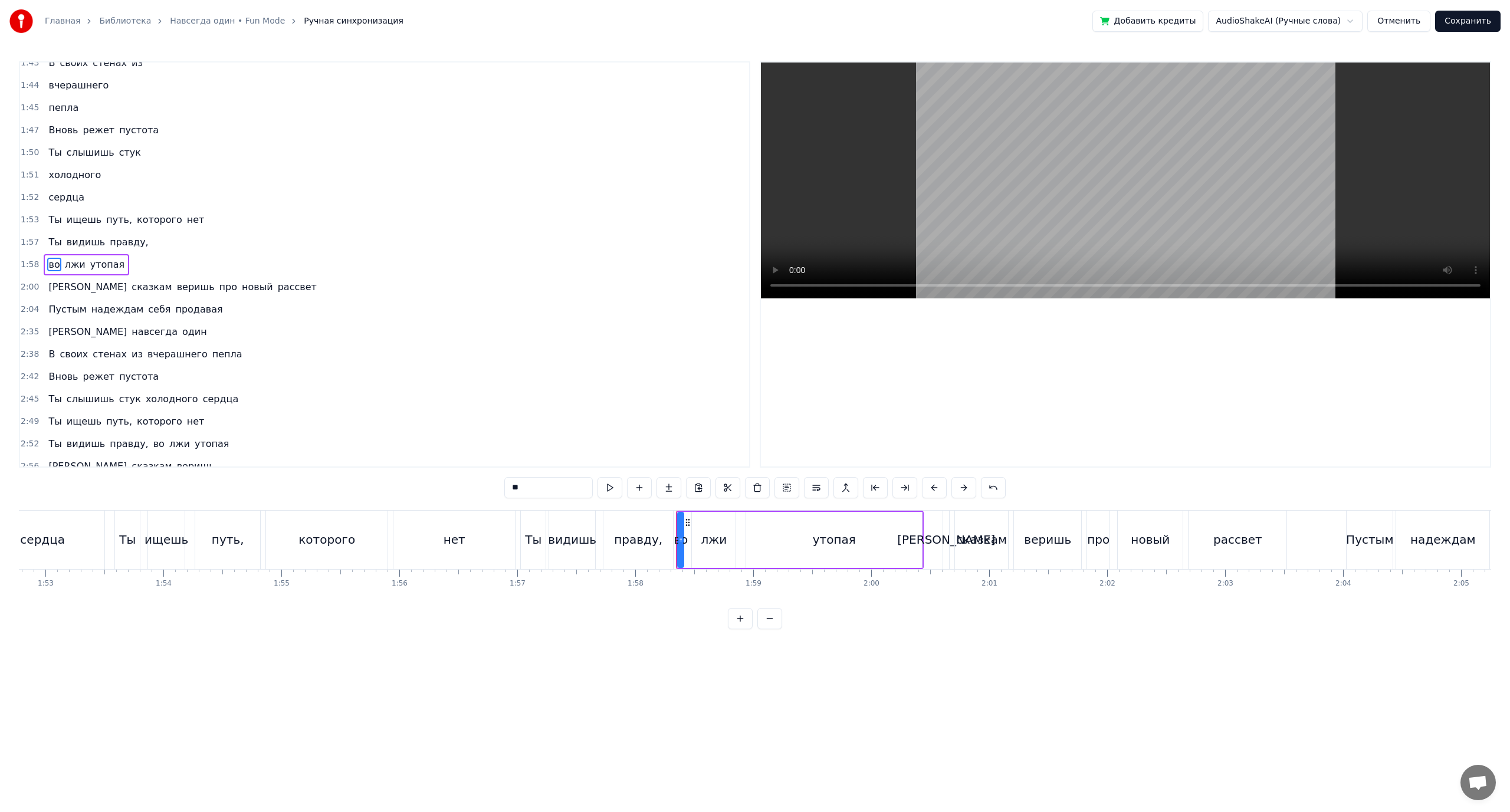
click at [706, 538] on div "лжи" at bounding box center [714, 540] width 26 height 18
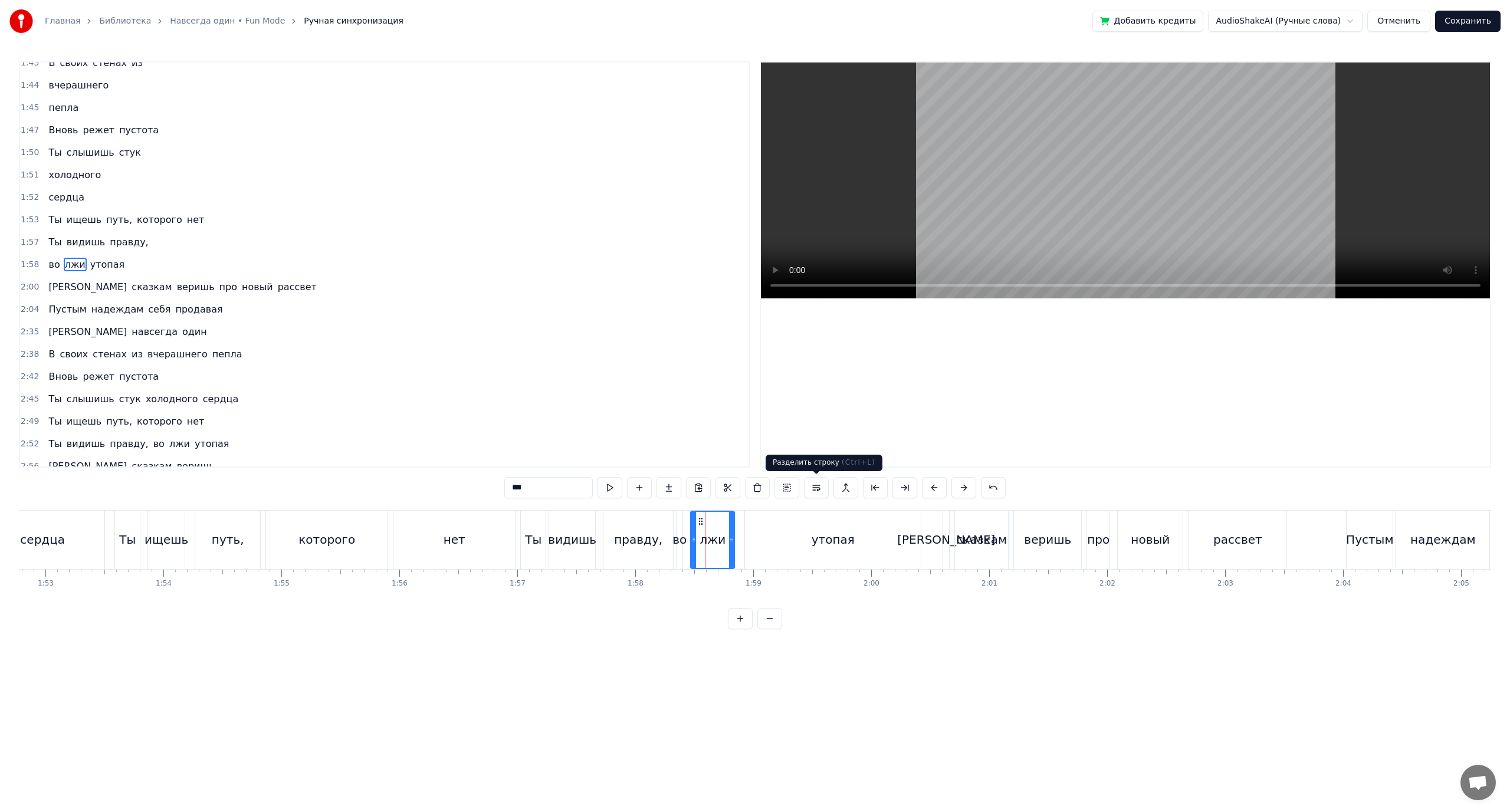
drag, startPoint x: 814, startPoint y: 490, endPoint x: 789, endPoint y: 509, distance: 31.4
click at [812, 491] on button at bounding box center [816, 488] width 24 height 22
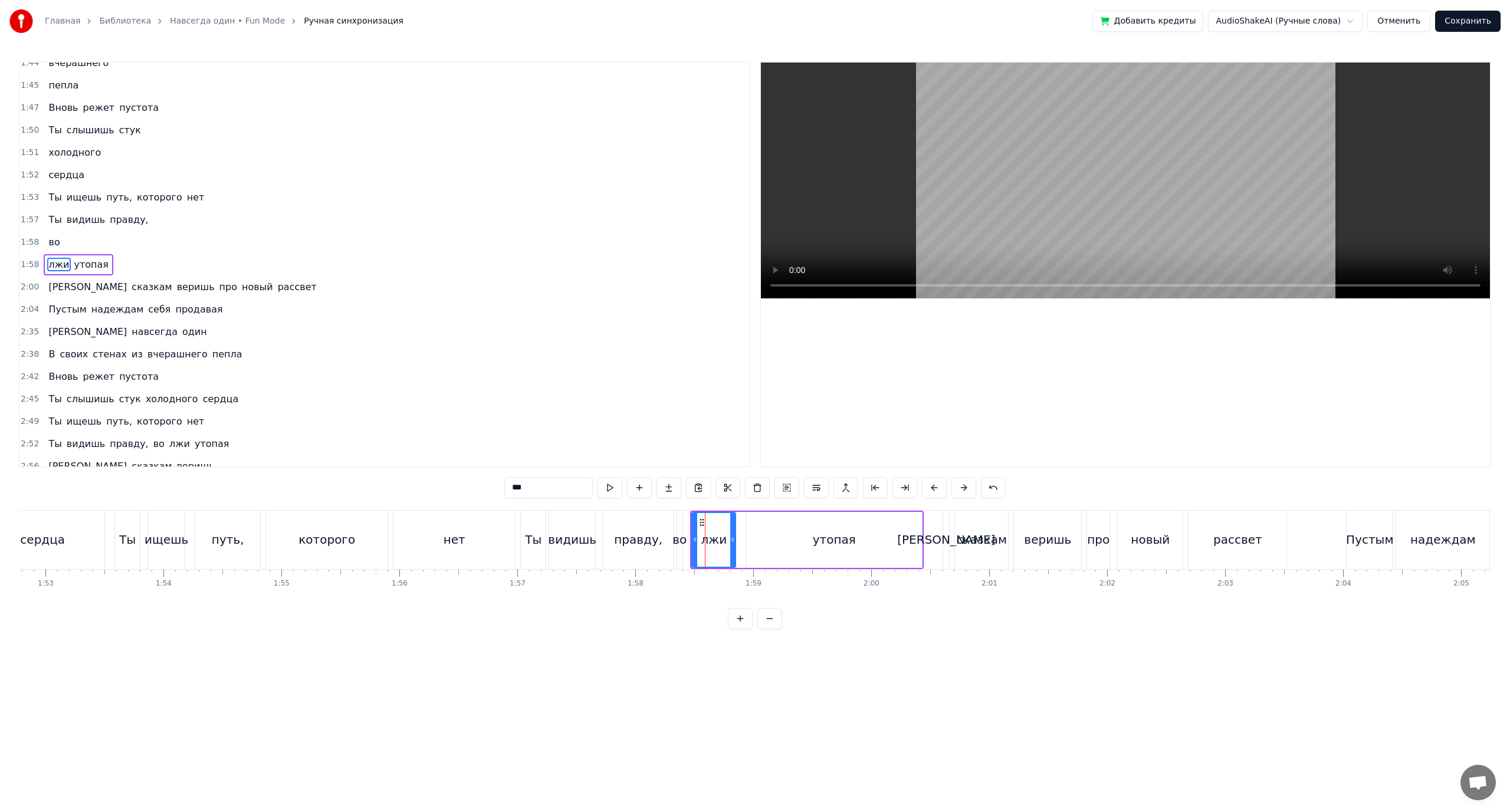
click at [777, 545] on div "утопая" at bounding box center [834, 540] width 176 height 56
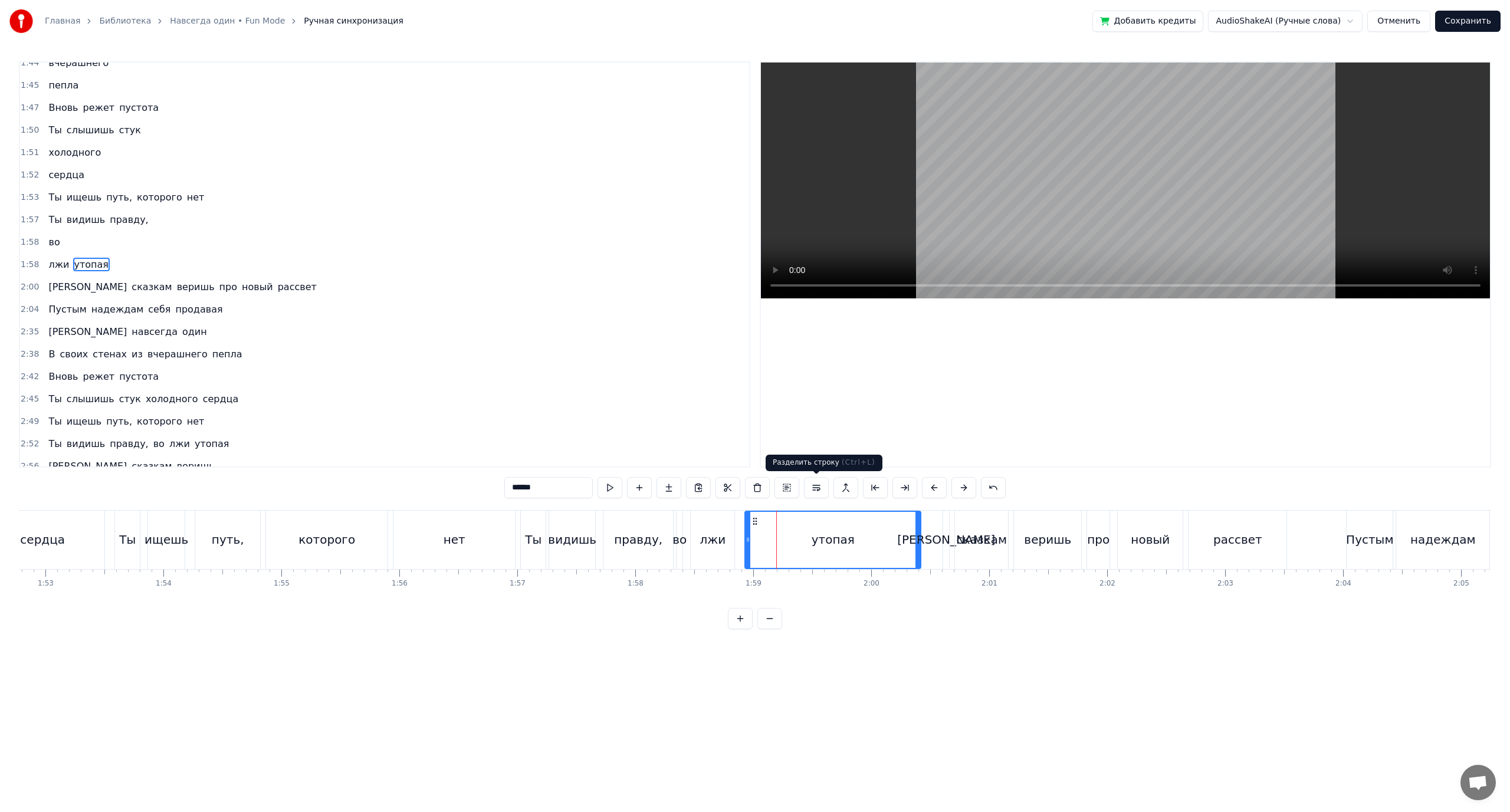
click at [817, 490] on button at bounding box center [816, 488] width 24 height 22
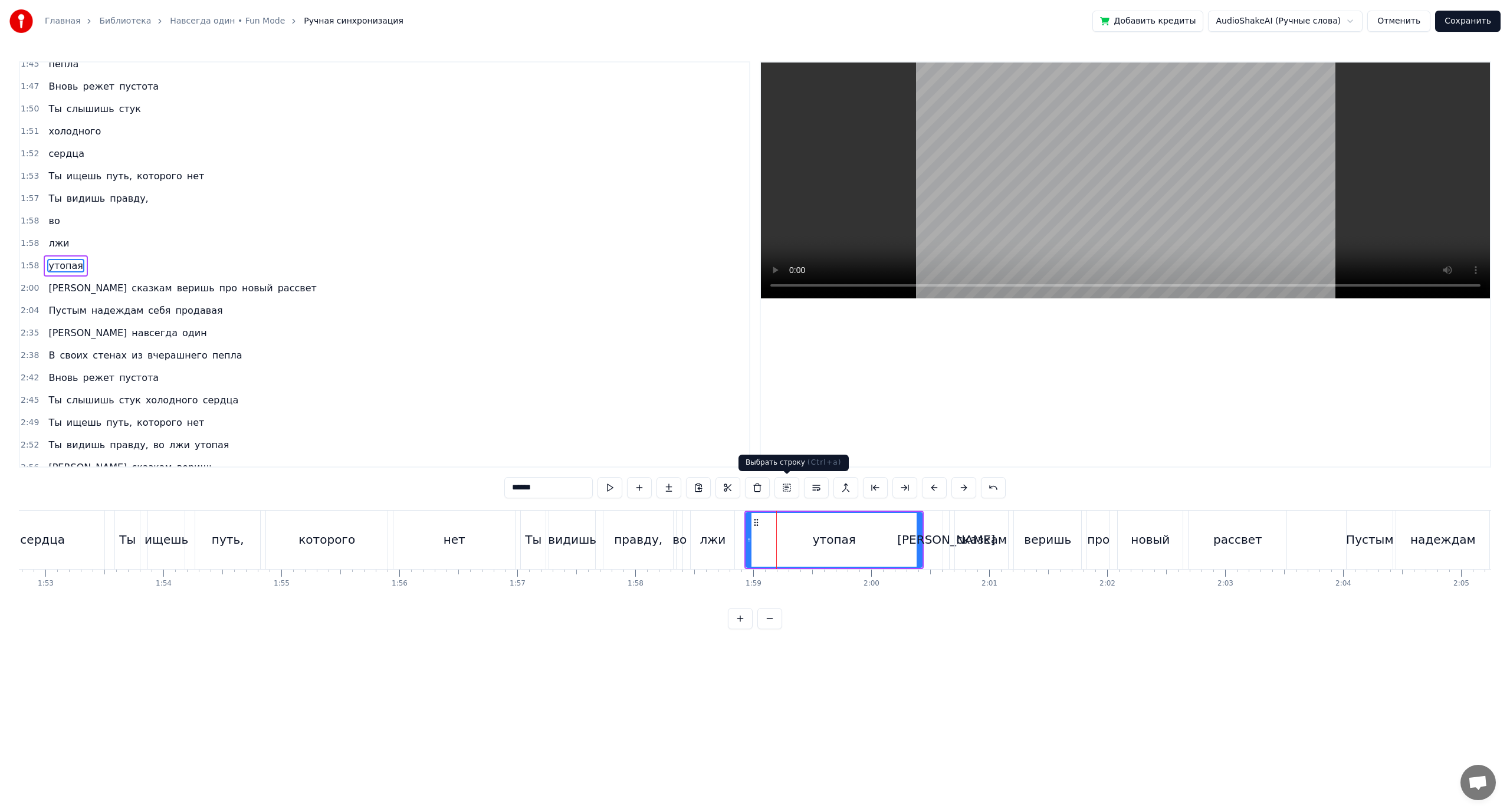
scroll to position [885, 0]
click at [378, 541] on div "которого" at bounding box center [326, 540] width 122 height 58
type input "********"
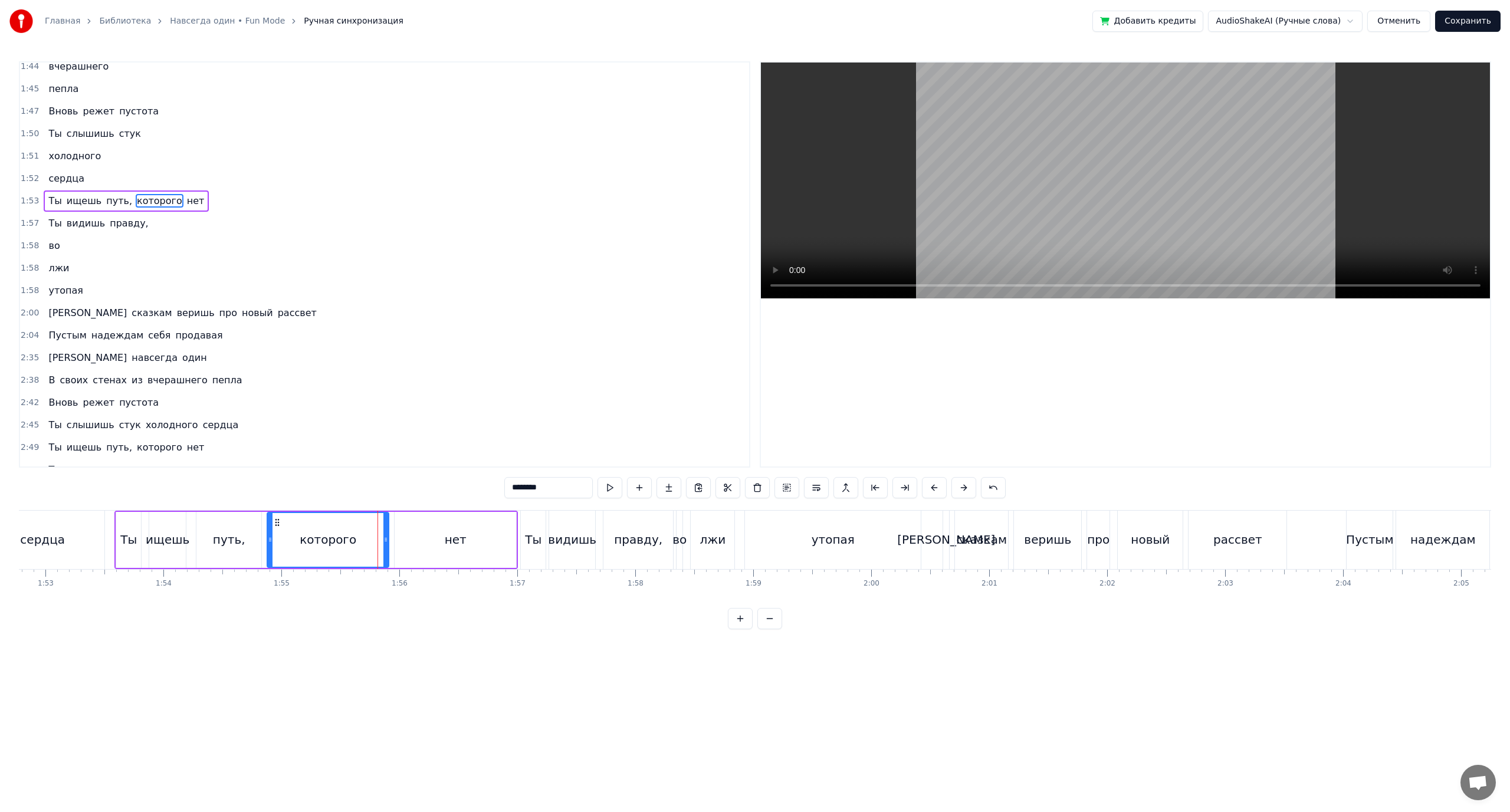
scroll to position [795, 0]
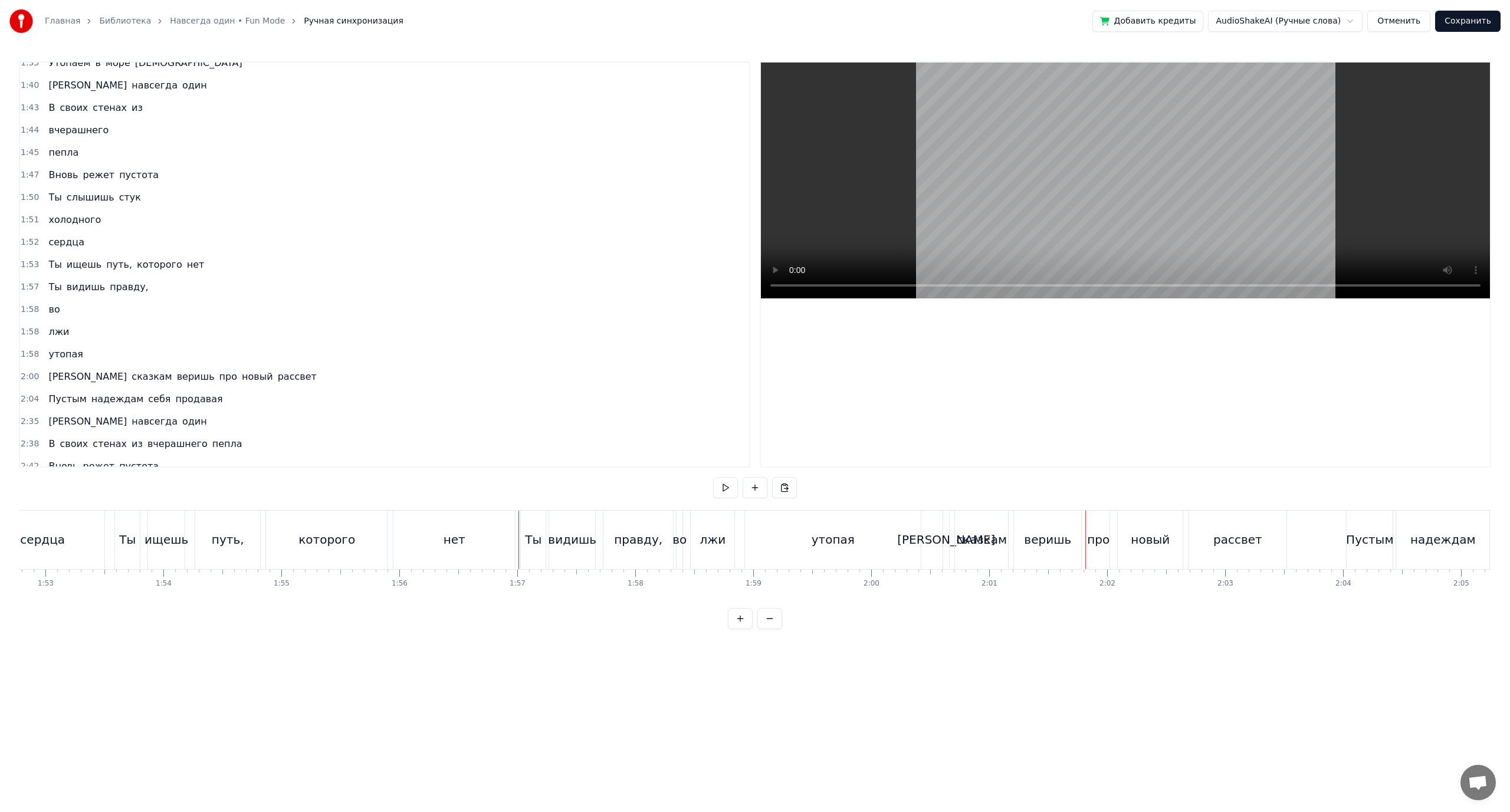
click at [806, 541] on div "утопая" at bounding box center [833, 540] width 176 height 58
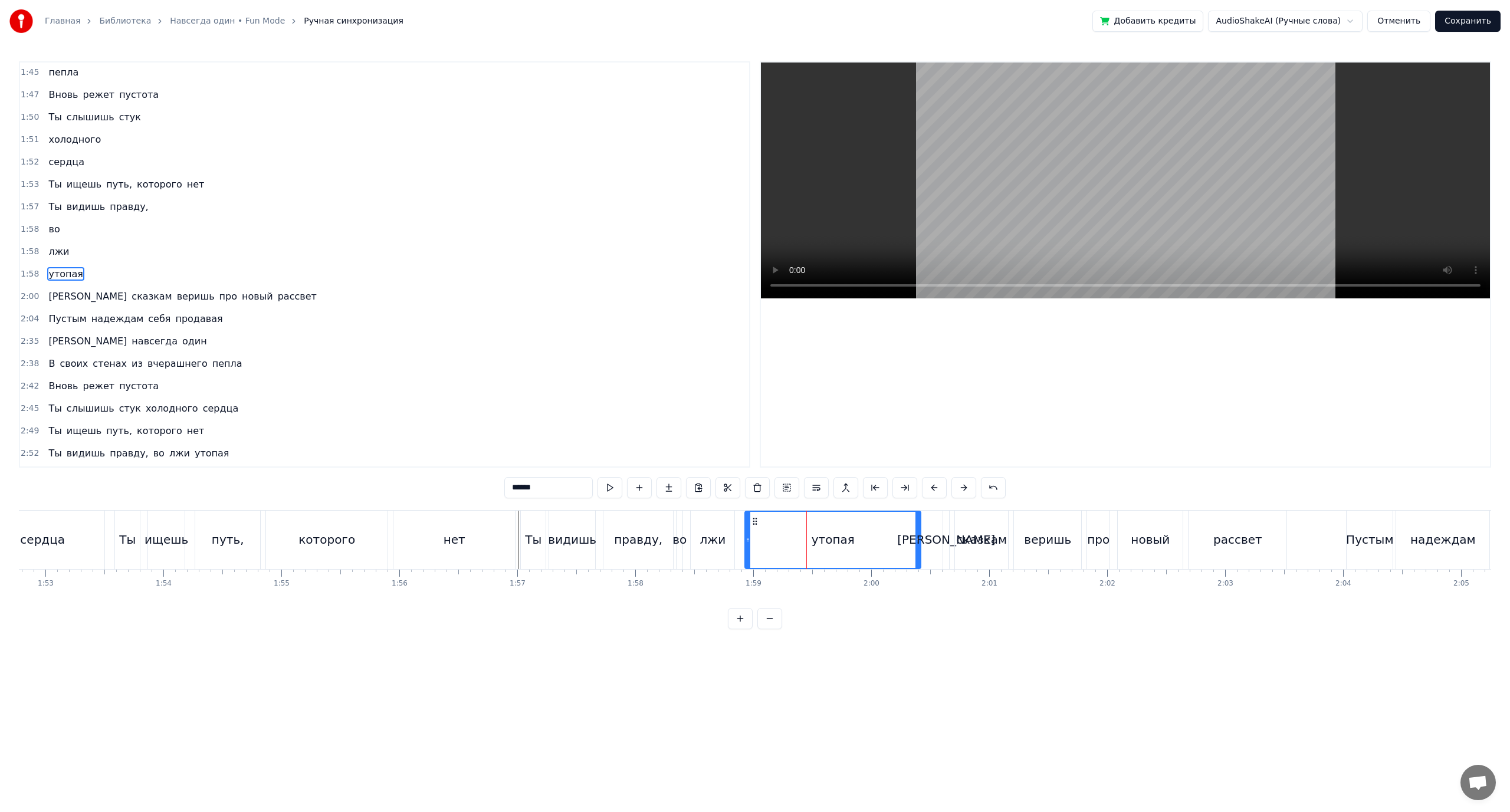
scroll to position [885, 0]
click at [1097, 549] on div "про" at bounding box center [1098, 540] width 23 height 58
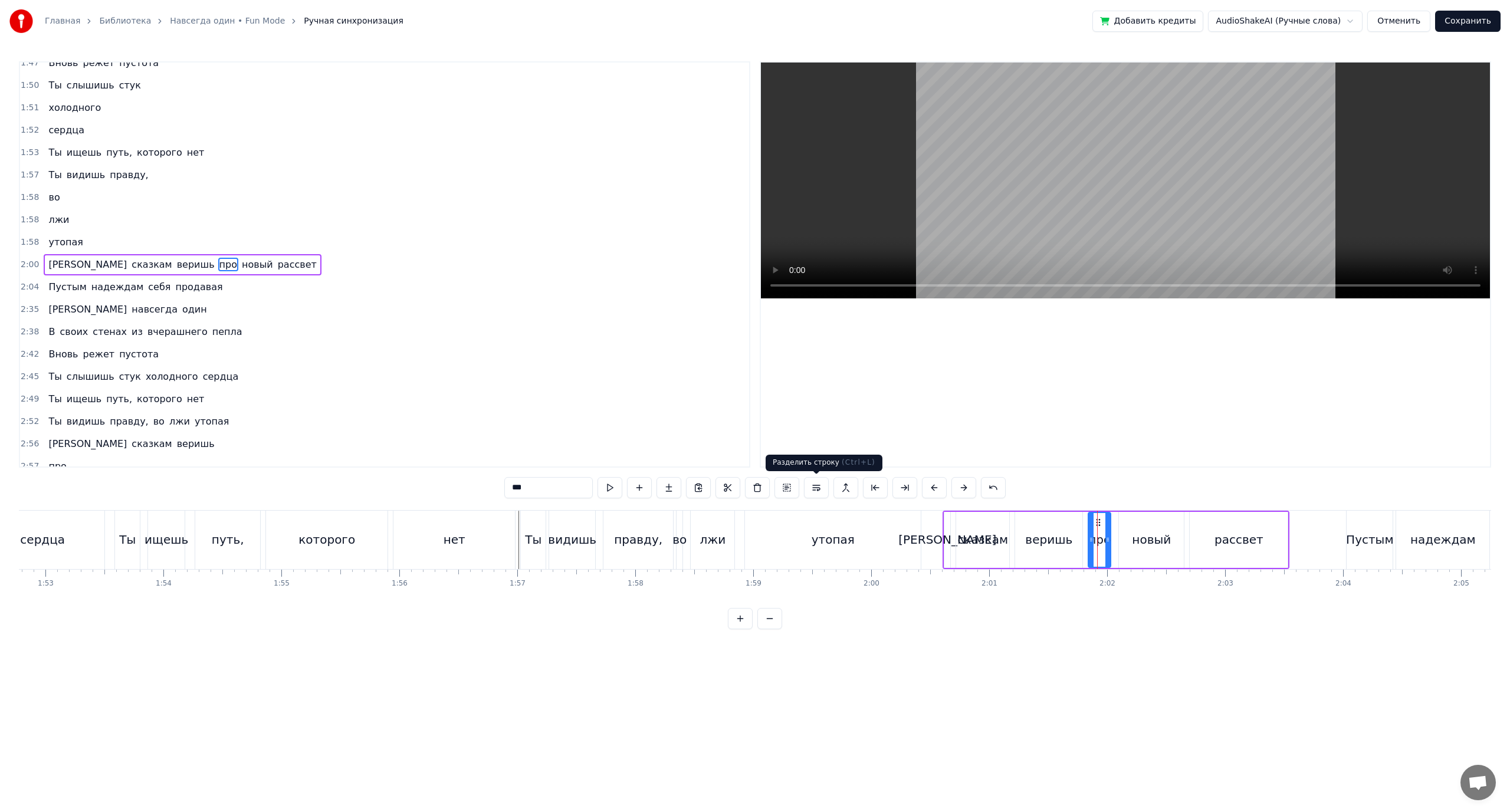
click at [817, 487] on button at bounding box center [816, 488] width 24 height 22
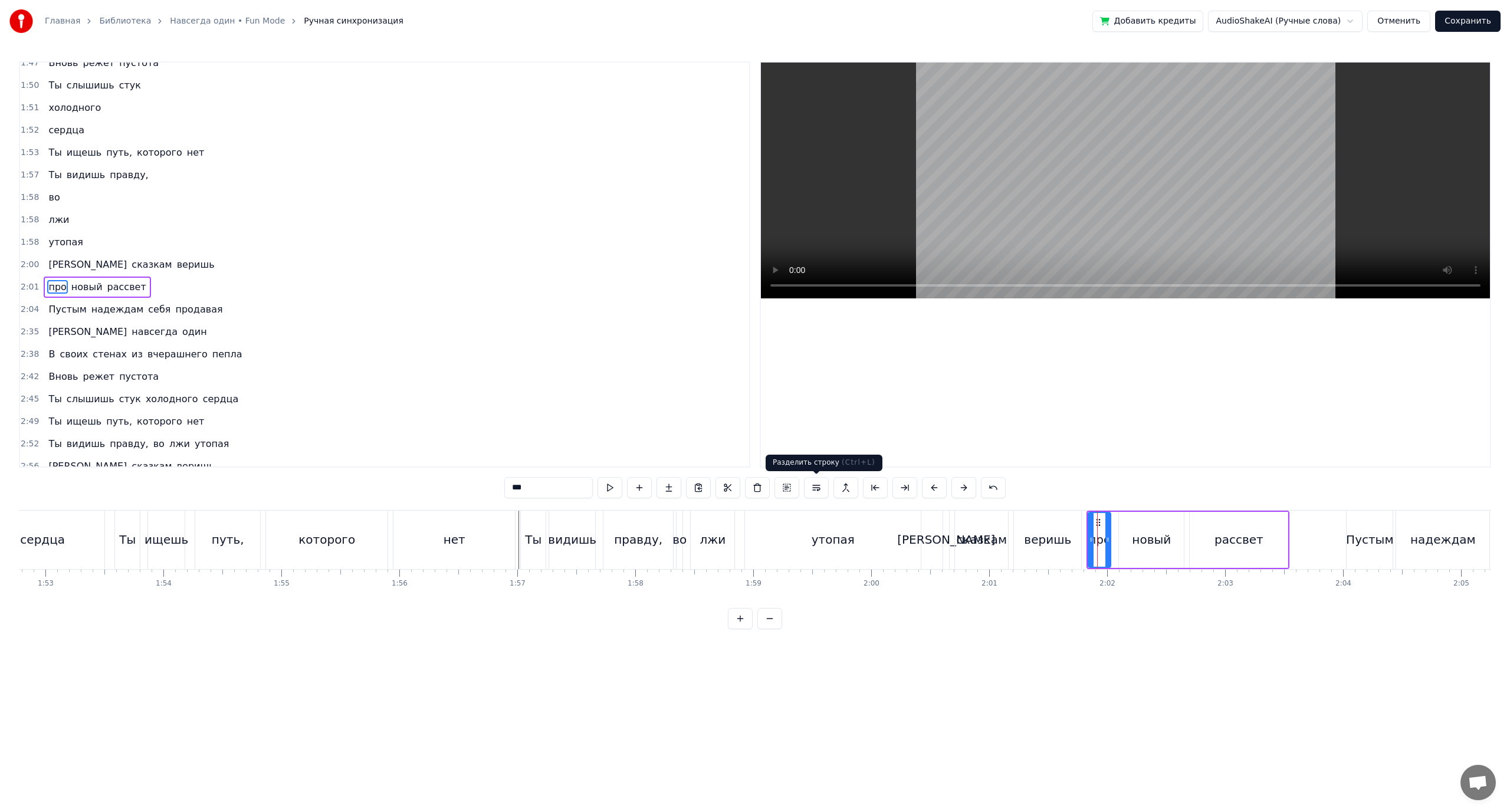
scroll to position [930, 0]
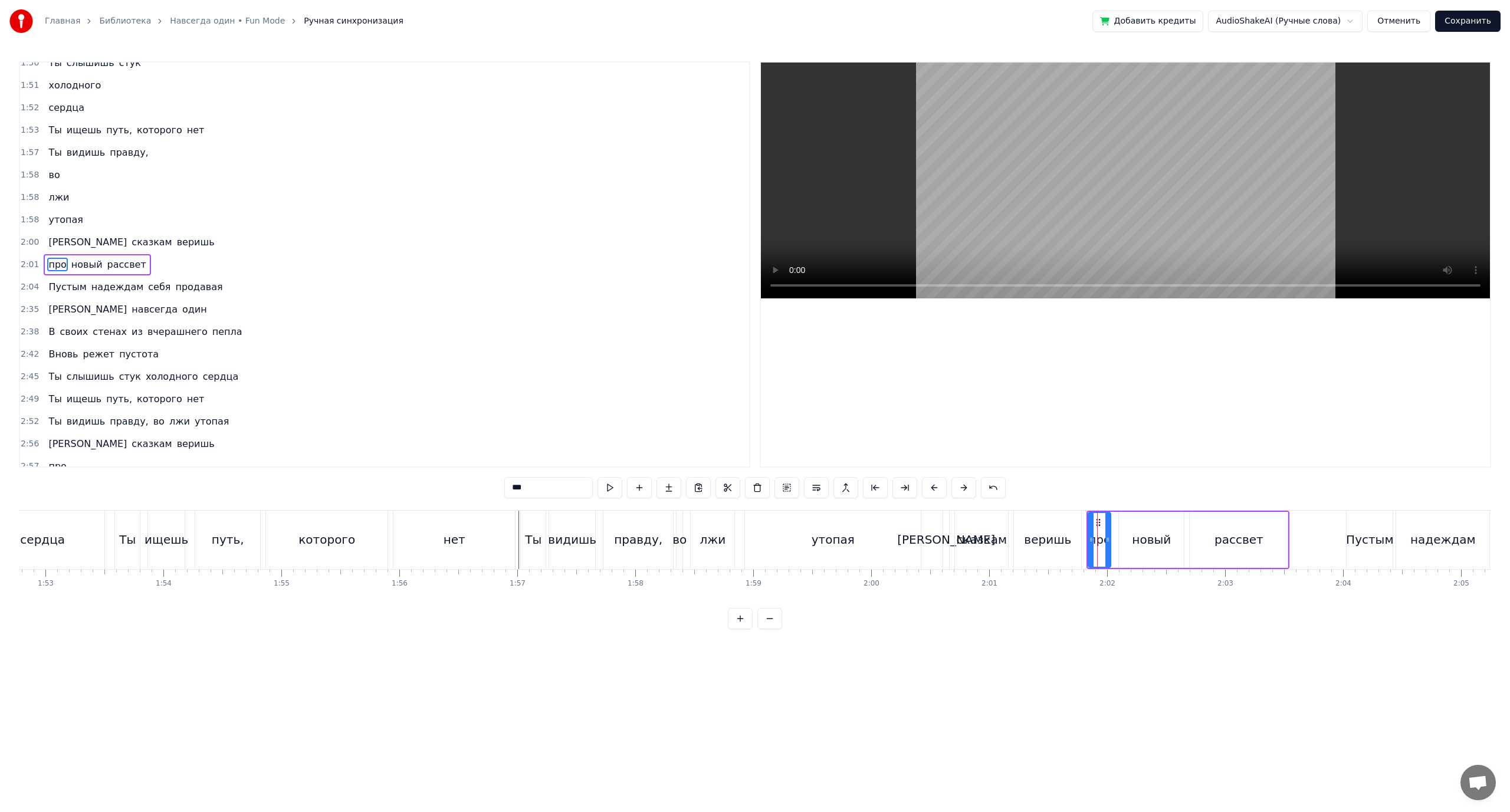
drag, startPoint x: 1147, startPoint y: 544, endPoint x: 1062, endPoint y: 529, distance: 86.3
click at [1145, 544] on div "новый" at bounding box center [1151, 540] width 39 height 18
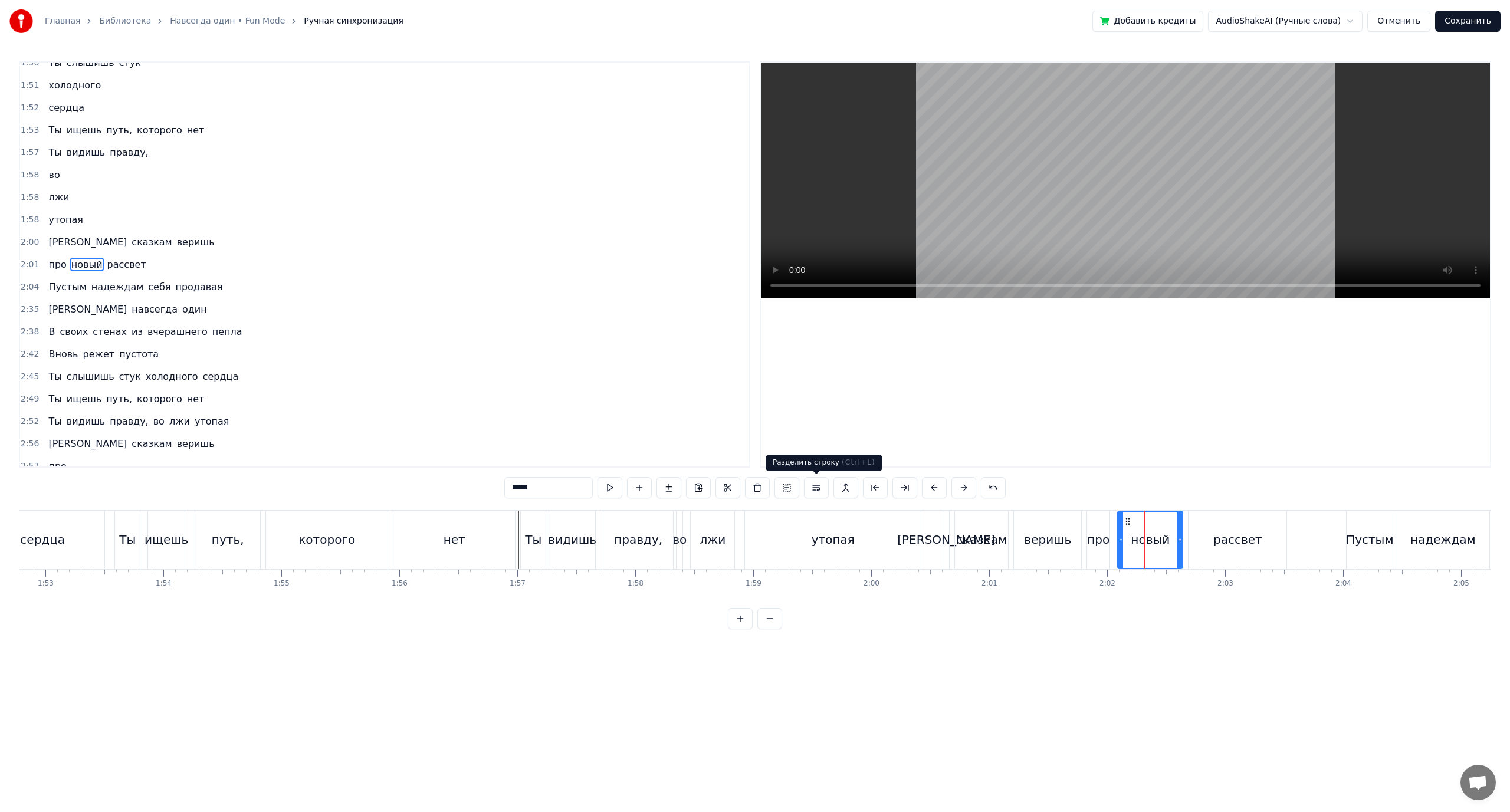
click at [814, 488] on button at bounding box center [816, 488] width 24 height 22
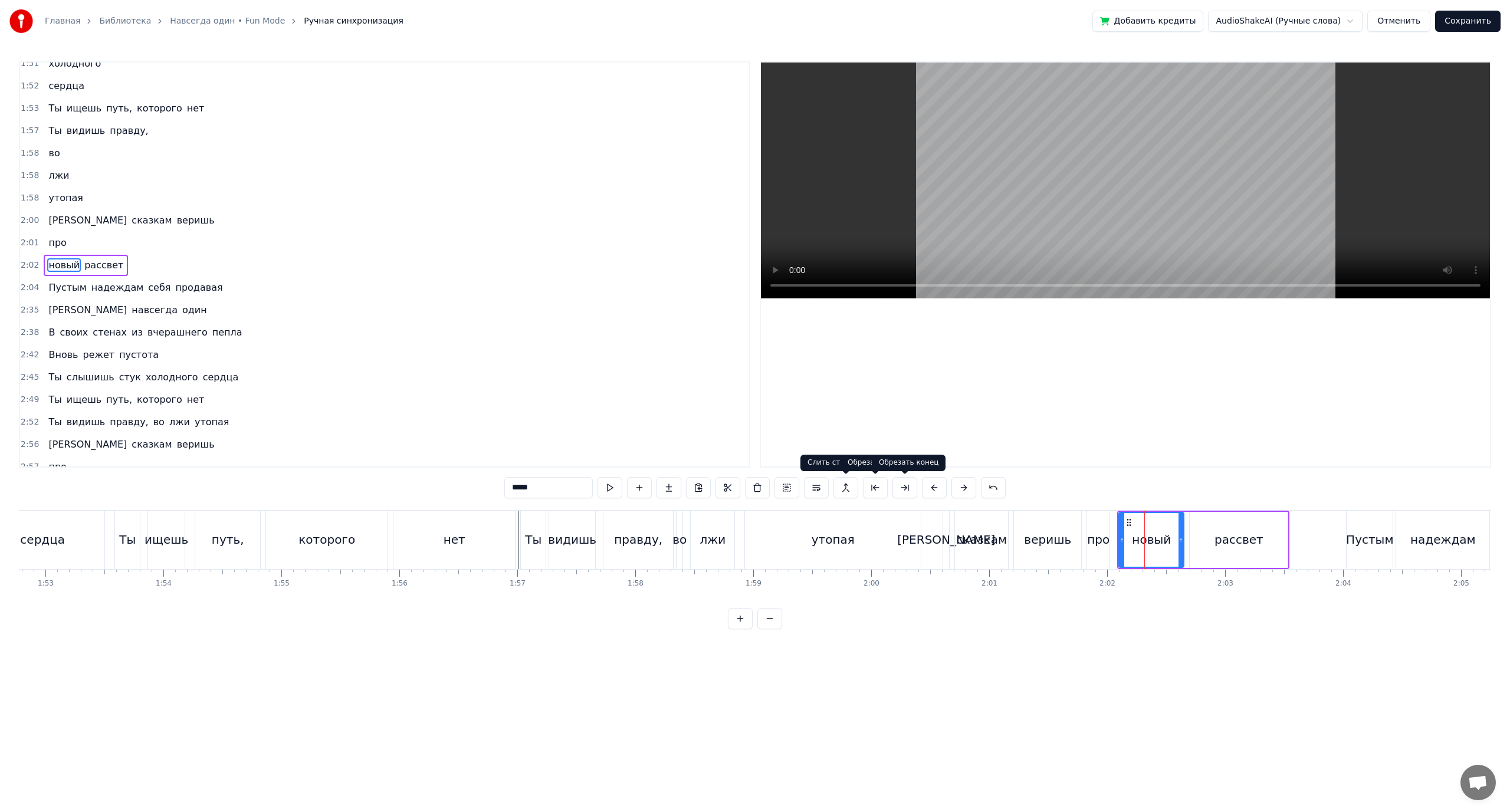
scroll to position [952, 0]
click at [1240, 544] on div "рассвет" at bounding box center [1239, 540] width 49 height 18
type input "*******"
click at [816, 484] on button at bounding box center [816, 488] width 24 height 22
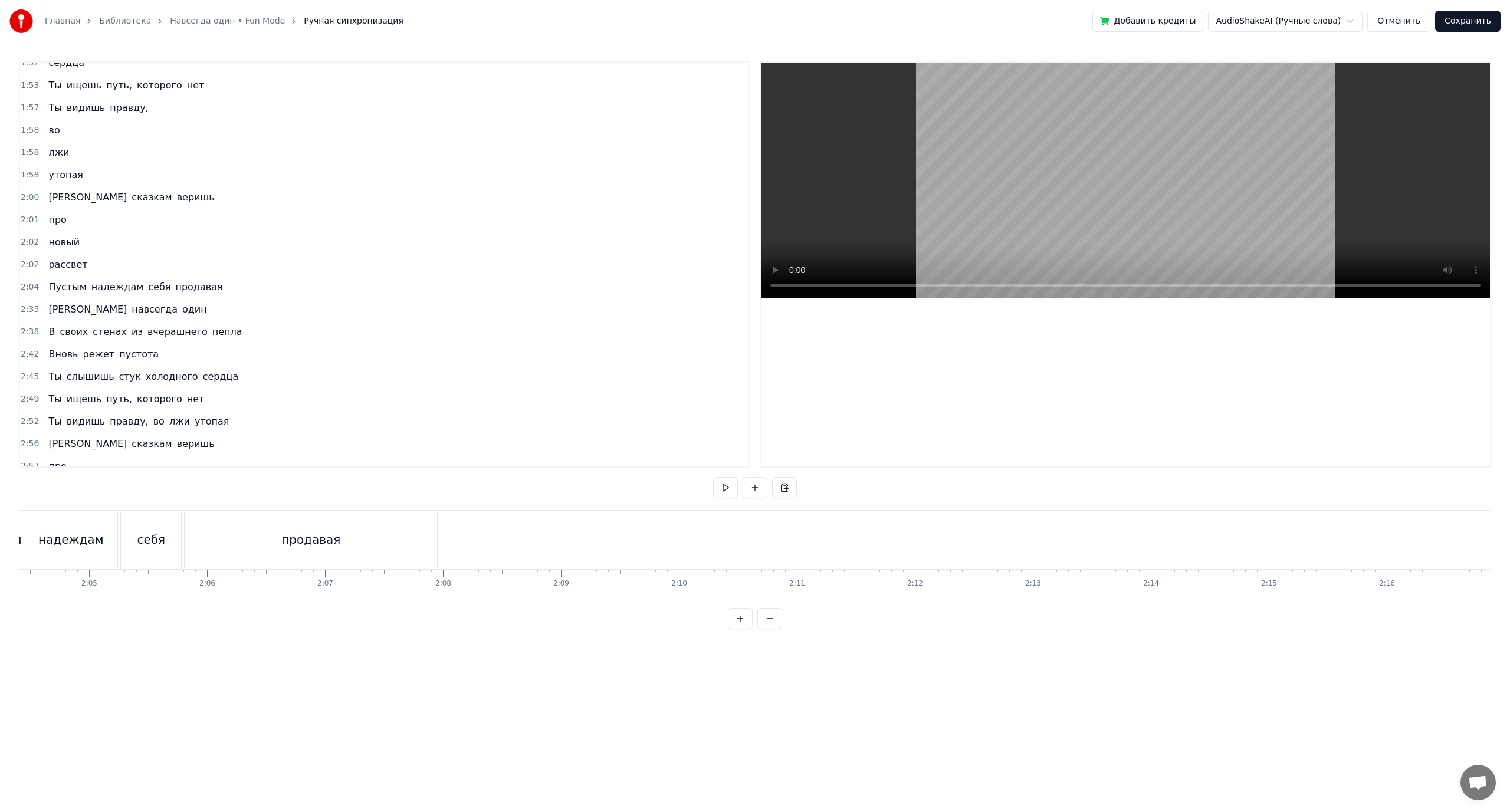
scroll to position [0, 14678]
click at [154, 543] on div "себя" at bounding box center [149, 540] width 28 height 18
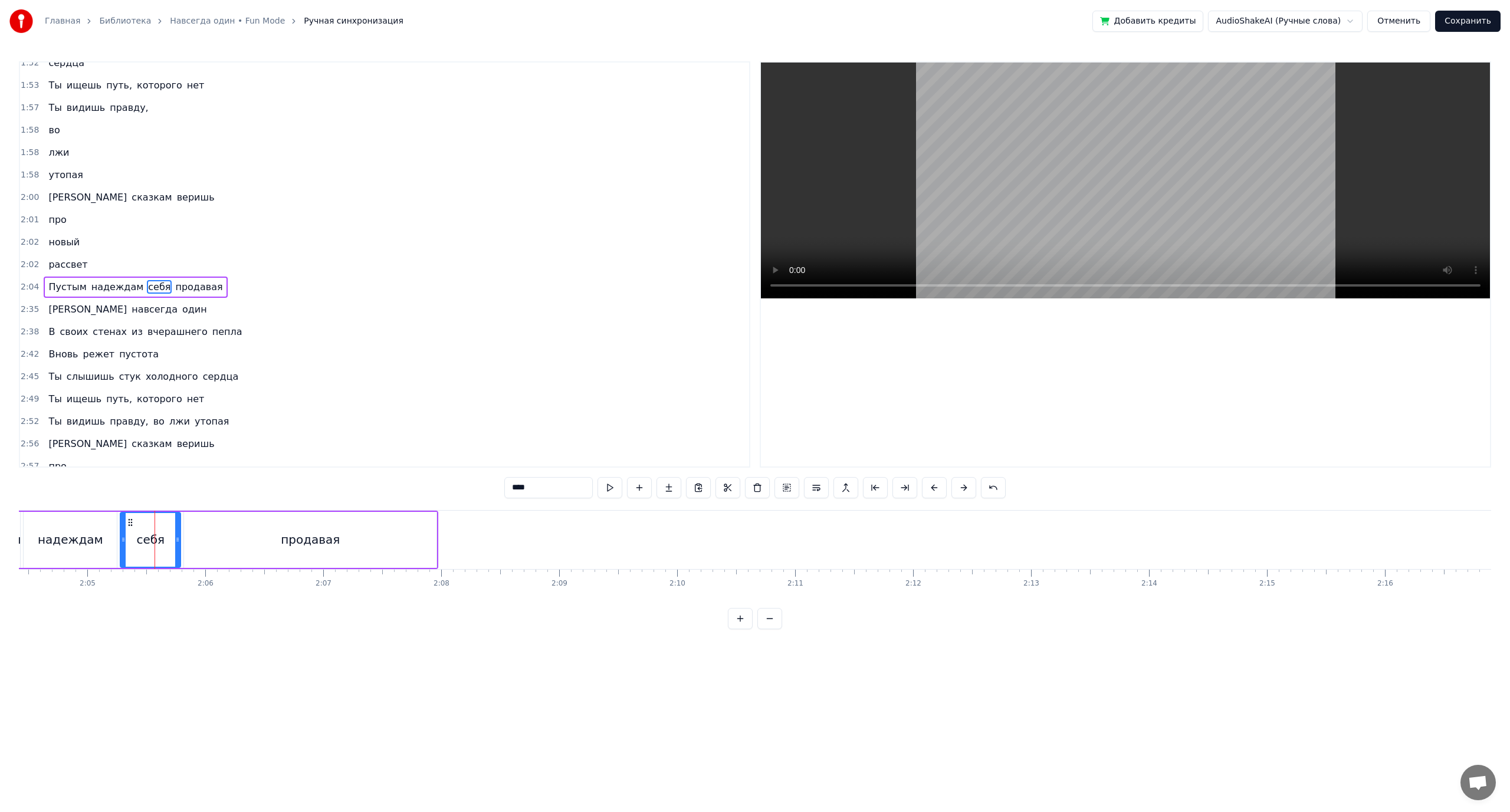
scroll to position [997, 0]
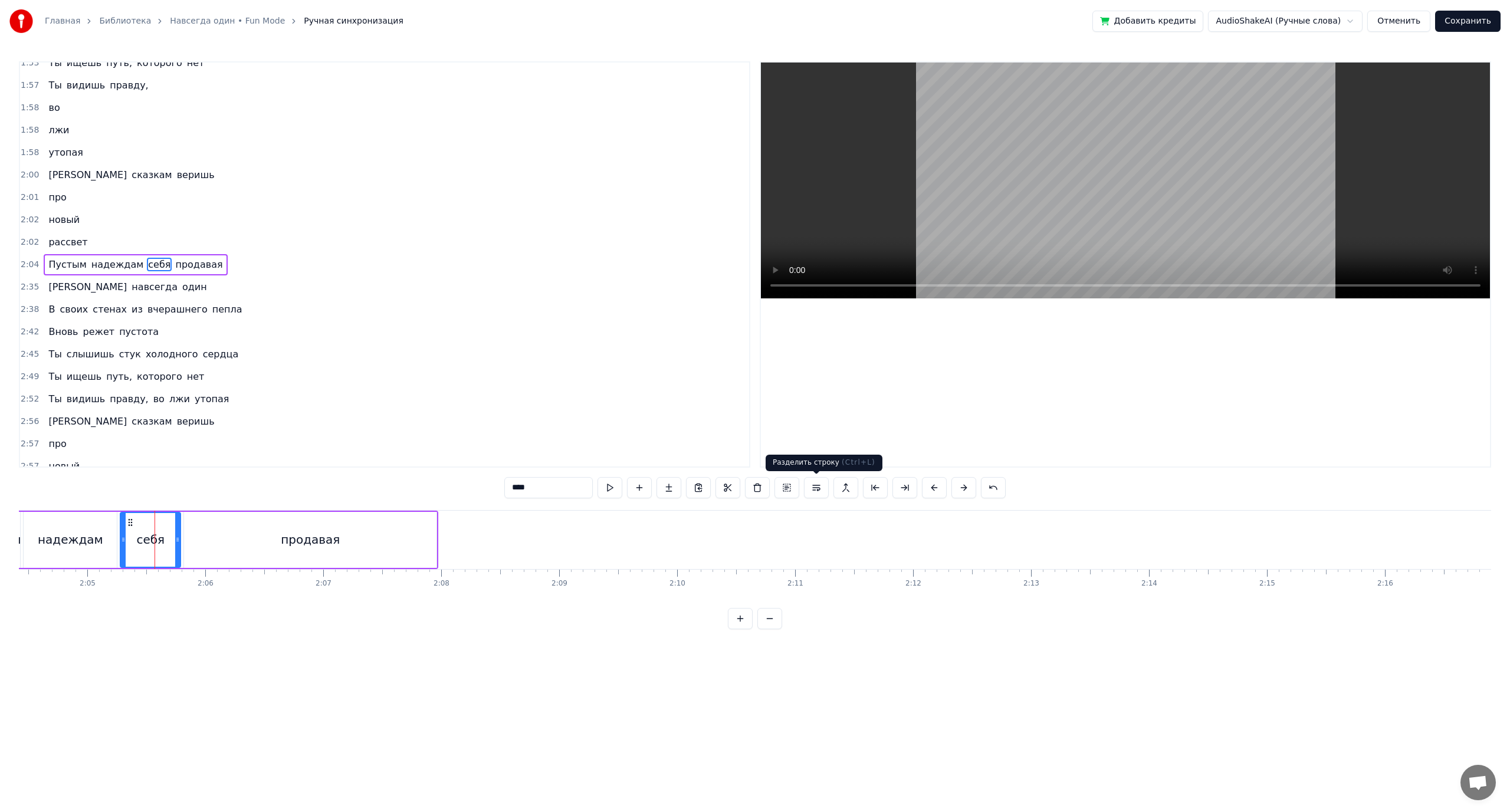
click at [820, 490] on button at bounding box center [816, 488] width 24 height 22
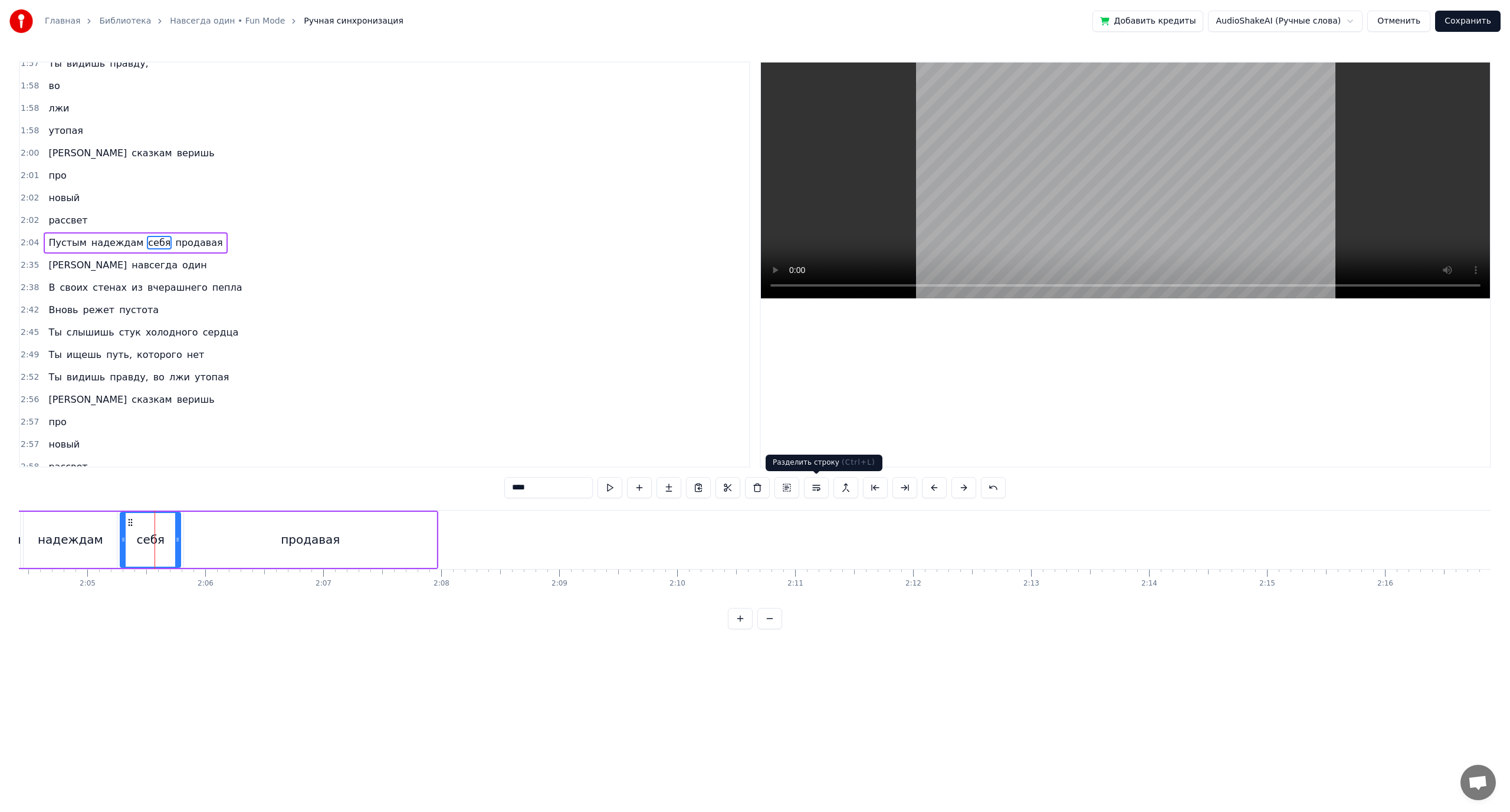
scroll to position [1019, 0]
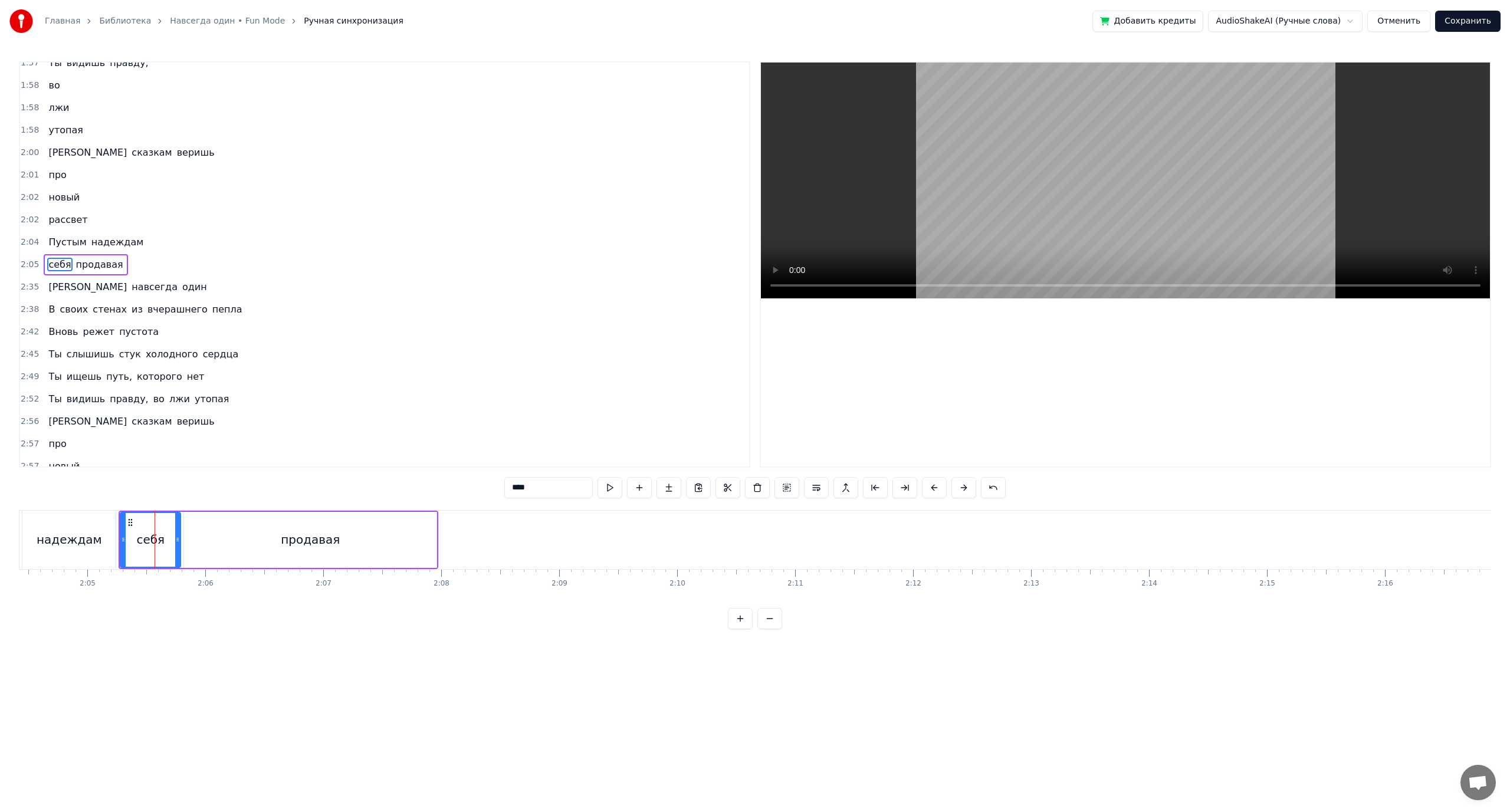
click at [332, 558] on div "продавая" at bounding box center [310, 540] width 252 height 56
type input "********"
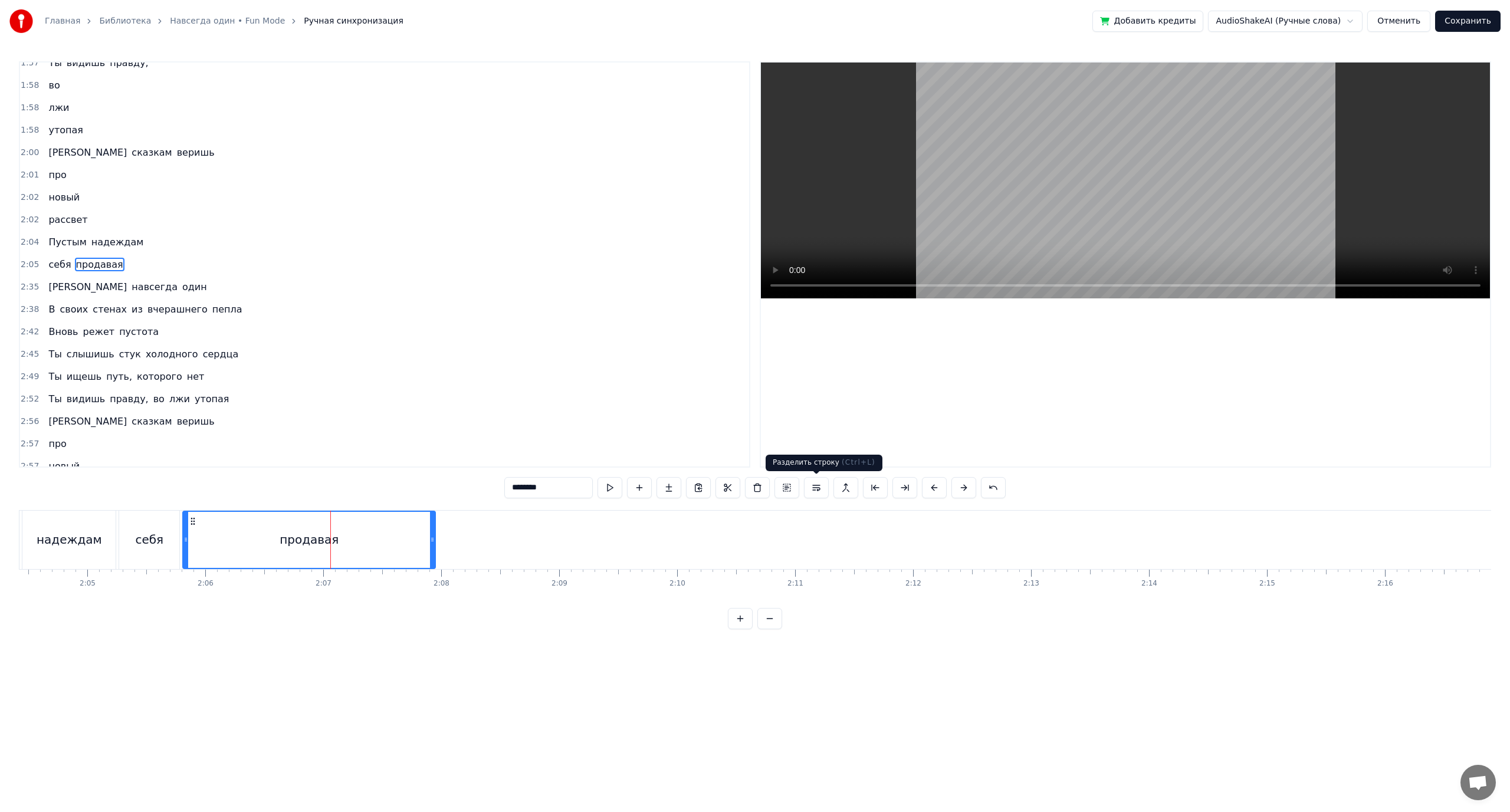
click at [821, 490] on button at bounding box center [816, 488] width 24 height 22
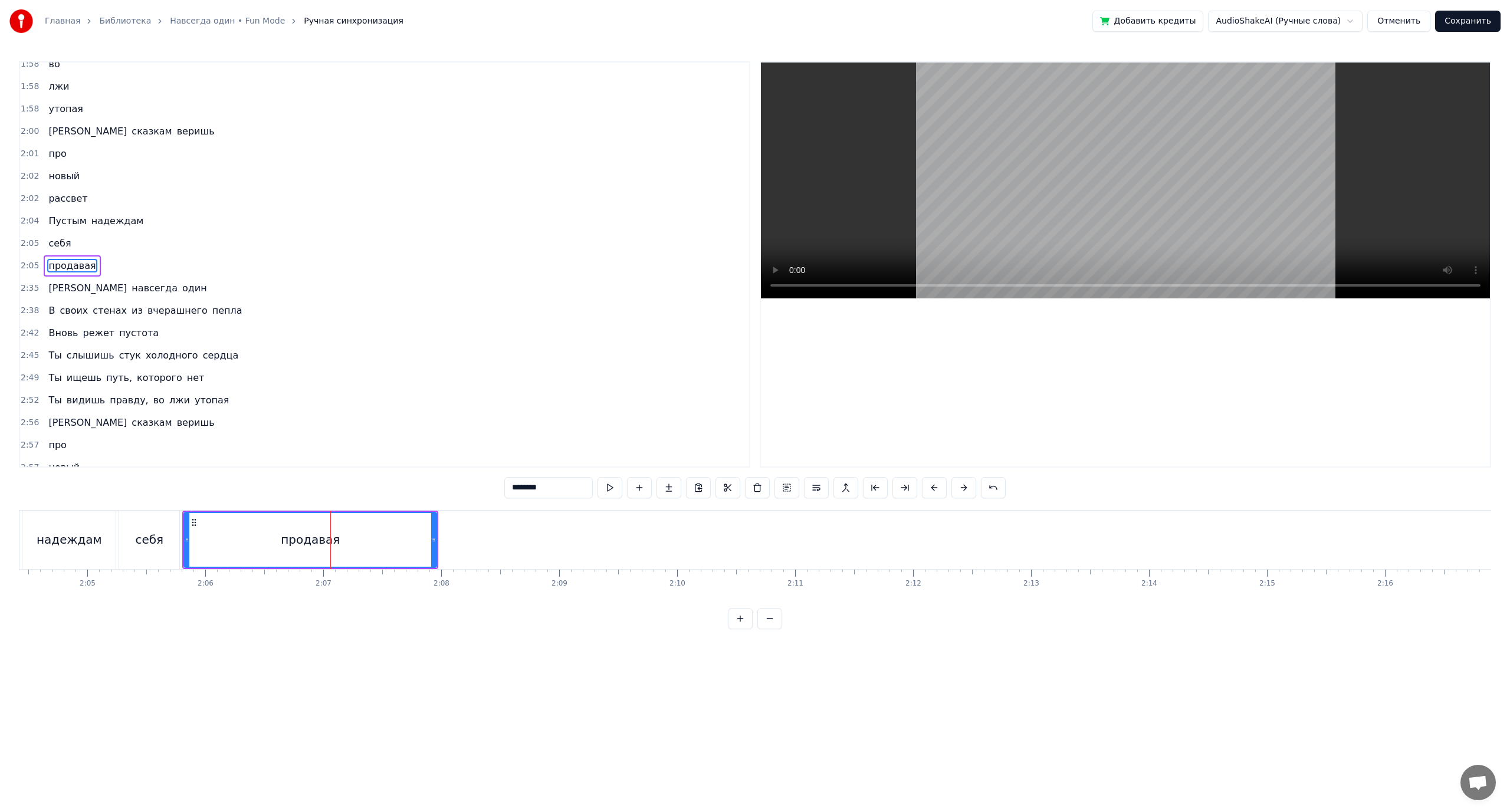
scroll to position [1042, 0]
click at [804, 478] on button at bounding box center [816, 488] width 24 height 22
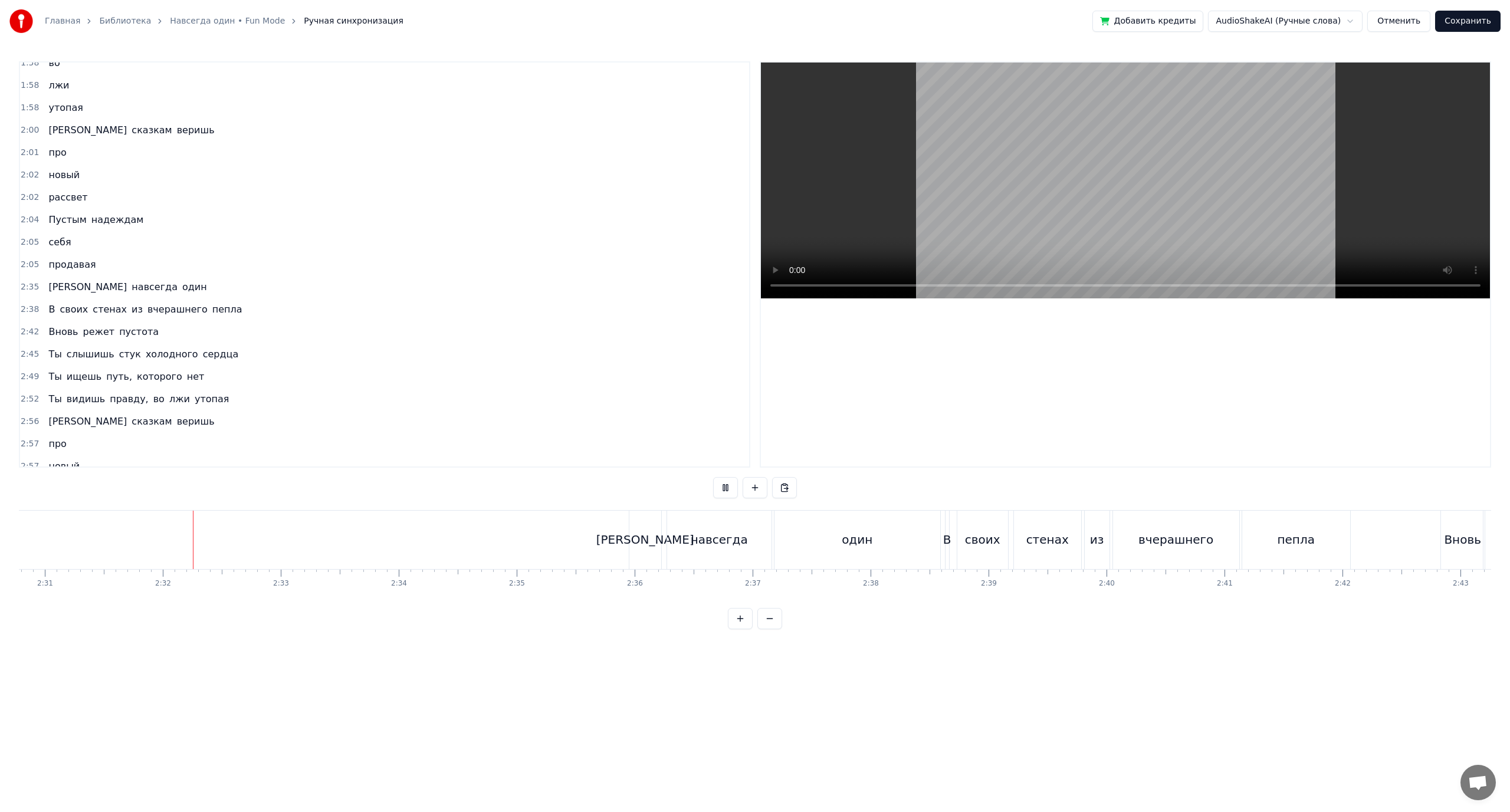
scroll to position [0, 17825]
click at [1144, 542] on div "вчерашнего" at bounding box center [1138, 540] width 75 height 18
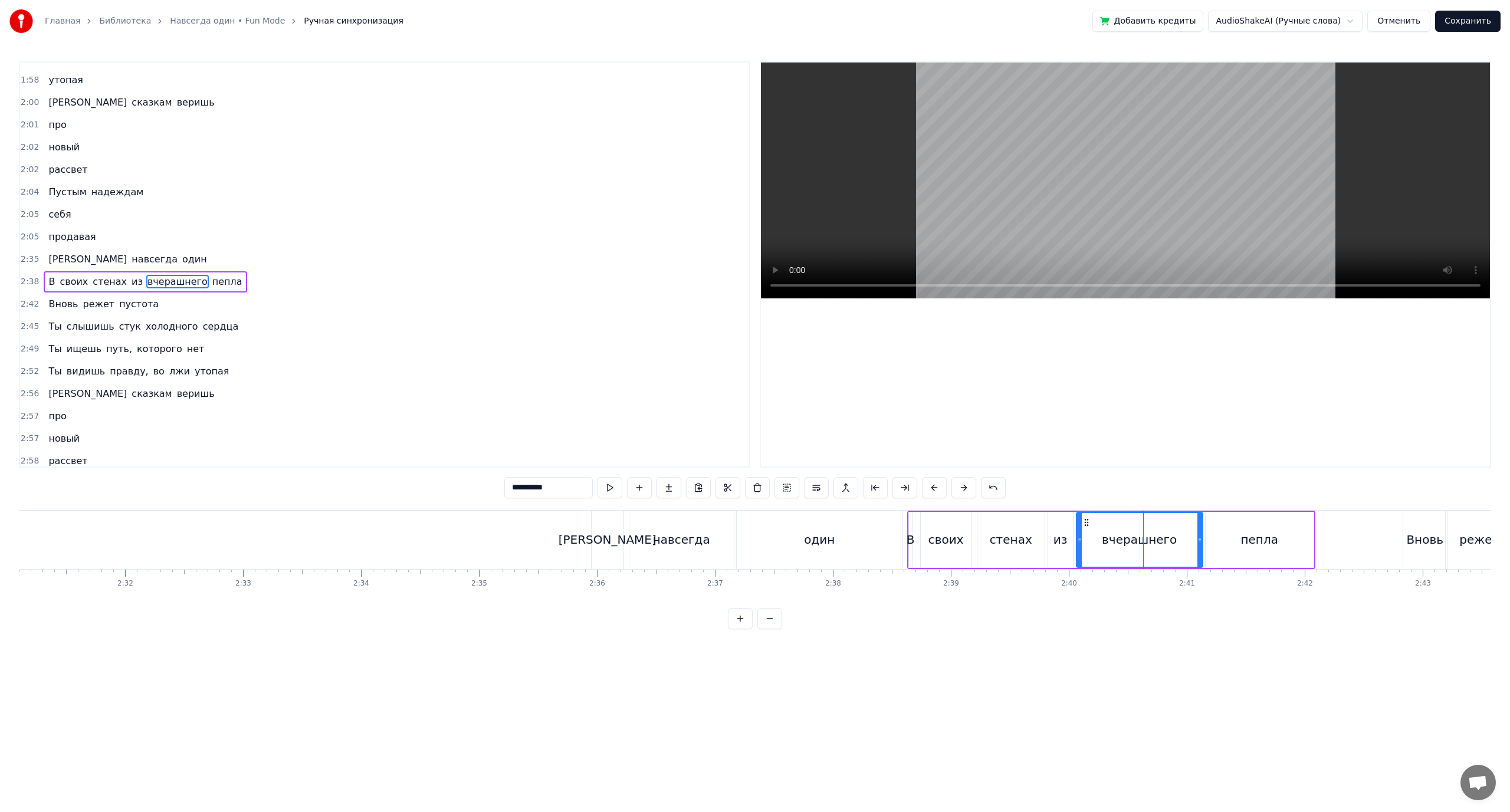
scroll to position [1086, 0]
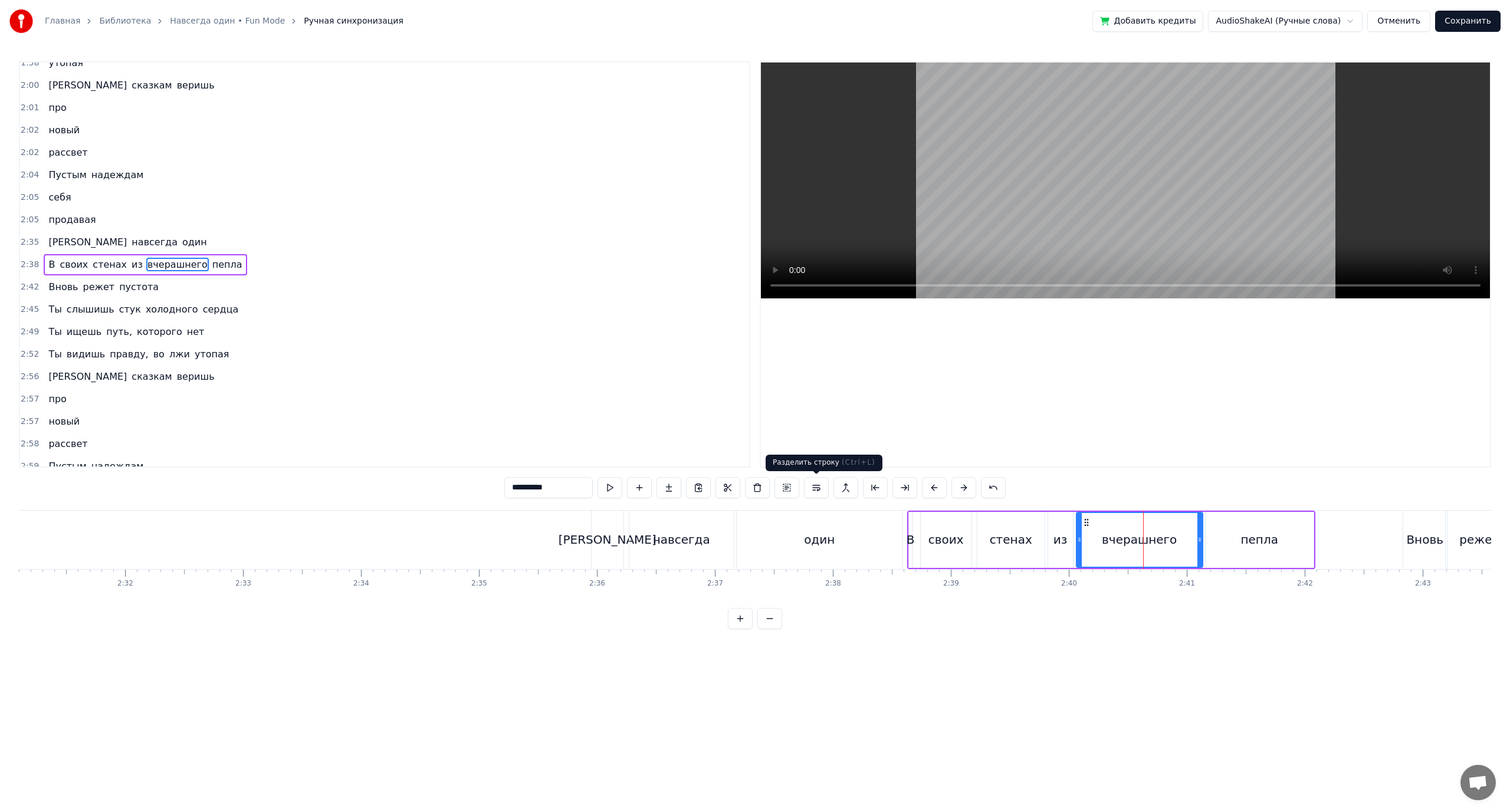
click at [815, 486] on button at bounding box center [816, 488] width 24 height 22
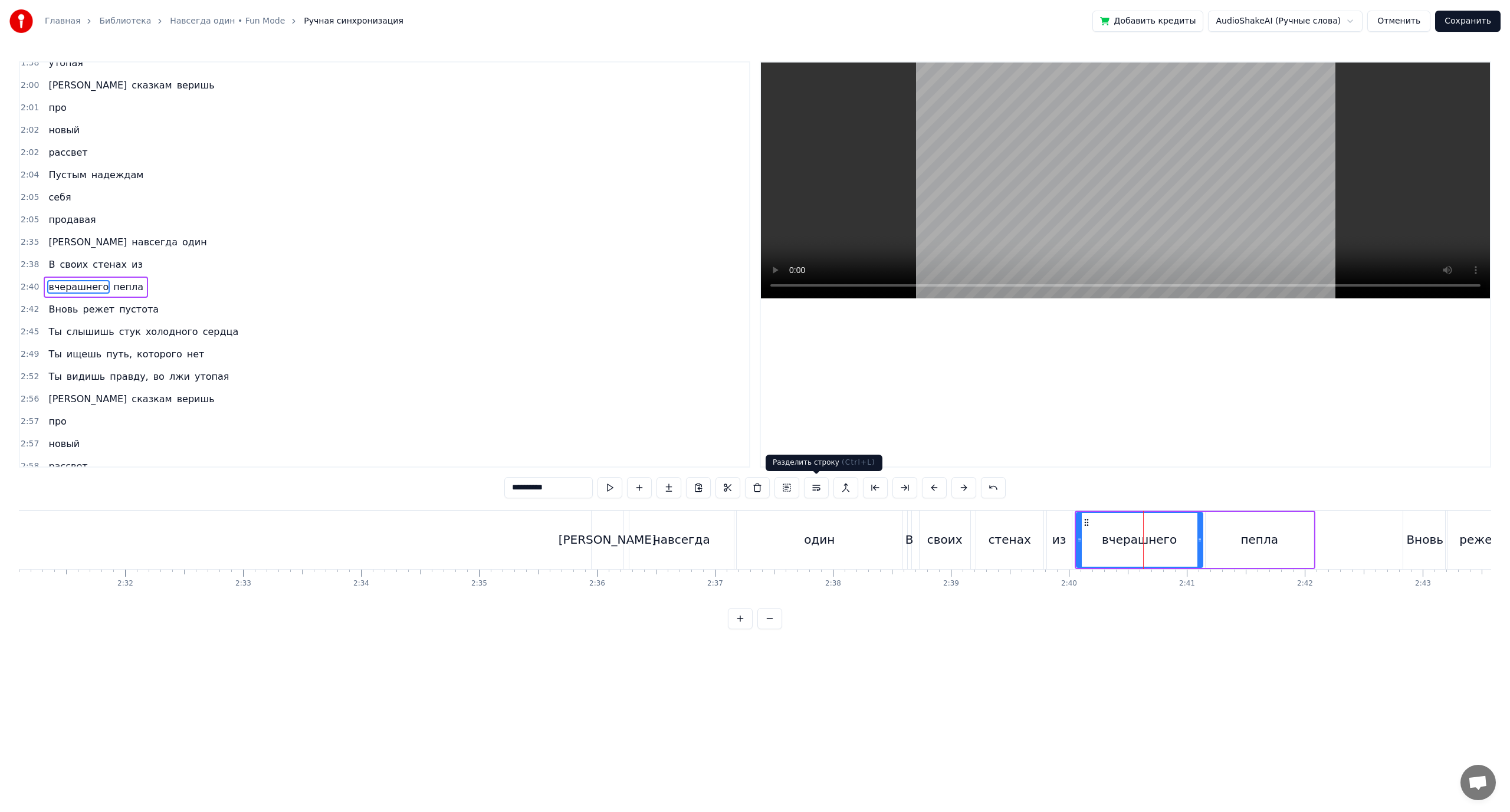
scroll to position [1109, 0]
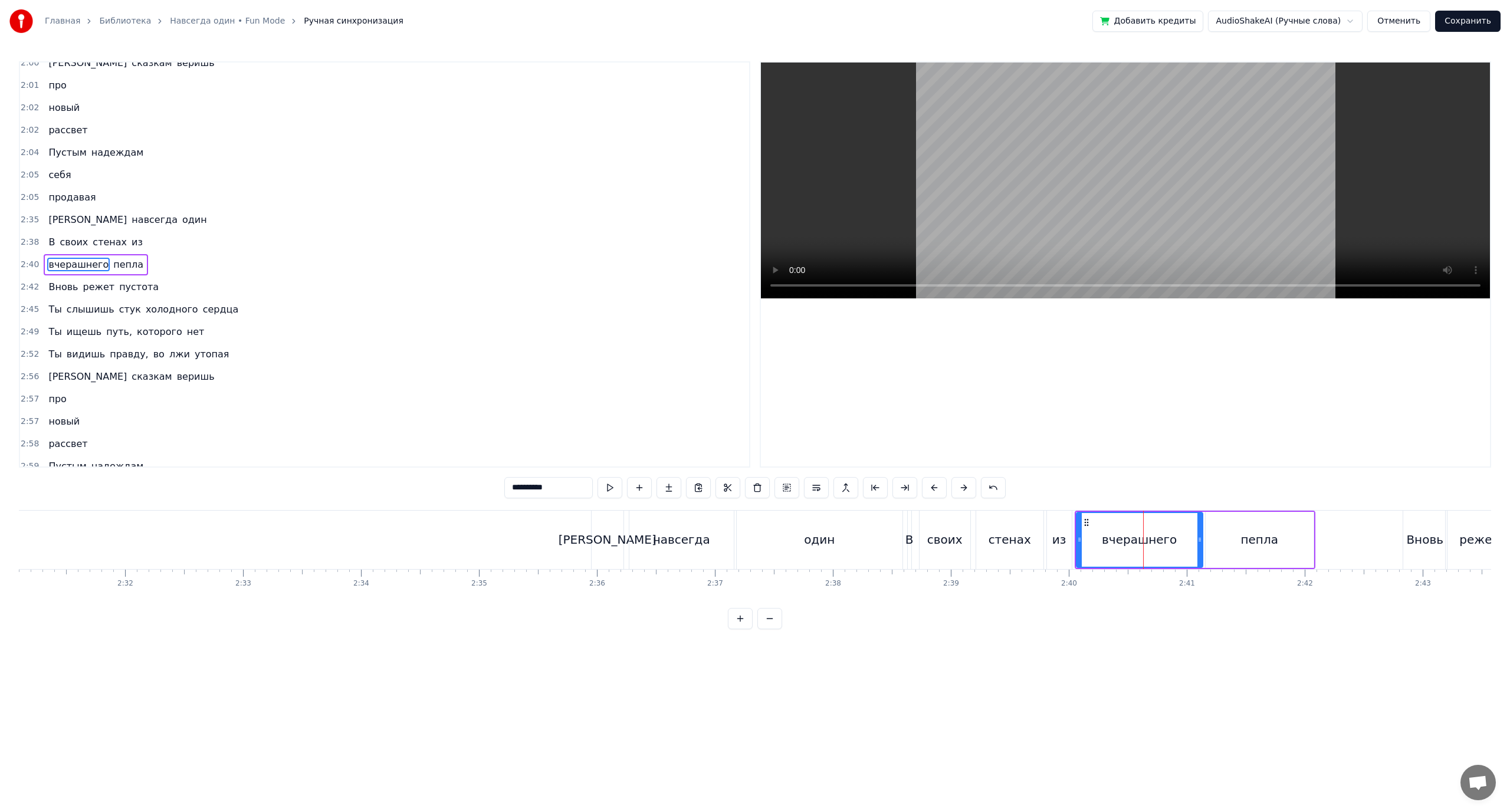
click at [1242, 539] on div "пепла" at bounding box center [1259, 540] width 108 height 56
type input "*****"
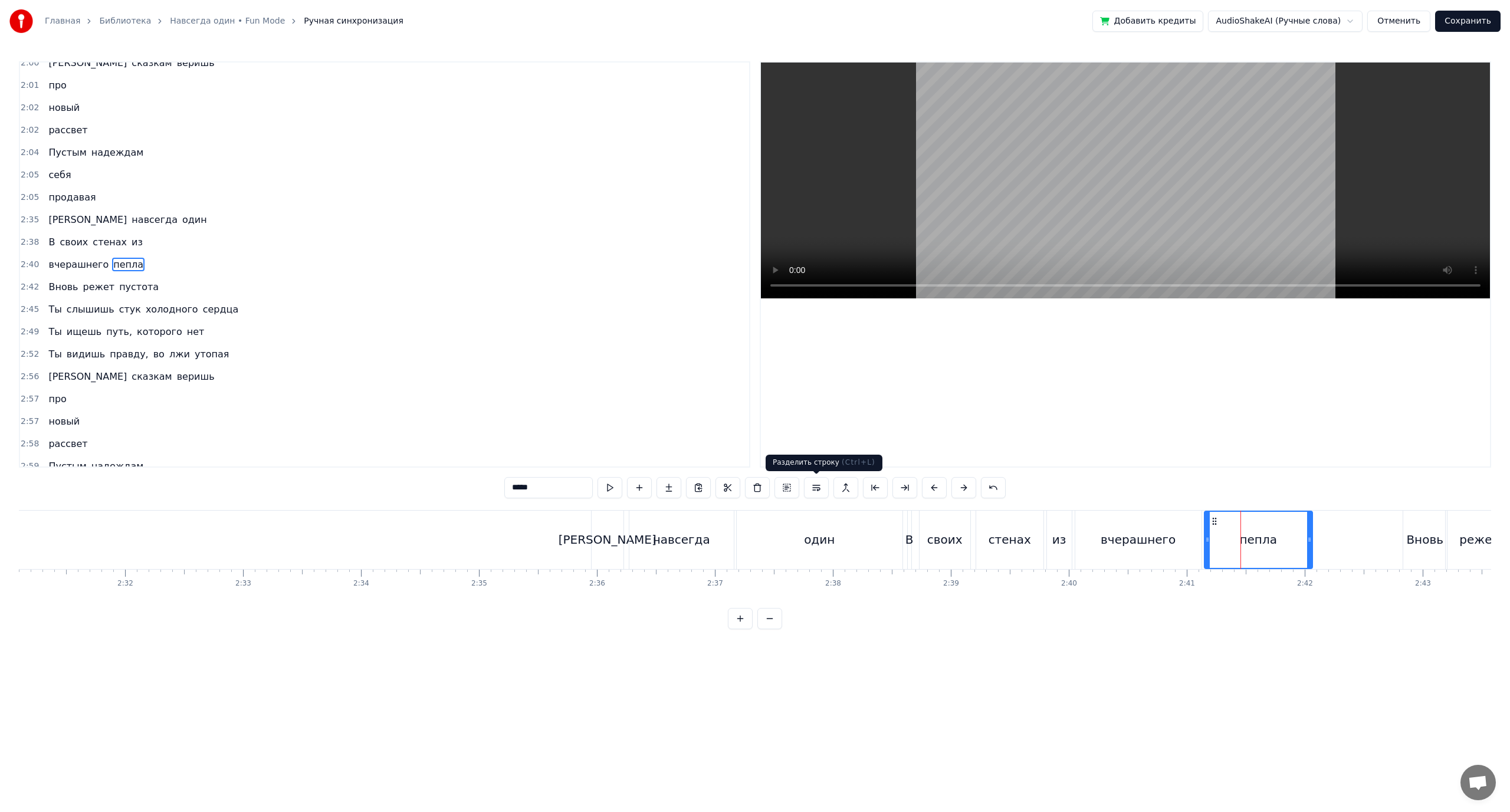
click at [812, 490] on button at bounding box center [816, 488] width 24 height 22
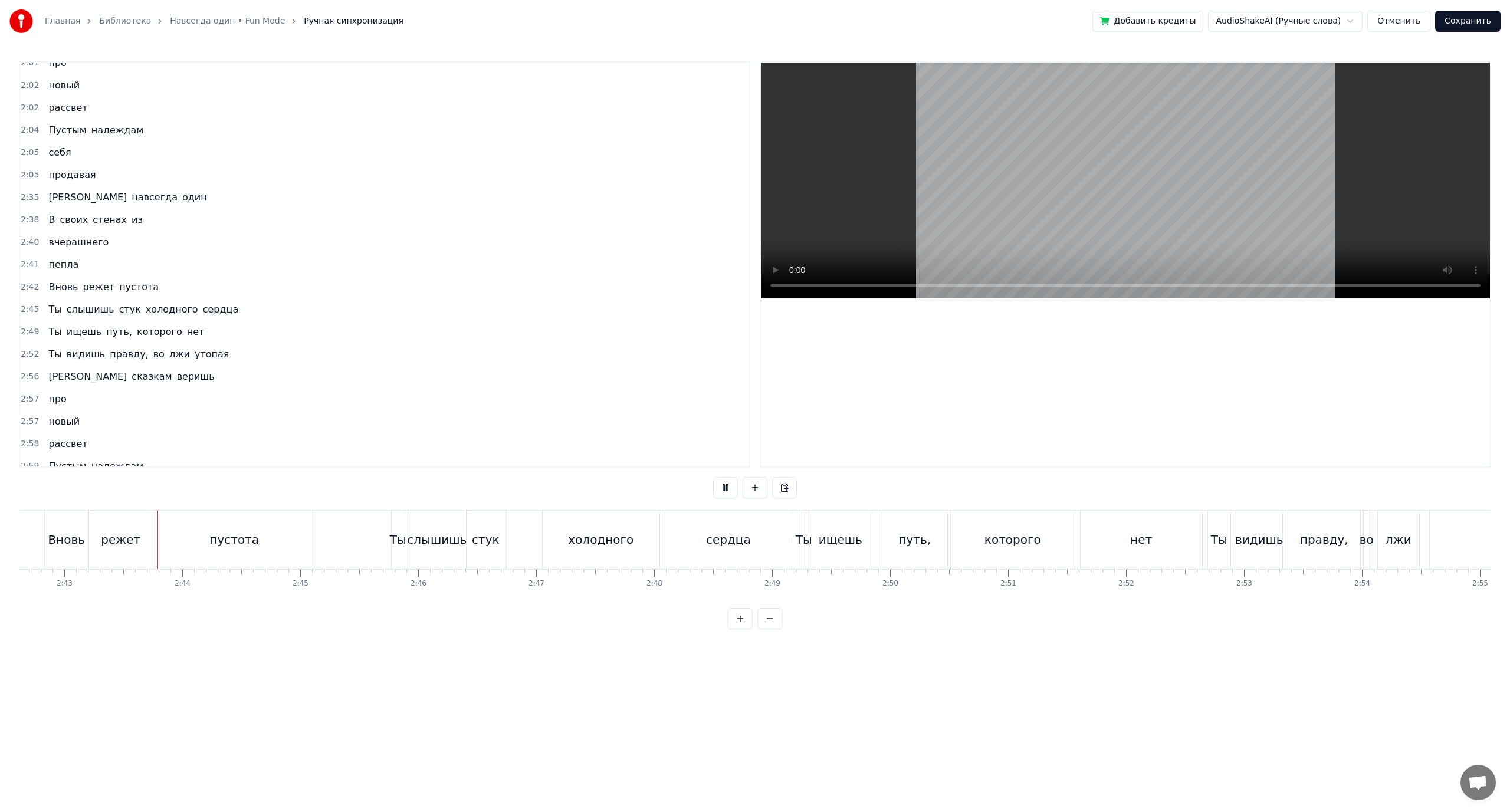
scroll to position [0, 19186]
click at [595, 548] on div "холодного" at bounding box center [599, 540] width 66 height 18
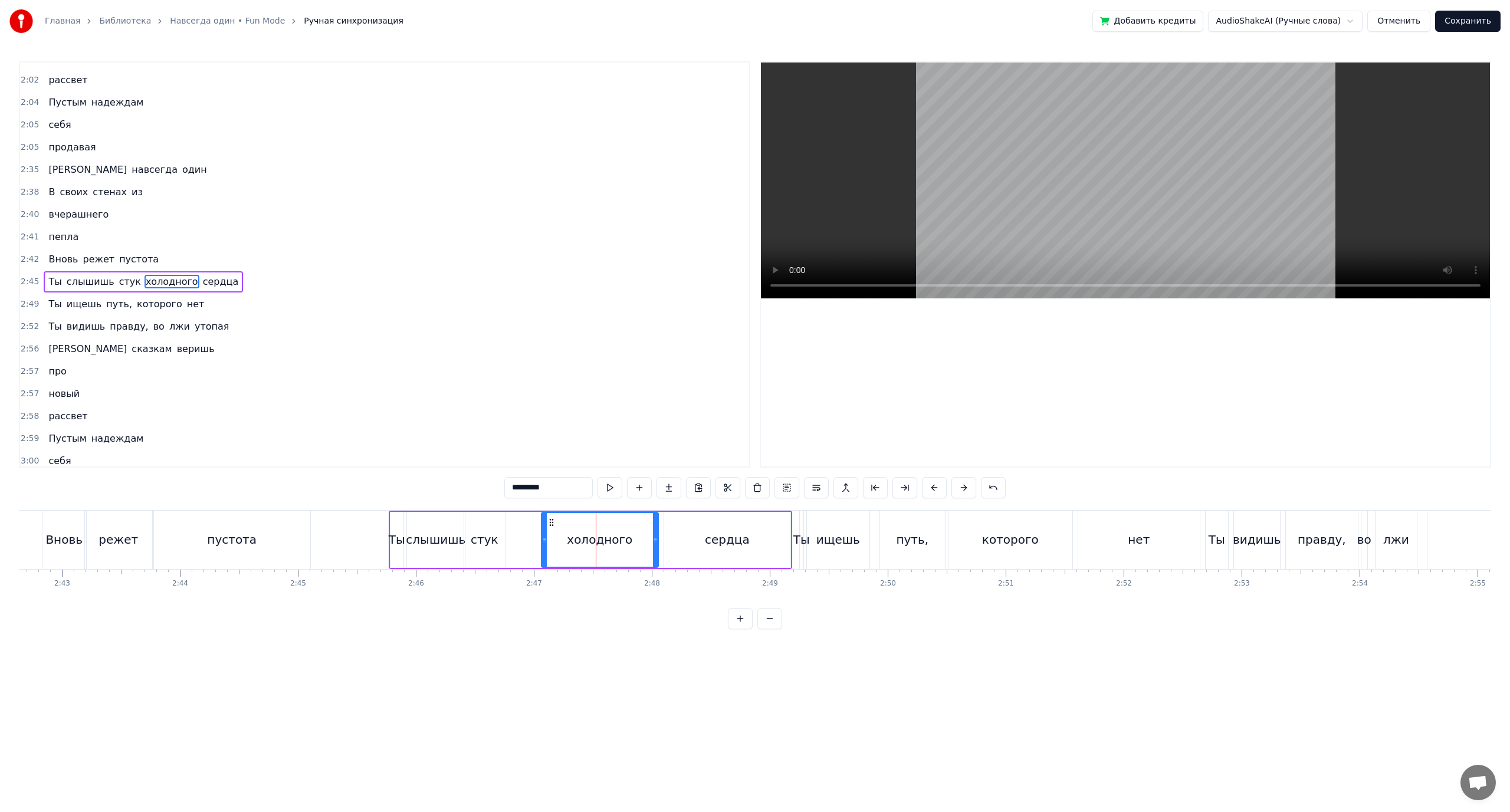
scroll to position [1177, 0]
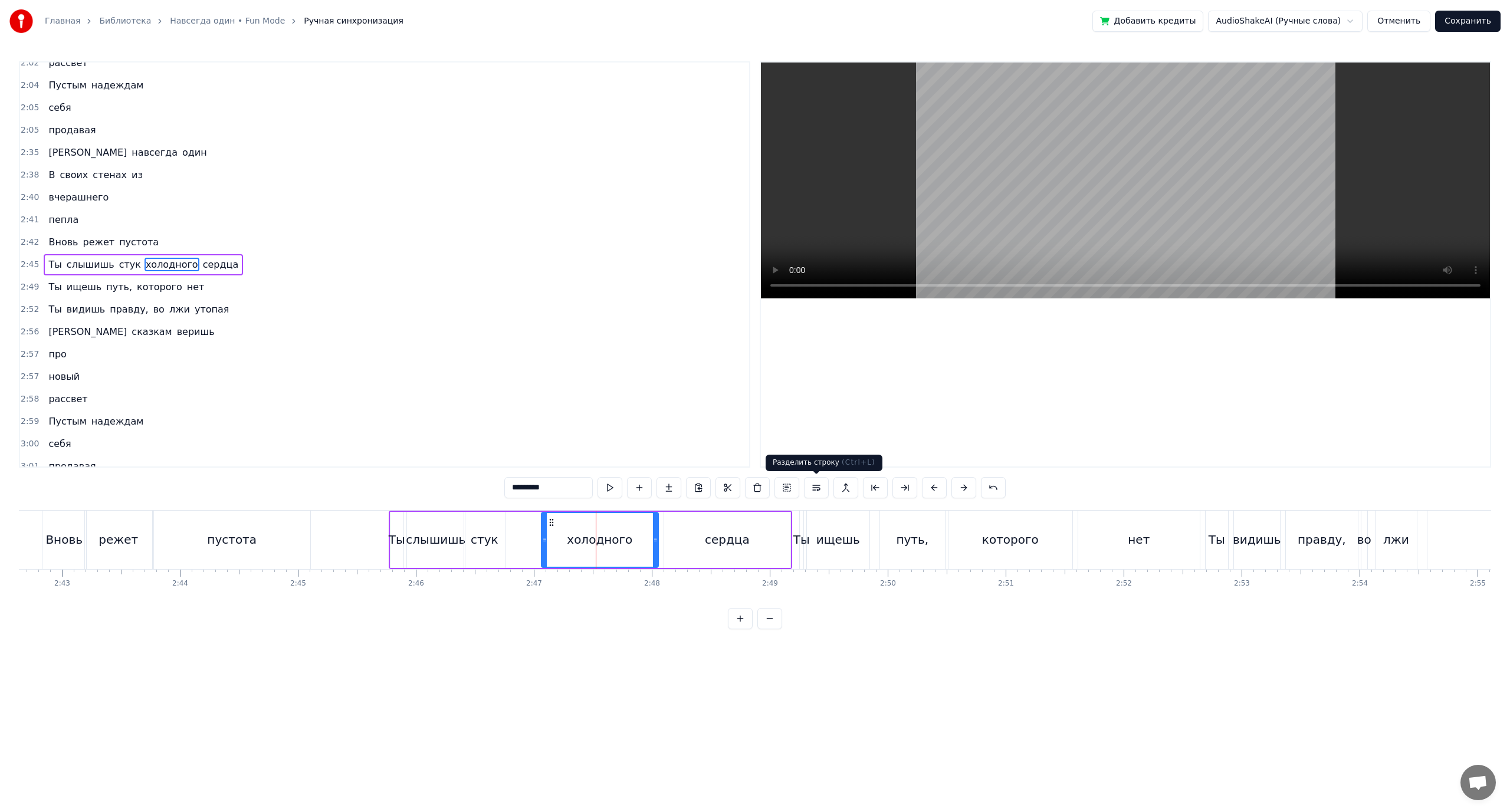
drag, startPoint x: 820, startPoint y: 487, endPoint x: 770, endPoint y: 504, distance: 52.8
click at [820, 488] on button at bounding box center [816, 488] width 24 height 22
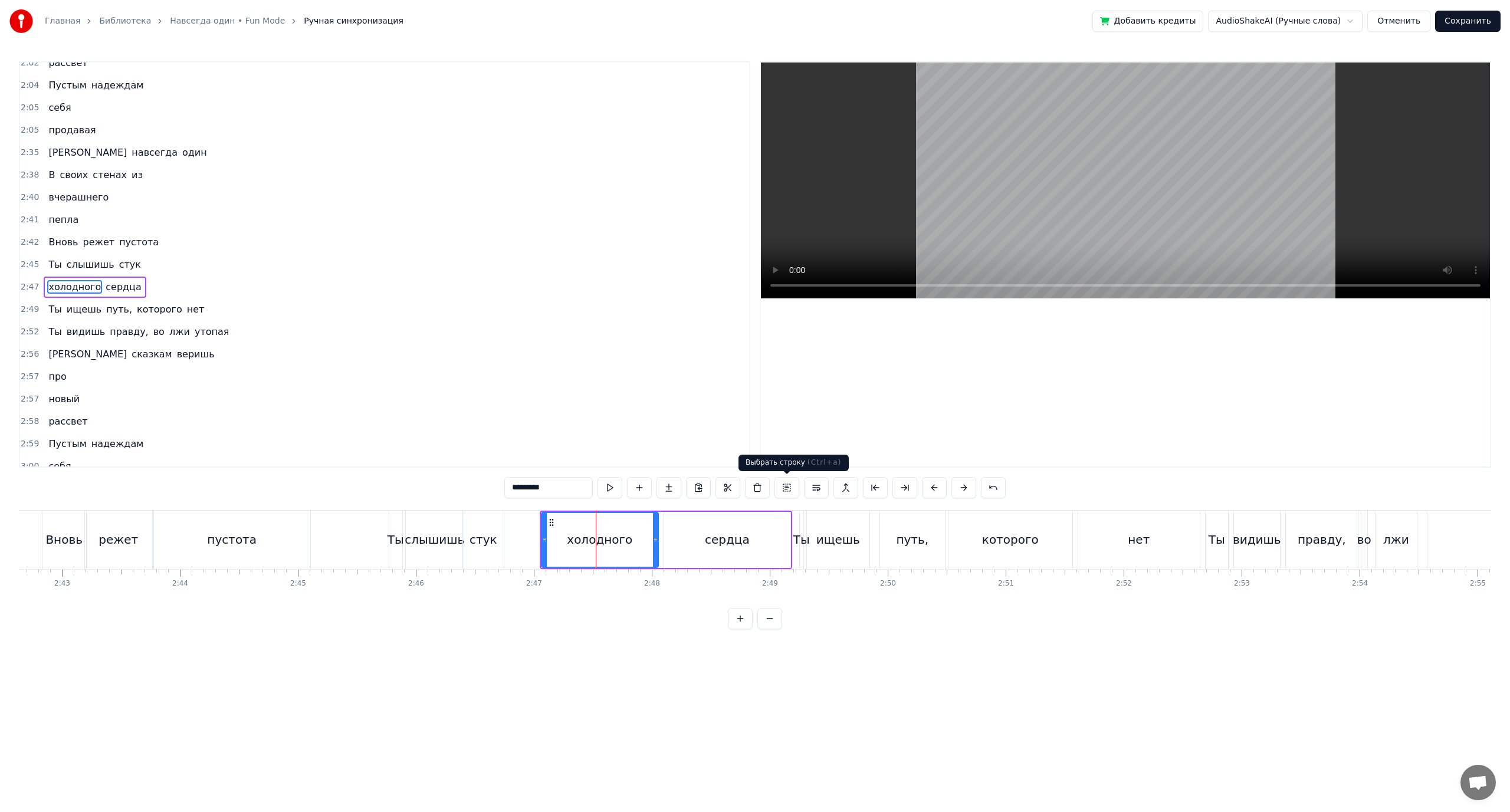
scroll to position [1198, 0]
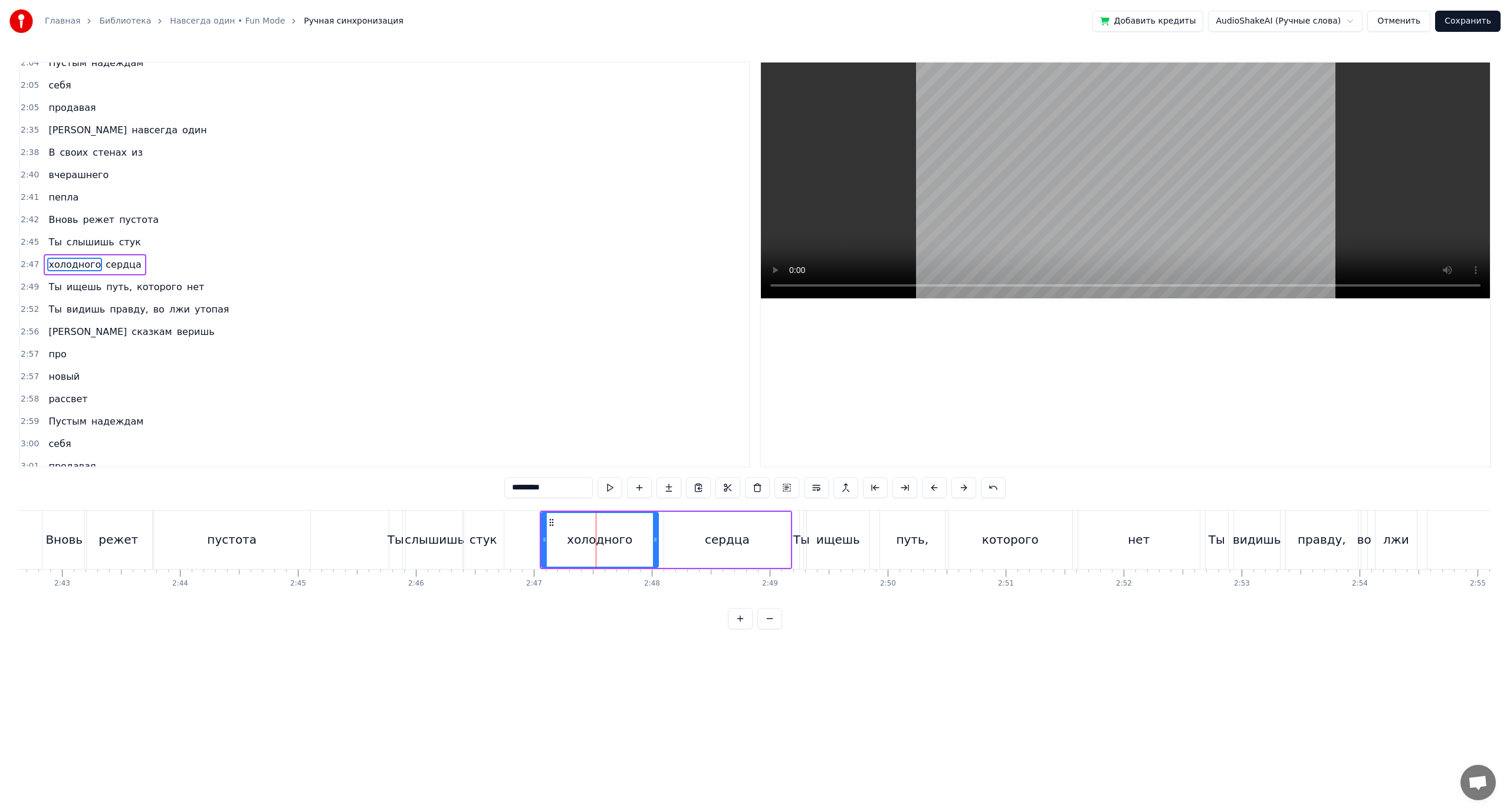
click at [690, 544] on div "сердца" at bounding box center [727, 540] width 126 height 56
type input "******"
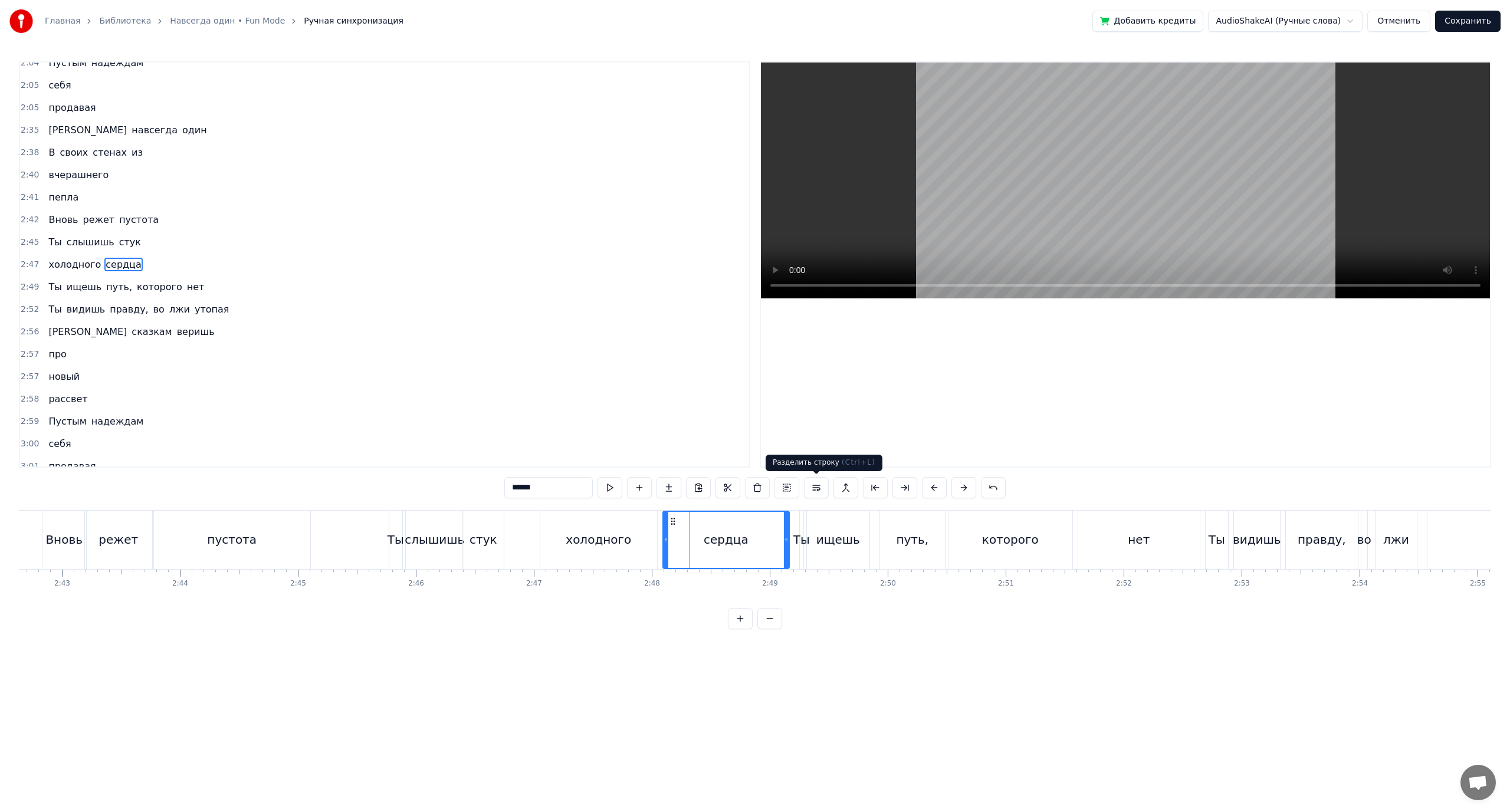
click at [817, 487] on button at bounding box center [816, 488] width 24 height 22
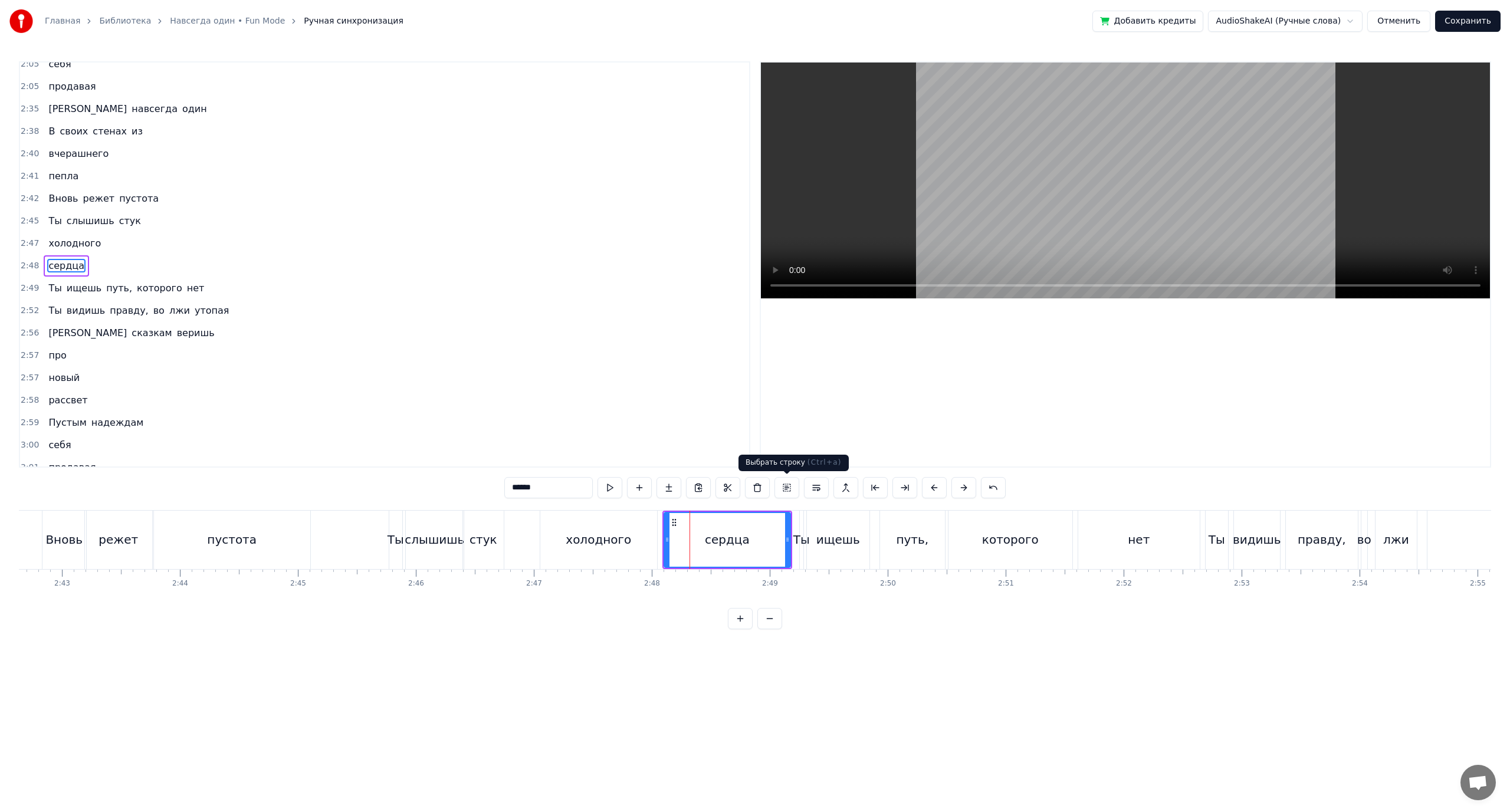
scroll to position [1221, 0]
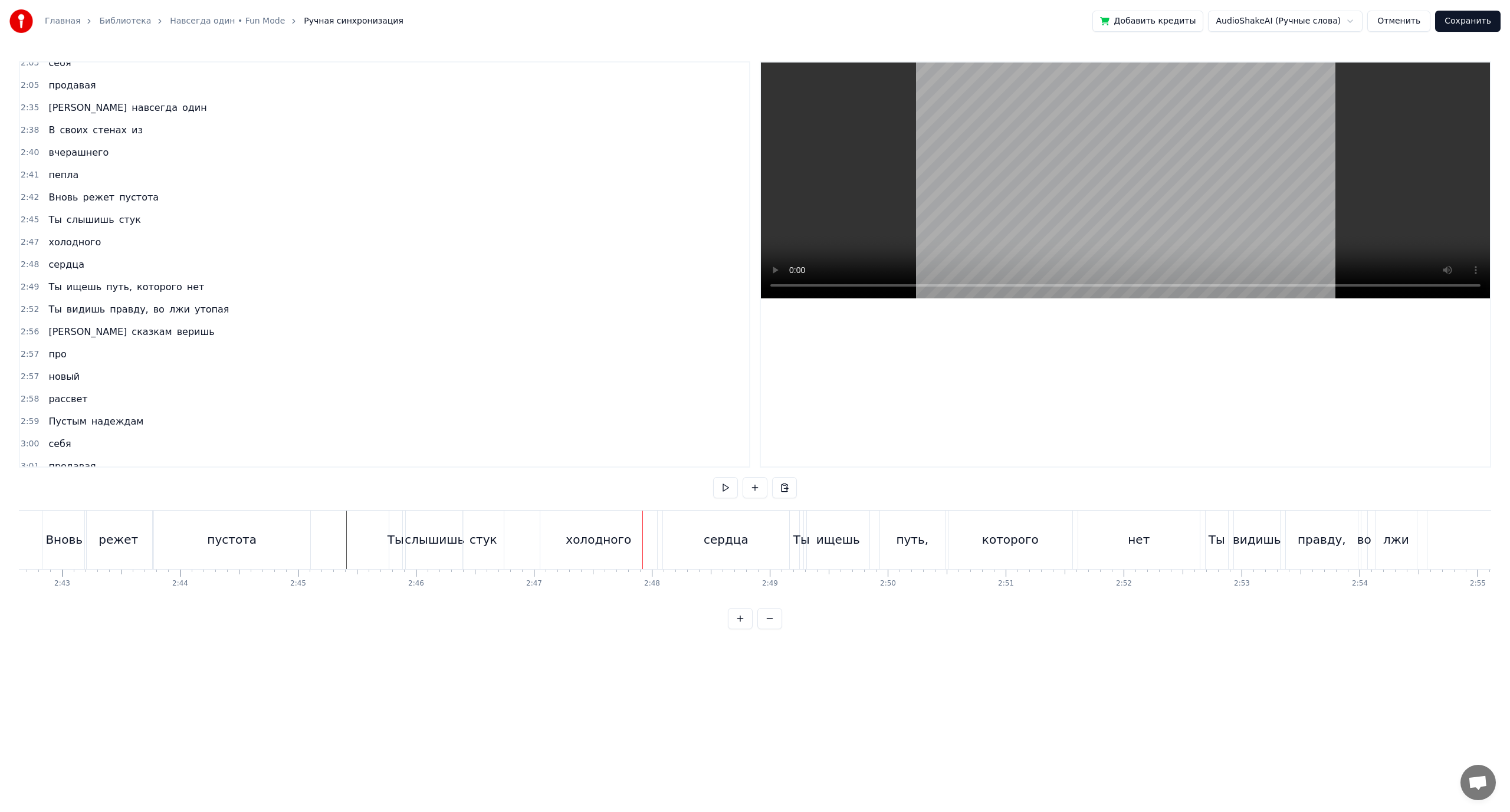
click at [479, 548] on div "стук" at bounding box center [482, 540] width 27 height 18
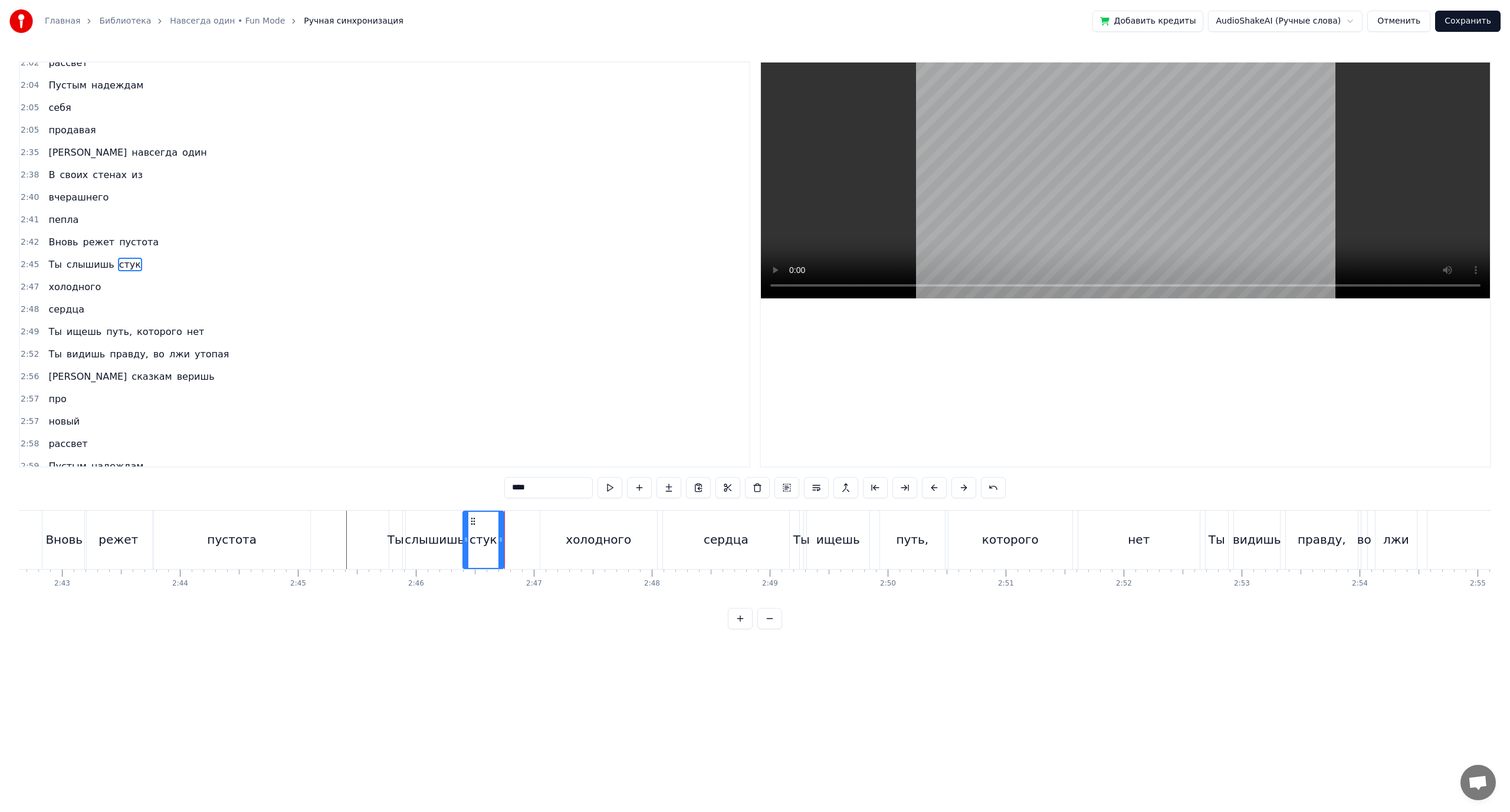
click at [420, 543] on div "слышишь" at bounding box center [434, 540] width 59 height 18
click at [446, 536] on div "слышишь" at bounding box center [434, 540] width 59 height 18
click at [455, 535] on icon at bounding box center [454, 540] width 5 height 9
click at [481, 533] on div "стук" at bounding box center [482, 540] width 27 height 18
type input "****"
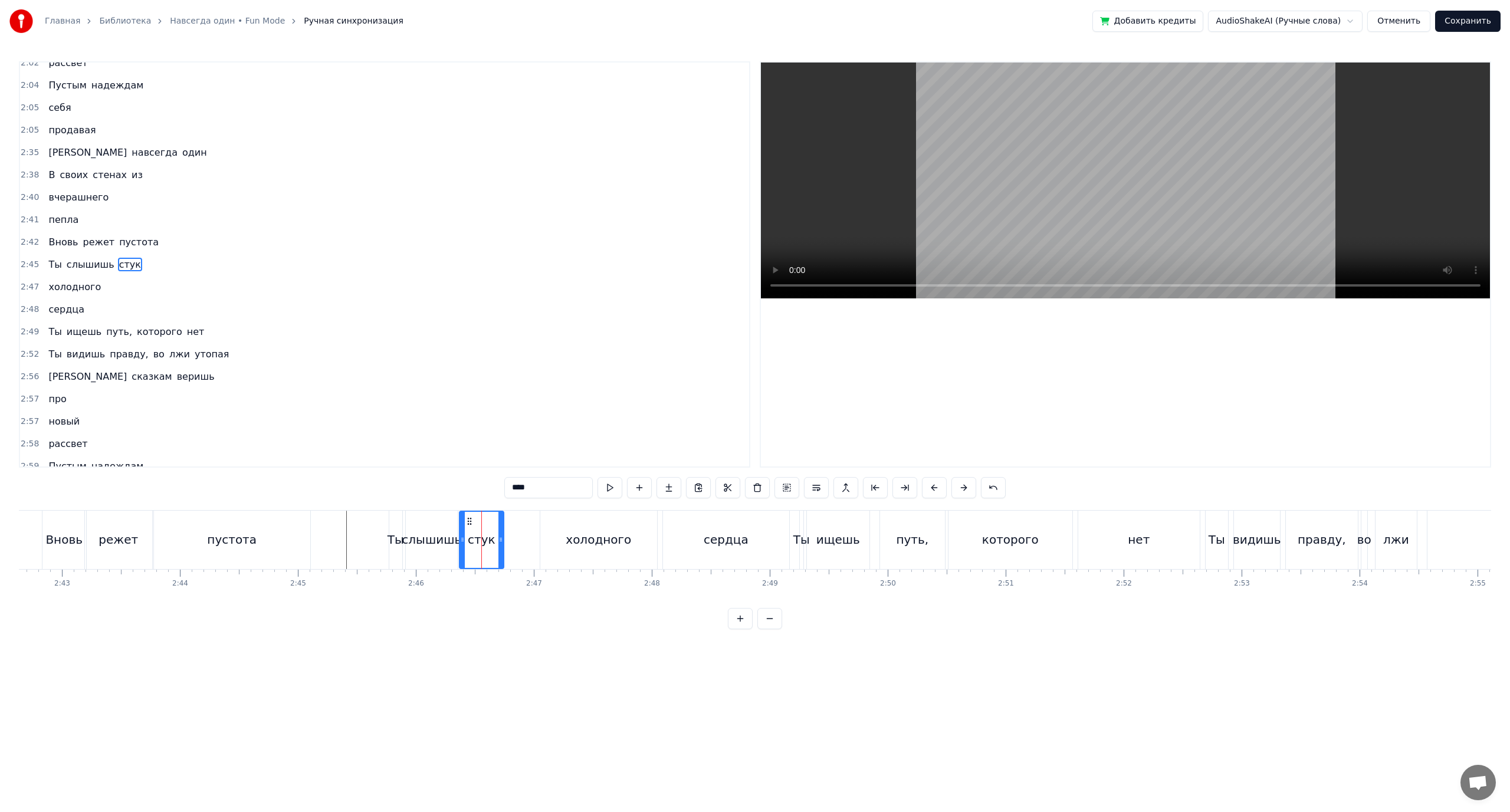
click at [463, 536] on icon at bounding box center [462, 540] width 5 height 9
click at [831, 542] on div "ищешь" at bounding box center [838, 540] width 43 height 18
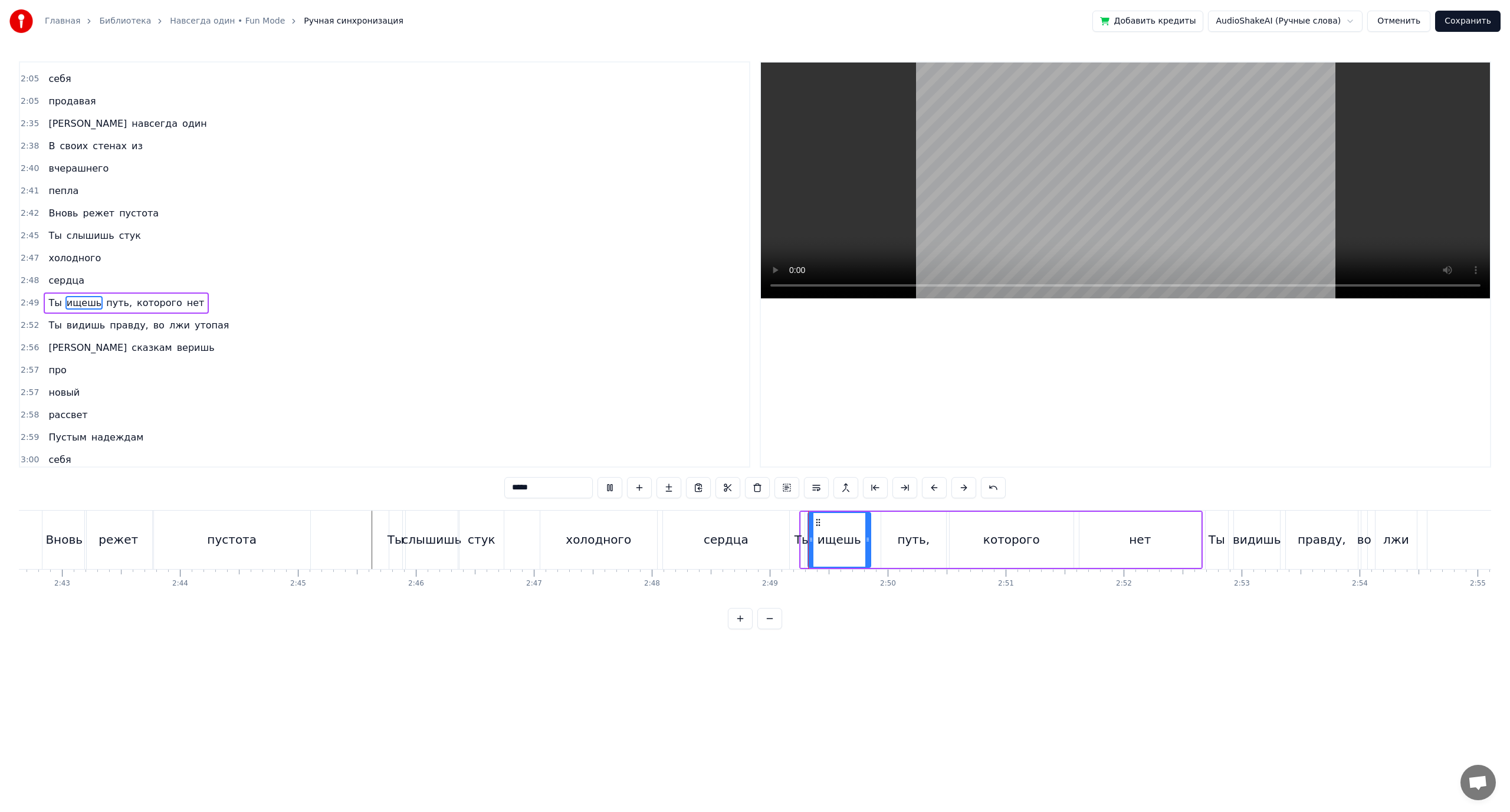
scroll to position [1232, 0]
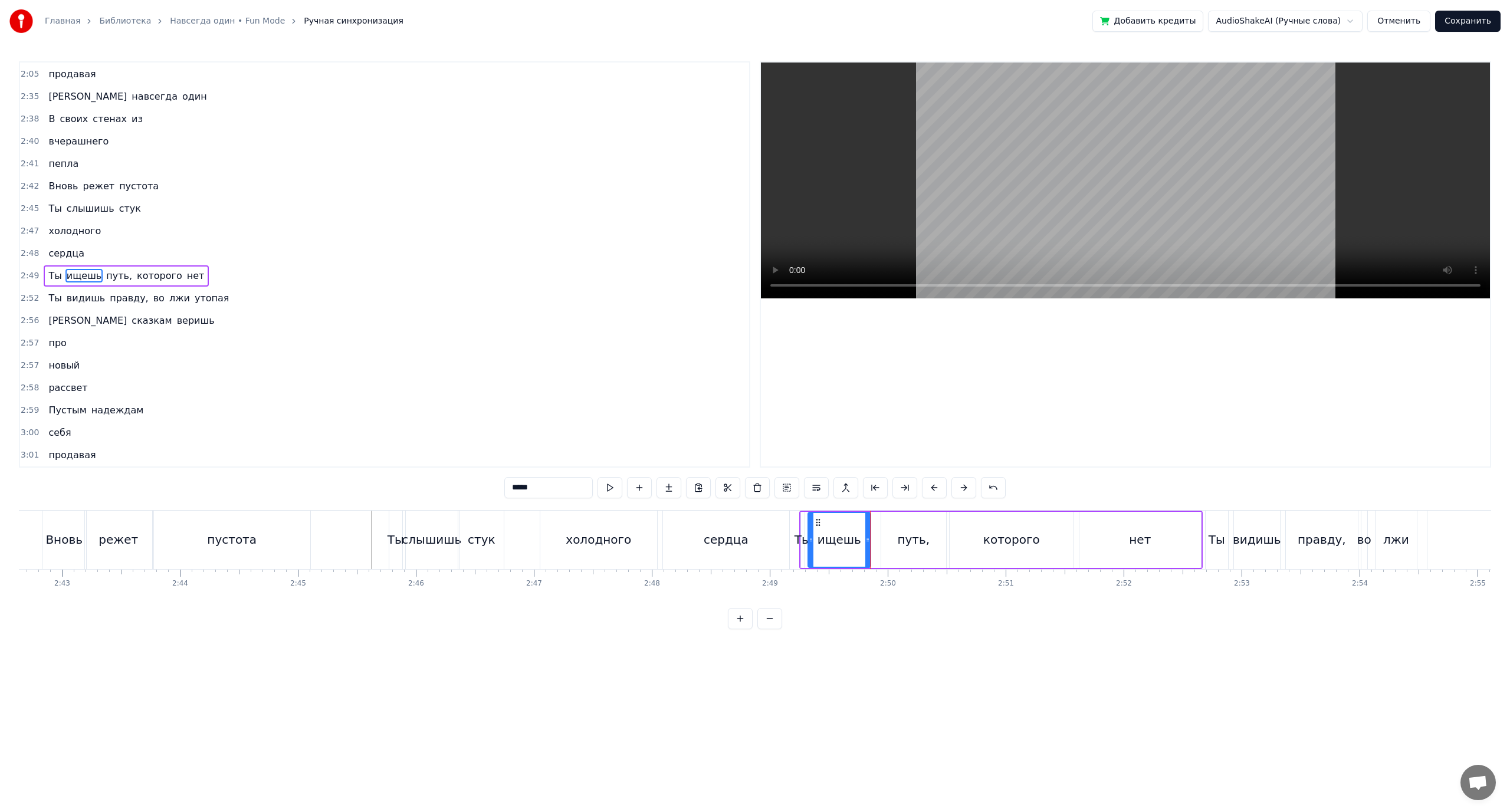
click at [916, 539] on div "путь," at bounding box center [913, 540] width 32 height 18
drag, startPoint x: 883, startPoint y: 536, endPoint x: 873, endPoint y: 537, distance: 10.0
click at [873, 537] on icon at bounding box center [874, 540] width 5 height 9
click at [837, 537] on div "ищешь" at bounding box center [839, 540] width 43 height 18
click at [864, 536] on icon at bounding box center [864, 540] width 5 height 9
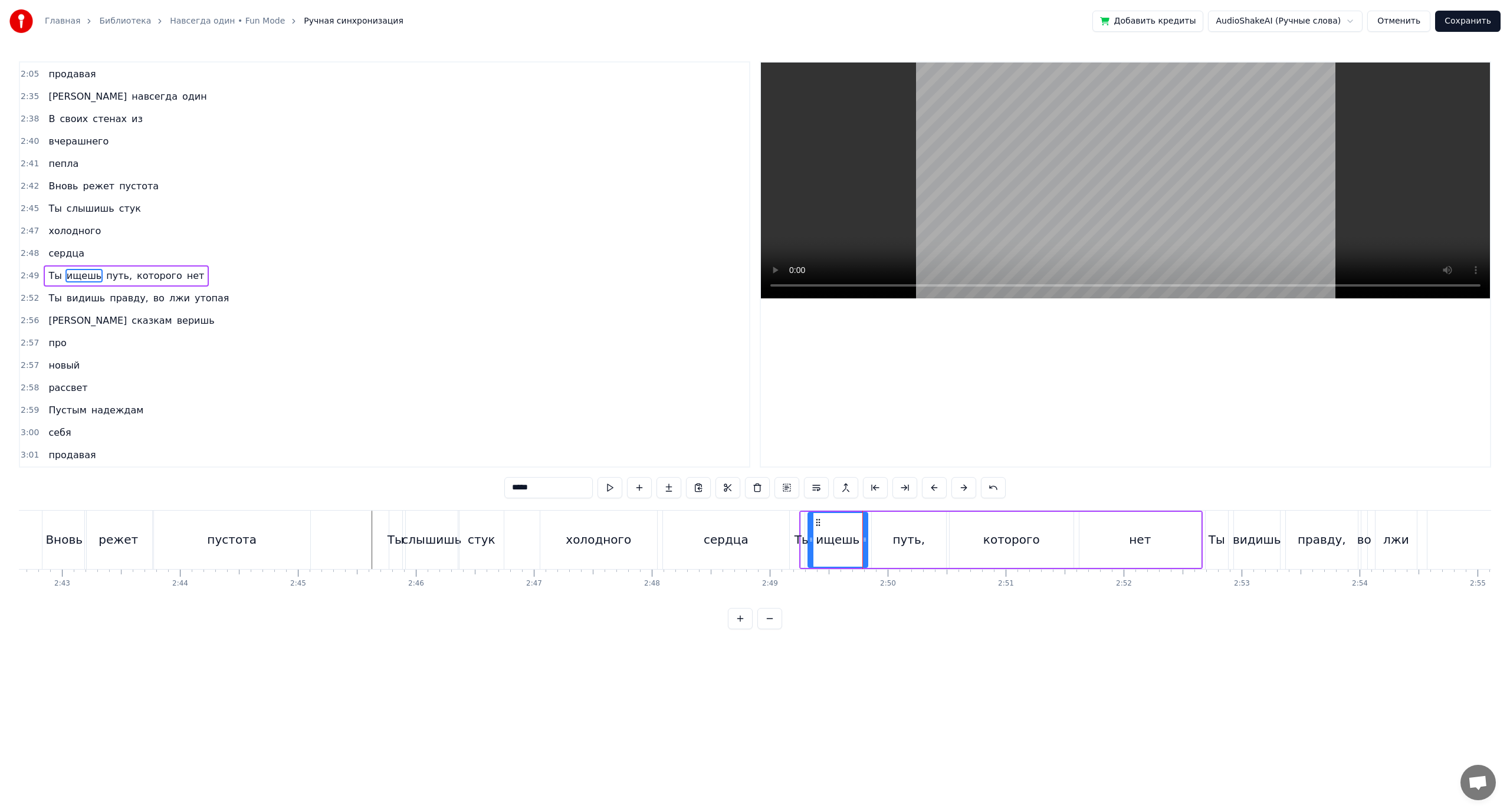
click at [795, 537] on div "Ты" at bounding box center [803, 540] width 17 height 18
type input "**"
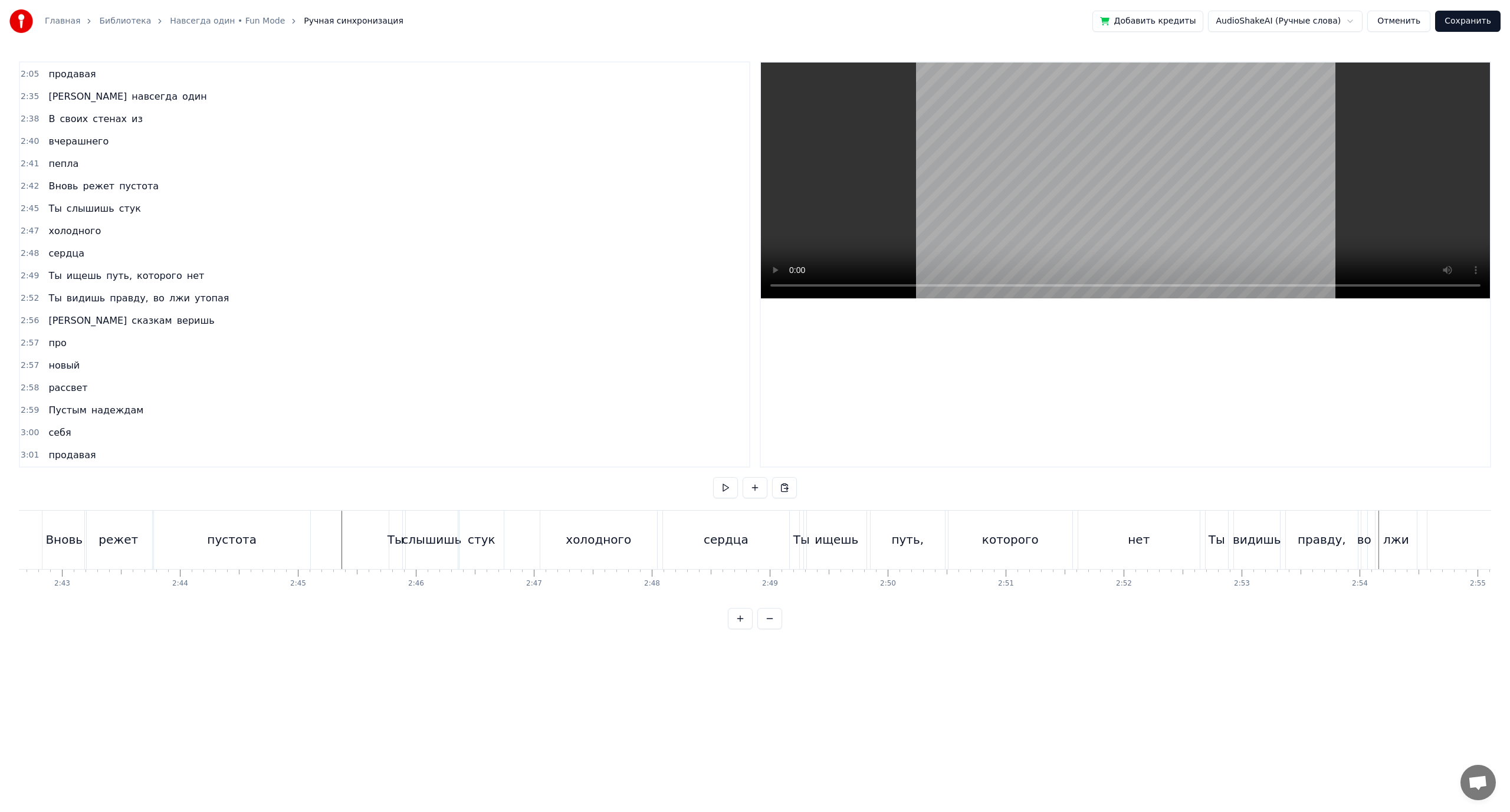
click at [1364, 544] on div "во" at bounding box center [1364, 540] width 14 height 18
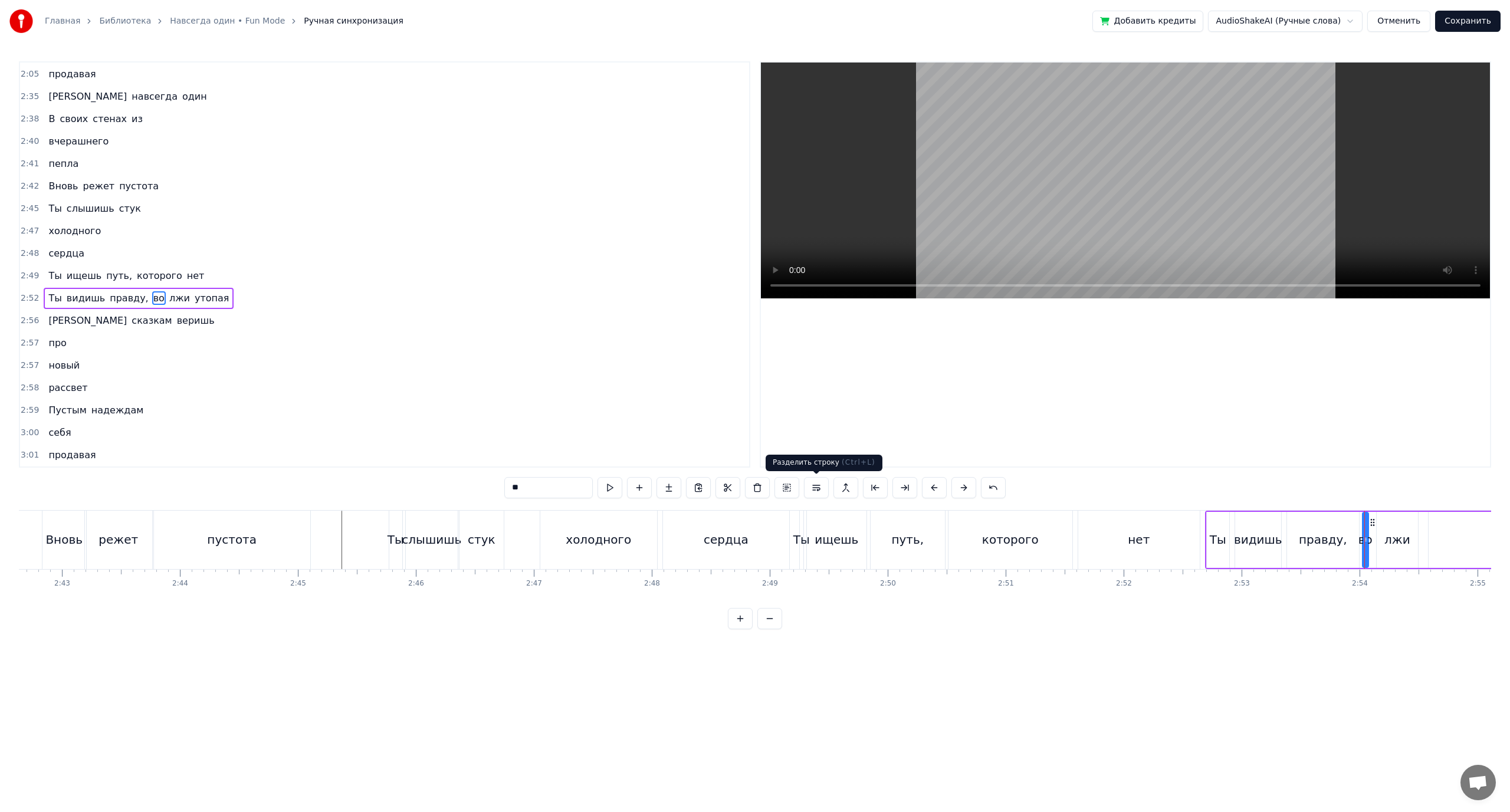
click at [820, 492] on button at bounding box center [816, 488] width 24 height 22
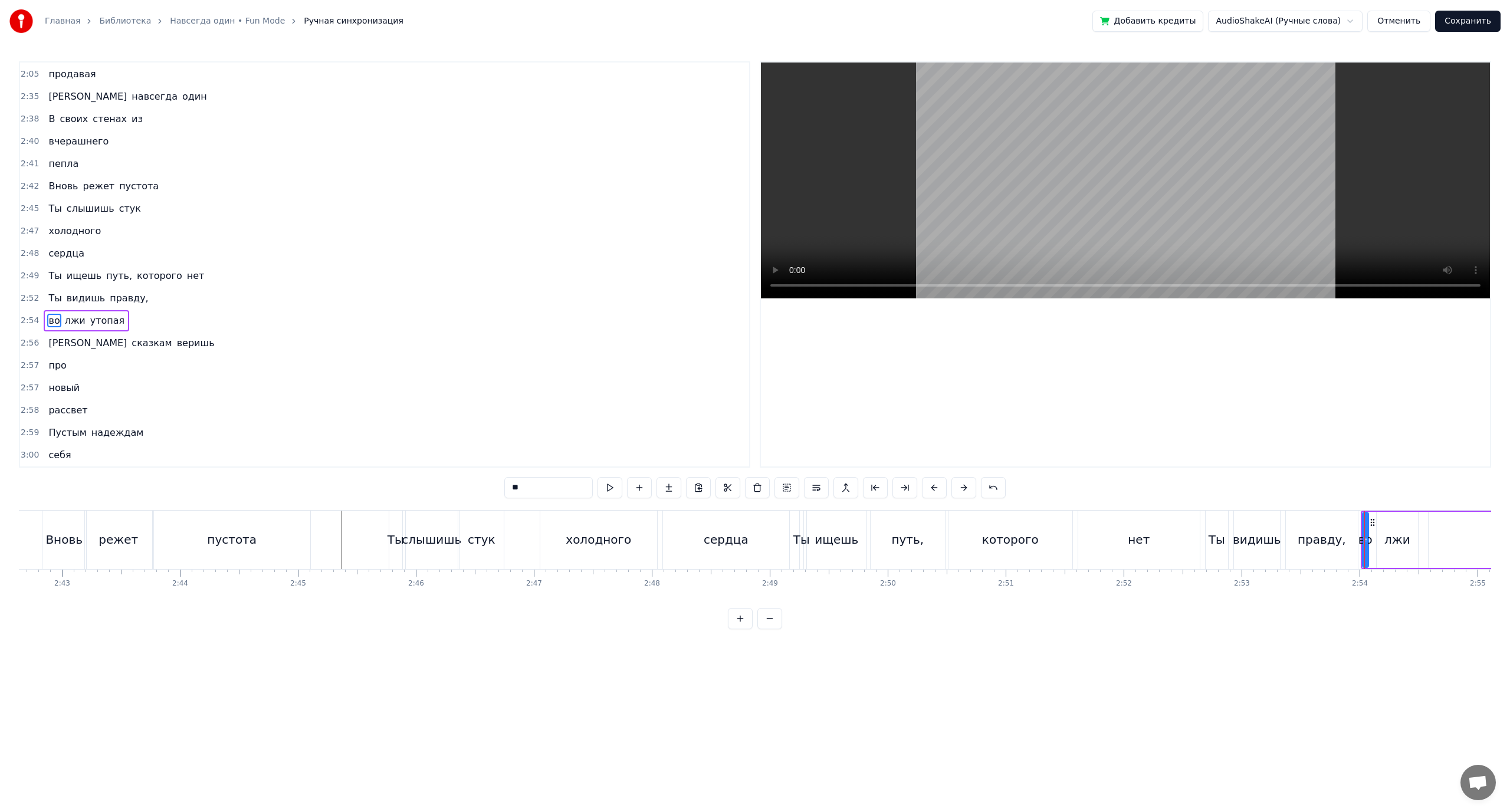
scroll to position [1255, 0]
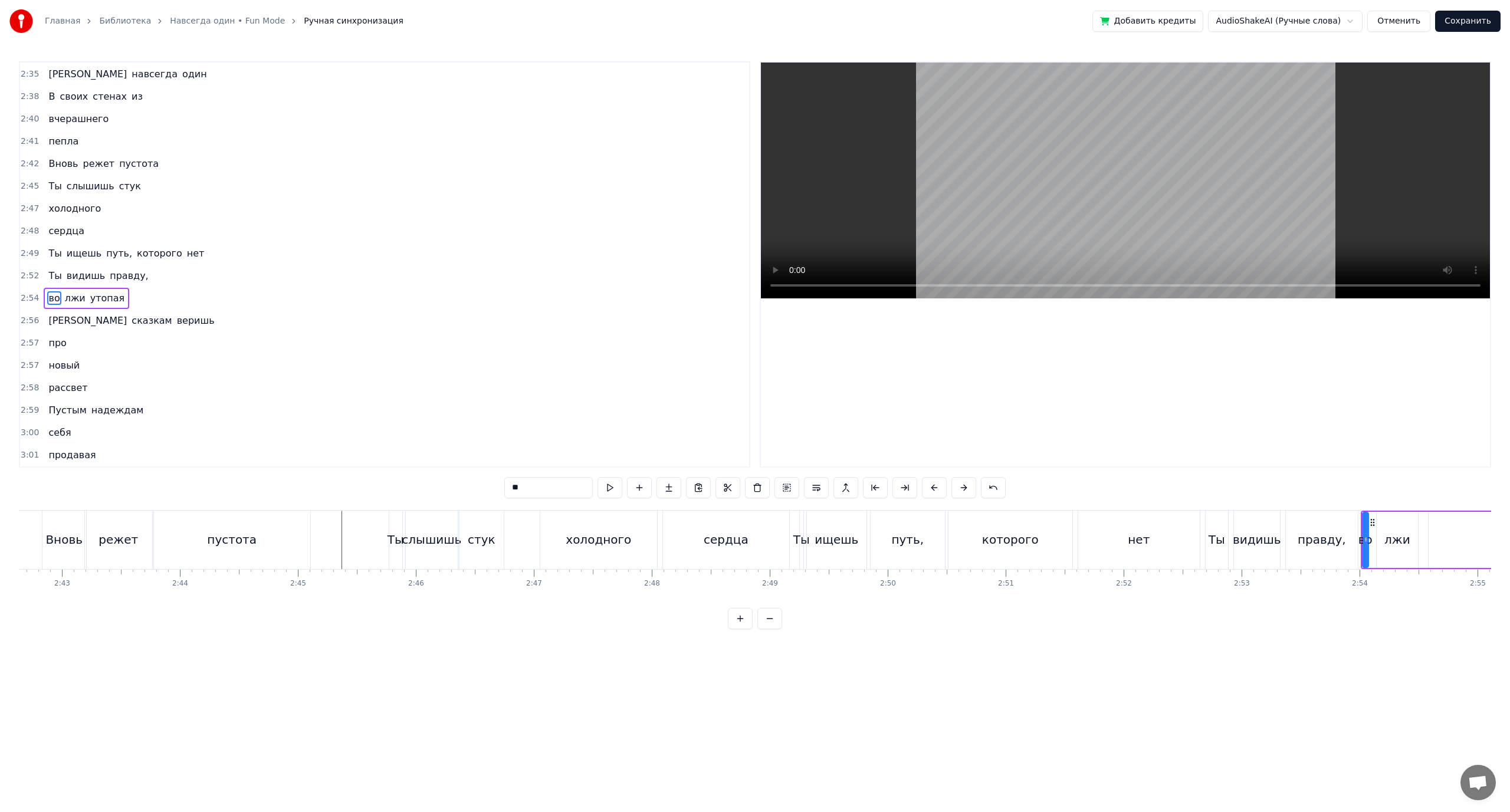
click at [1428, 554] on div "утопая" at bounding box center [1519, 540] width 184 height 56
click at [1399, 553] on div "лжи" at bounding box center [1396, 540] width 41 height 58
click at [821, 492] on button at bounding box center [816, 488] width 24 height 22
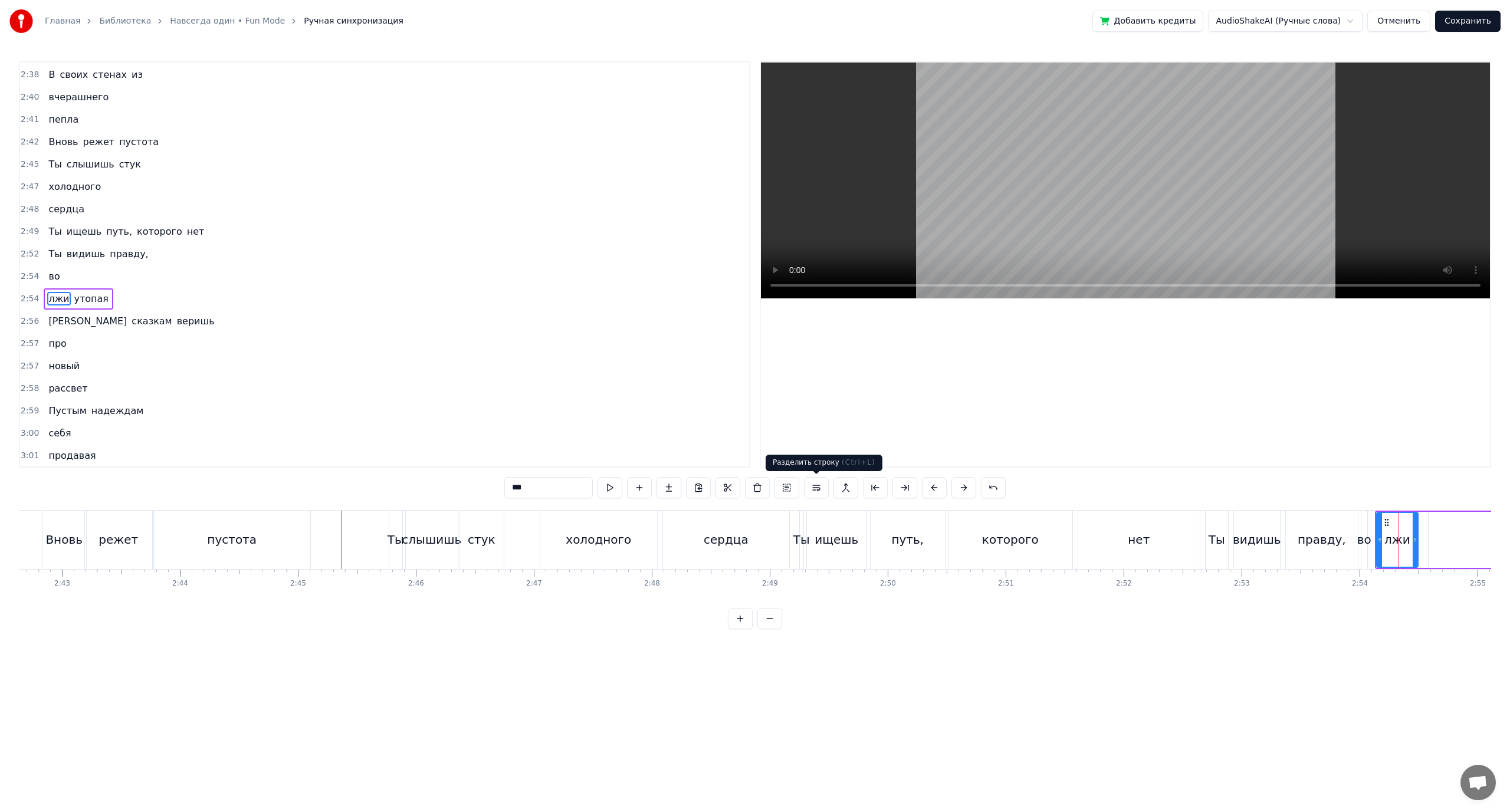
scroll to position [1277, 0]
click at [1459, 546] on div "утопая" at bounding box center [1520, 540] width 183 height 56
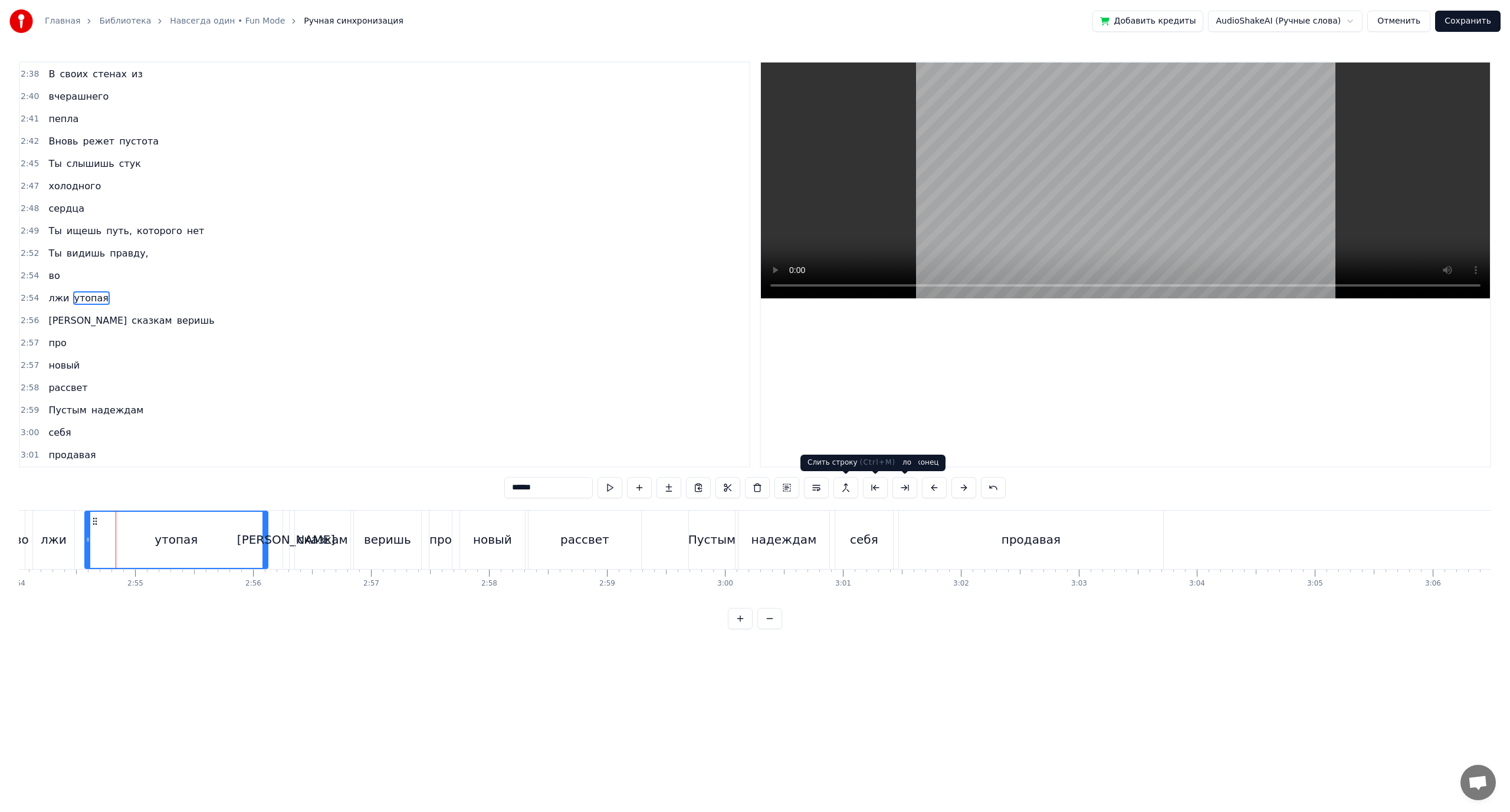
scroll to position [0, 20566]
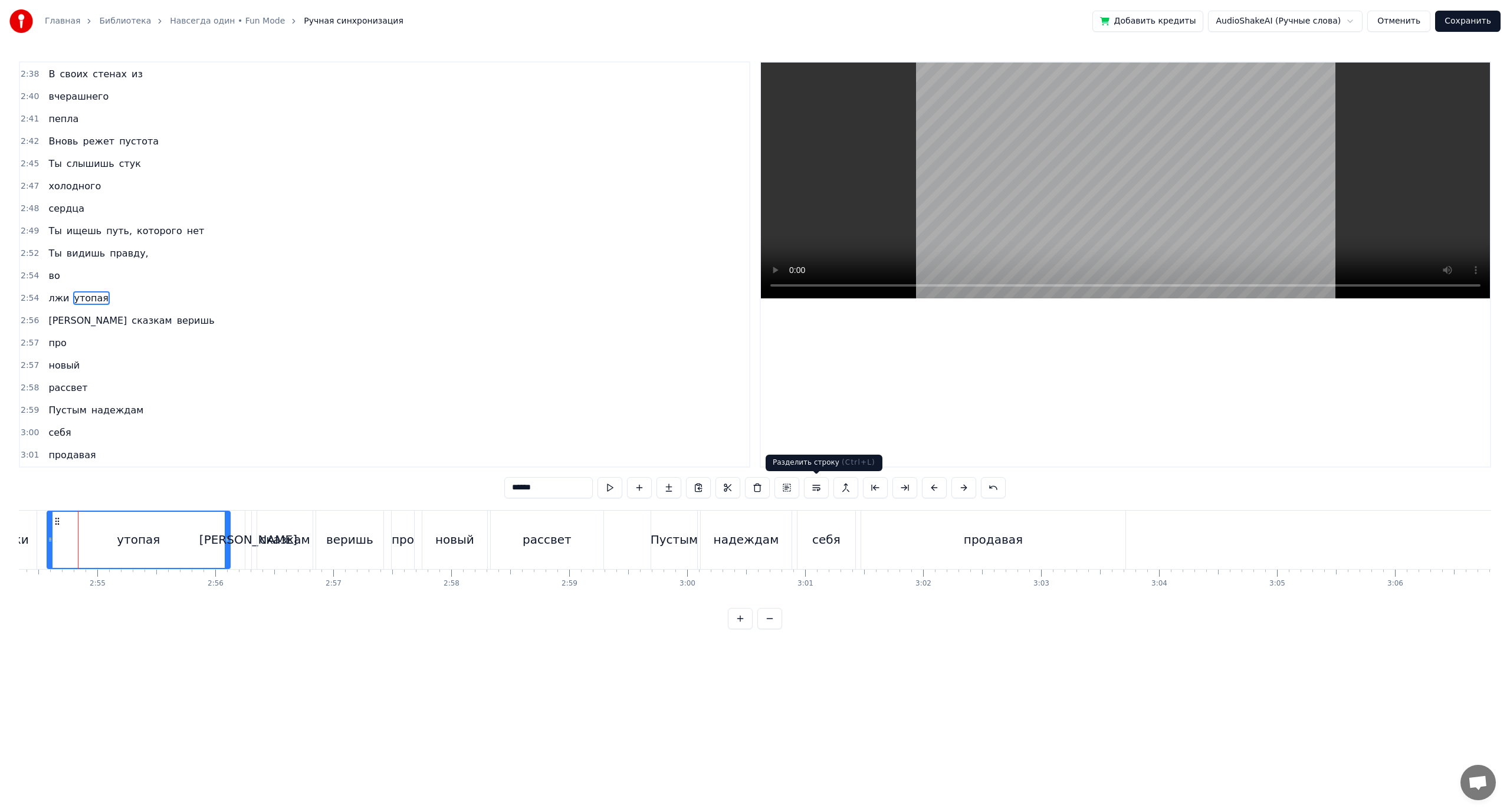
click at [819, 485] on button at bounding box center [816, 488] width 24 height 22
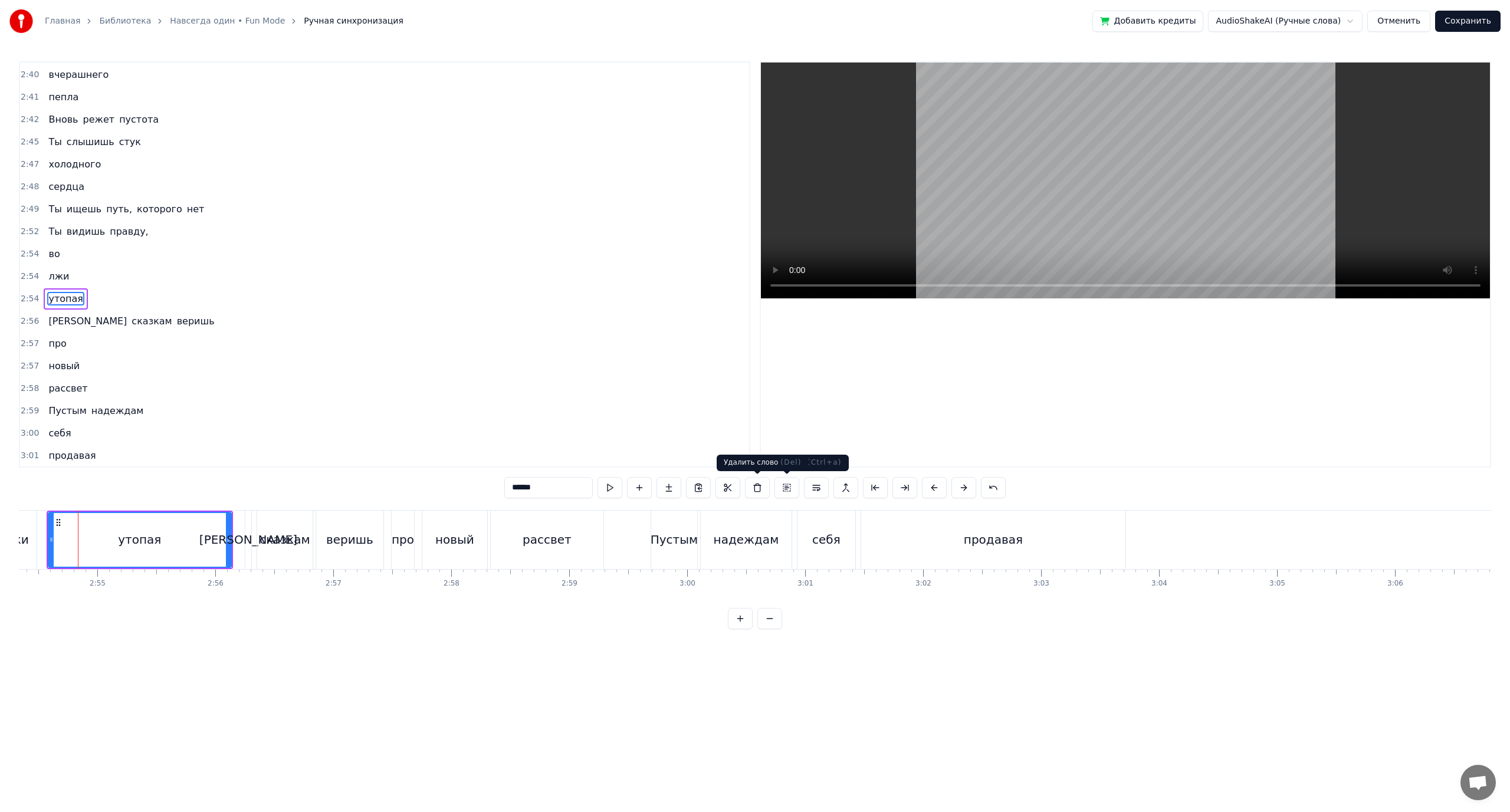
scroll to position [1299, 0]
click at [148, 556] on div "утопая" at bounding box center [139, 540] width 182 height 54
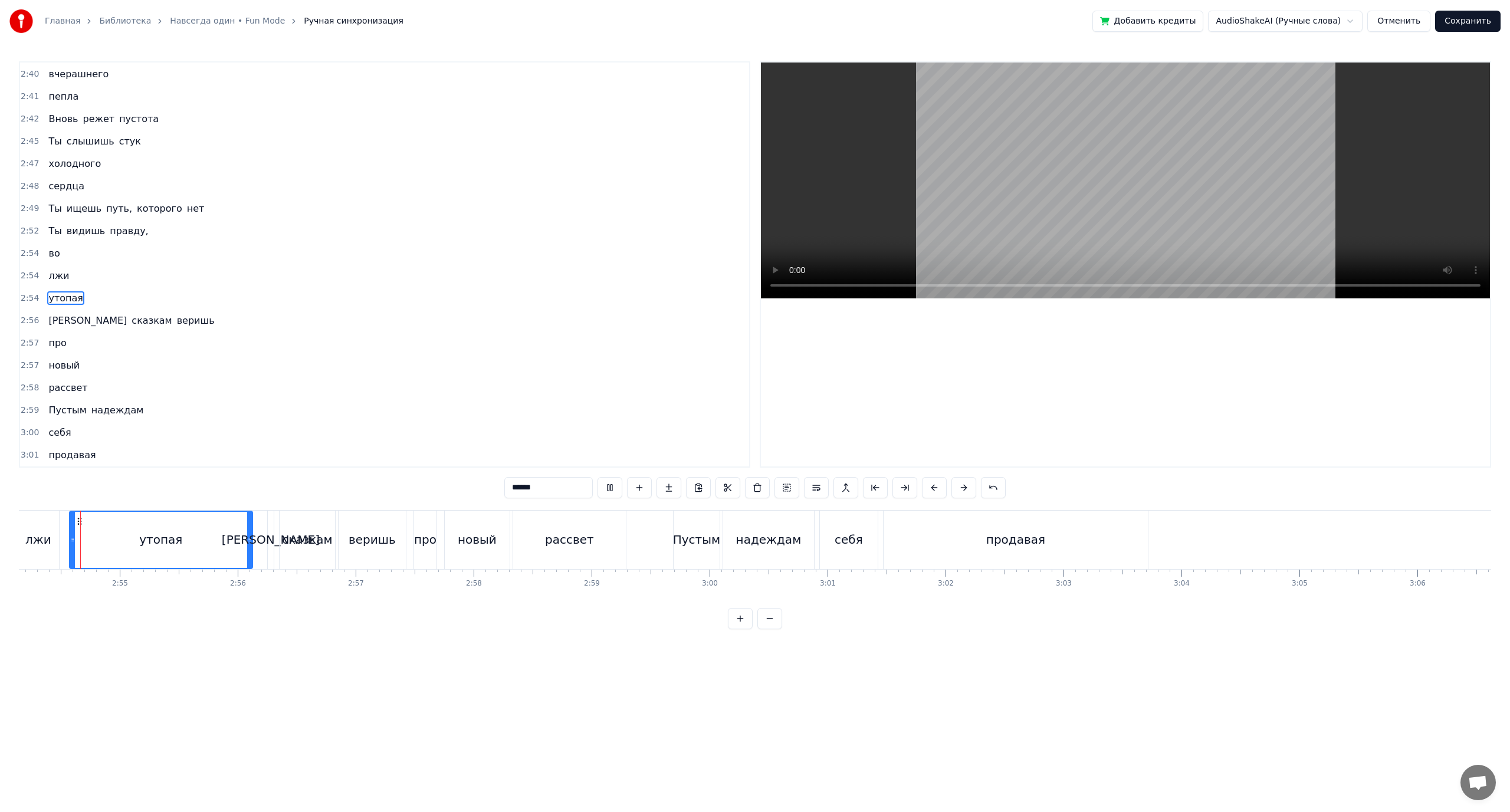
scroll to position [0, 20535]
click at [392, 538] on div "веришь" at bounding box center [381, 540] width 47 height 18
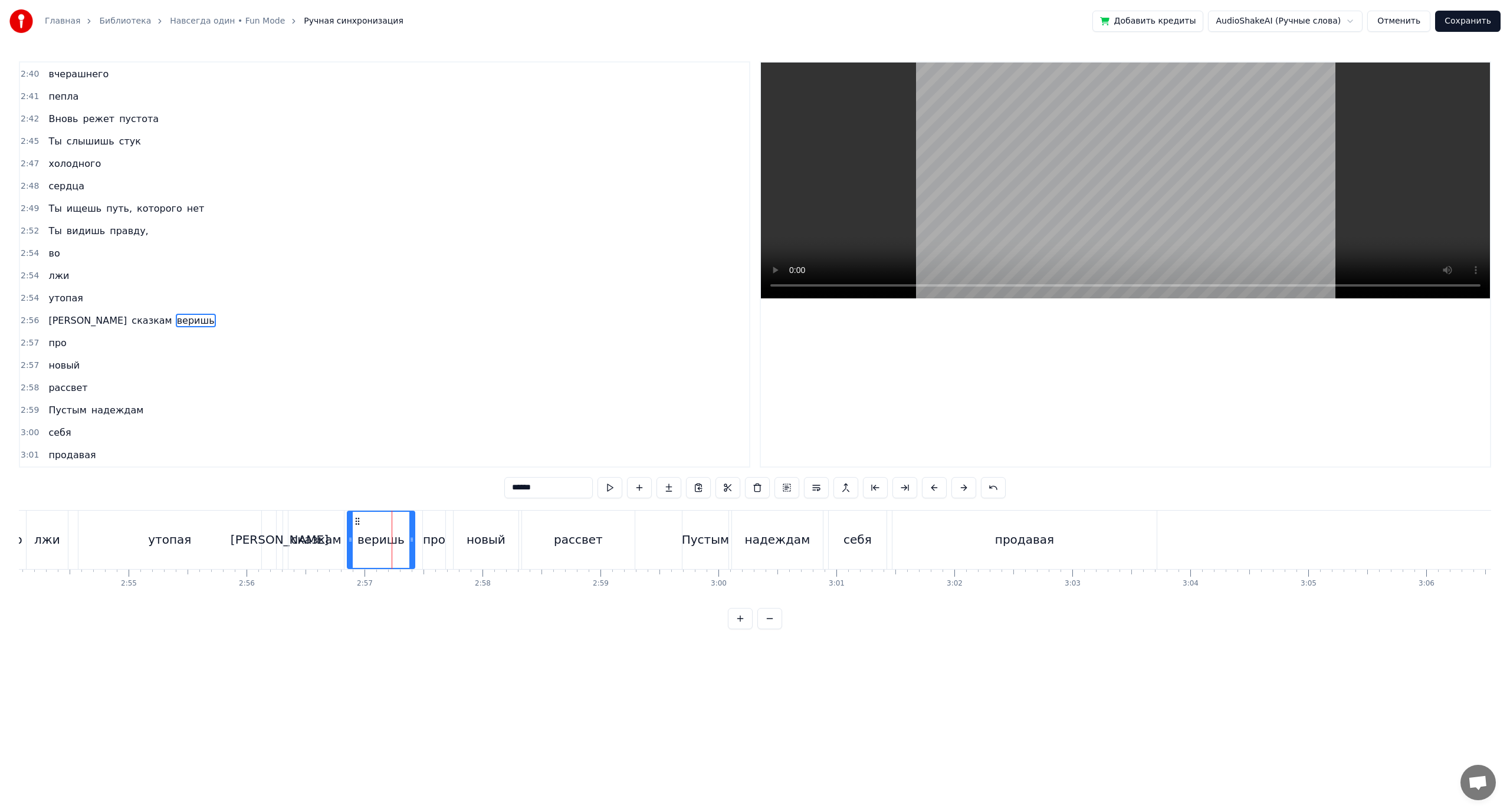
click at [581, 558] on div "рассвет" at bounding box center [578, 540] width 113 height 58
type input "*******"
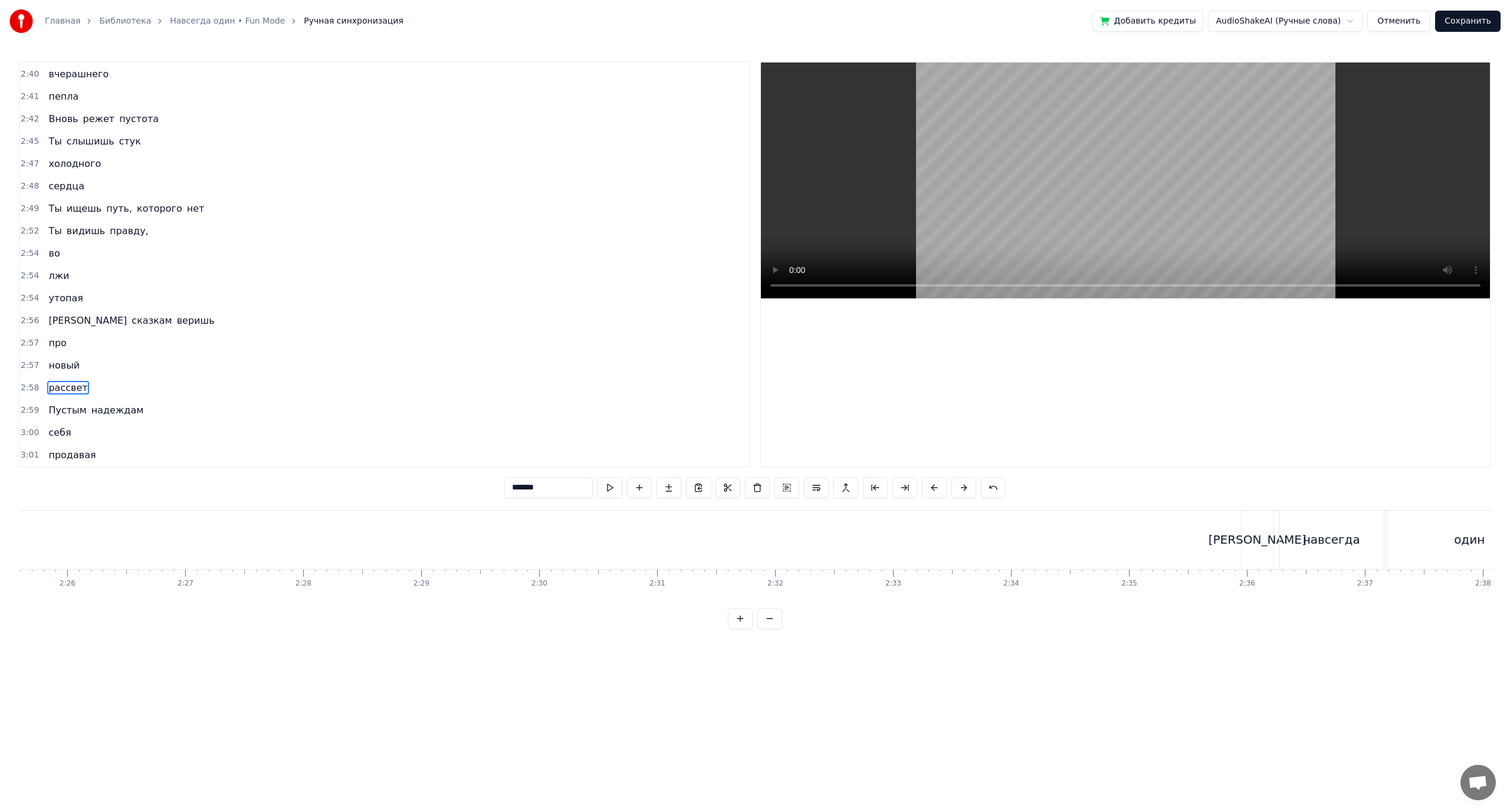
scroll to position [0, 17220]
click at [1209, 535] on div "[PERSON_NAME]" at bounding box center [1212, 540] width 98 height 18
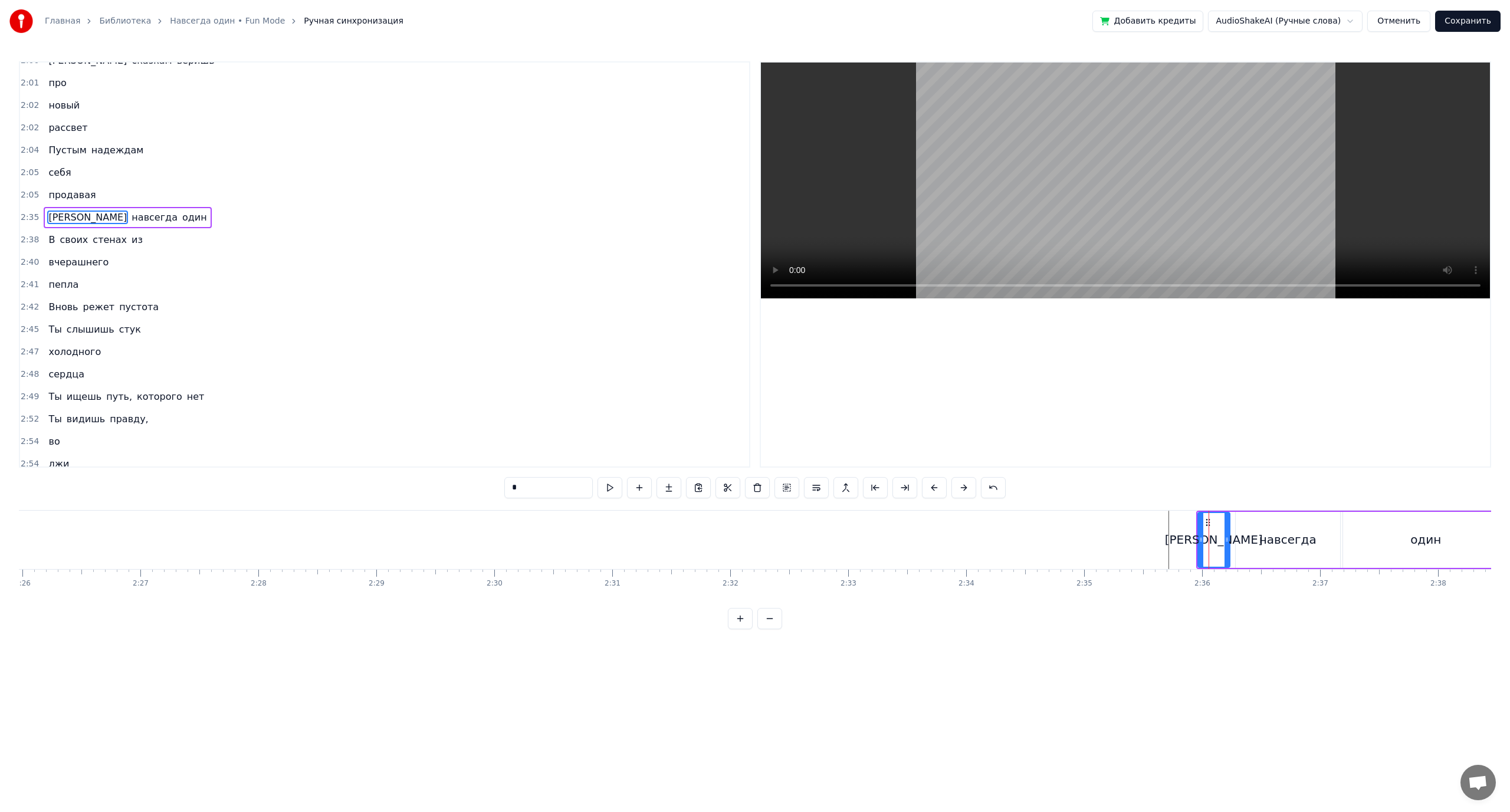
scroll to position [1064, 0]
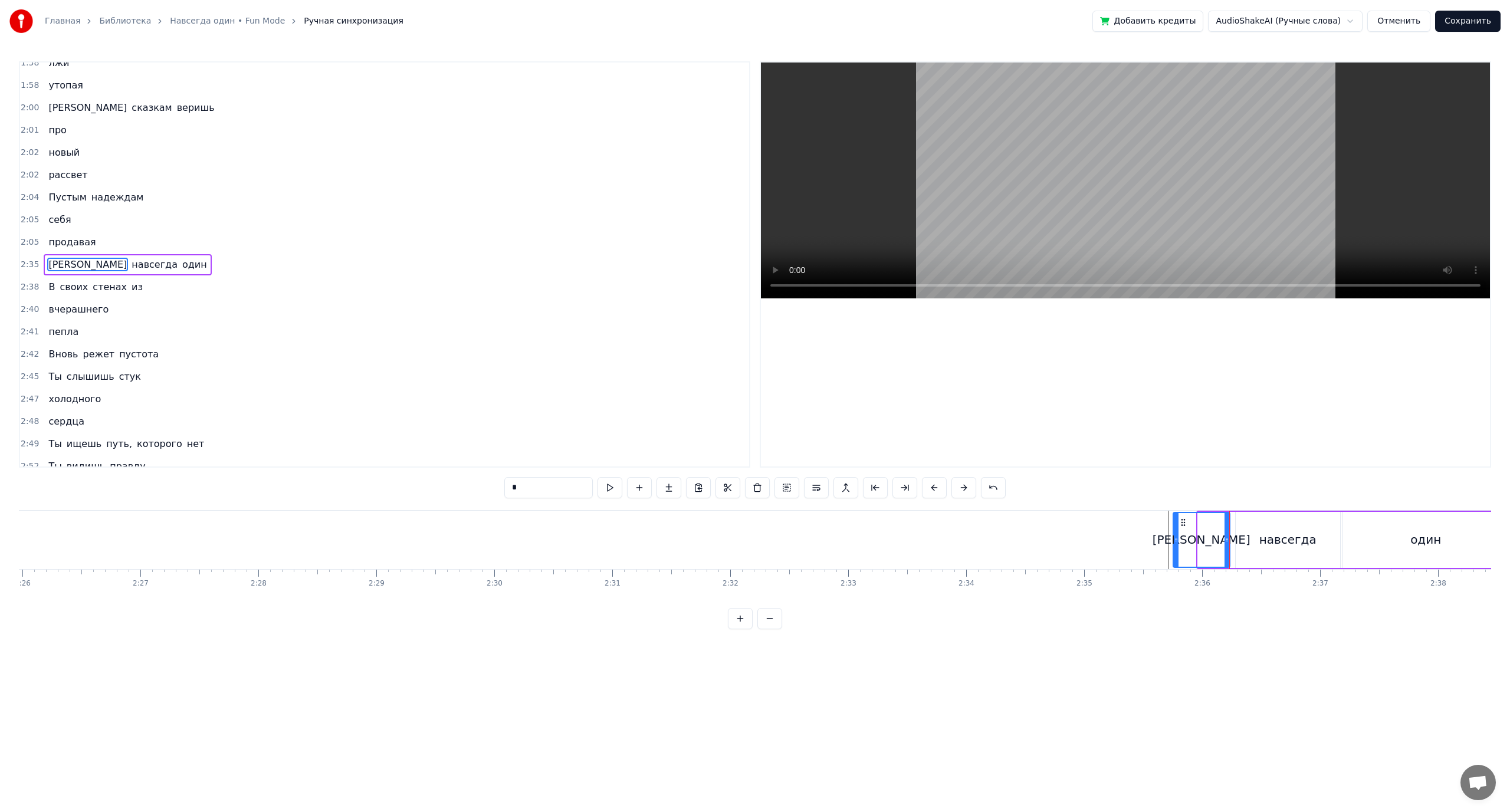
drag, startPoint x: 1200, startPoint y: 537, endPoint x: 1175, endPoint y: 543, distance: 25.7
click at [1175, 543] on icon at bounding box center [1176, 540] width 5 height 9
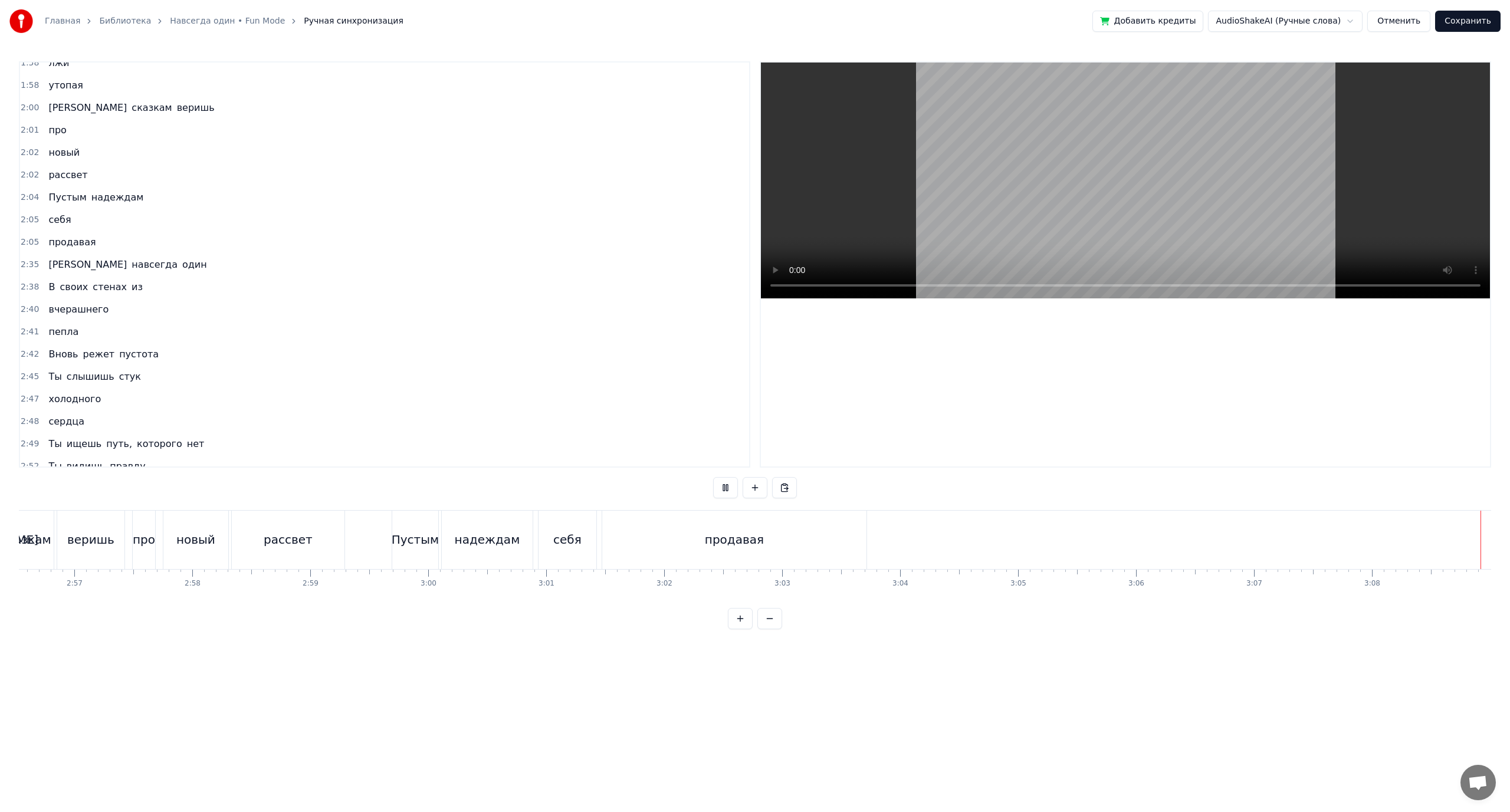
scroll to position [0, 20826]
click at [1461, 18] on button "Сохранить" at bounding box center [1468, 21] width 66 height 22
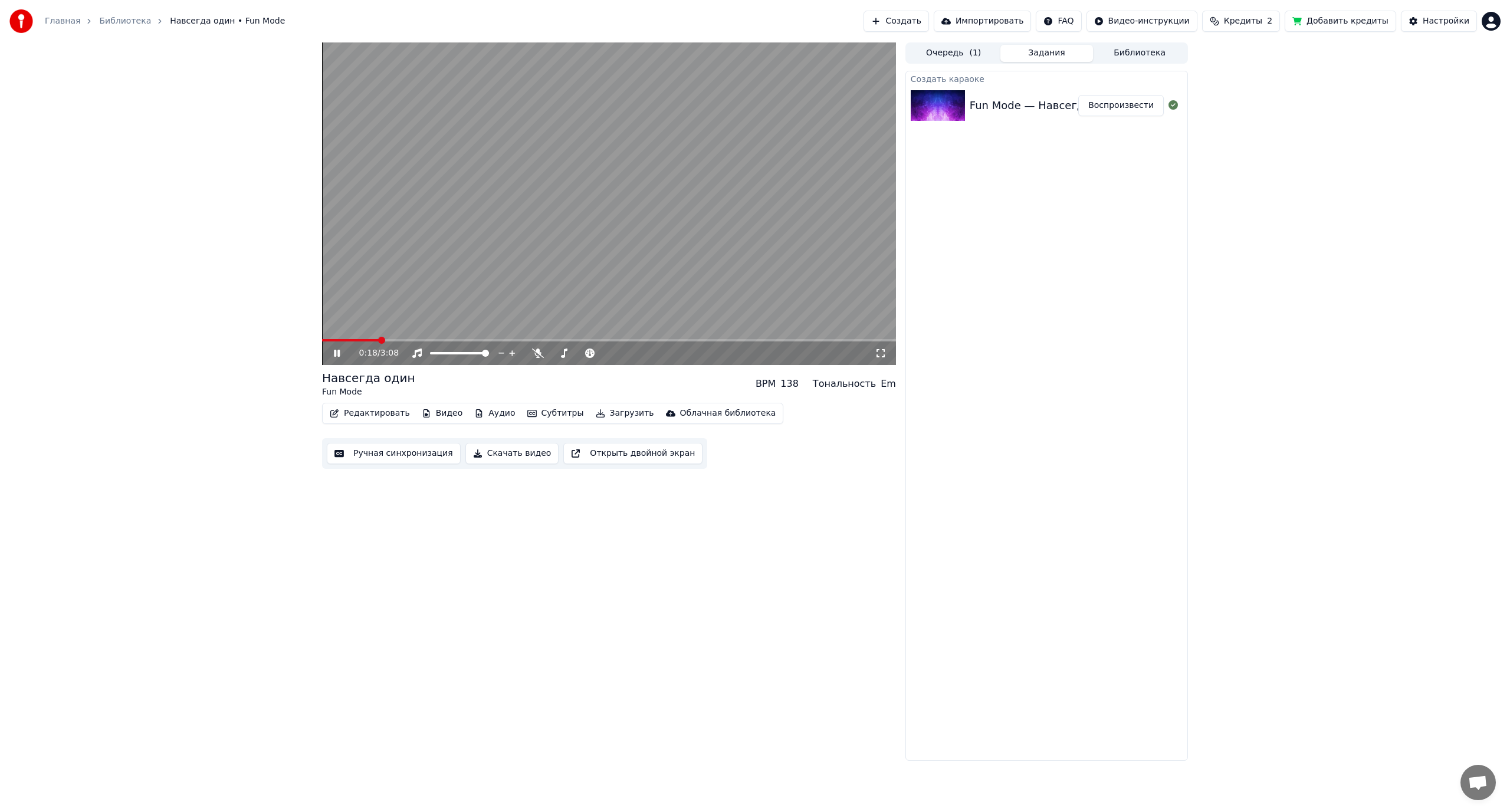
click at [488, 455] on button "Скачать видео" at bounding box center [512, 453] width 94 height 22
click at [337, 356] on icon at bounding box center [345, 353] width 27 height 9
